Goal: Task Accomplishment & Management: Complete application form

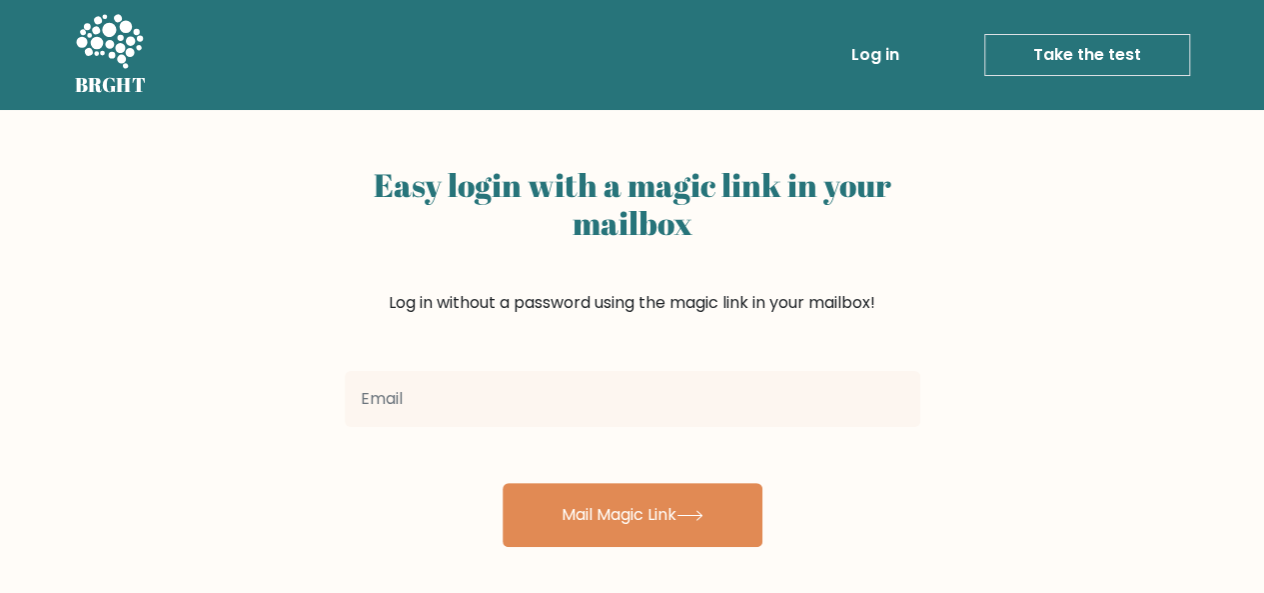
click at [1112, 61] on link "Take the test" at bounding box center [1088, 55] width 206 height 42
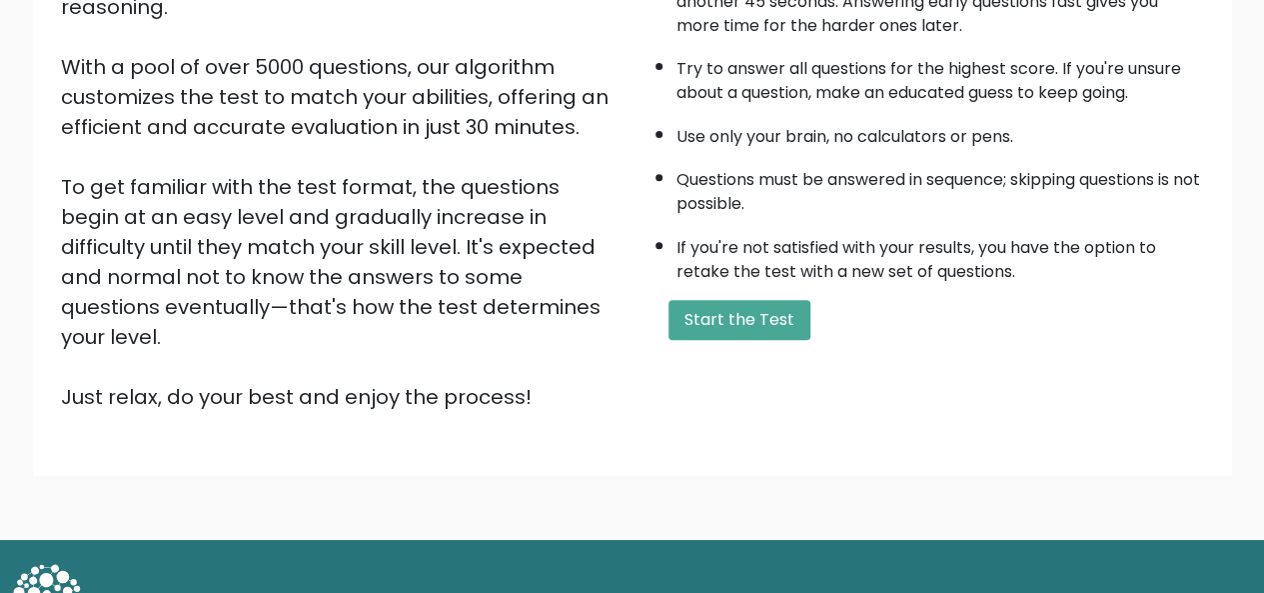
scroll to position [322, 0]
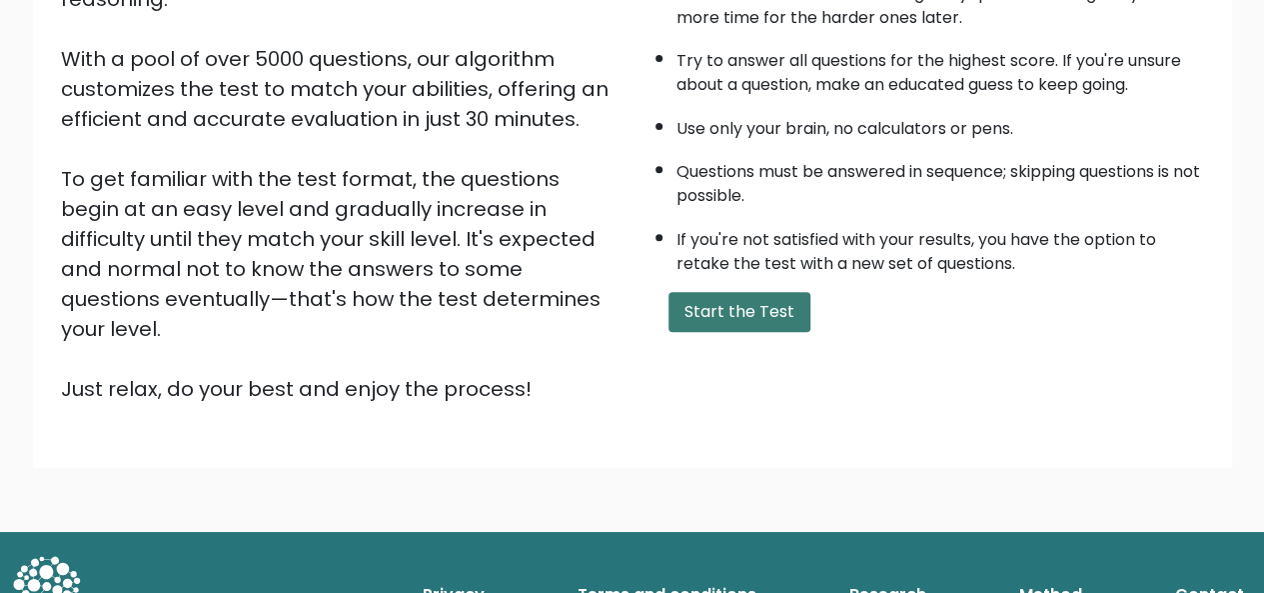
click at [700, 310] on button "Start the Test" at bounding box center [740, 312] width 142 height 40
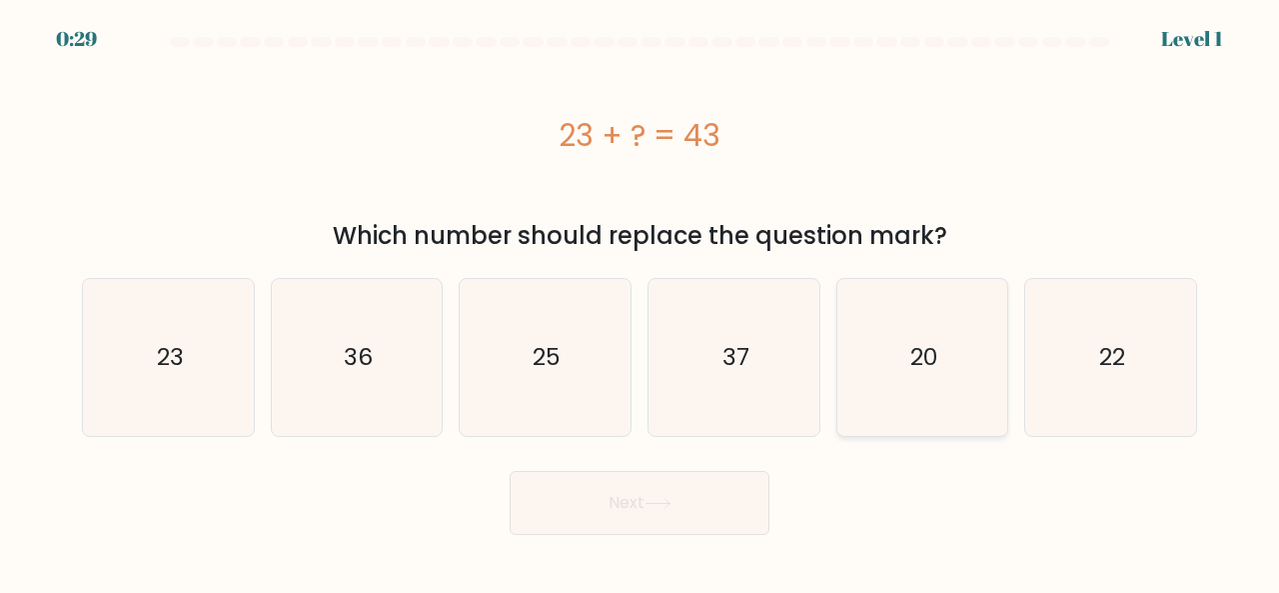
click at [924, 293] on icon "20" at bounding box center [923, 357] width 157 height 157
click at [641, 297] on input "e. 20" at bounding box center [640, 299] width 1 height 5
radio input "true"
click at [677, 492] on button "Next" at bounding box center [640, 503] width 260 height 64
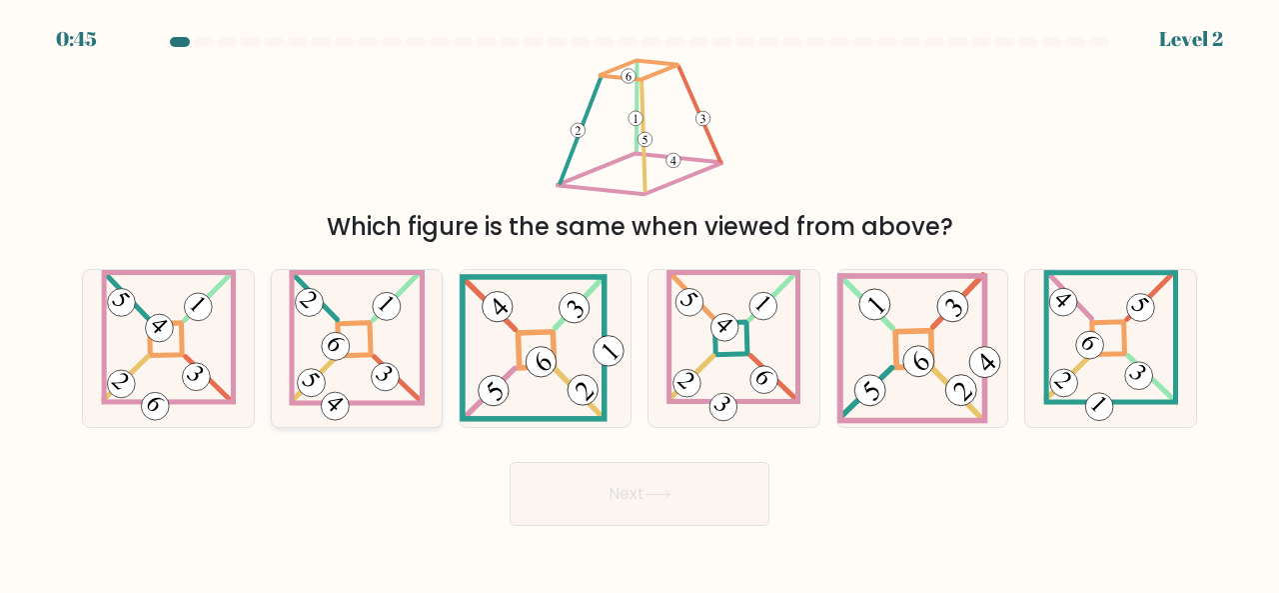
click at [401, 377] on icon at bounding box center [357, 348] width 136 height 157
click at [640, 302] on input "b." at bounding box center [640, 299] width 1 height 5
radio input "true"
click at [667, 507] on button "Next" at bounding box center [640, 494] width 260 height 64
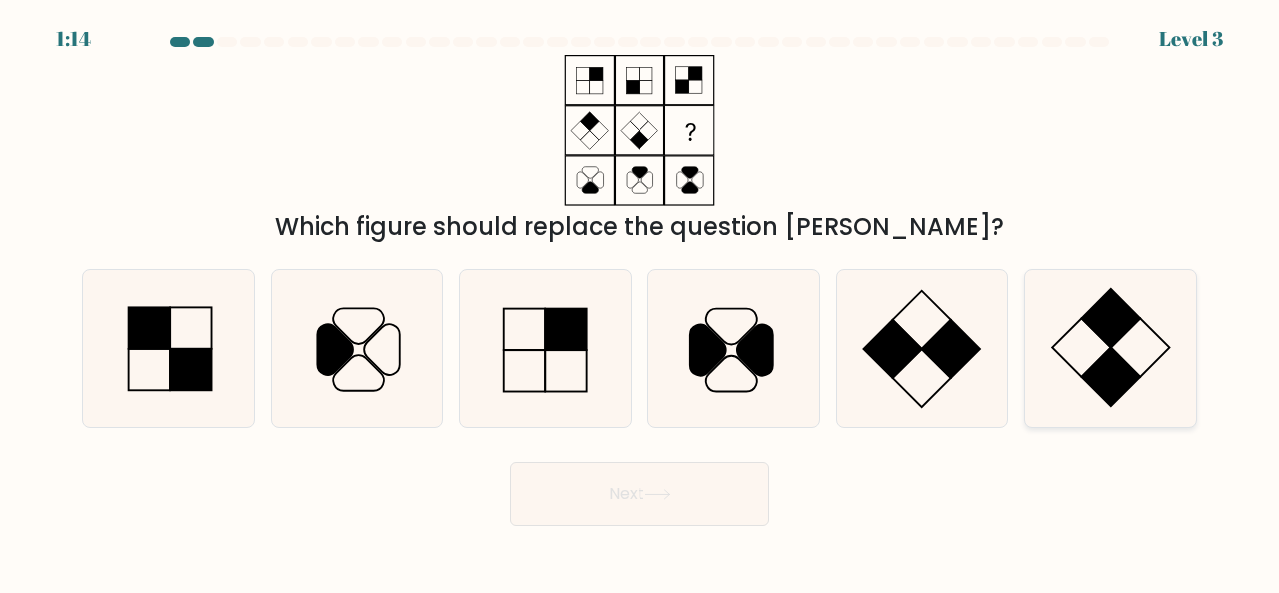
click at [1139, 359] on icon at bounding box center [1111, 348] width 157 height 157
click at [641, 302] on input "f." at bounding box center [640, 299] width 1 height 5
radio input "true"
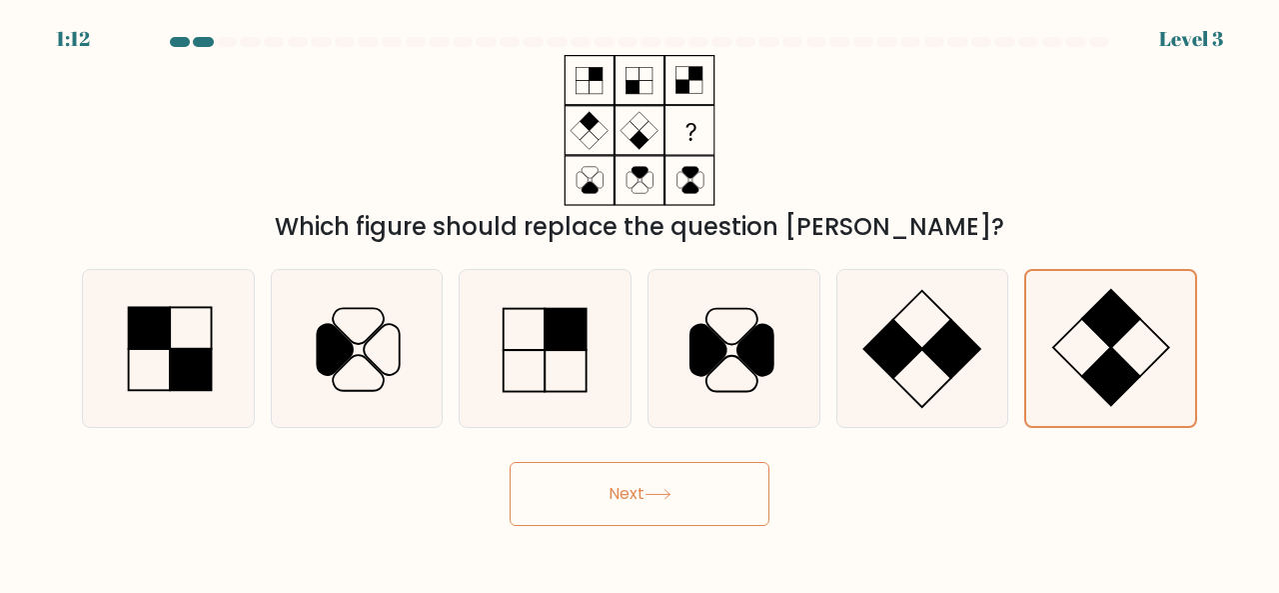
click at [634, 514] on button "Next" at bounding box center [640, 494] width 260 height 64
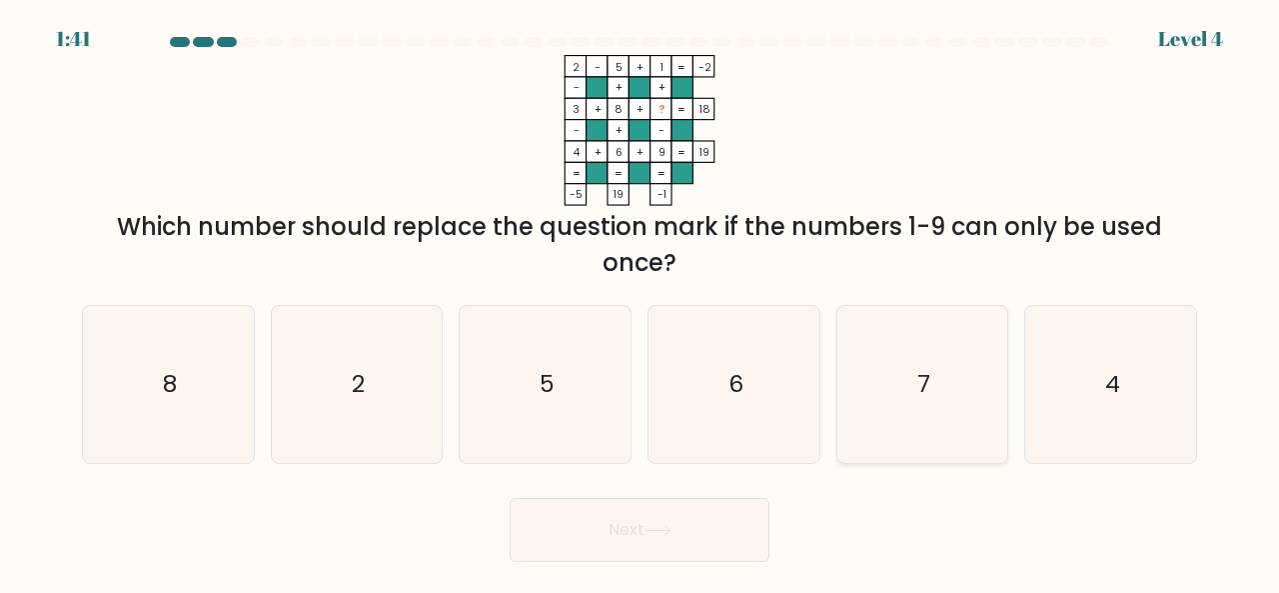
click at [966, 361] on icon "7" at bounding box center [923, 384] width 157 height 157
click at [641, 302] on input "e. 7" at bounding box center [640, 299] width 1 height 5
radio input "true"
click at [633, 527] on button "Next" at bounding box center [640, 530] width 260 height 64
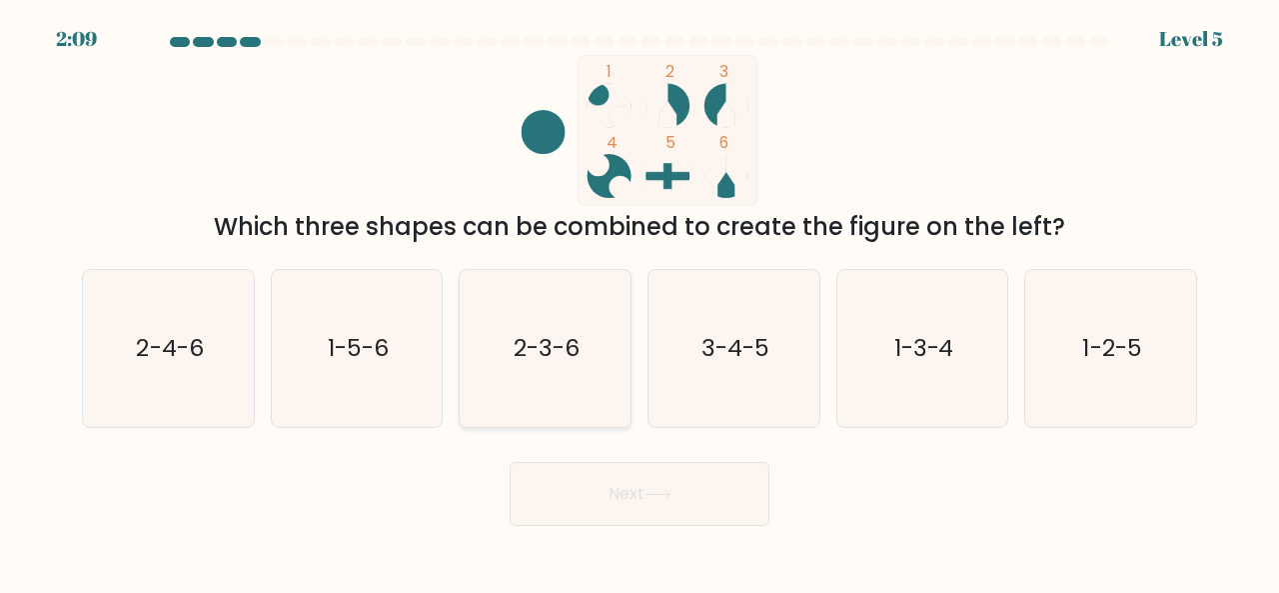
click at [591, 366] on icon "2-3-6" at bounding box center [545, 348] width 157 height 157
click at [640, 302] on input "c. 2-3-6" at bounding box center [640, 299] width 1 height 5
radio input "true"
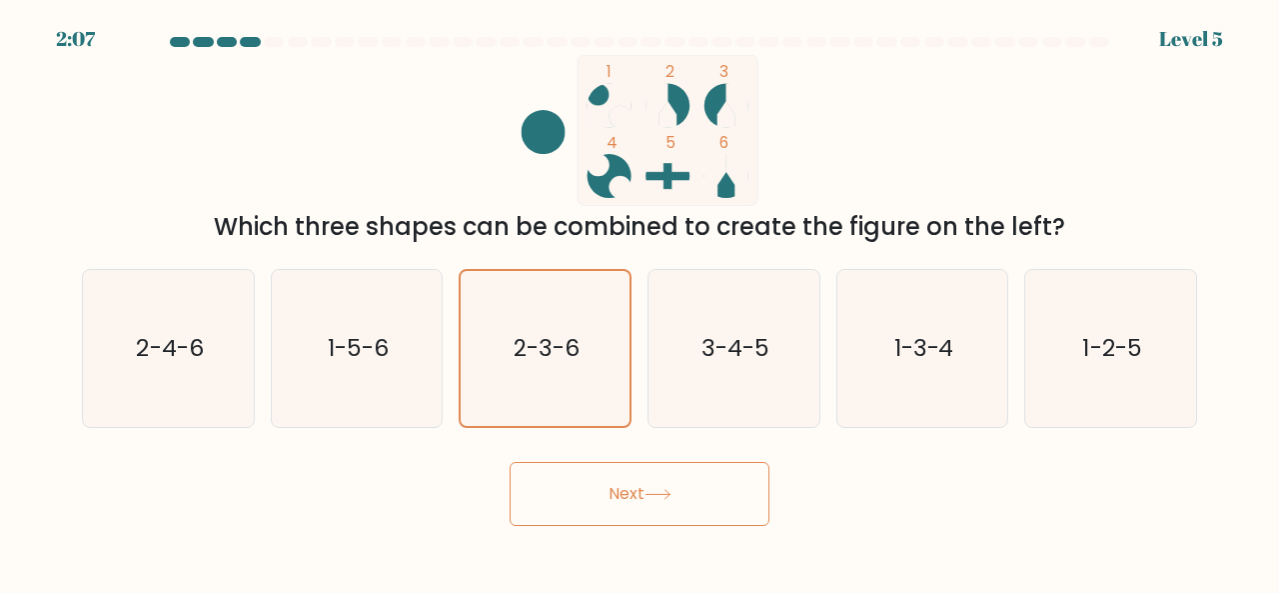
click at [621, 517] on button "Next" at bounding box center [640, 494] width 260 height 64
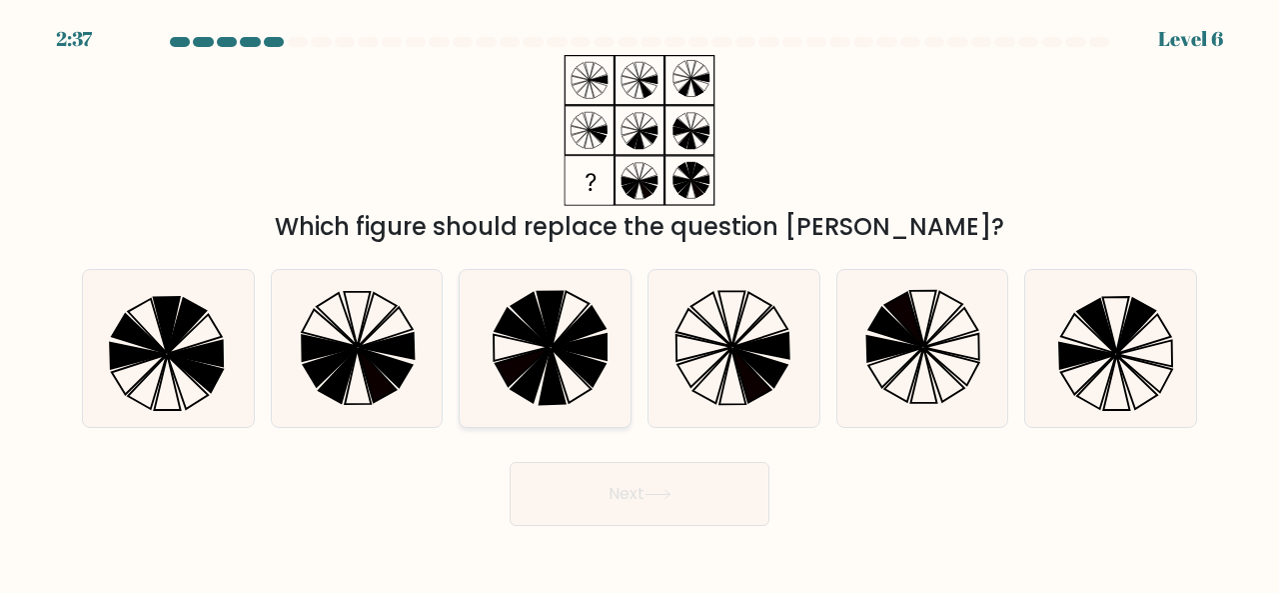
click at [543, 314] on icon at bounding box center [551, 319] width 26 height 56
click at [640, 302] on input "c." at bounding box center [640, 299] width 1 height 5
radio input "true"
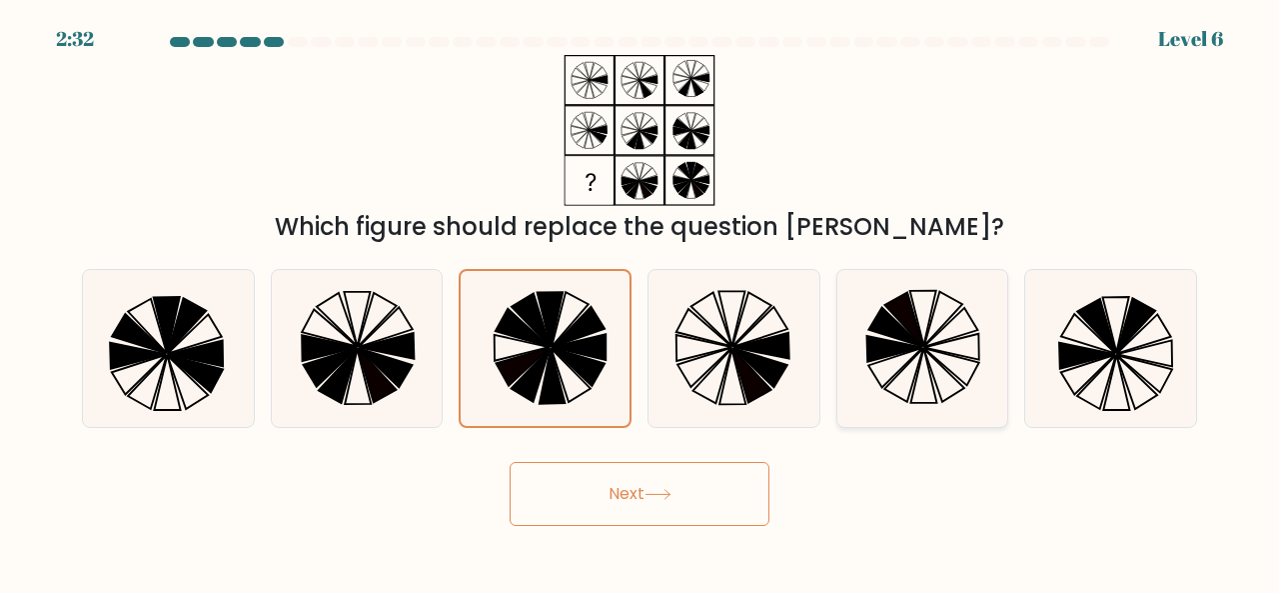
click at [931, 321] on icon at bounding box center [944, 319] width 38 height 54
click at [641, 302] on input "e." at bounding box center [640, 299] width 1 height 5
radio input "true"
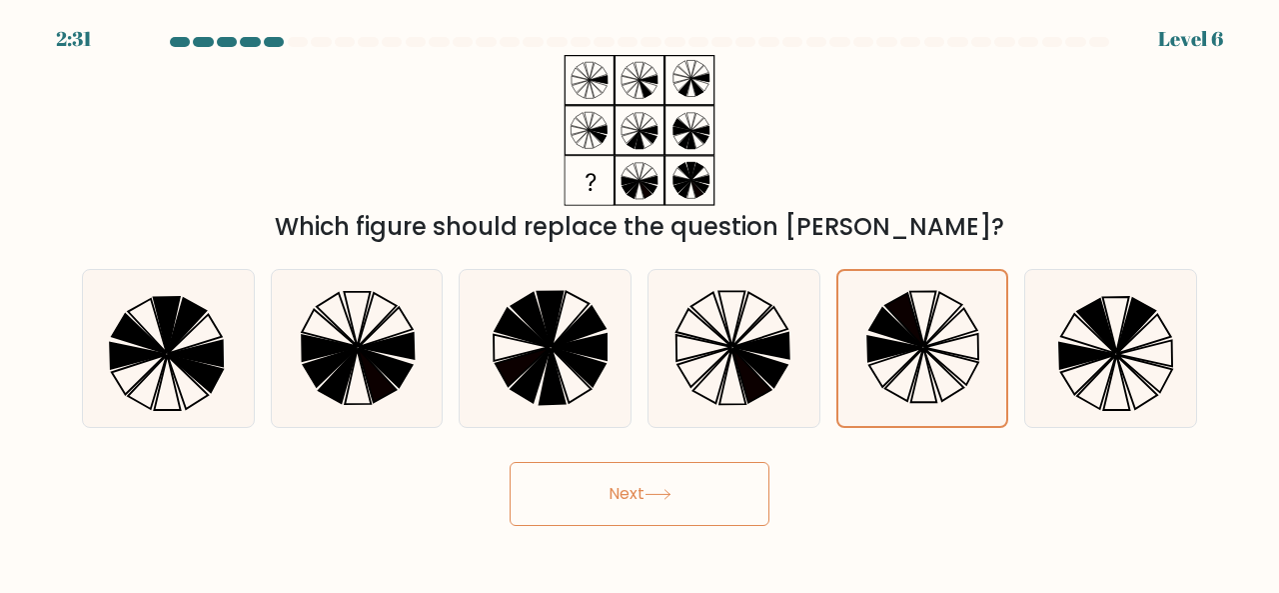
click at [596, 511] on button "Next" at bounding box center [640, 494] width 260 height 64
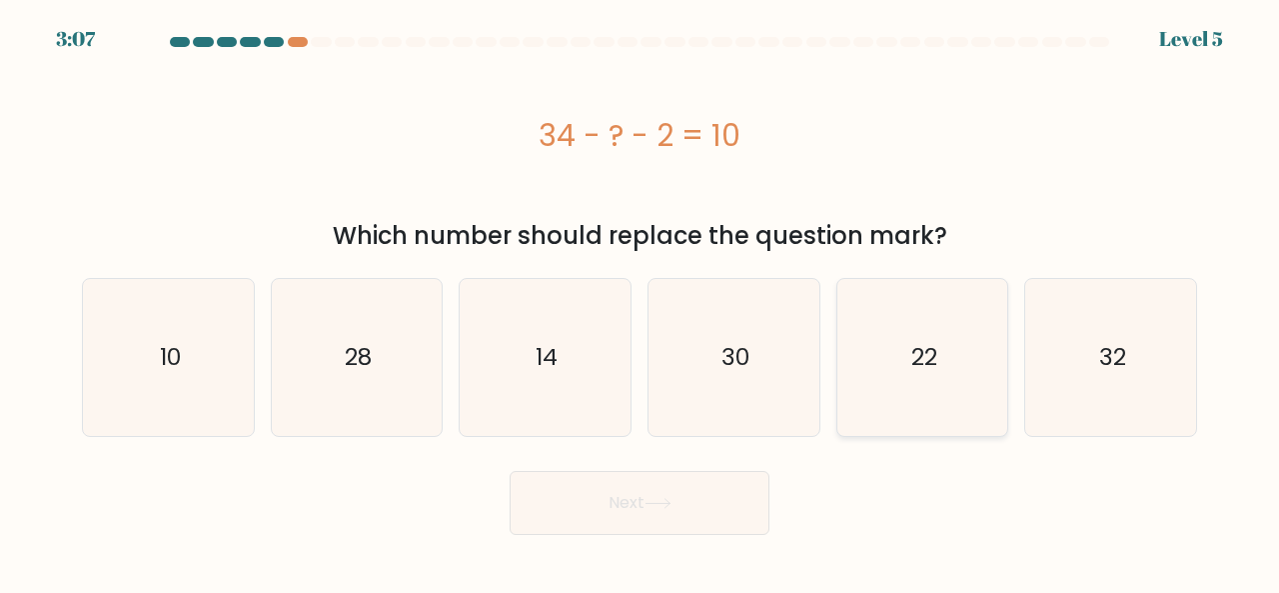
click at [944, 383] on icon "22" at bounding box center [923, 357] width 157 height 157
click at [641, 302] on input "e. 22" at bounding box center [640, 299] width 1 height 5
radio input "true"
click at [641, 499] on button "Next" at bounding box center [640, 503] width 260 height 64
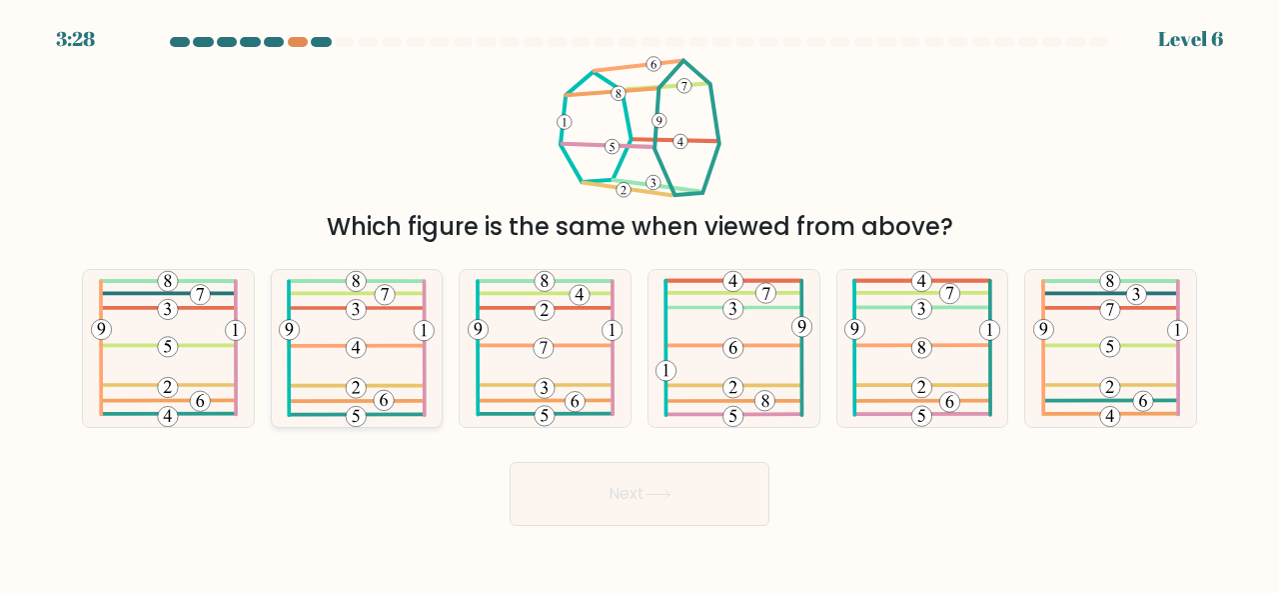
click at [380, 308] on 285 at bounding box center [357, 308] width 135 height 0
click at [640, 302] on input "b." at bounding box center [640, 299] width 1 height 5
radio input "true"
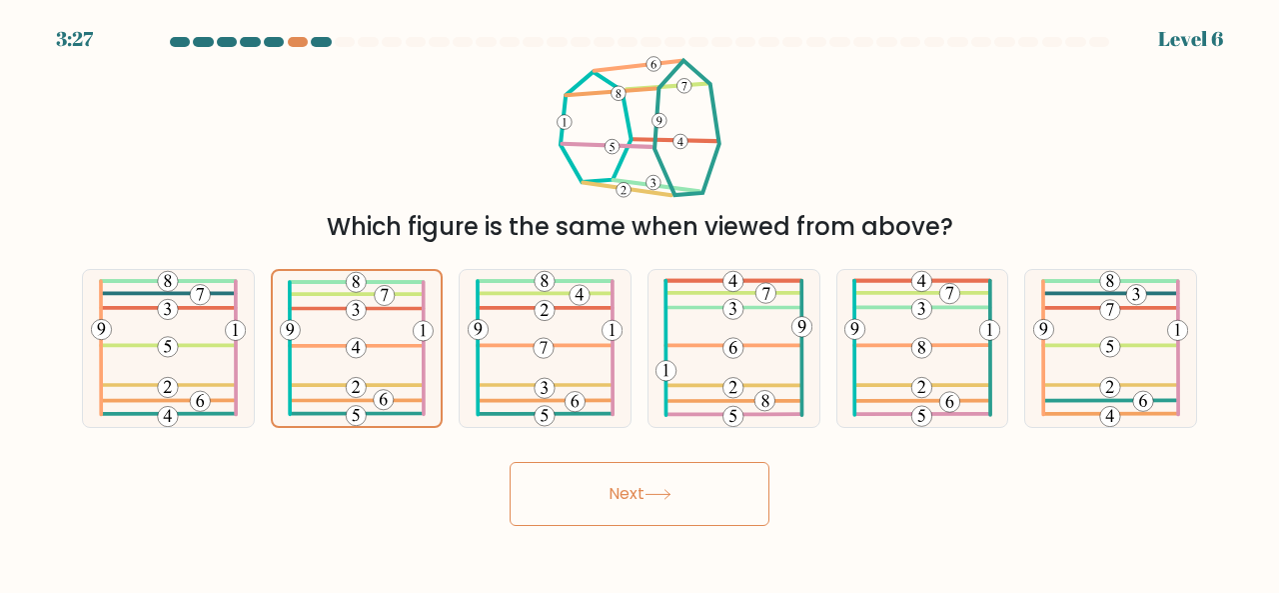
click at [630, 517] on button "Next" at bounding box center [640, 494] width 260 height 64
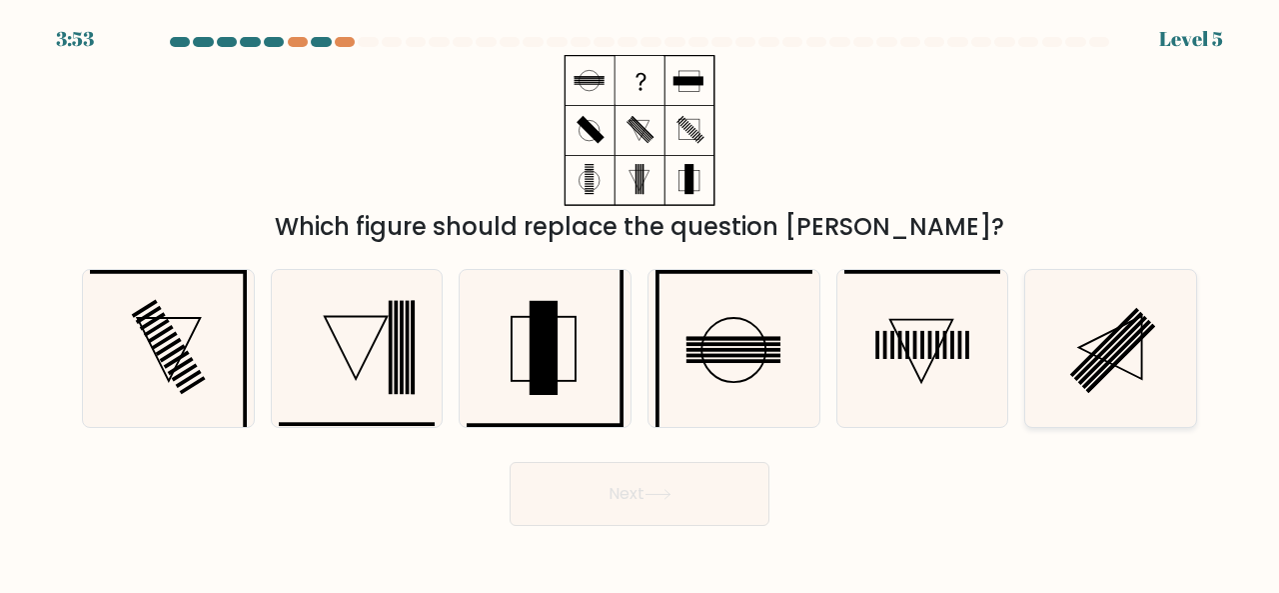
click at [1090, 345] on icon at bounding box center [1111, 348] width 157 height 157
click at [641, 302] on input "f." at bounding box center [640, 299] width 1 height 5
radio input "true"
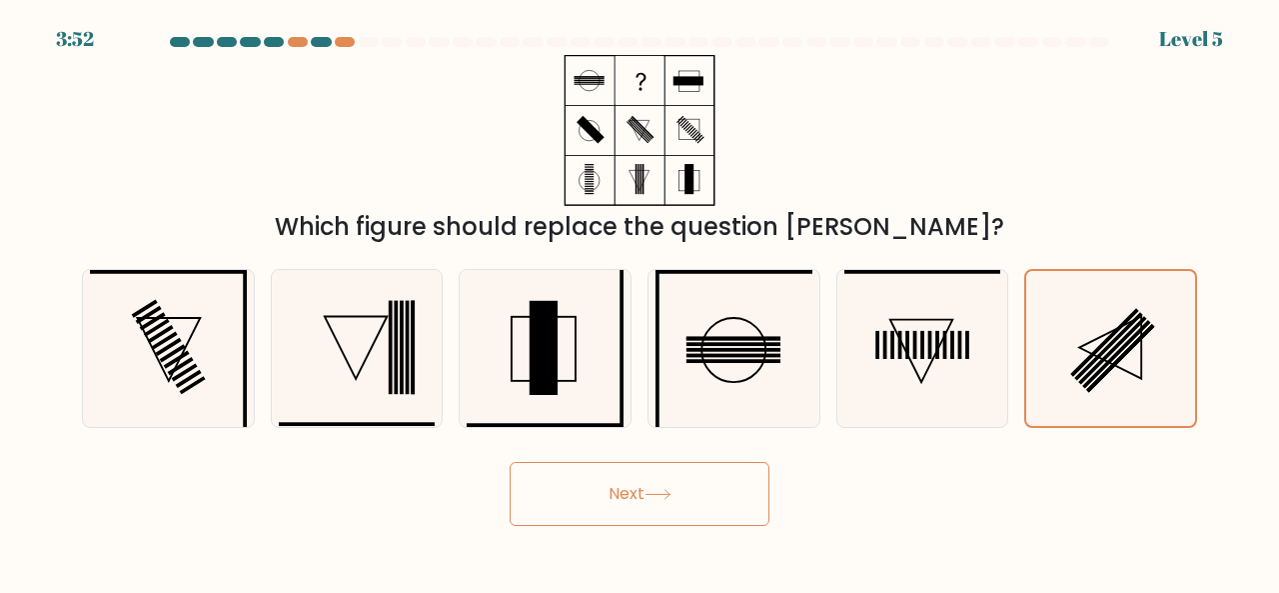
click at [602, 513] on button "Next" at bounding box center [640, 494] width 260 height 64
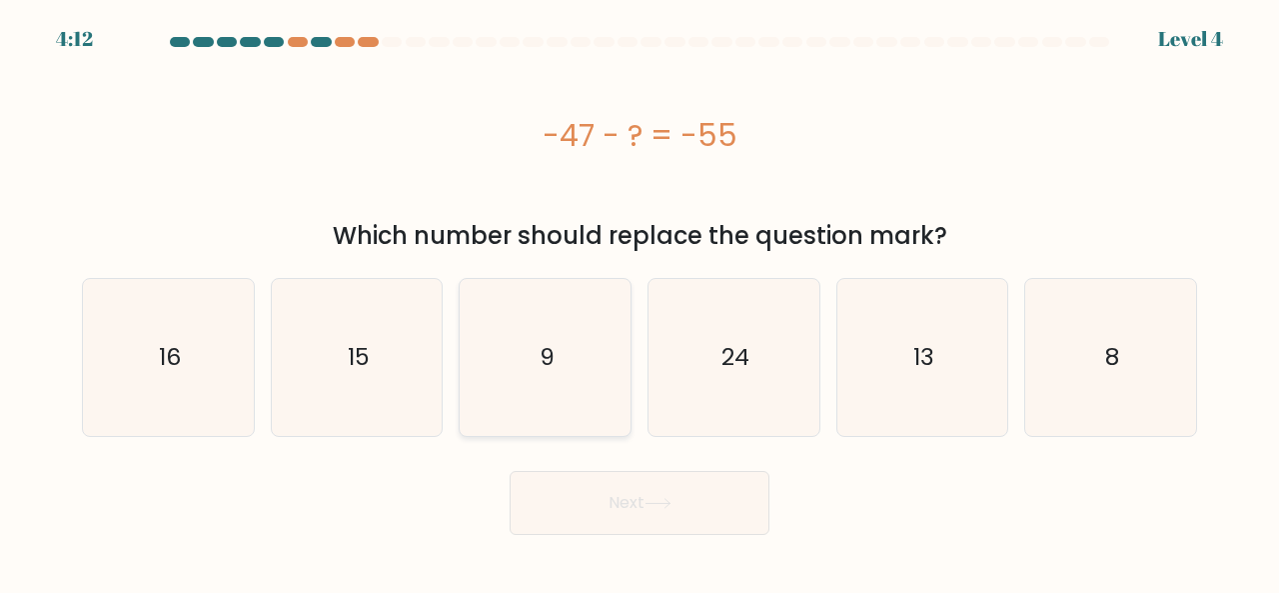
click at [492, 405] on icon "9" at bounding box center [545, 357] width 157 height 157
click at [640, 302] on input "c. 9" at bounding box center [640, 299] width 1 height 5
radio input "true"
click at [1057, 377] on icon "8" at bounding box center [1111, 357] width 157 height 157
click at [641, 302] on input "f. 8" at bounding box center [640, 299] width 1 height 5
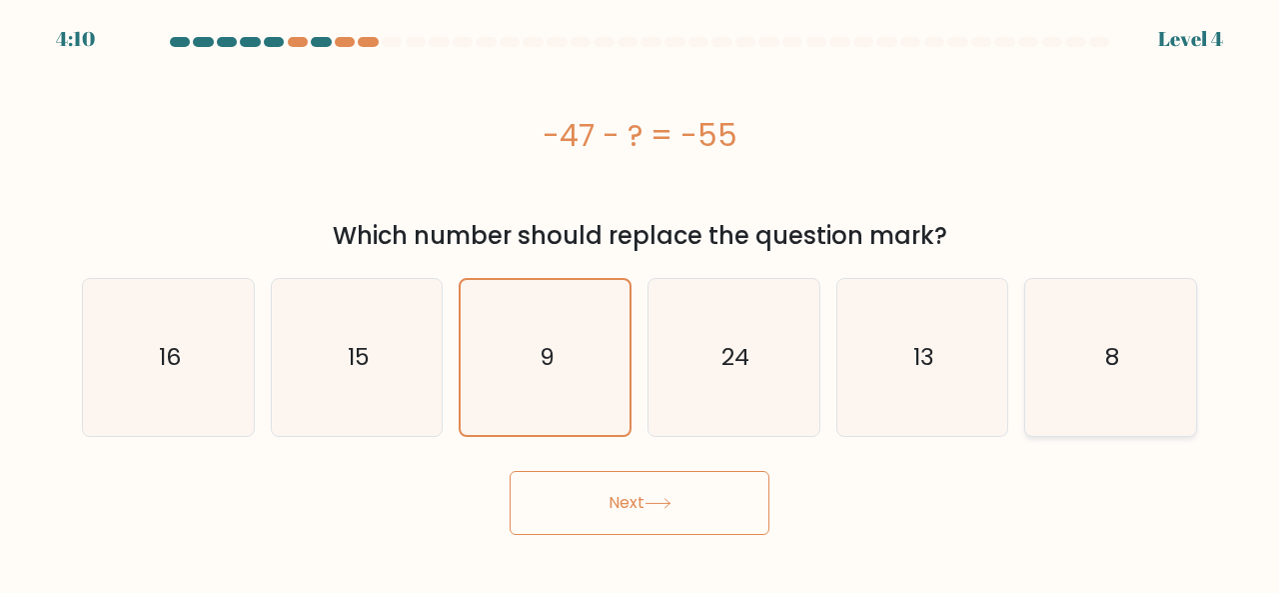
radio input "true"
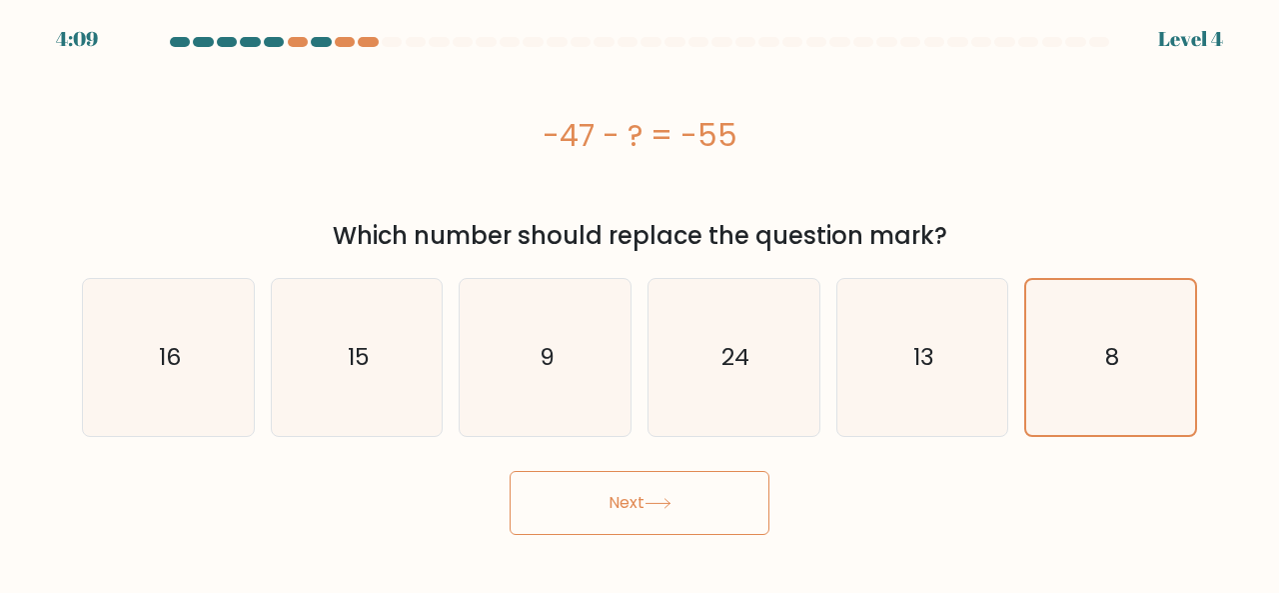
click at [676, 516] on button "Next" at bounding box center [640, 503] width 260 height 64
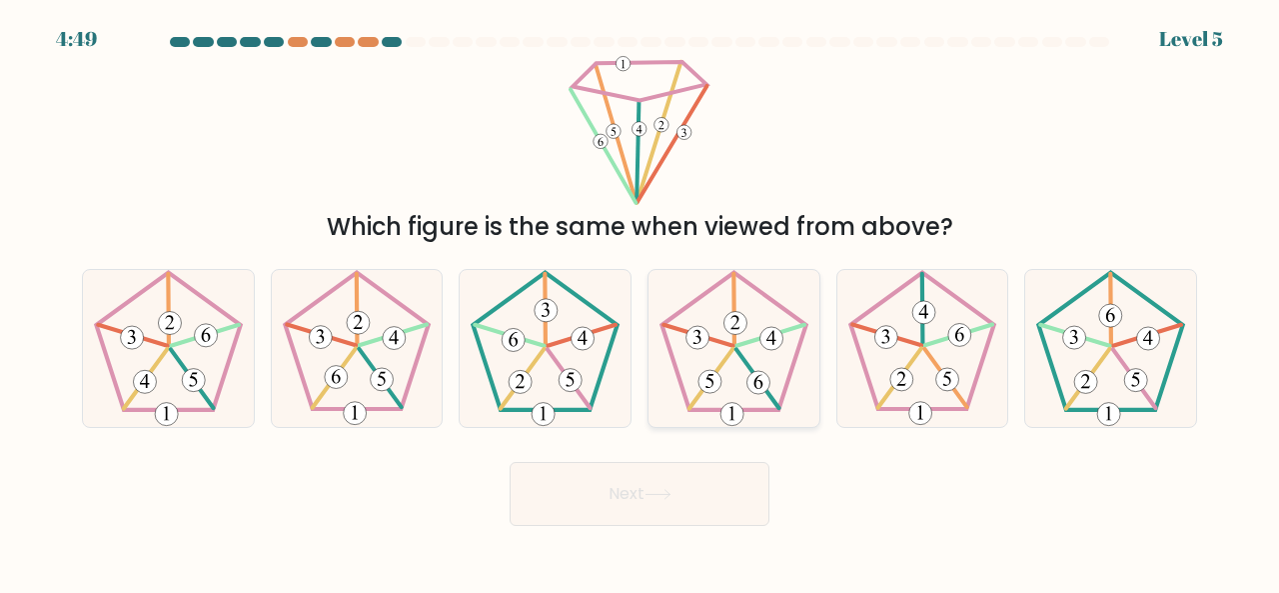
click at [778, 308] on icon at bounding box center [734, 348] width 157 height 157
click at [641, 302] on input "d." at bounding box center [640, 299] width 1 height 5
radio input "true"
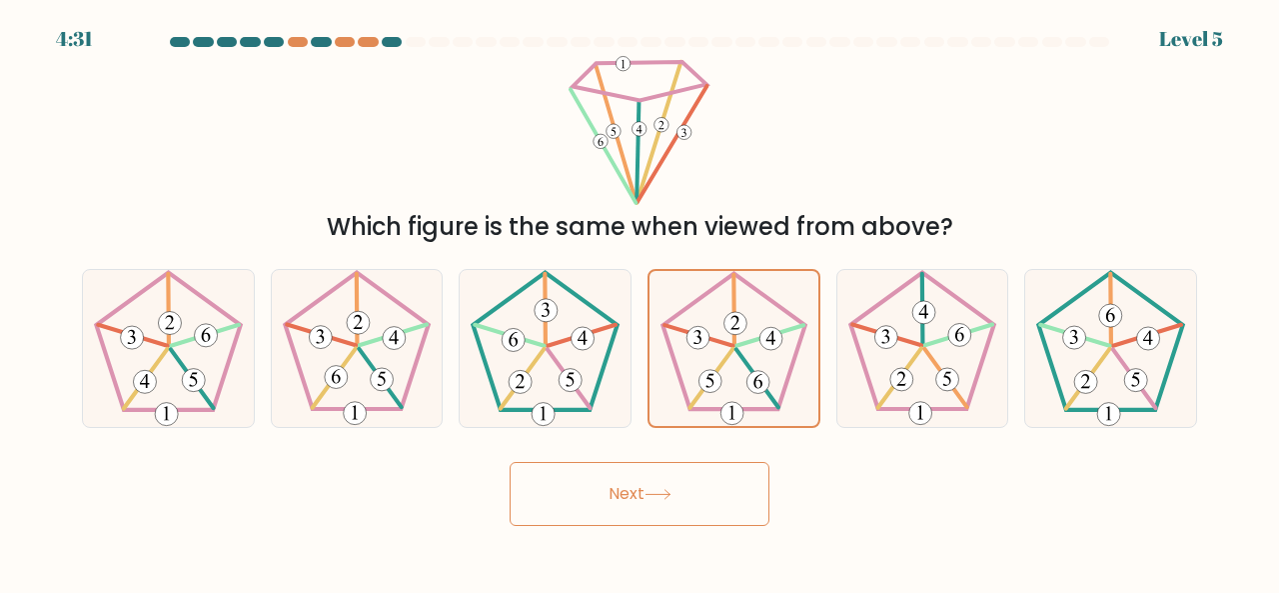
click at [678, 481] on button "Next" at bounding box center [640, 494] width 260 height 64
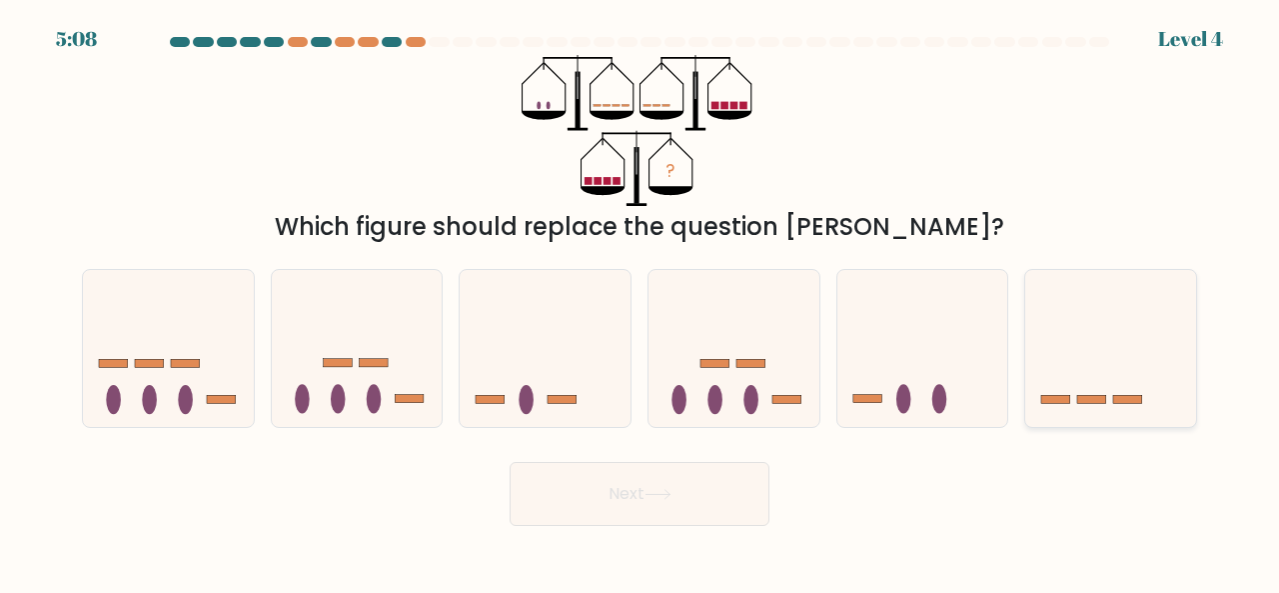
click at [1103, 373] on icon at bounding box center [1111, 347] width 171 height 141
click at [641, 302] on input "f." at bounding box center [640, 299] width 1 height 5
radio input "true"
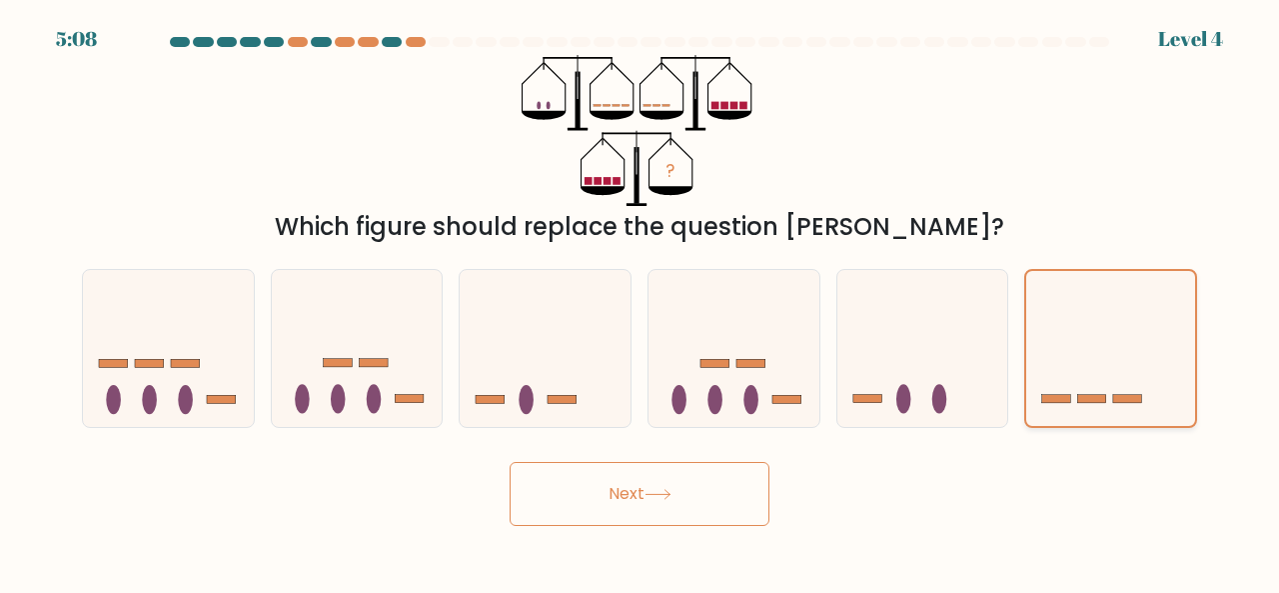
click at [1103, 373] on icon at bounding box center [1111, 348] width 169 height 140
click at [641, 302] on input "f." at bounding box center [640, 299] width 1 height 5
click at [671, 496] on icon at bounding box center [658, 494] width 27 height 11
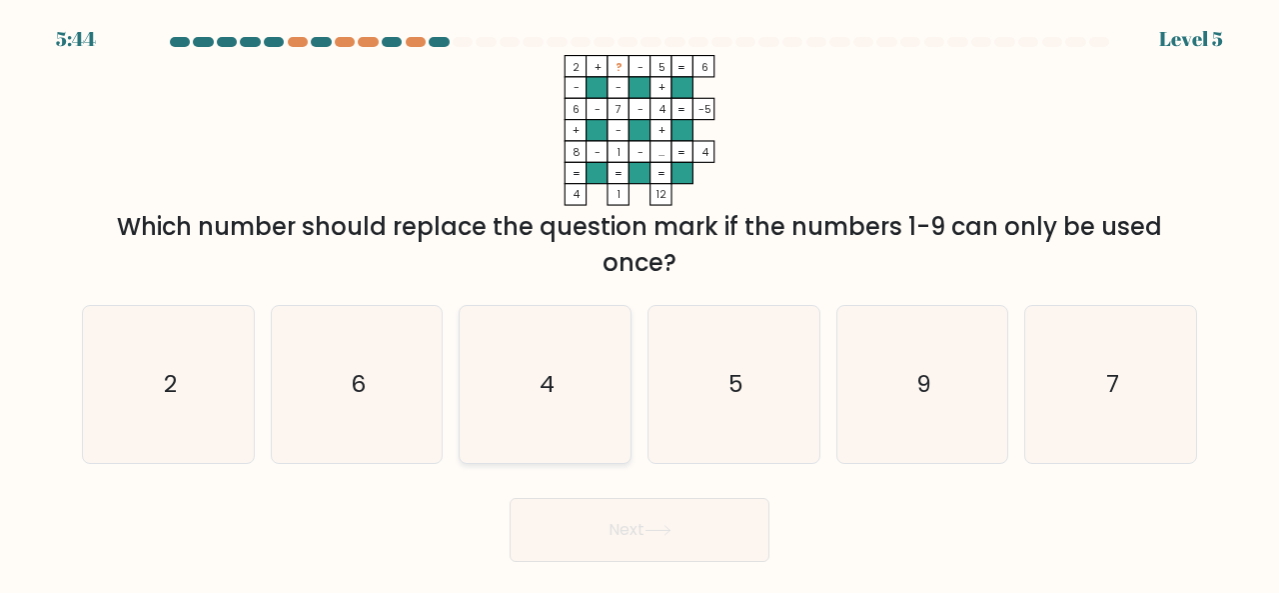
click at [588, 375] on icon "4" at bounding box center [545, 384] width 157 height 157
click at [640, 302] on input "c. 4" at bounding box center [640, 299] width 1 height 5
radio input "true"
click at [782, 393] on icon "5" at bounding box center [734, 384] width 157 height 157
click at [641, 302] on input "d. 5" at bounding box center [640, 299] width 1 height 5
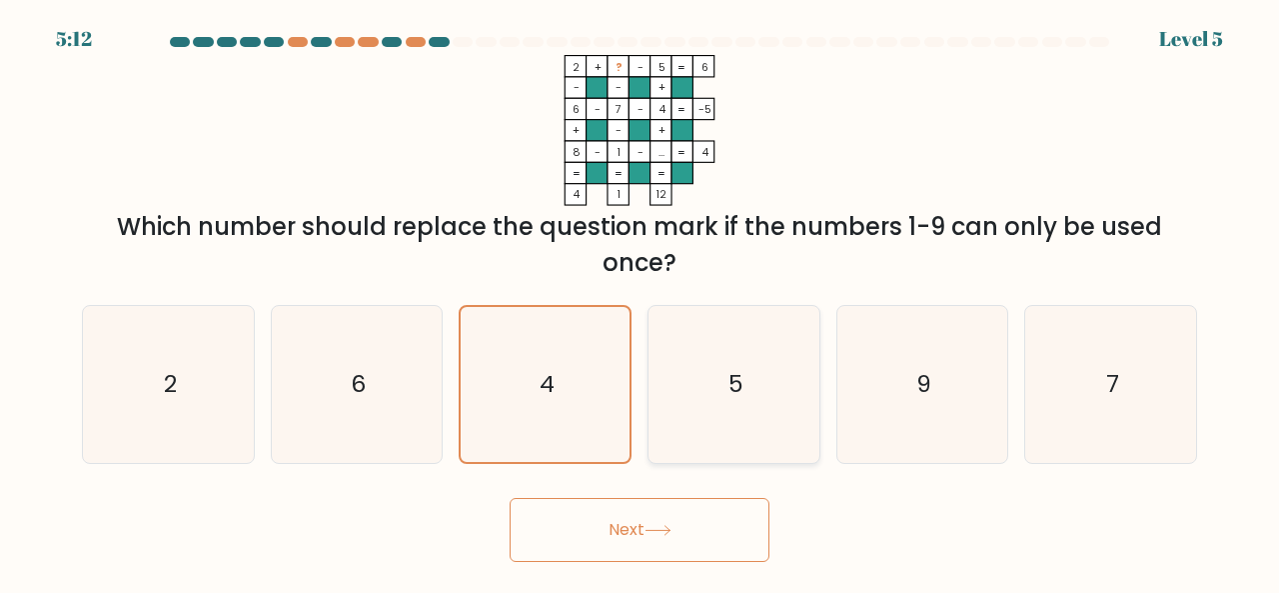
radio input "true"
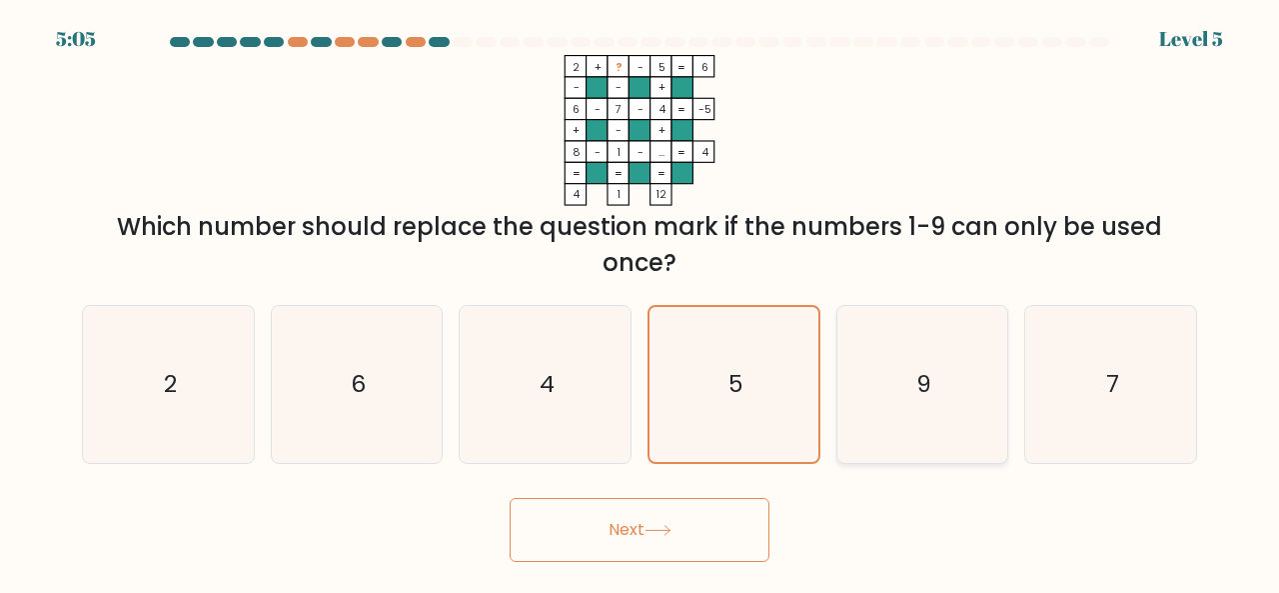
click at [883, 423] on icon "9" at bounding box center [923, 384] width 157 height 157
click at [641, 302] on input "e. 9" at bounding box center [640, 299] width 1 height 5
radio input "true"
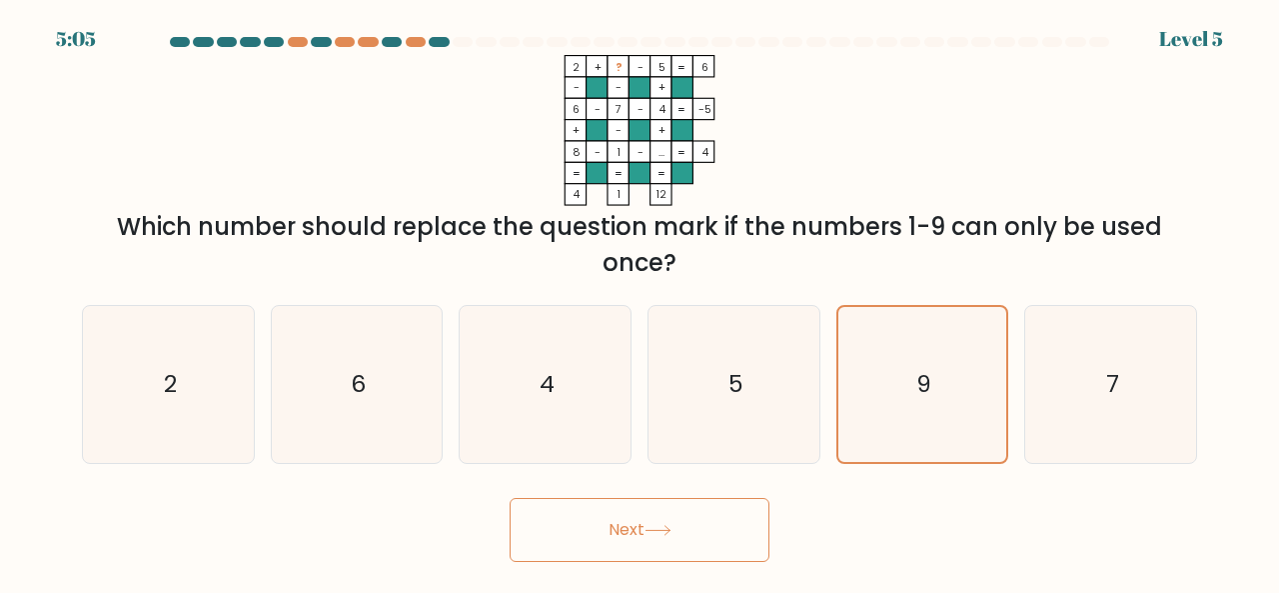
click at [676, 541] on button "Next" at bounding box center [640, 530] width 260 height 64
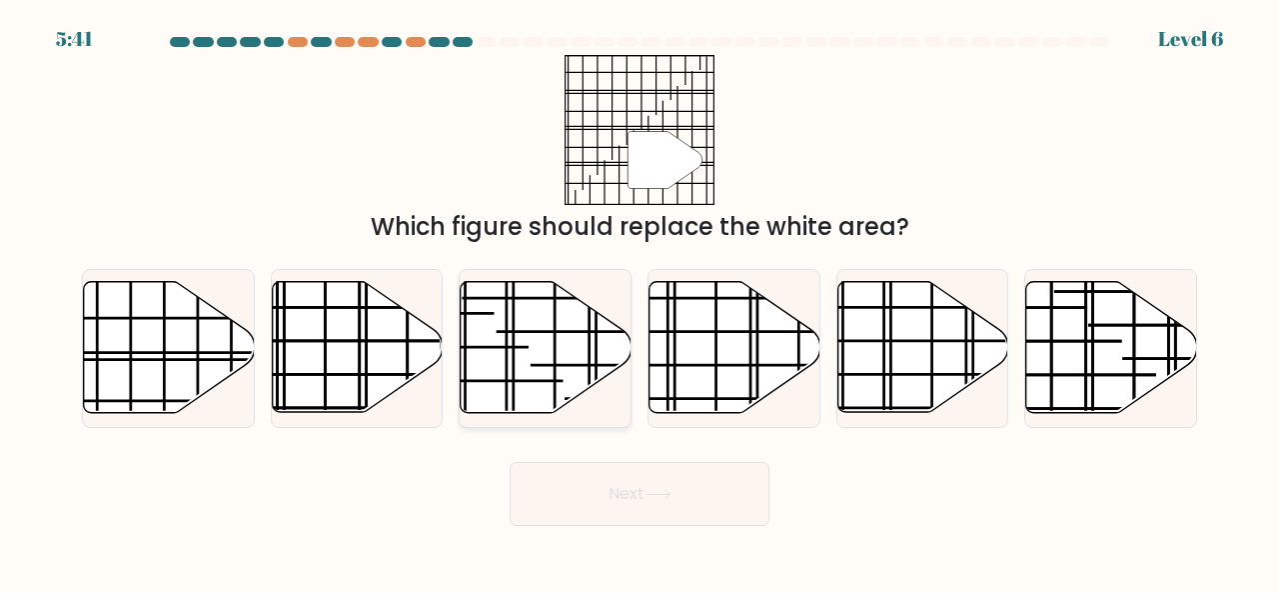
click at [520, 345] on icon at bounding box center [546, 347] width 171 height 131
click at [640, 302] on input "c." at bounding box center [640, 299] width 1 height 5
radio input "true"
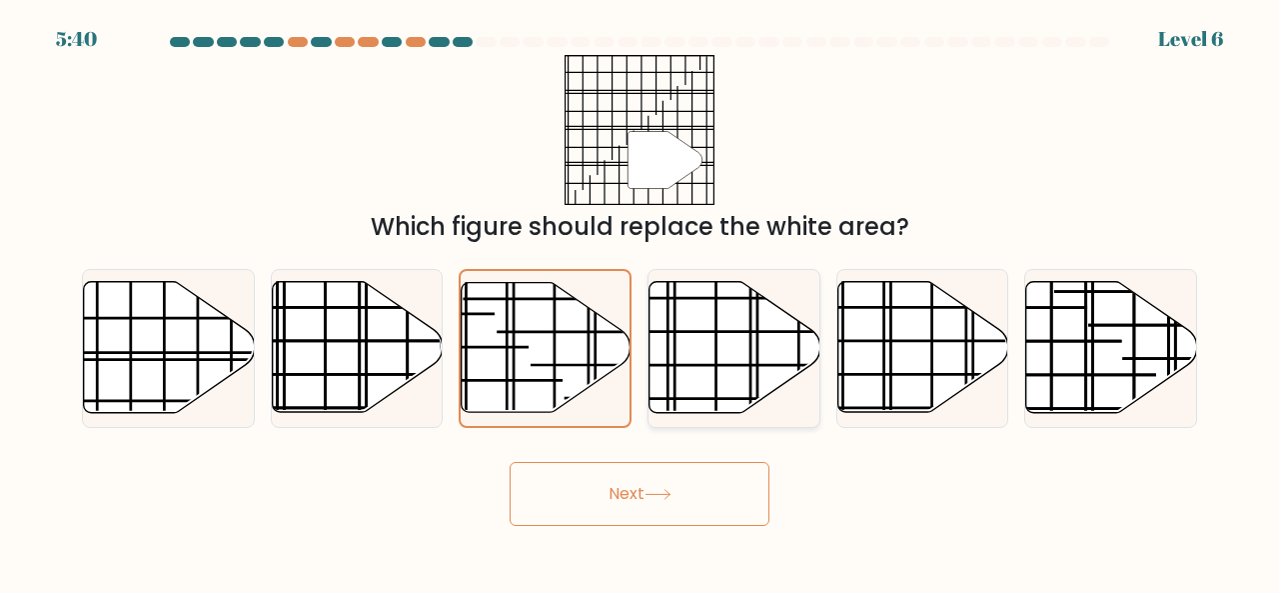
click at [704, 365] on line at bounding box center [729, 365] width 239 height 0
click at [641, 302] on input "d." at bounding box center [640, 299] width 1 height 5
radio input "true"
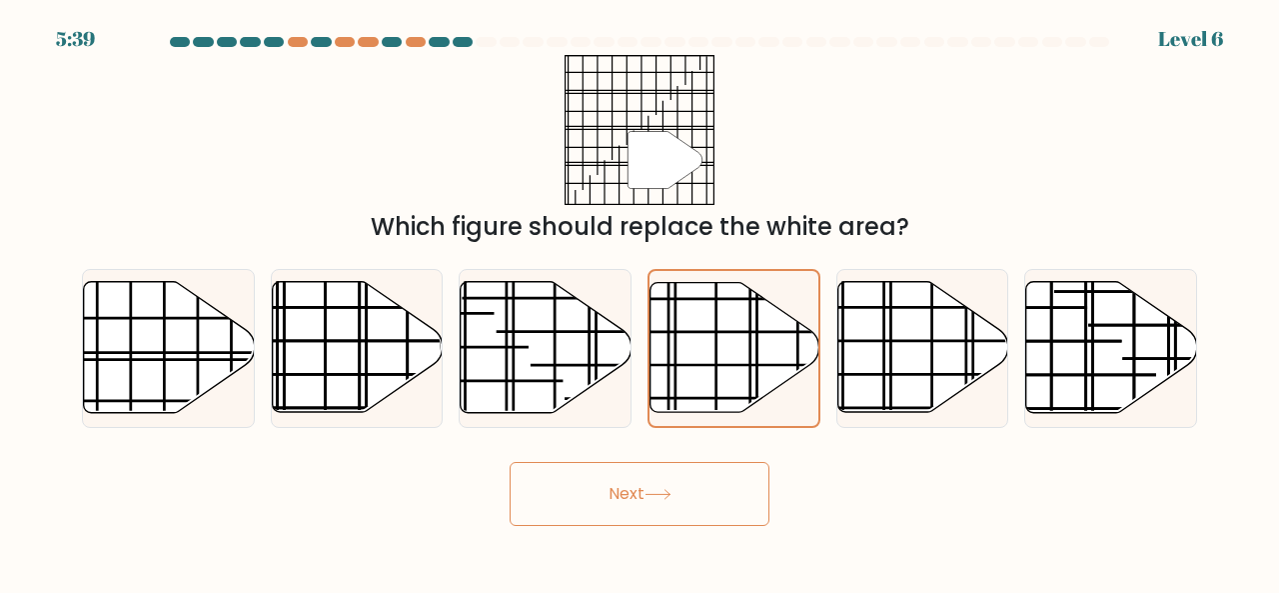
click at [688, 503] on button "Next" at bounding box center [640, 494] width 260 height 64
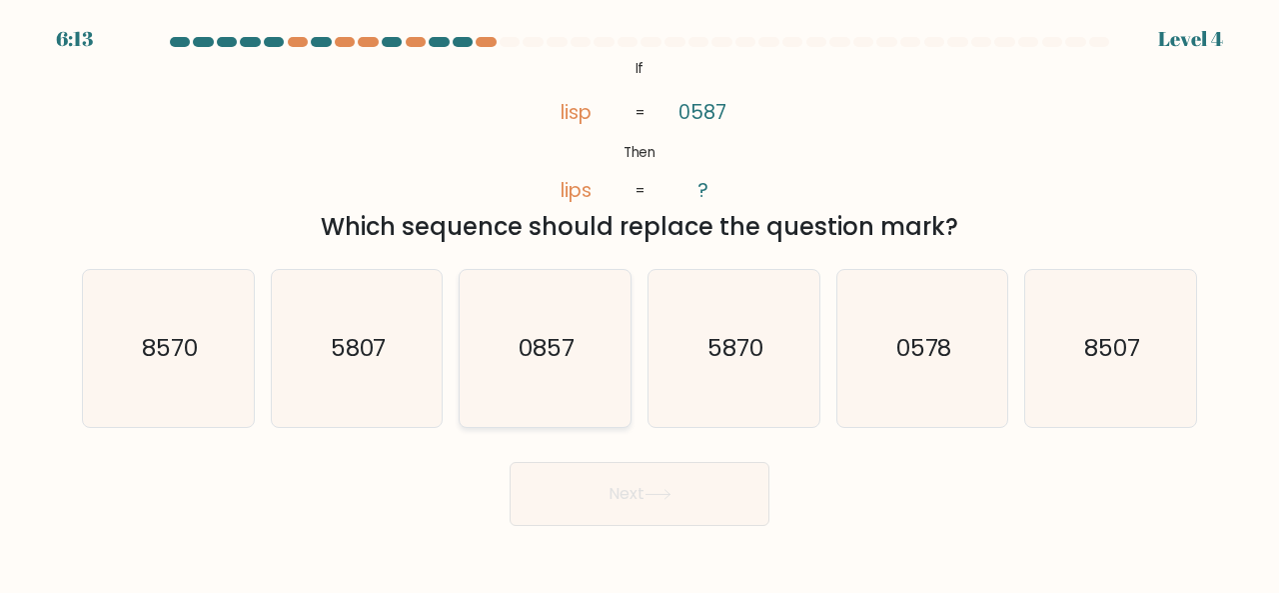
click at [590, 361] on icon "0857" at bounding box center [545, 348] width 157 height 157
click at [640, 302] on input "c. 0857" at bounding box center [640, 299] width 1 height 5
radio input "true"
drag, startPoint x: 649, startPoint y: 540, endPoint x: 668, endPoint y: 517, distance: 29.8
click at [668, 517] on body "6:12 Level 4 If" at bounding box center [639, 296] width 1279 height 593
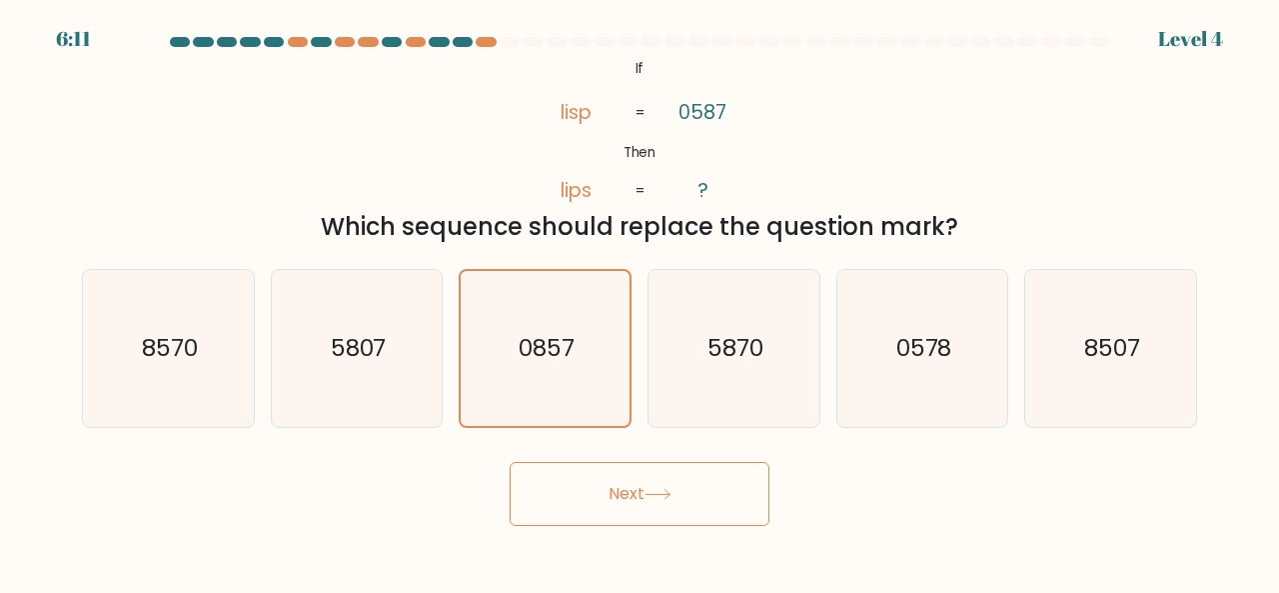
click at [668, 517] on button "Next" at bounding box center [640, 494] width 260 height 64
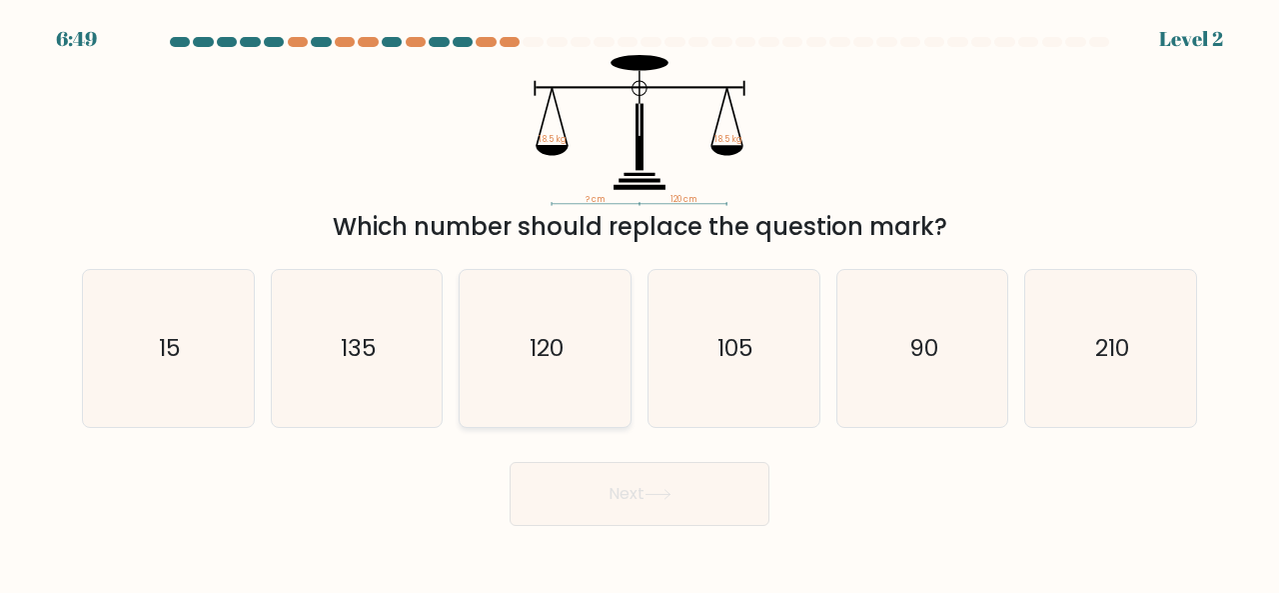
click at [547, 322] on icon "120" at bounding box center [545, 348] width 157 height 157
click at [640, 302] on input "c. 120" at bounding box center [640, 299] width 1 height 5
radio input "true"
drag, startPoint x: 592, startPoint y: 537, endPoint x: 602, endPoint y: 515, distance: 24.2
click at [602, 515] on body "6:48 Level 2" at bounding box center [639, 296] width 1279 height 593
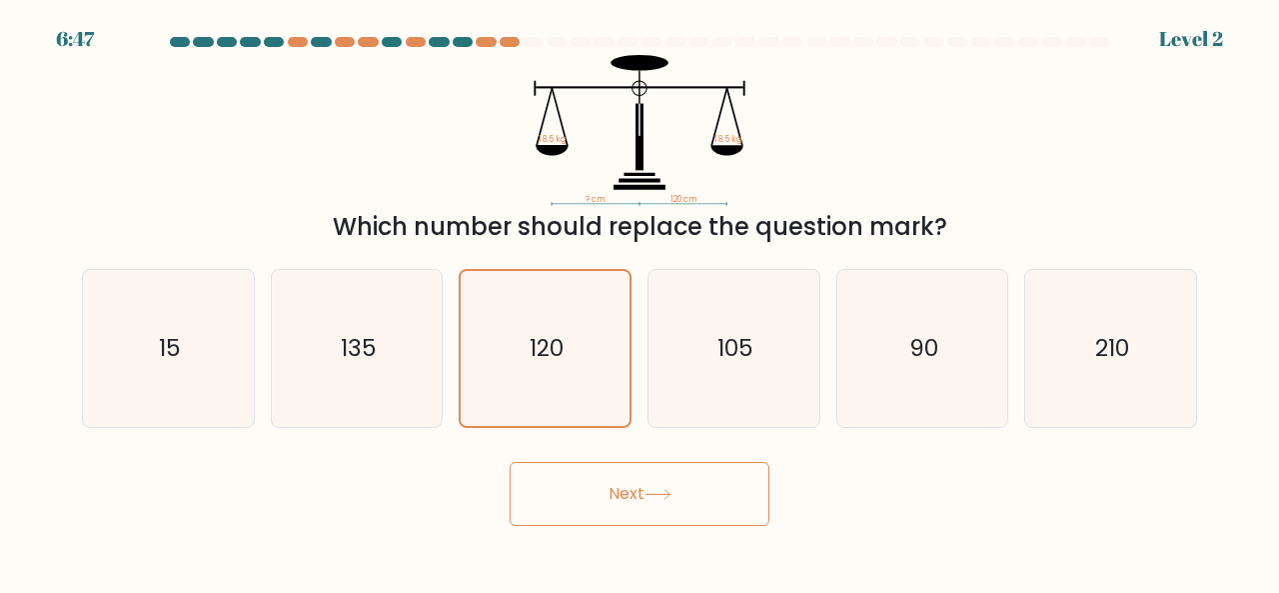
click at [602, 515] on button "Next" at bounding box center [640, 494] width 260 height 64
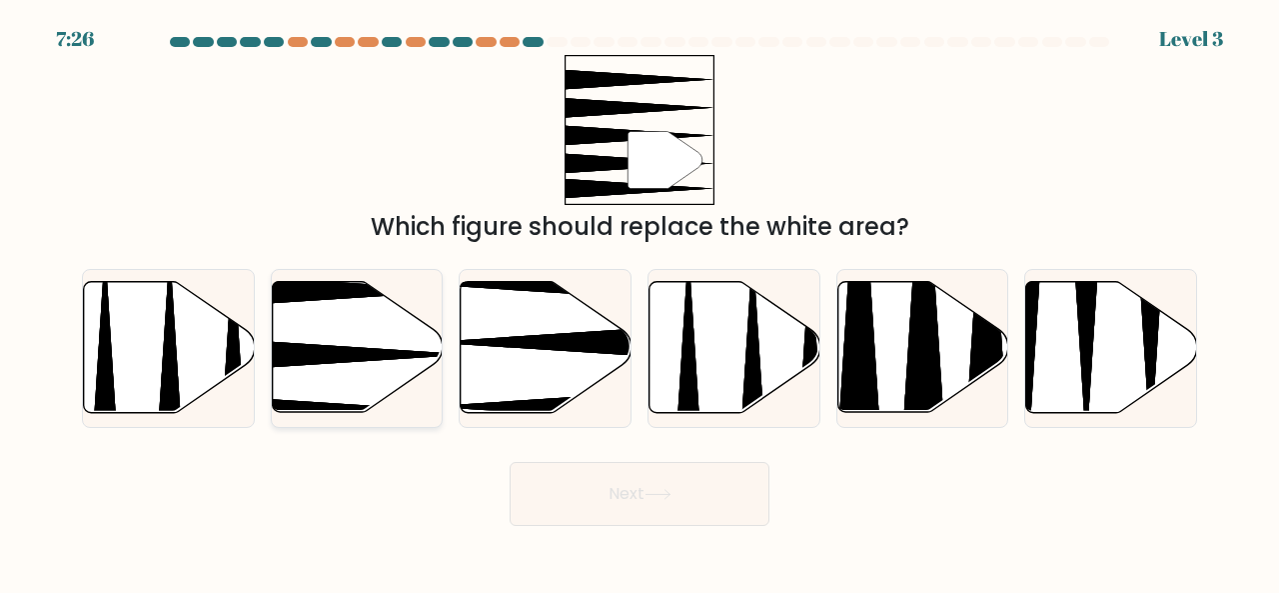
click at [390, 345] on icon at bounding box center [357, 347] width 171 height 131
click at [640, 302] on input "b." at bounding box center [640, 299] width 1 height 5
radio input "true"
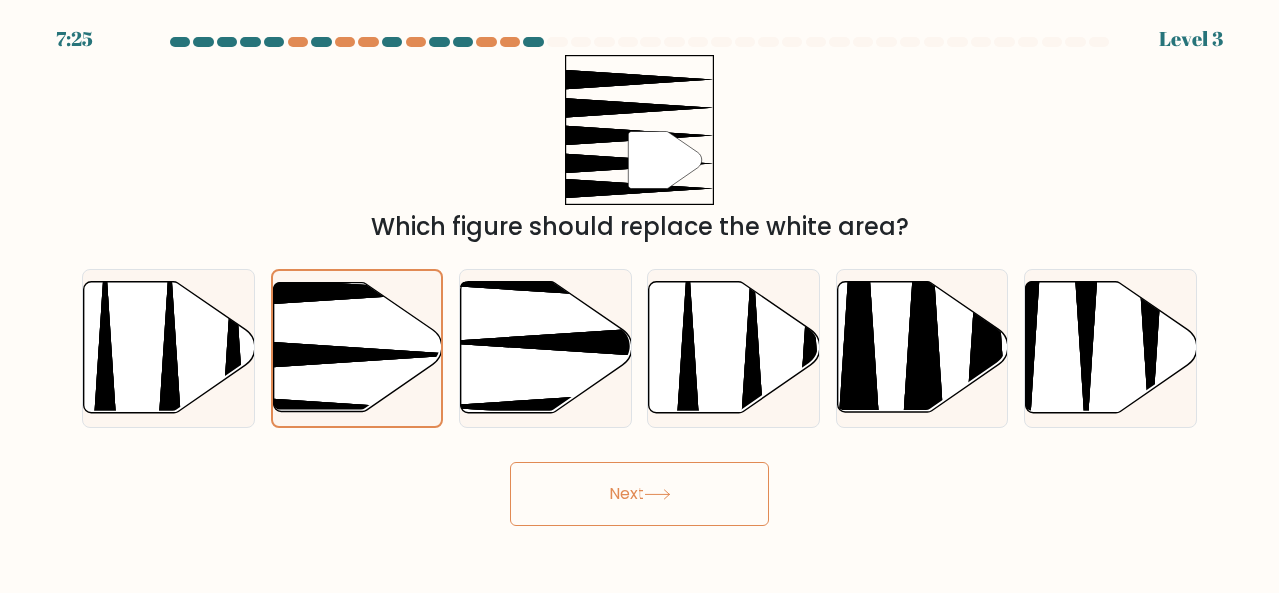
click at [620, 487] on button "Next" at bounding box center [640, 494] width 260 height 64
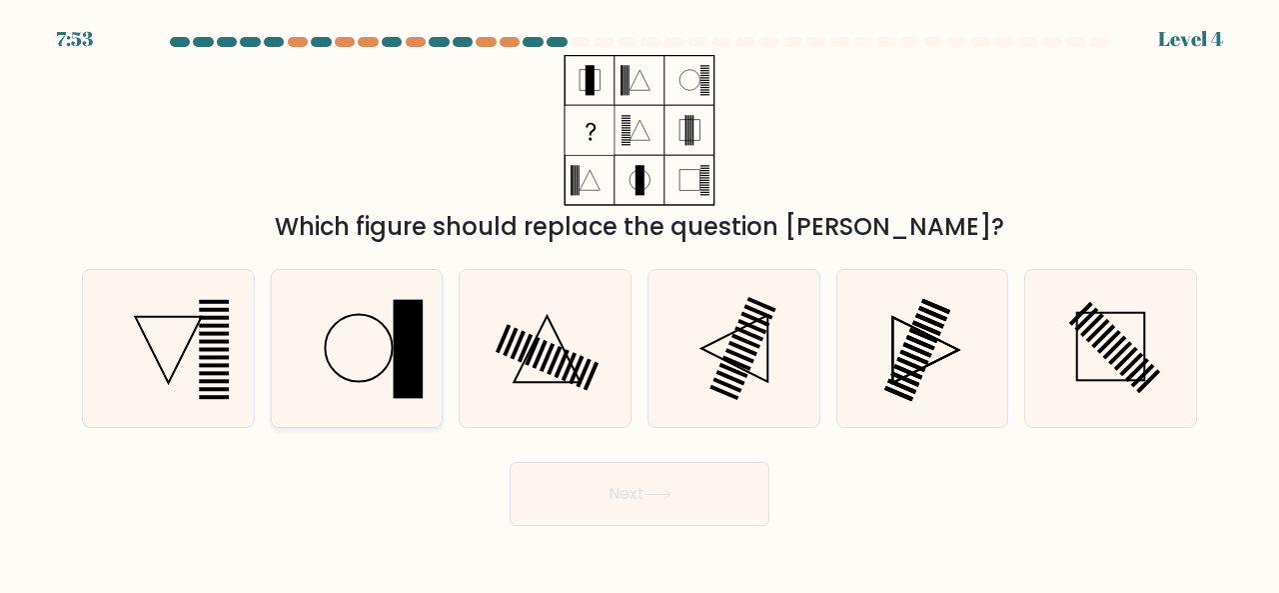
click at [423, 359] on rect at bounding box center [409, 349] width 30 height 99
click at [640, 302] on input "b." at bounding box center [640, 299] width 1 height 5
radio input "true"
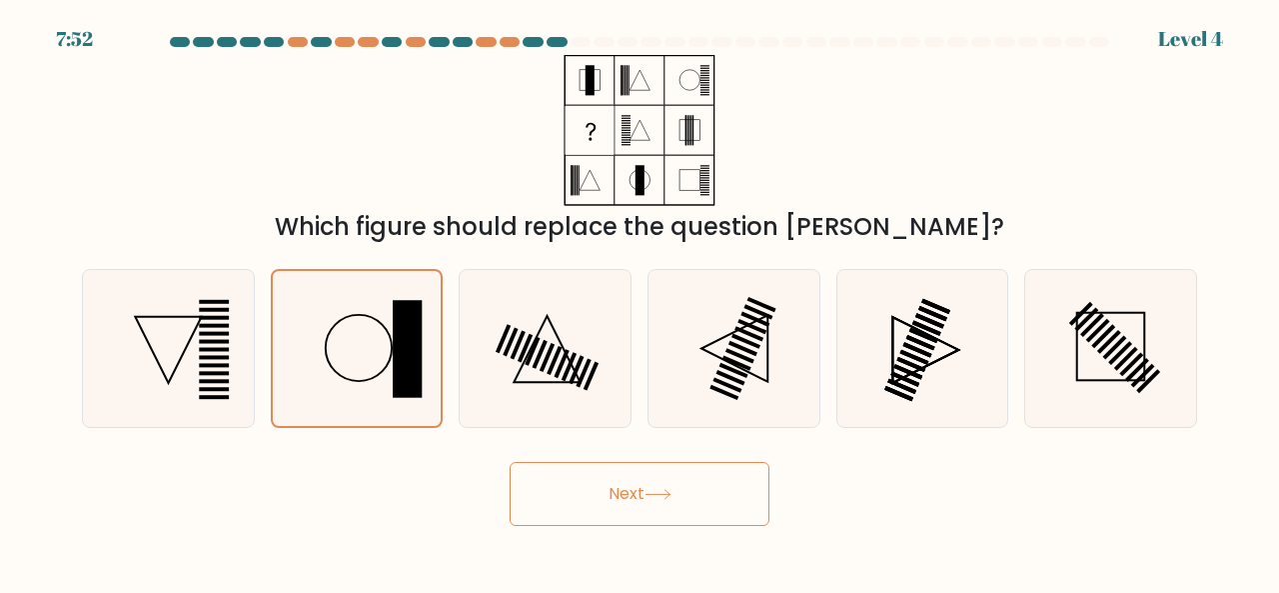
click at [625, 471] on button "Next" at bounding box center [640, 494] width 260 height 64
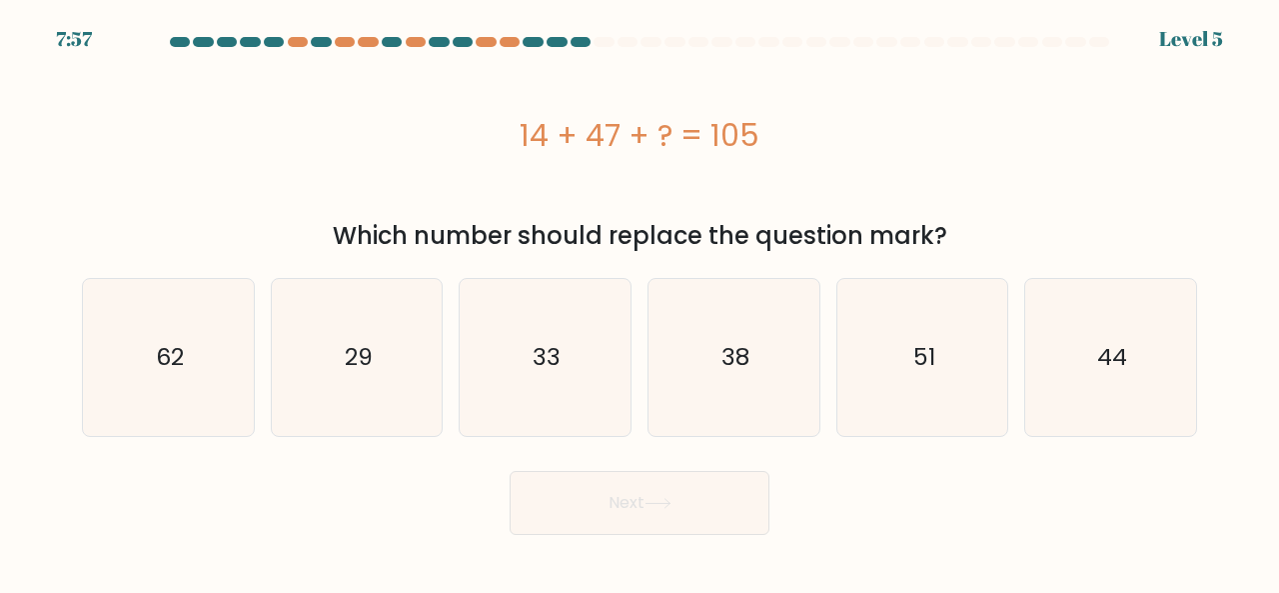
click at [1157, 198] on div "14 + 47 + ? = 105" at bounding box center [639, 135] width 1115 height 160
click at [1079, 367] on icon "44" at bounding box center [1111, 357] width 157 height 157
click at [641, 302] on input "f. 44" at bounding box center [640, 299] width 1 height 5
radio input "true"
click at [682, 485] on button "Next" at bounding box center [640, 503] width 260 height 64
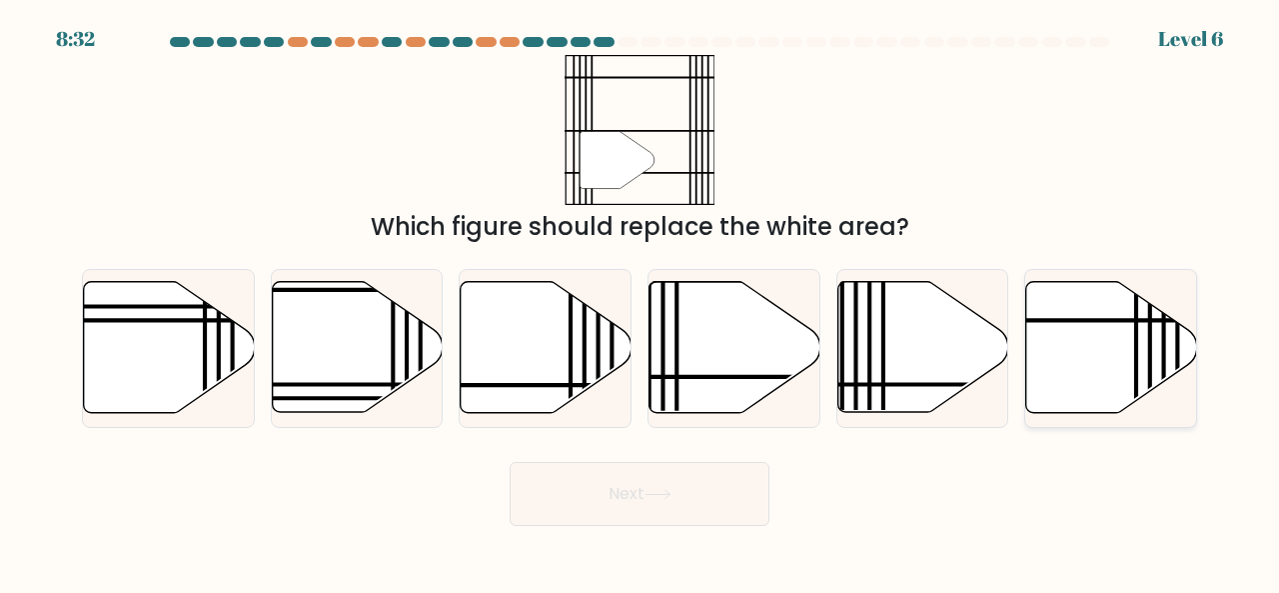
click at [1131, 306] on icon at bounding box center [1112, 347] width 171 height 131
click at [641, 302] on input "f." at bounding box center [640, 299] width 1 height 5
radio input "true"
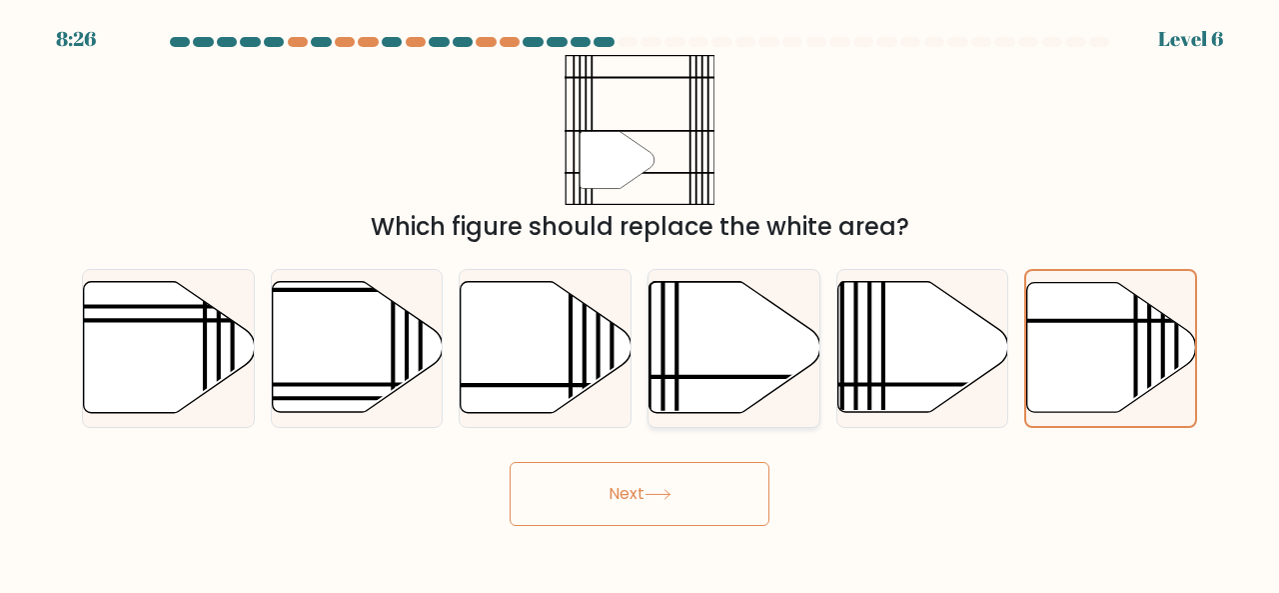
click at [700, 337] on icon at bounding box center [735, 347] width 171 height 131
click at [641, 302] on input "d." at bounding box center [640, 299] width 1 height 5
radio input "true"
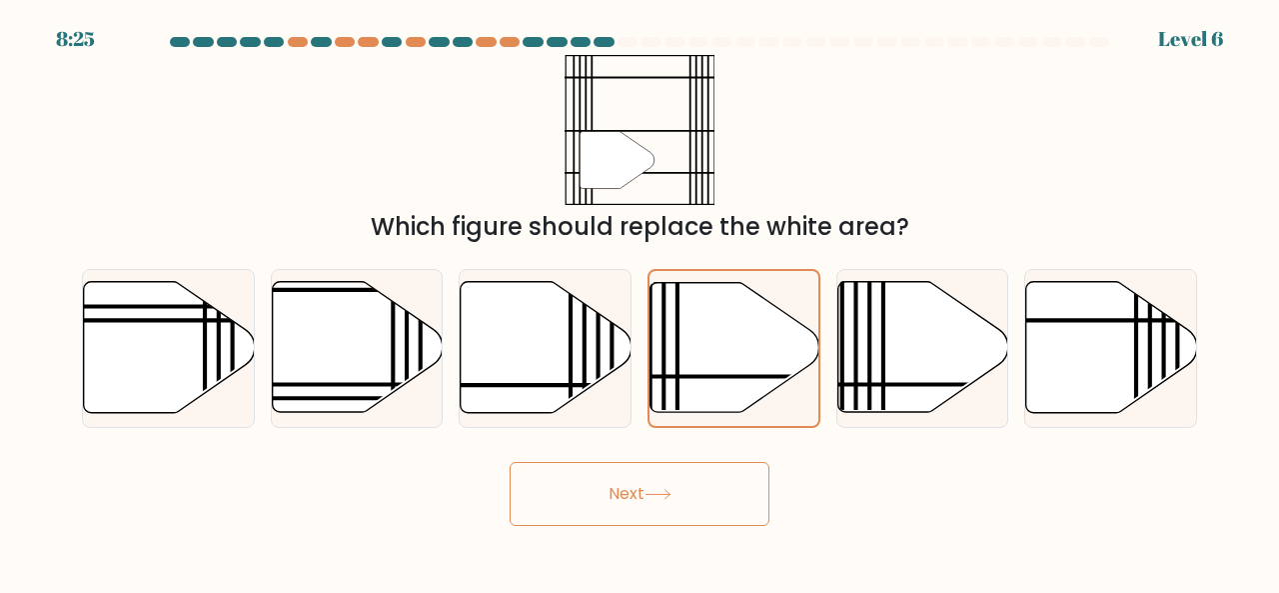
click at [654, 493] on icon at bounding box center [658, 494] width 24 height 9
click at [626, 503] on button "Next" at bounding box center [640, 494] width 260 height 64
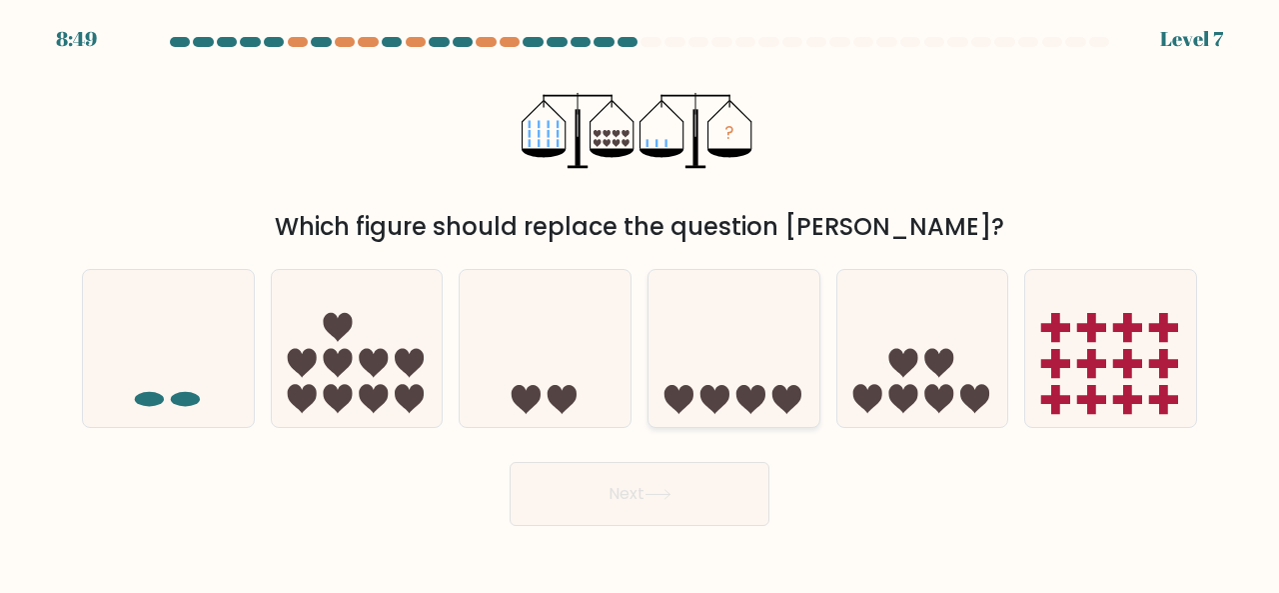
click at [722, 386] on icon at bounding box center [715, 399] width 29 height 29
click at [641, 302] on input "d." at bounding box center [640, 299] width 1 height 5
radio input "true"
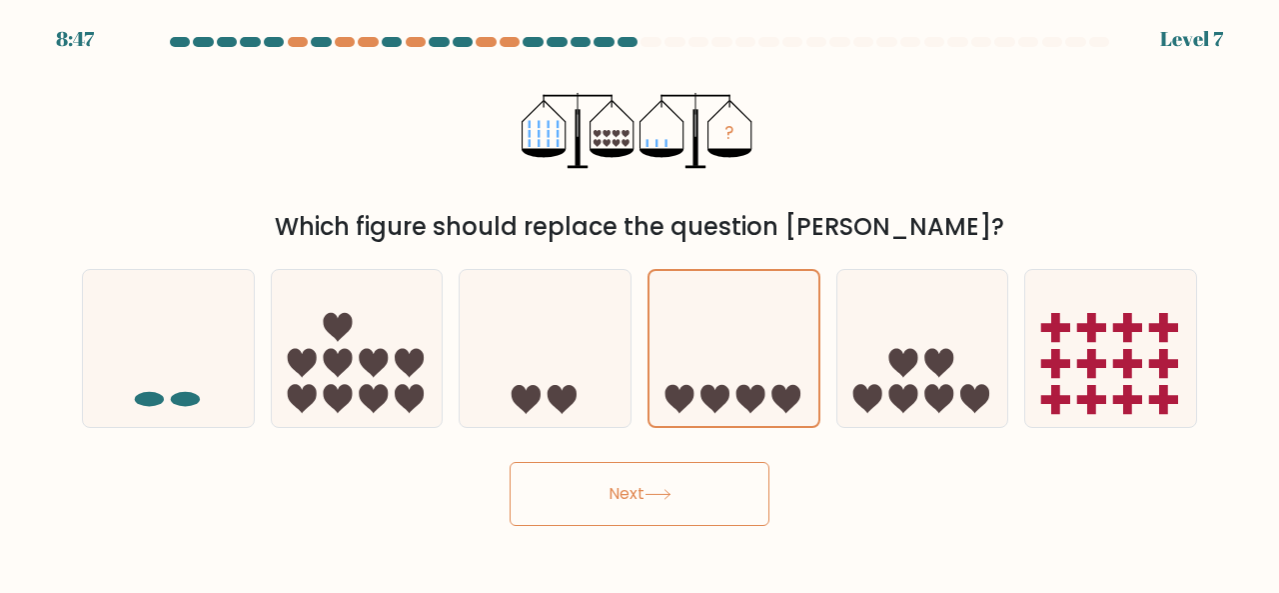
click at [665, 495] on icon at bounding box center [658, 494] width 27 height 11
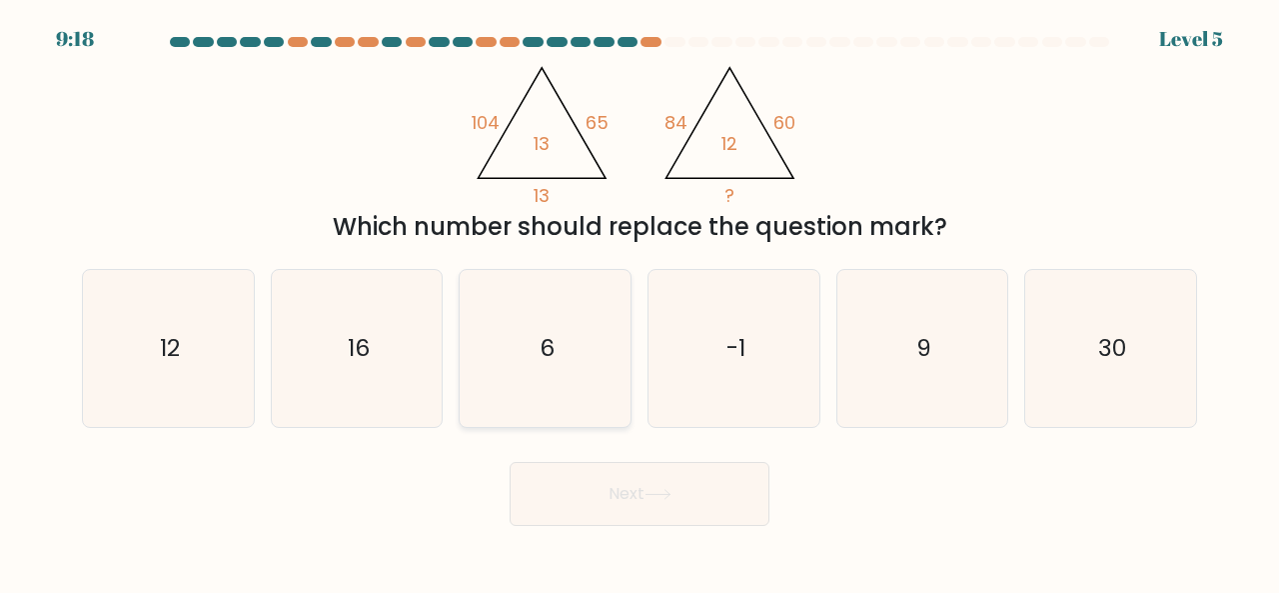
click at [582, 349] on icon "6" at bounding box center [545, 348] width 157 height 157
click at [640, 302] on input "c. 6" at bounding box center [640, 299] width 1 height 5
radio input "true"
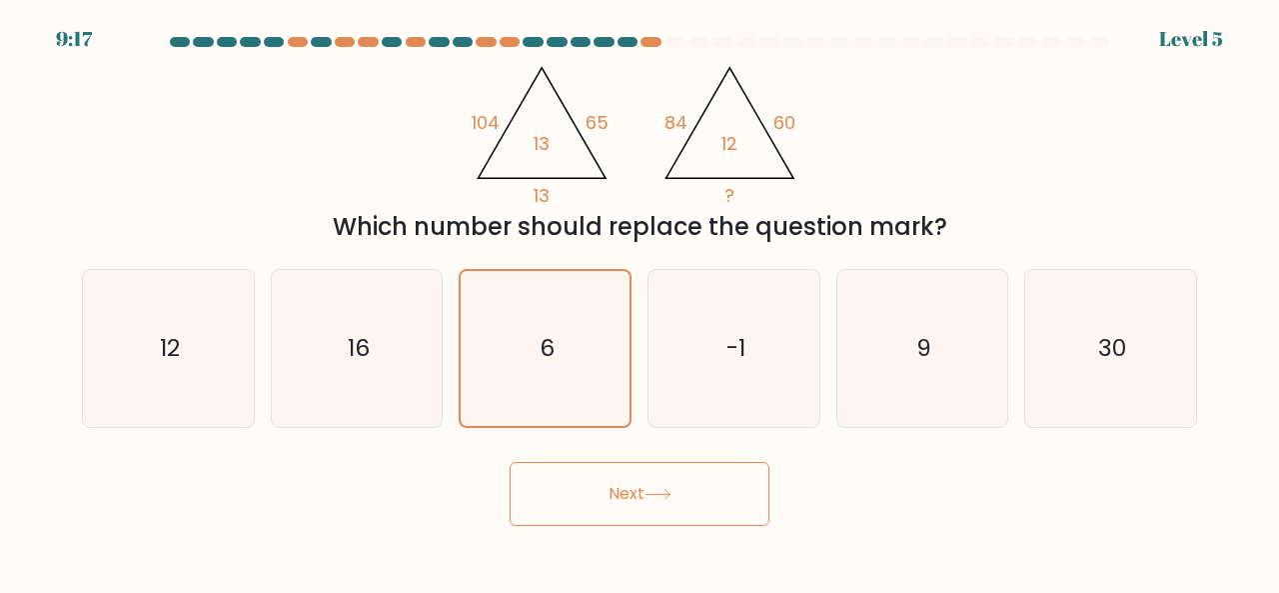
click at [616, 508] on button "Next" at bounding box center [640, 494] width 260 height 64
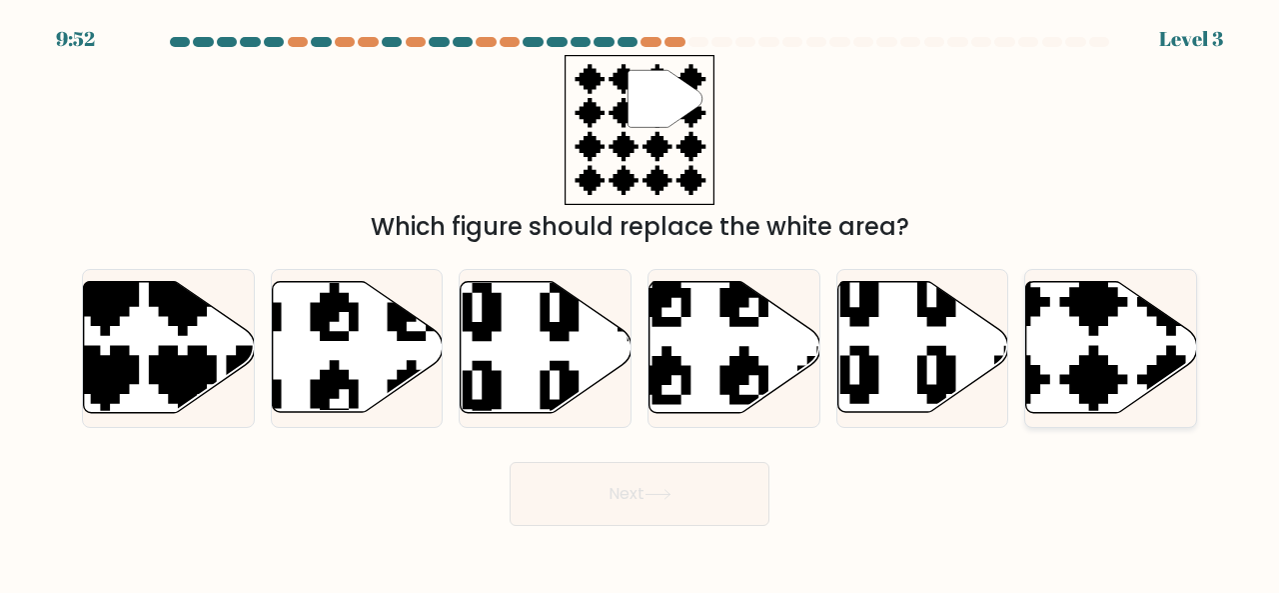
click at [1117, 331] on icon at bounding box center [1112, 347] width 171 height 131
click at [641, 302] on input "f." at bounding box center [640, 299] width 1 height 5
radio input "true"
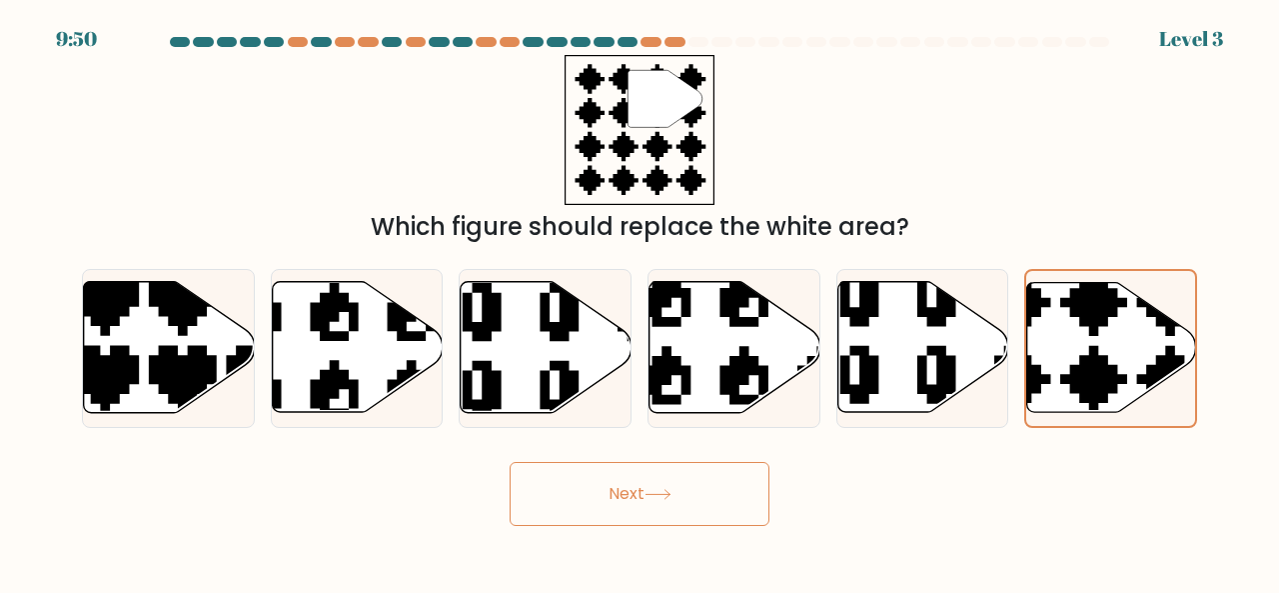
click at [668, 521] on button "Next" at bounding box center [640, 494] width 260 height 64
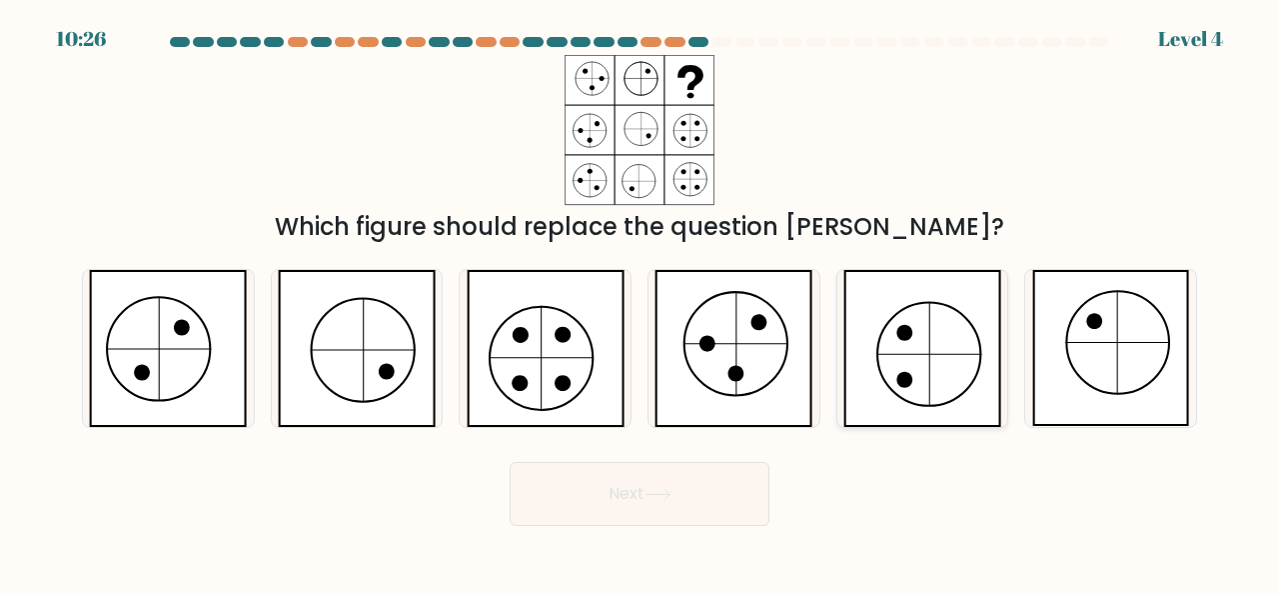
click at [926, 357] on icon at bounding box center [923, 348] width 158 height 157
click at [641, 302] on input "e." at bounding box center [640, 299] width 1 height 5
radio input "true"
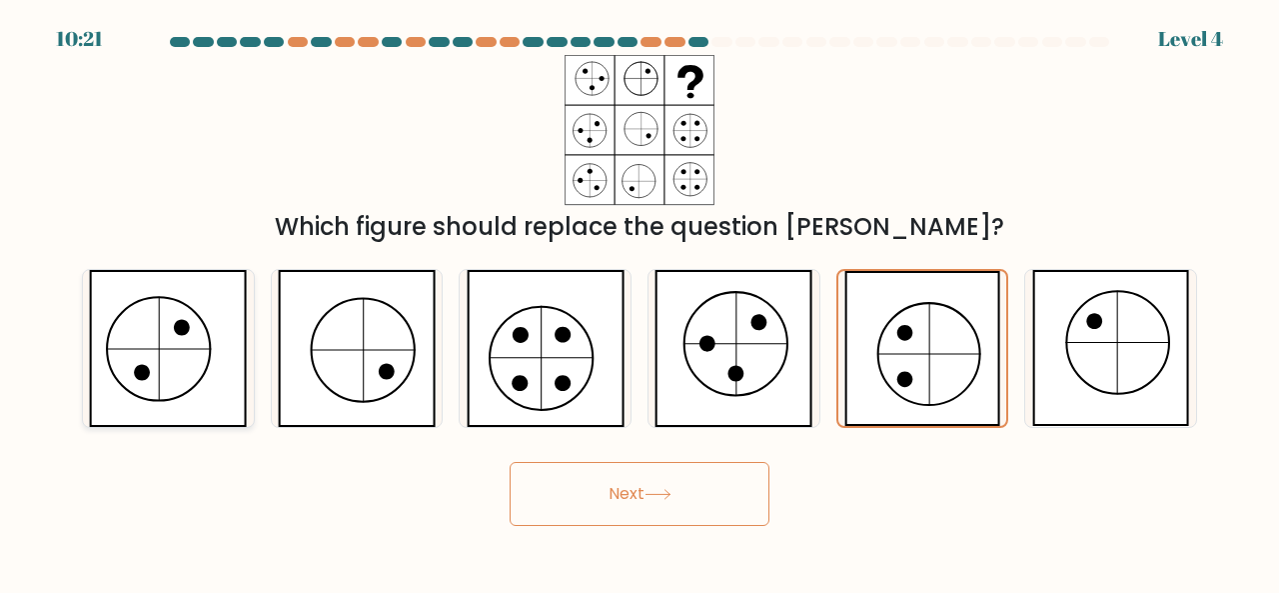
click at [176, 355] on icon at bounding box center [168, 348] width 158 height 157
click at [640, 302] on input "a." at bounding box center [640, 299] width 1 height 5
radio input "true"
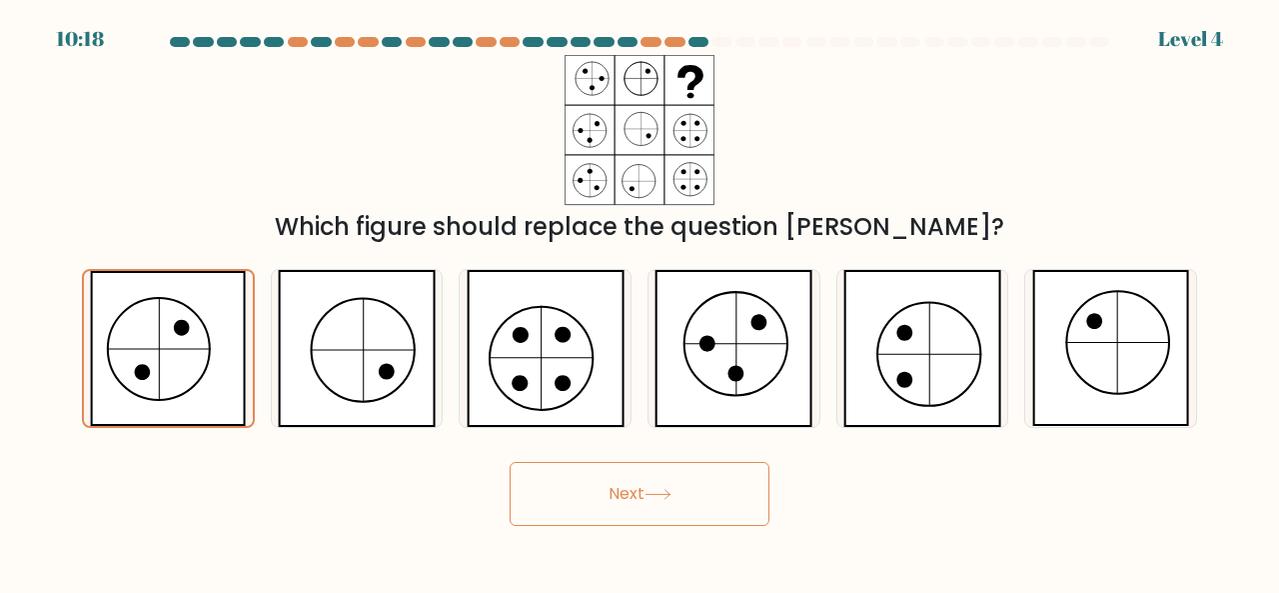
click at [649, 513] on button "Next" at bounding box center [640, 494] width 260 height 64
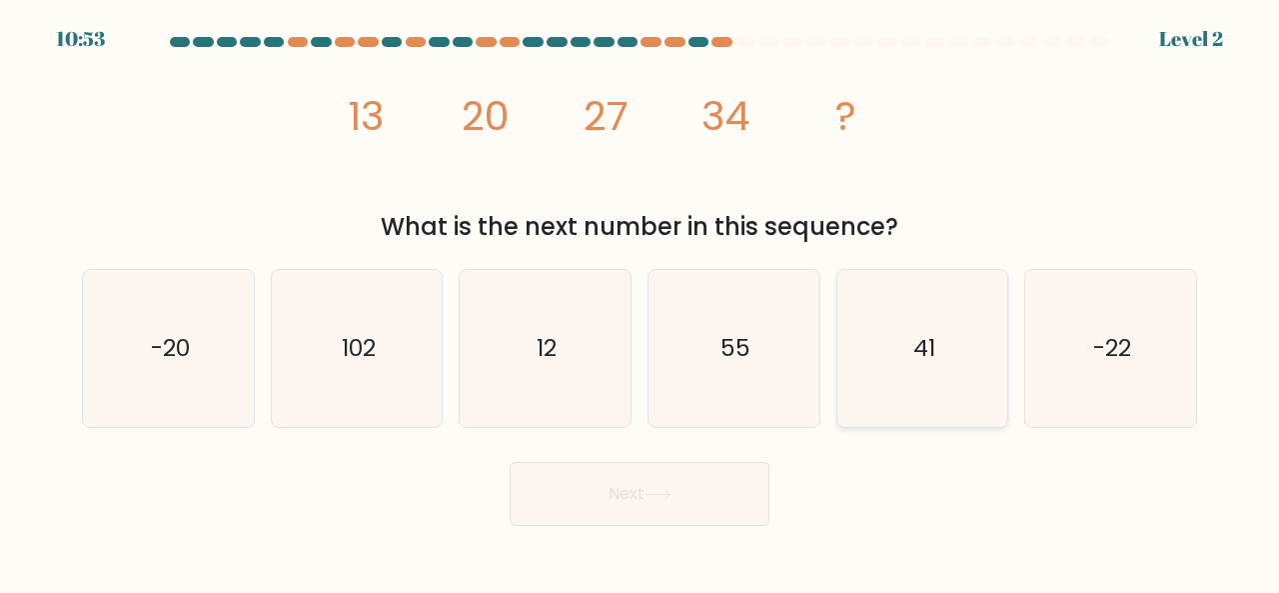
click at [972, 342] on icon "41" at bounding box center [923, 348] width 157 height 157
click at [641, 302] on input "e. 41" at bounding box center [640, 299] width 1 height 5
radio input "true"
click at [705, 485] on button "Next" at bounding box center [640, 494] width 260 height 64
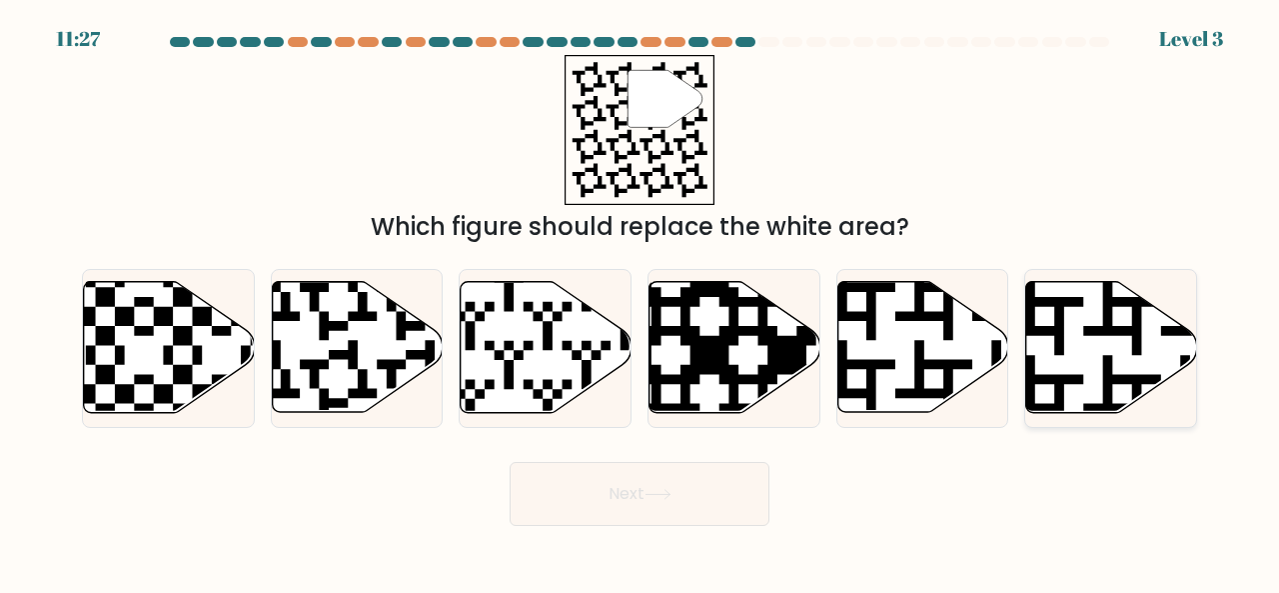
click at [1085, 367] on icon at bounding box center [1112, 347] width 171 height 131
click at [641, 302] on input "f." at bounding box center [640, 299] width 1 height 5
radio input "true"
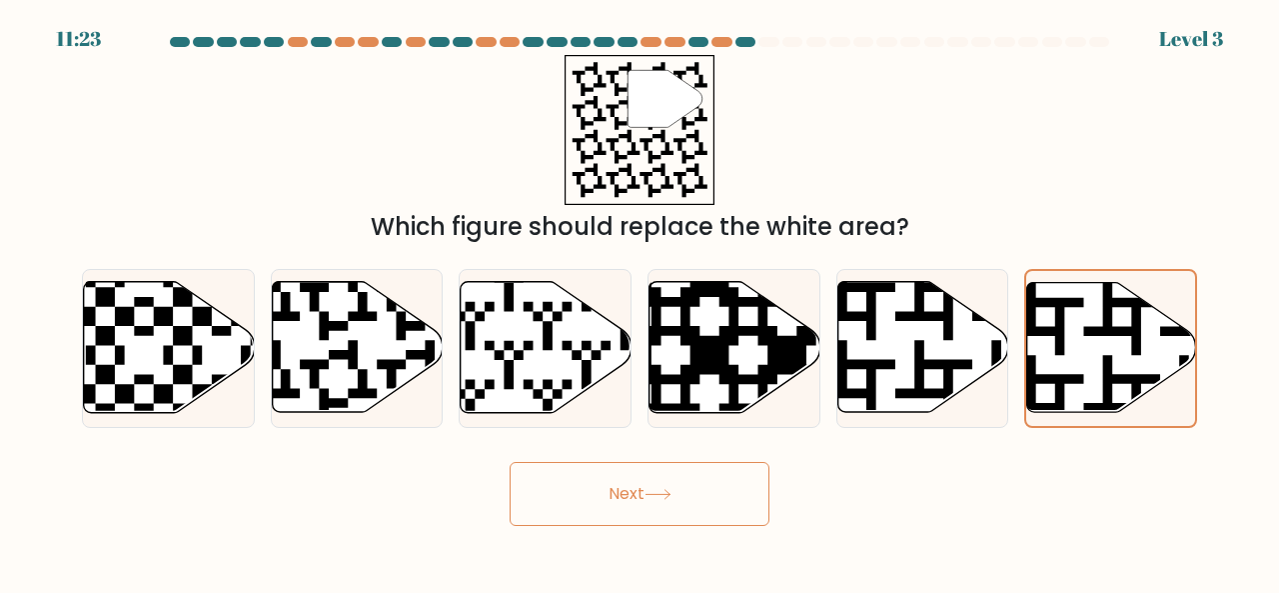
click at [732, 513] on button "Next" at bounding box center [640, 494] width 260 height 64
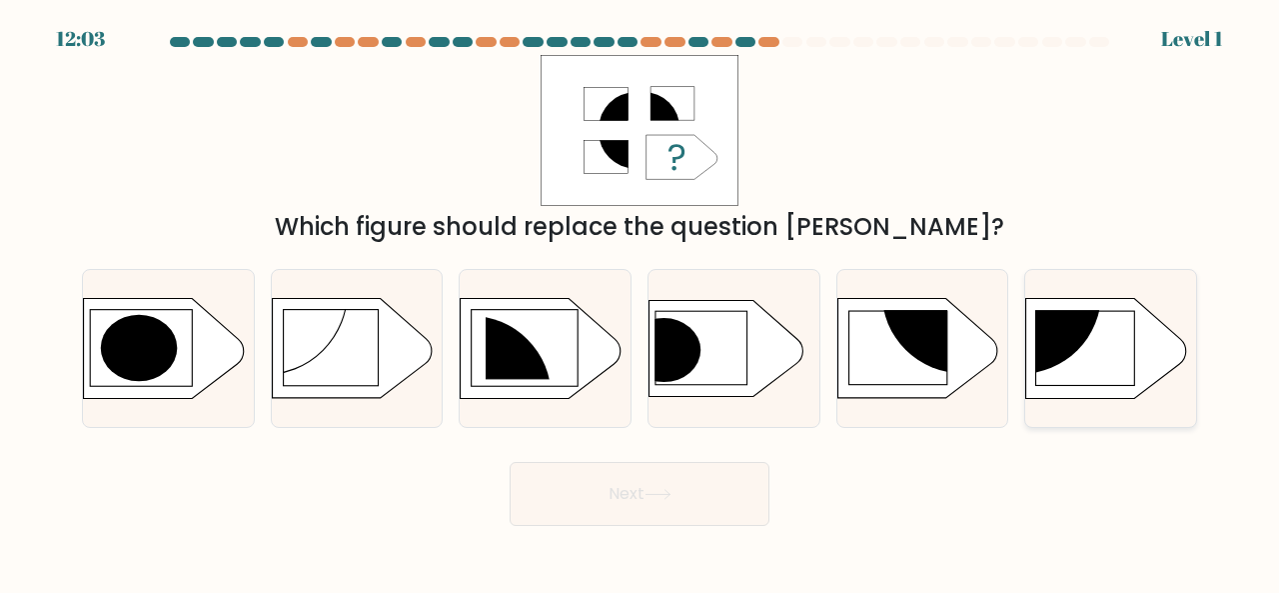
click at [1124, 324] on rect at bounding box center [1085, 348] width 99 height 74
click at [641, 302] on input "f." at bounding box center [640, 299] width 1 height 5
radio input "true"
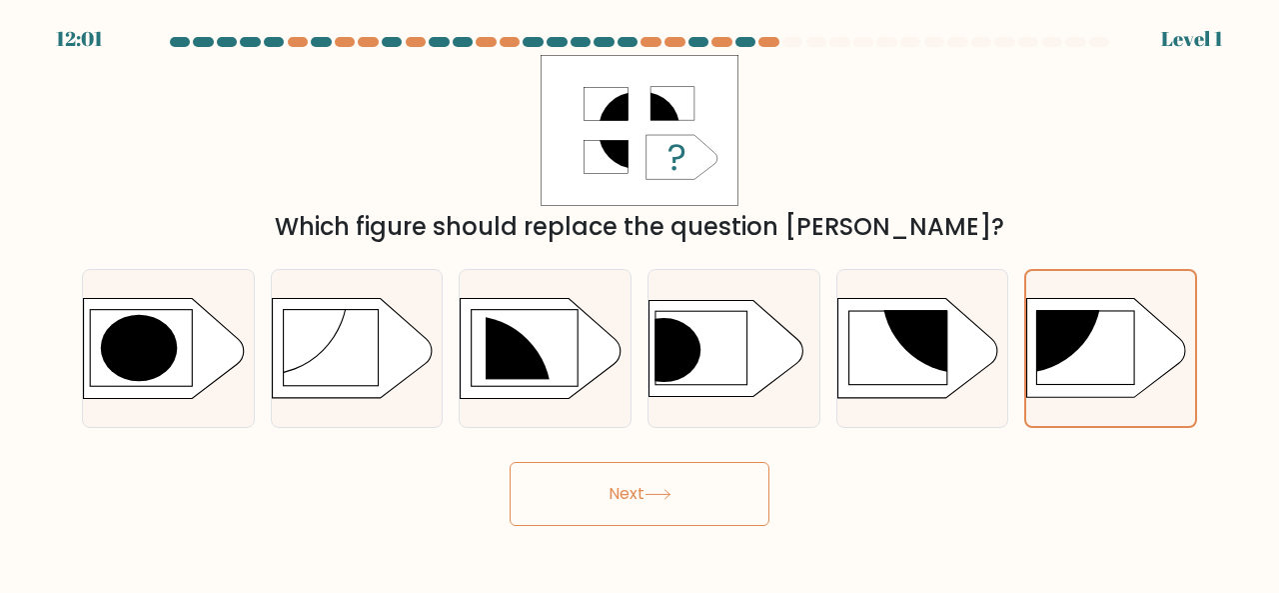
click at [626, 518] on button "Next" at bounding box center [640, 494] width 260 height 64
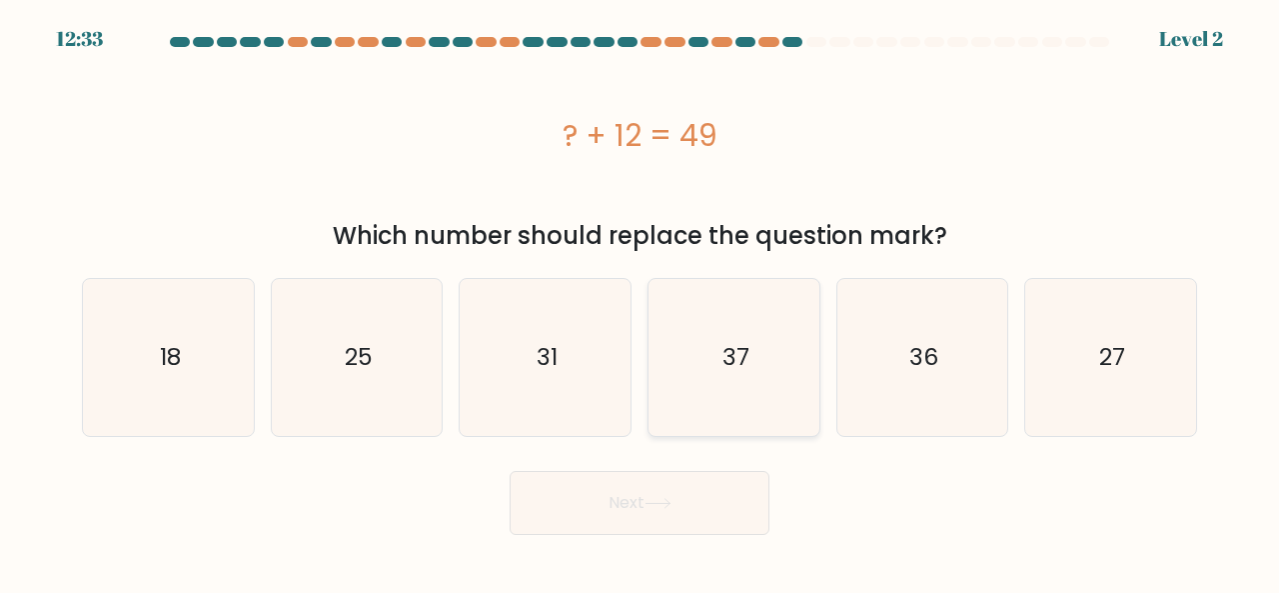
click at [742, 356] on text "37" at bounding box center [735, 357] width 27 height 33
click at [641, 302] on input "d. 37" at bounding box center [640, 299] width 1 height 5
radio input "true"
click at [647, 527] on button "Next" at bounding box center [640, 503] width 260 height 64
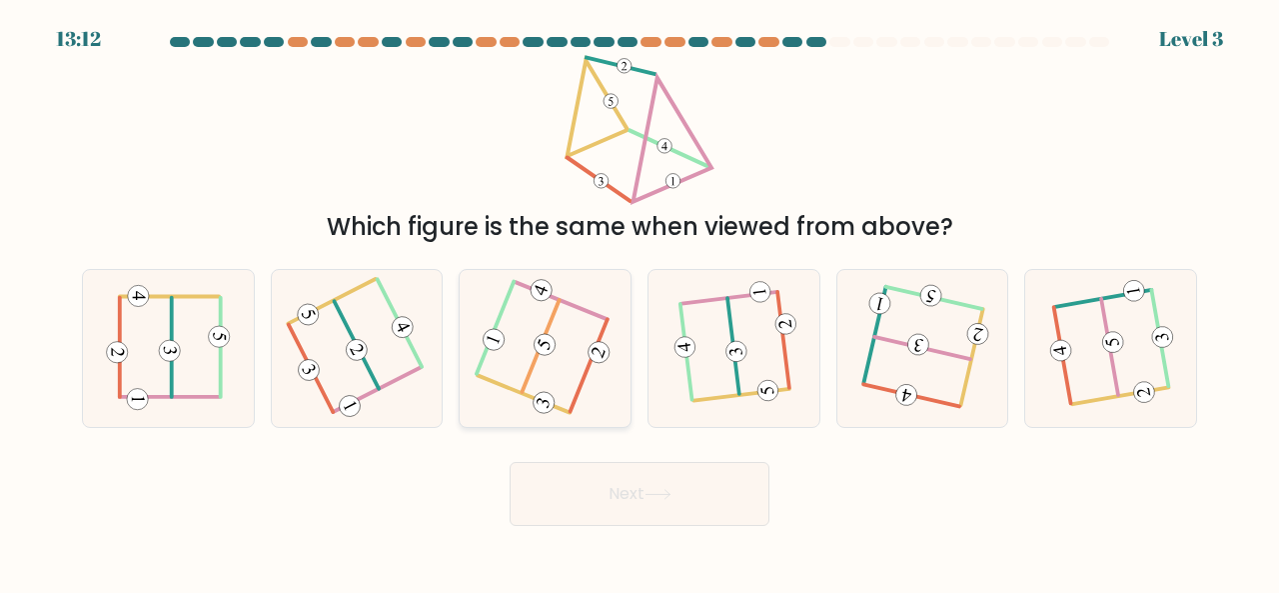
click at [518, 381] on icon at bounding box center [545, 347] width 125 height 125
click at [640, 302] on input "c." at bounding box center [640, 299] width 1 height 5
radio input "true"
click at [593, 481] on button "Next" at bounding box center [640, 494] width 260 height 64
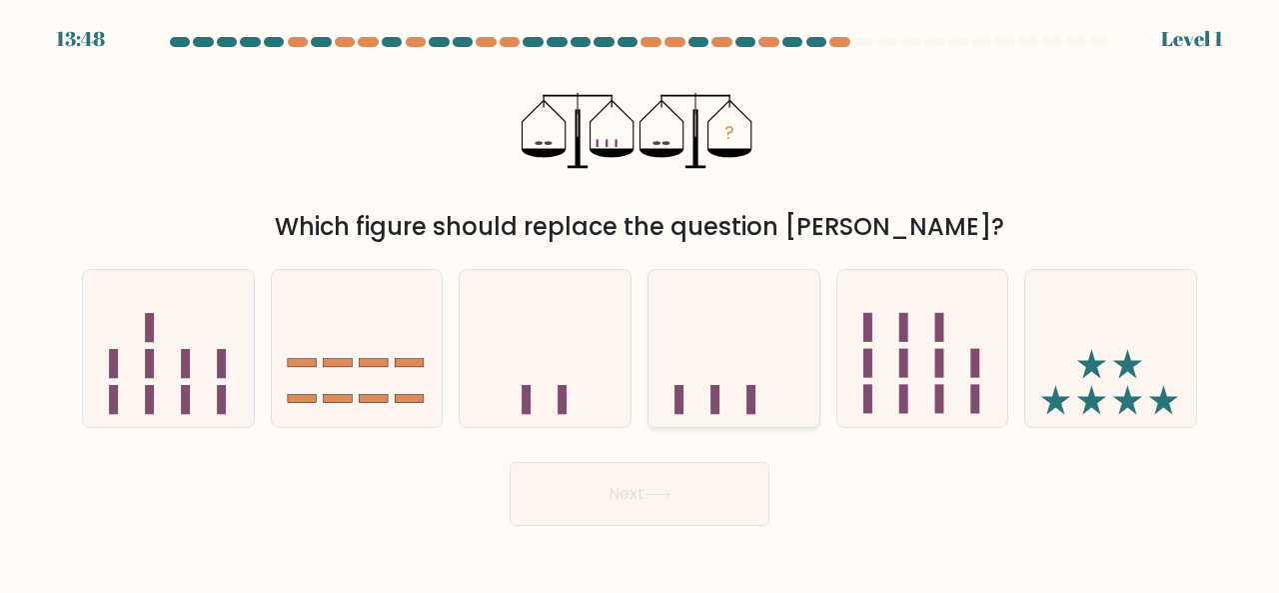
click at [715, 359] on icon at bounding box center [734, 347] width 171 height 141
click at [641, 302] on input "d." at bounding box center [640, 299] width 1 height 5
radio input "true"
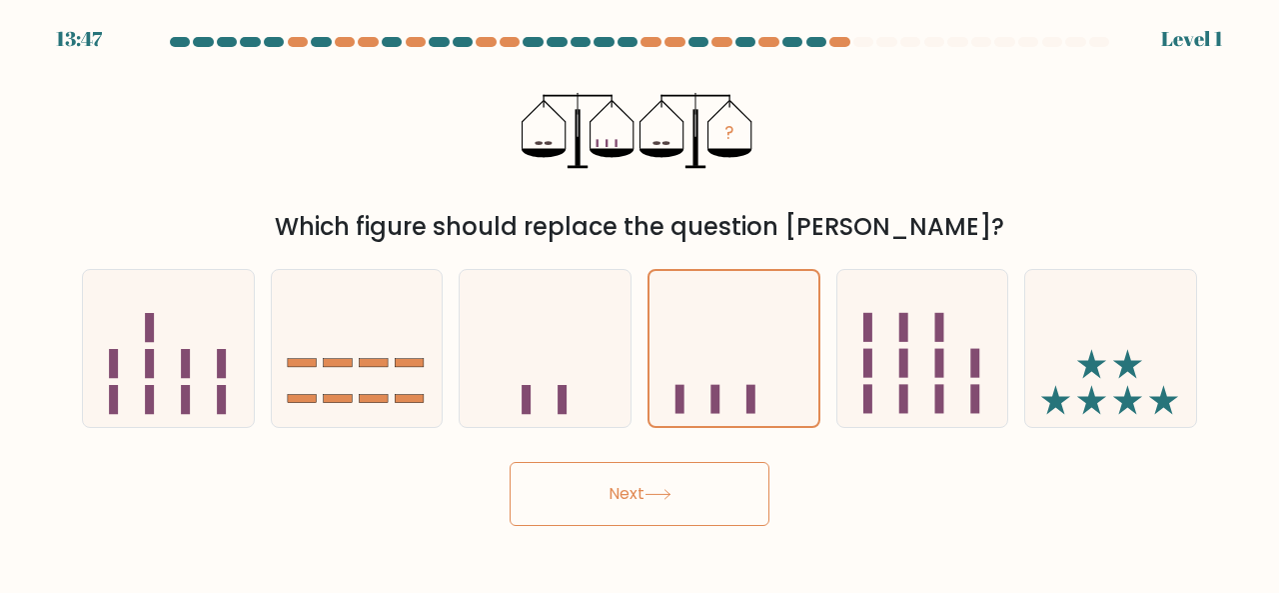
click at [696, 521] on button "Next" at bounding box center [640, 494] width 260 height 64
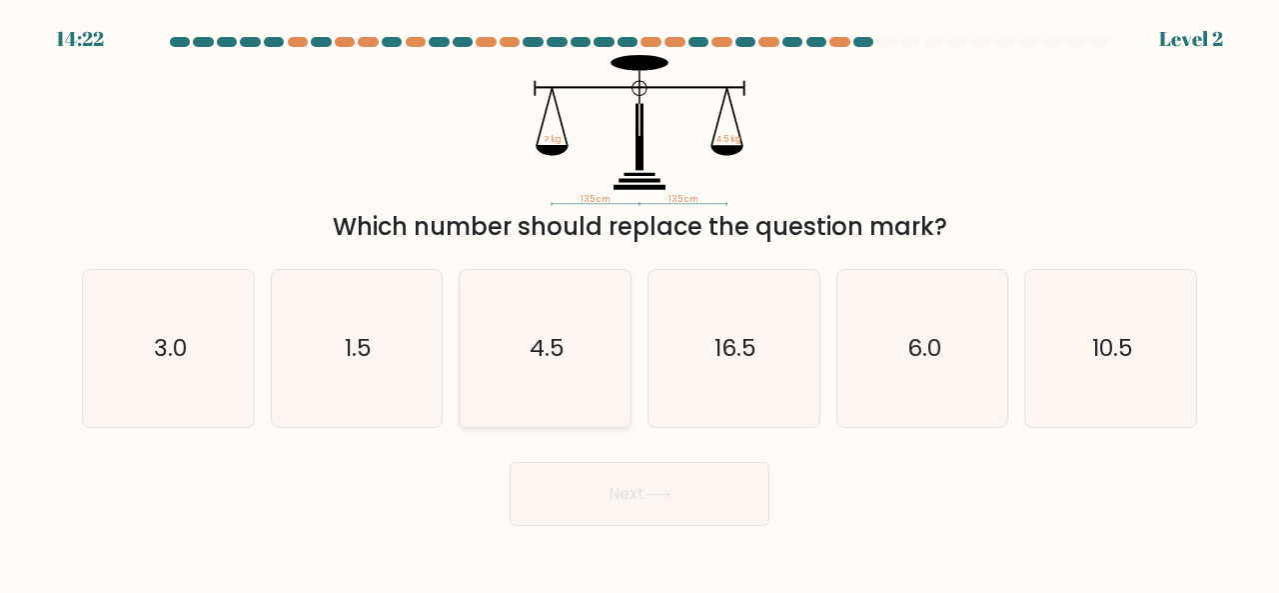
click at [572, 381] on icon "4.5" at bounding box center [545, 348] width 157 height 157
click at [640, 302] on input "c. 4.5" at bounding box center [640, 299] width 1 height 5
radio input "true"
click at [609, 489] on button "Next" at bounding box center [640, 494] width 260 height 64
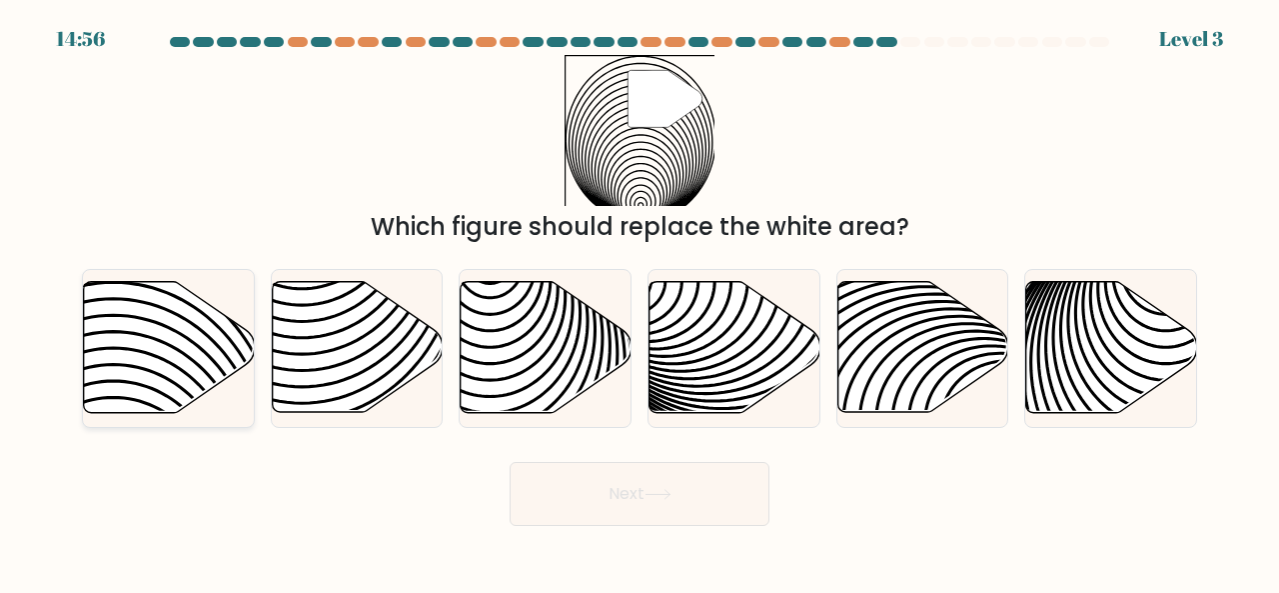
click at [141, 333] on icon at bounding box center [169, 347] width 171 height 131
click at [640, 302] on input "a." at bounding box center [640, 299] width 1 height 5
radio input "true"
click at [602, 492] on button "Next" at bounding box center [640, 494] width 260 height 64
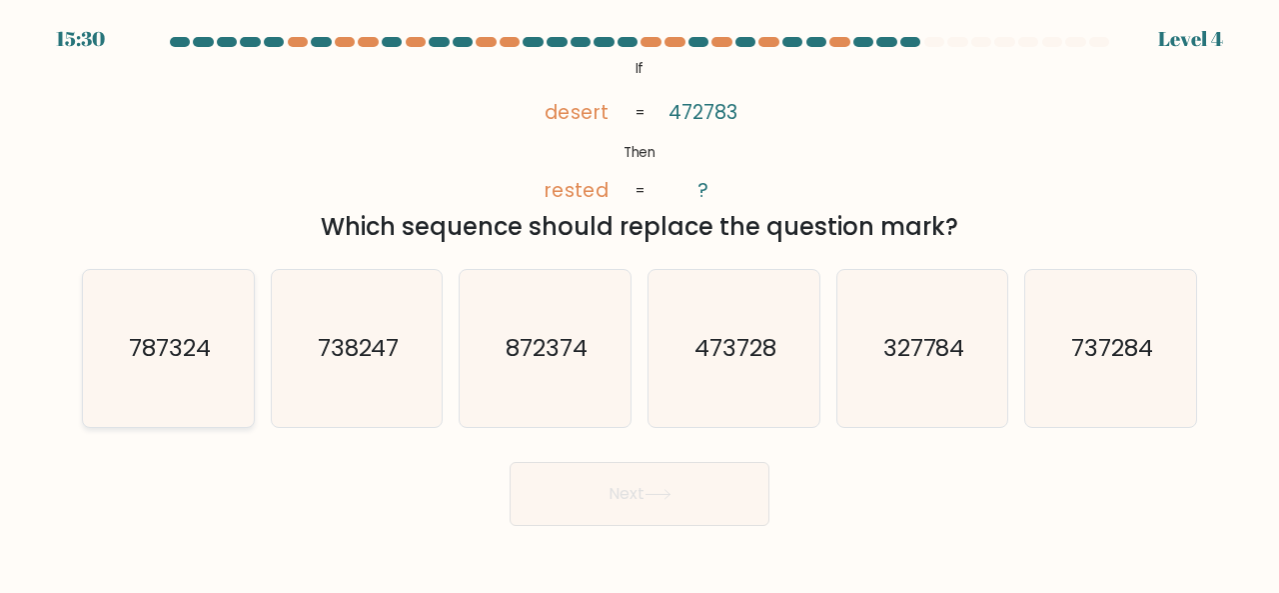
click at [214, 338] on icon "787324" at bounding box center [168, 348] width 157 height 157
click at [640, 302] on input "a. 787324" at bounding box center [640, 299] width 1 height 5
radio input "true"
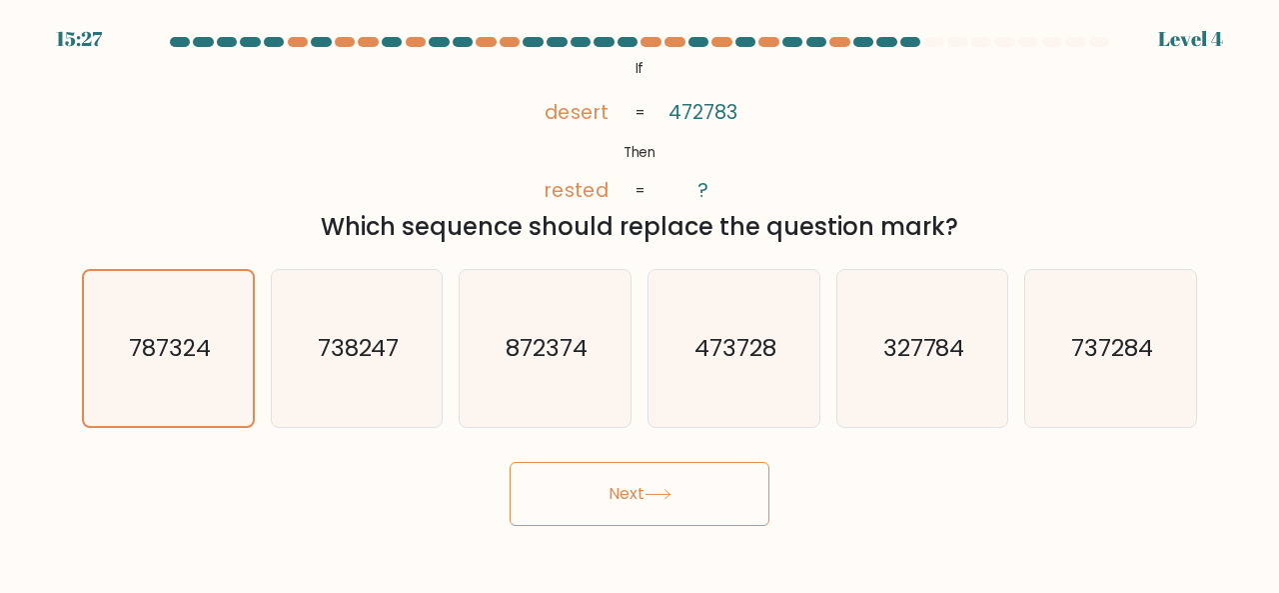
click at [553, 466] on button "Next" at bounding box center [640, 494] width 260 height 64
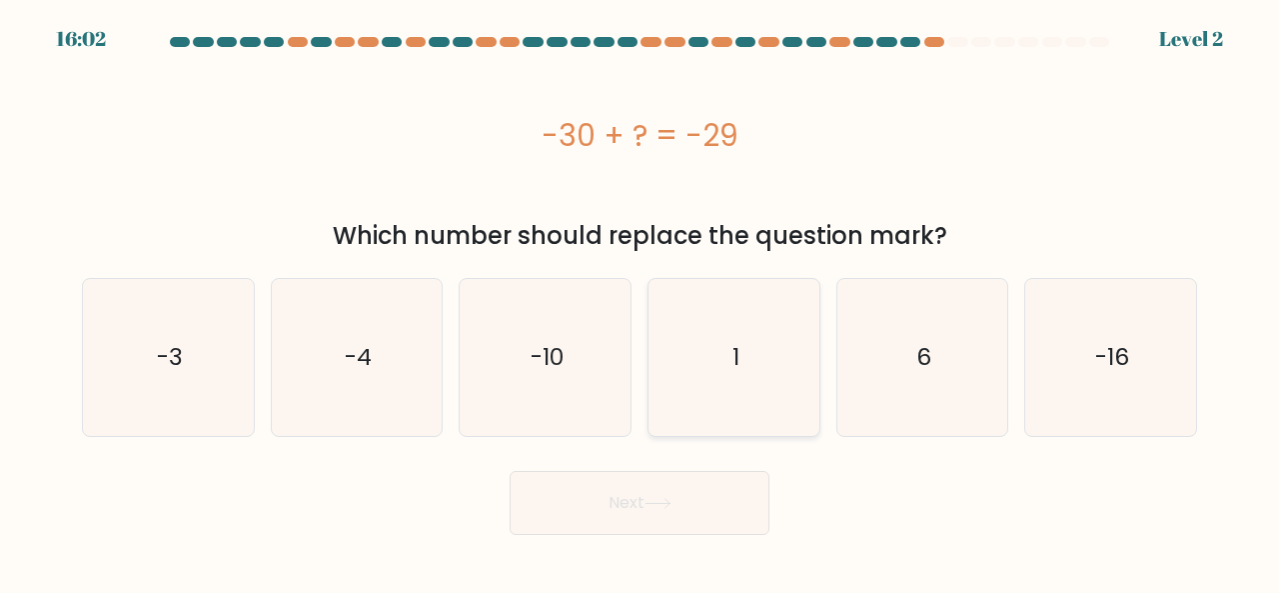
click at [779, 335] on icon "1" at bounding box center [734, 357] width 157 height 157
click at [641, 302] on input "d. 1" at bounding box center [640, 299] width 1 height 5
radio input "true"
click at [656, 509] on button "Next" at bounding box center [640, 503] width 260 height 64
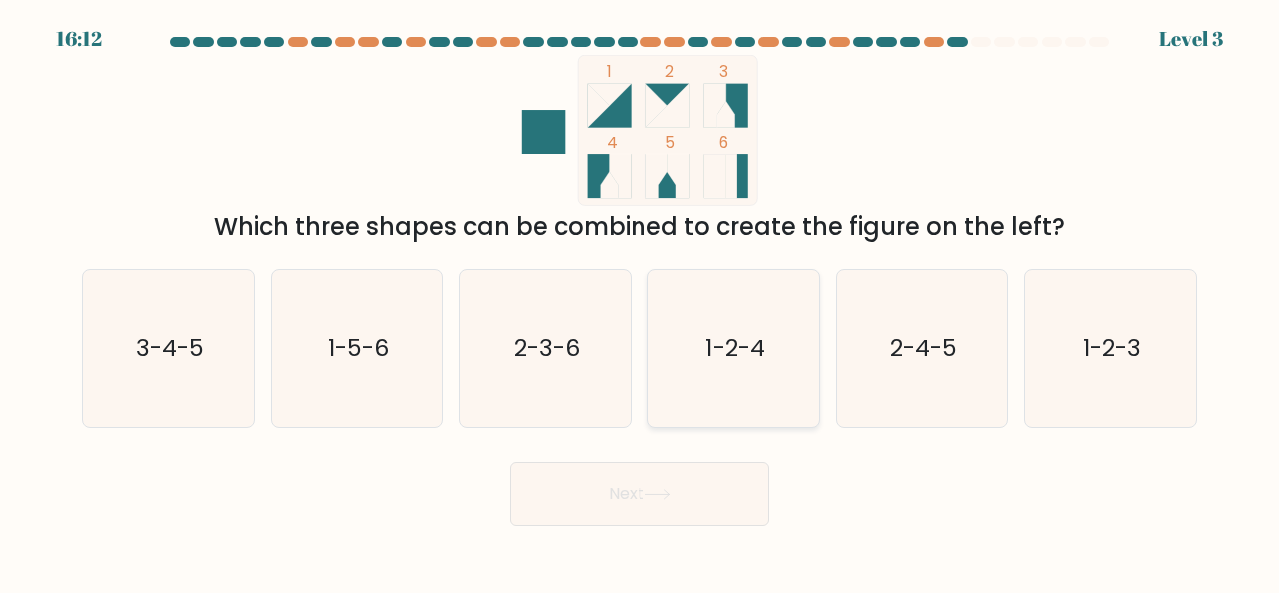
click at [734, 347] on text "1-2-4" at bounding box center [735, 347] width 59 height 33
click at [641, 302] on input "d. 1-2-4" at bounding box center [640, 299] width 1 height 5
radio input "true"
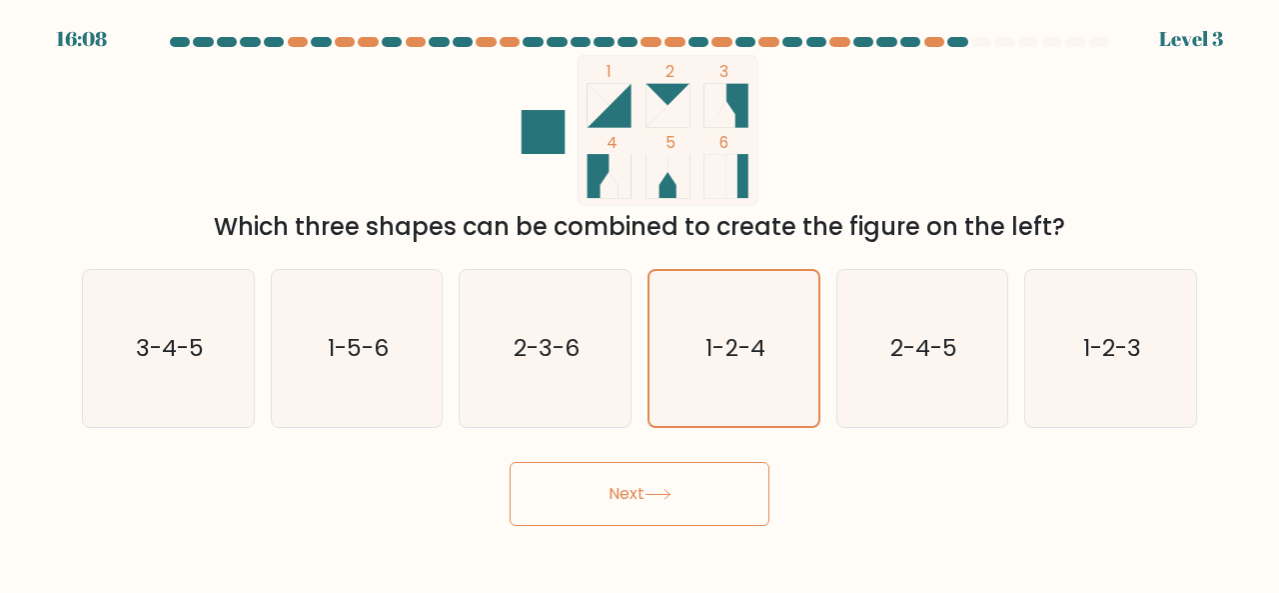
click at [653, 504] on button "Next" at bounding box center [640, 494] width 260 height 64
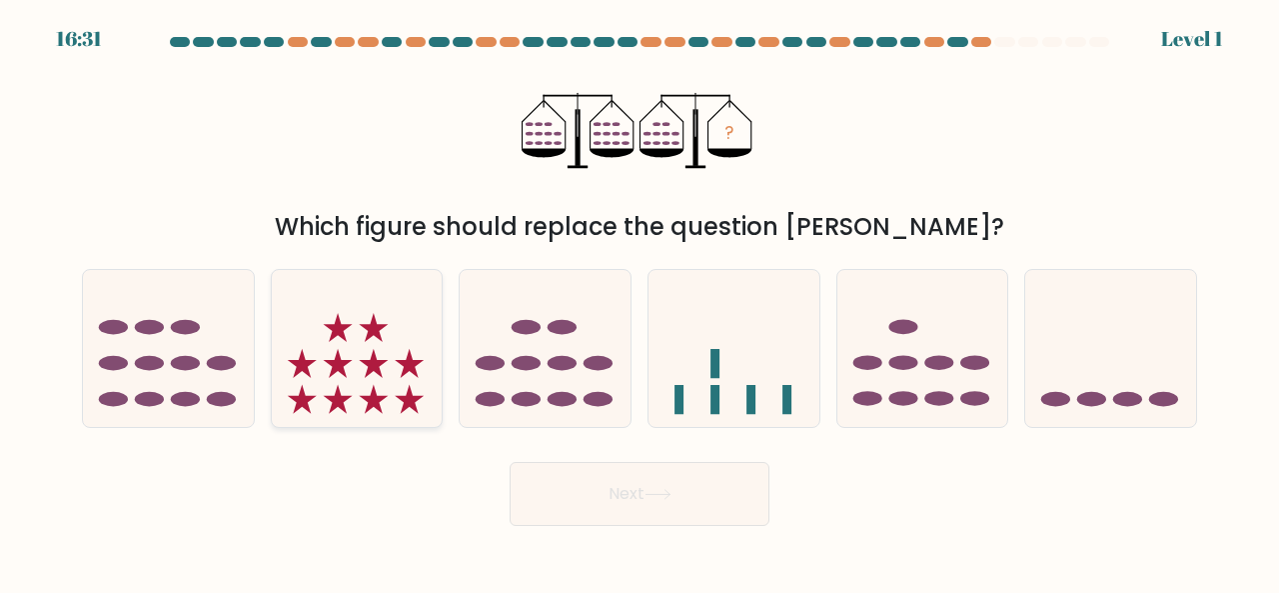
click at [370, 363] on icon at bounding box center [373, 364] width 29 height 29
click at [640, 302] on input "b." at bounding box center [640, 299] width 1 height 5
radio input "true"
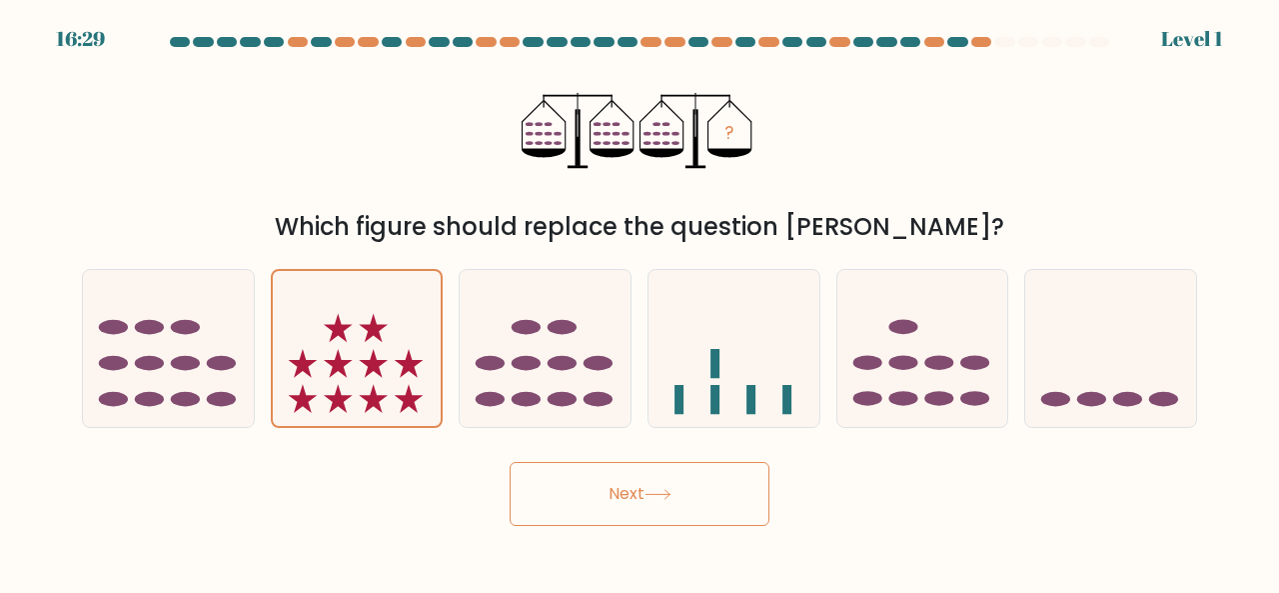
click at [660, 503] on button "Next" at bounding box center [640, 494] width 260 height 64
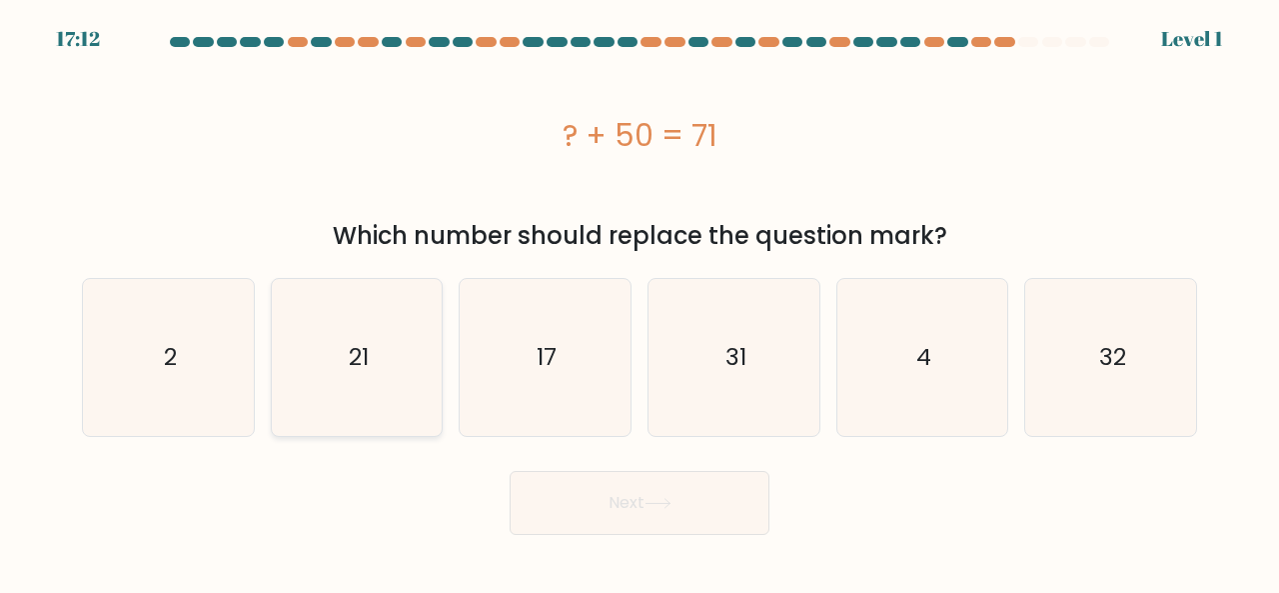
click at [424, 382] on icon "21" at bounding box center [357, 357] width 157 height 157
click at [640, 302] on input "b. 21" at bounding box center [640, 299] width 1 height 5
radio input "true"
click at [630, 531] on button "Next" at bounding box center [640, 503] width 260 height 64
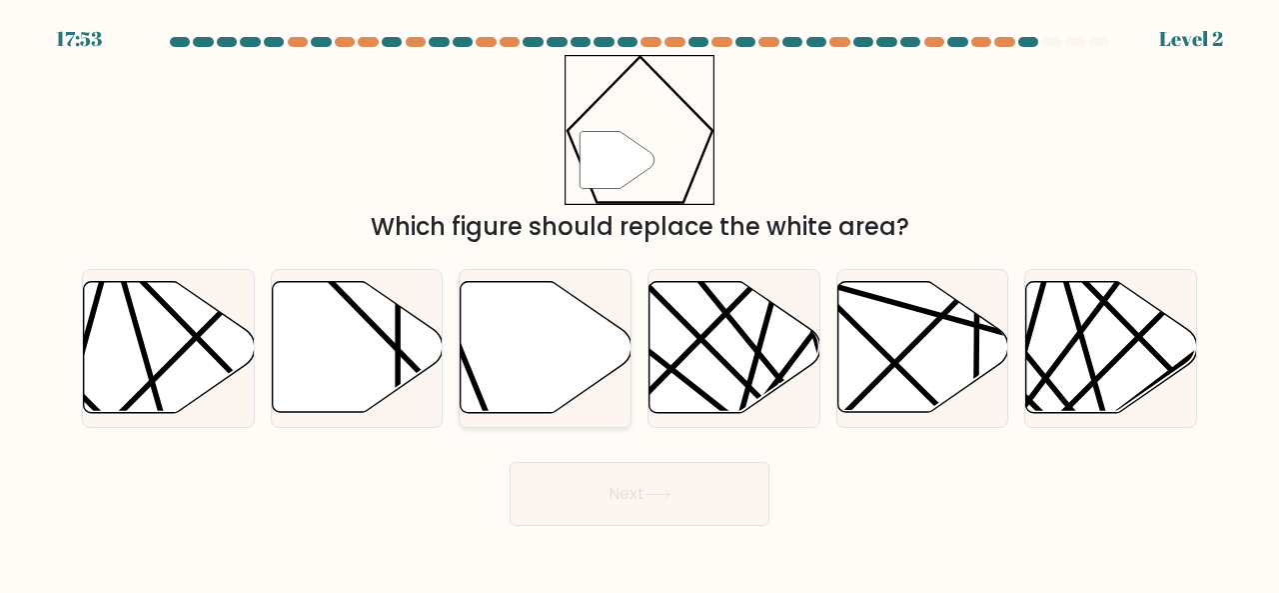
click at [556, 343] on icon at bounding box center [546, 347] width 171 height 131
click at [640, 302] on input "c." at bounding box center [640, 299] width 1 height 5
radio input "true"
click at [636, 495] on button "Next" at bounding box center [640, 494] width 260 height 64
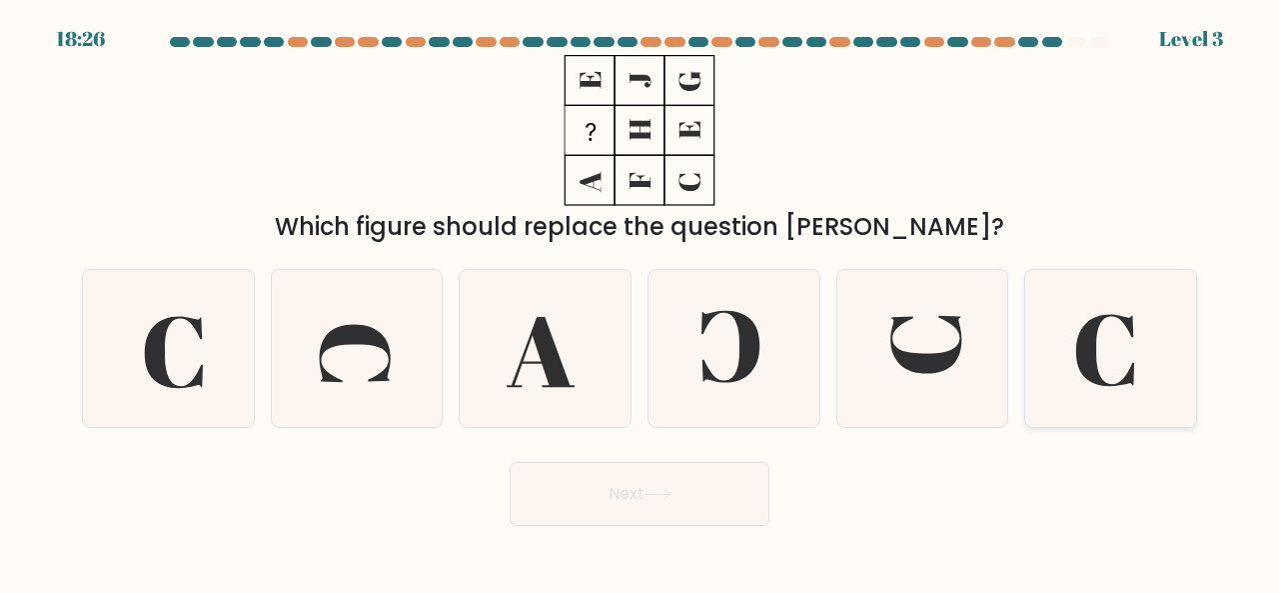
click at [1071, 361] on icon at bounding box center [1111, 348] width 157 height 157
click at [641, 302] on input "f." at bounding box center [640, 299] width 1 height 5
radio input "true"
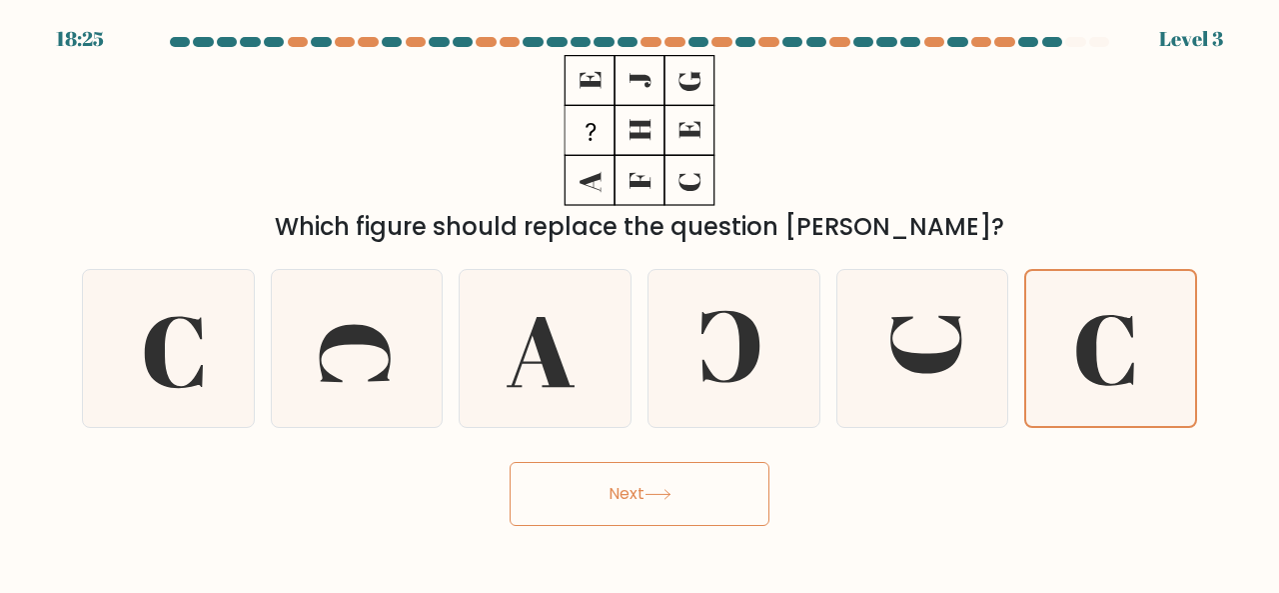
click at [658, 503] on button "Next" at bounding box center [640, 494] width 260 height 64
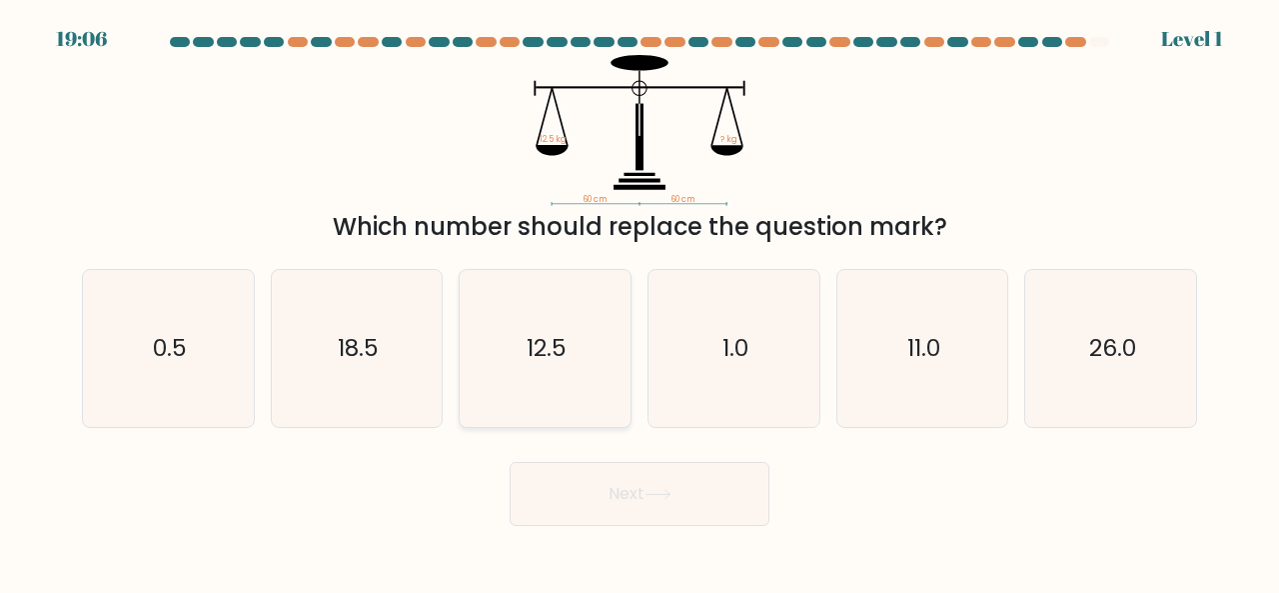
click at [548, 353] on text "12.5" at bounding box center [547, 347] width 40 height 33
click at [640, 302] on input "c. 12.5" at bounding box center [640, 299] width 1 height 5
radio input "true"
click at [628, 511] on button "Next" at bounding box center [640, 494] width 260 height 64
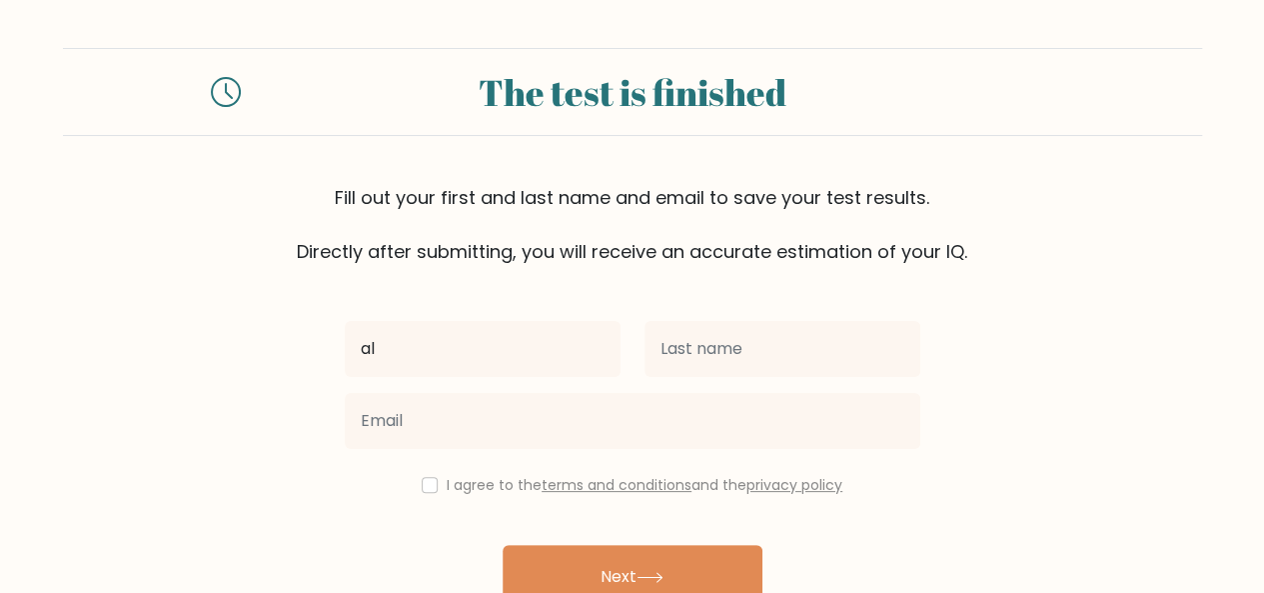
type input "aldan"
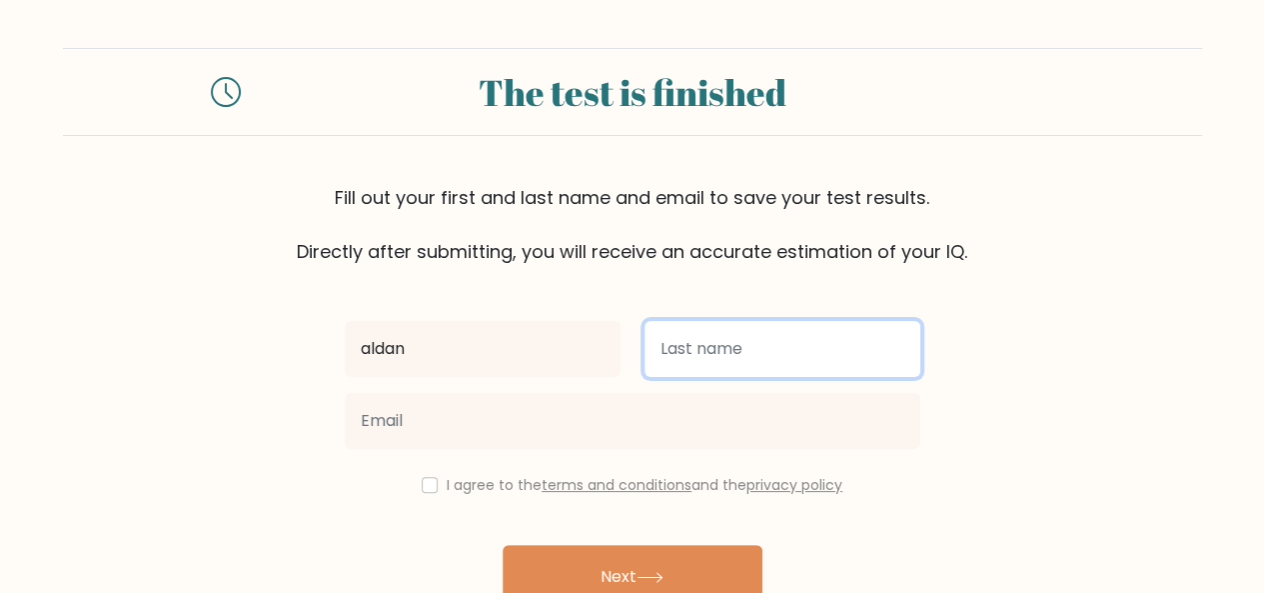
click at [708, 370] on input "text" at bounding box center [783, 349] width 276 height 56
type input "bas"
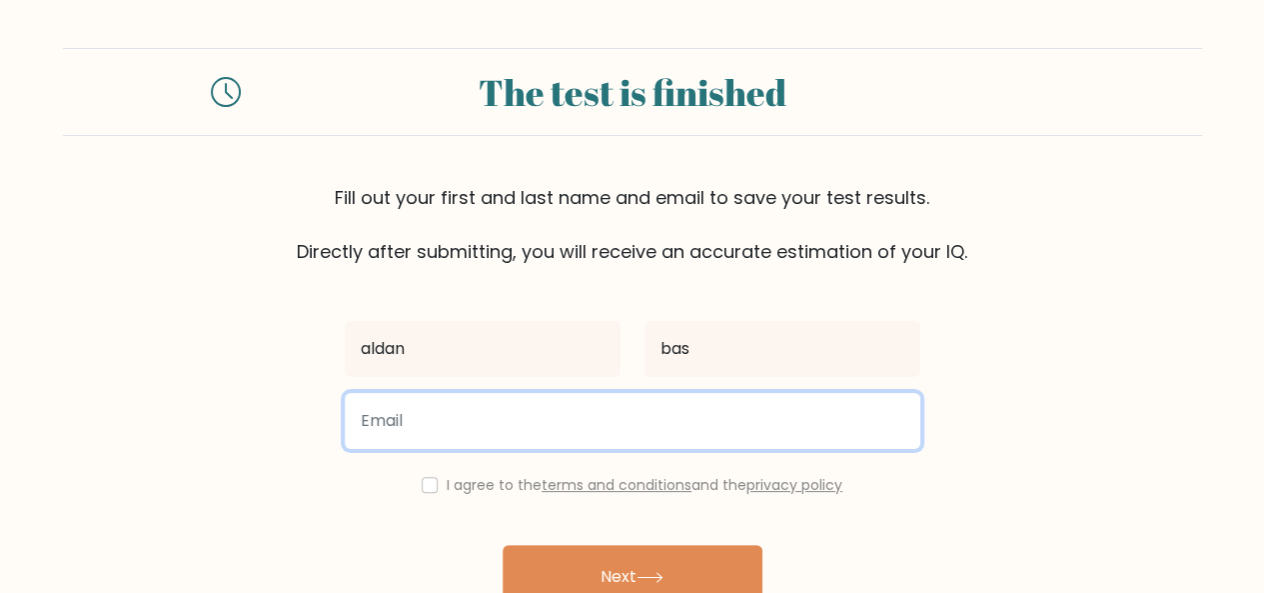
click at [384, 415] on input "email" at bounding box center [633, 421] width 576 height 56
type input "aldnbs993@gmail.com"
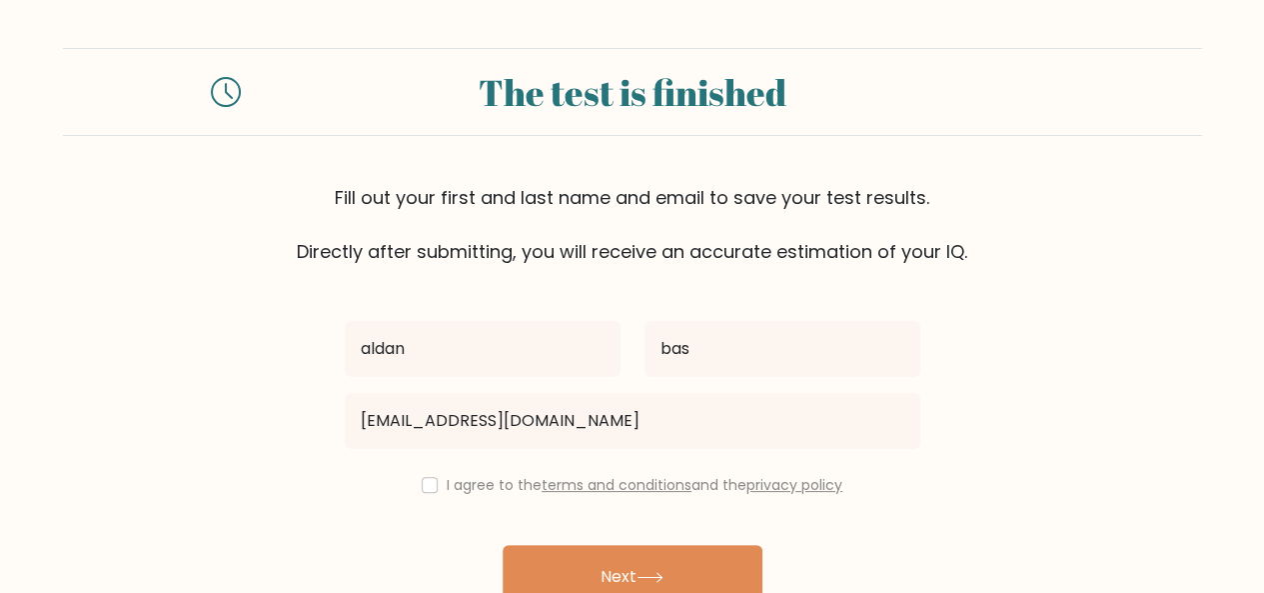
click at [414, 488] on div "I agree to the terms and conditions and the privacy policy" at bounding box center [633, 485] width 600 height 24
click at [412, 489] on div "I agree to the terms and conditions and the privacy policy" at bounding box center [633, 485] width 600 height 24
click at [432, 474] on div "I agree to the terms and conditions and the privacy policy" at bounding box center [633, 485] width 600 height 24
click at [428, 481] on input "checkbox" at bounding box center [430, 485] width 16 height 16
checkbox input "true"
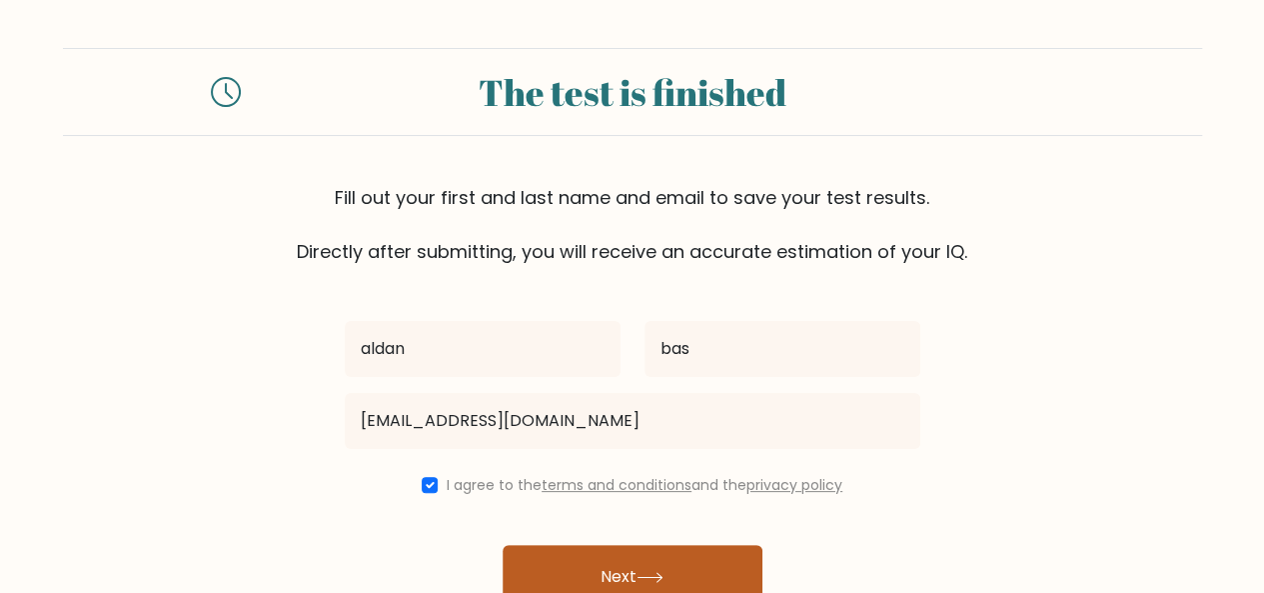
click at [568, 571] on button "Next" at bounding box center [633, 577] width 260 height 64
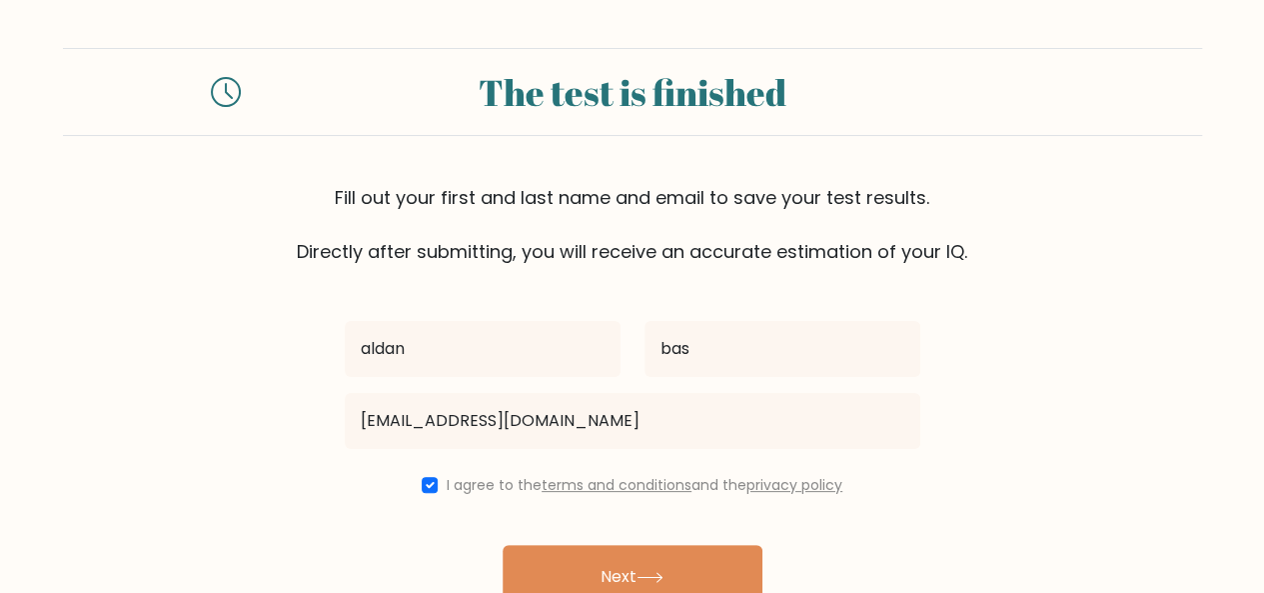
scroll to position [107, 0]
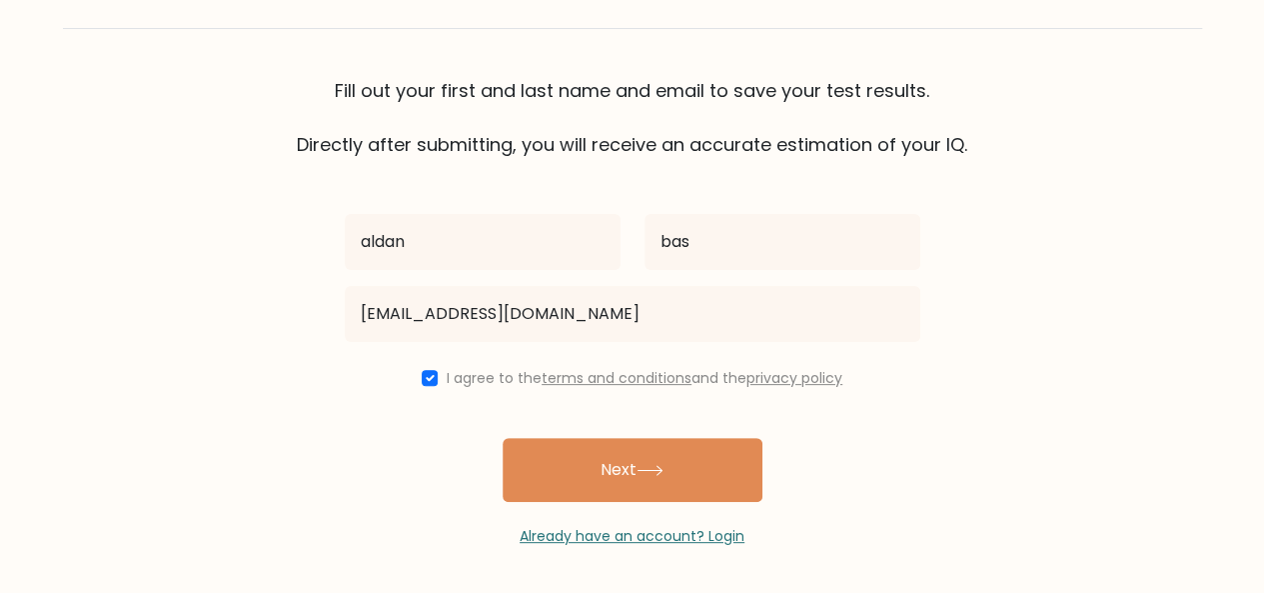
click at [435, 396] on div "aldan bas [EMAIL_ADDRESS][DOMAIN_NAME] I agree to the terms and conditions and …" at bounding box center [633, 352] width 600 height 389
click at [599, 544] on link "Already have an account? Login" at bounding box center [632, 536] width 225 height 20
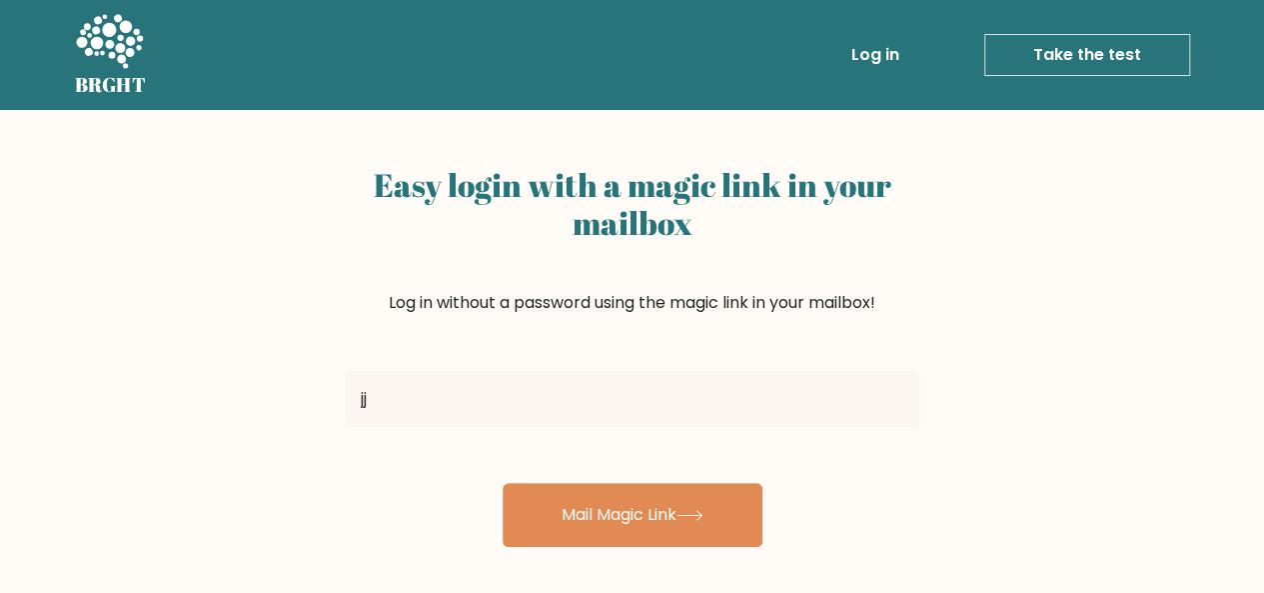
type input "j"
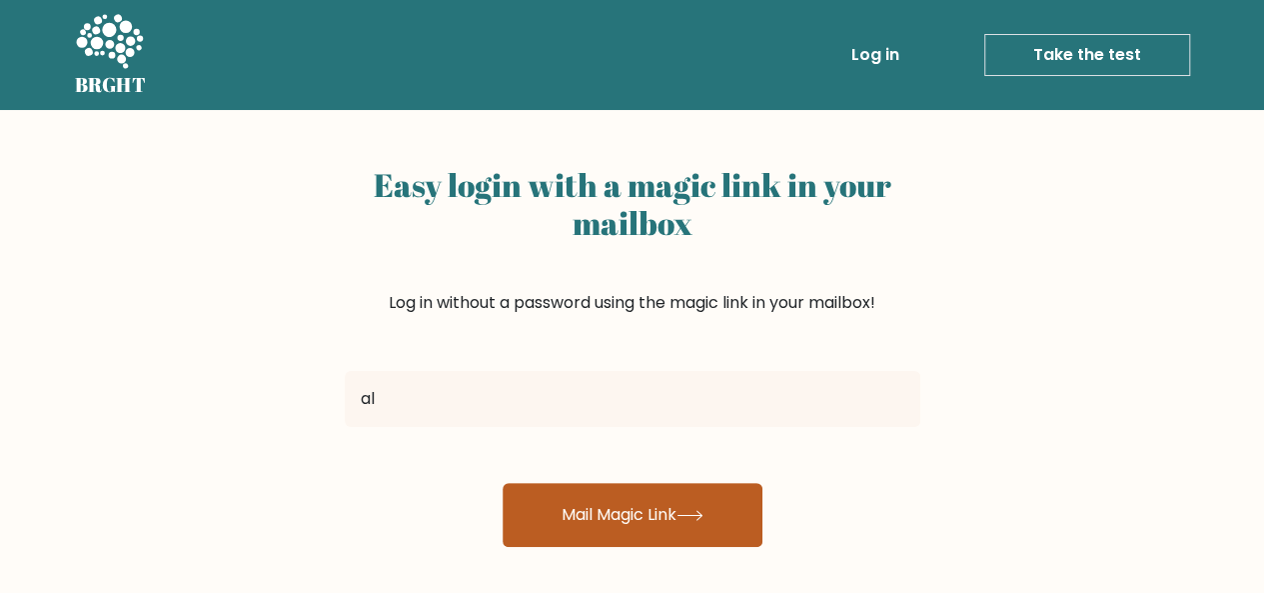
type input "[EMAIL_ADDRESS][DOMAIN_NAME]"
click at [563, 499] on button "Mail Magic Link" at bounding box center [633, 515] width 260 height 64
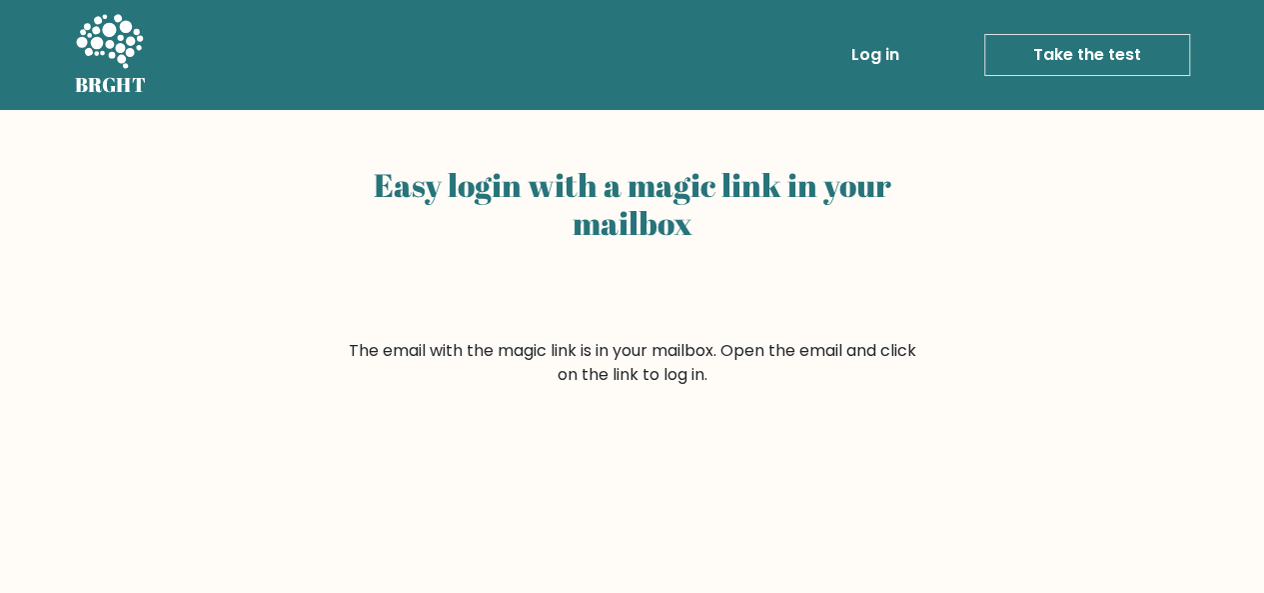
click at [888, 59] on link "Log in" at bounding box center [876, 55] width 64 height 40
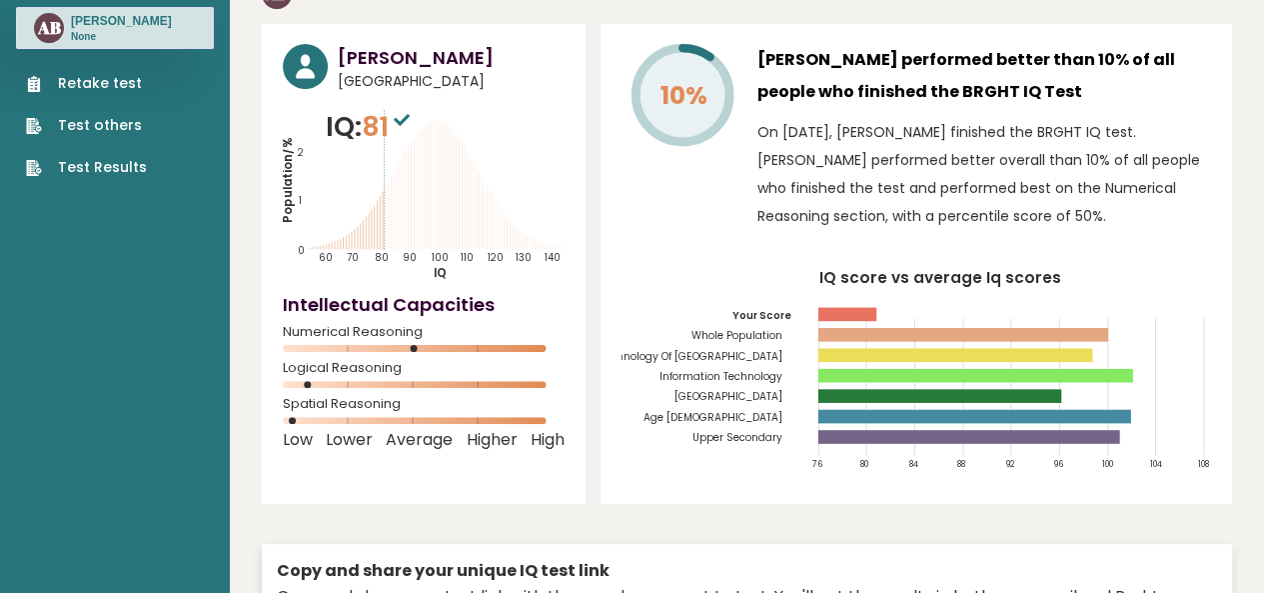
scroll to position [98, 0]
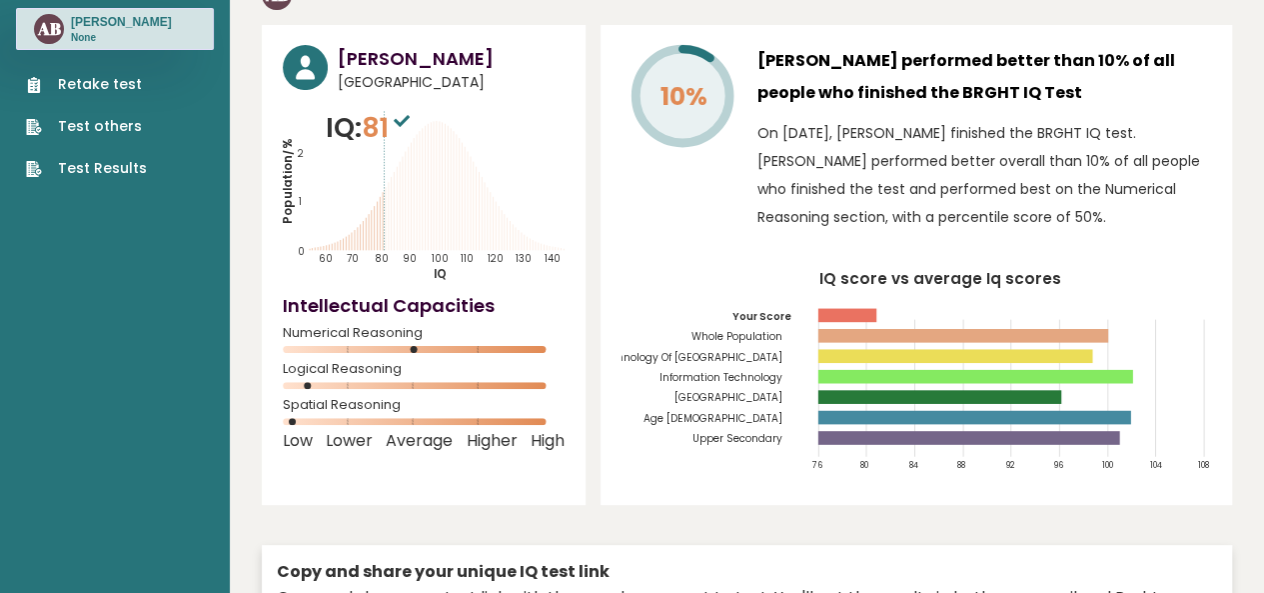
click at [446, 384] on rect at bounding box center [423, 385] width 281 height 7
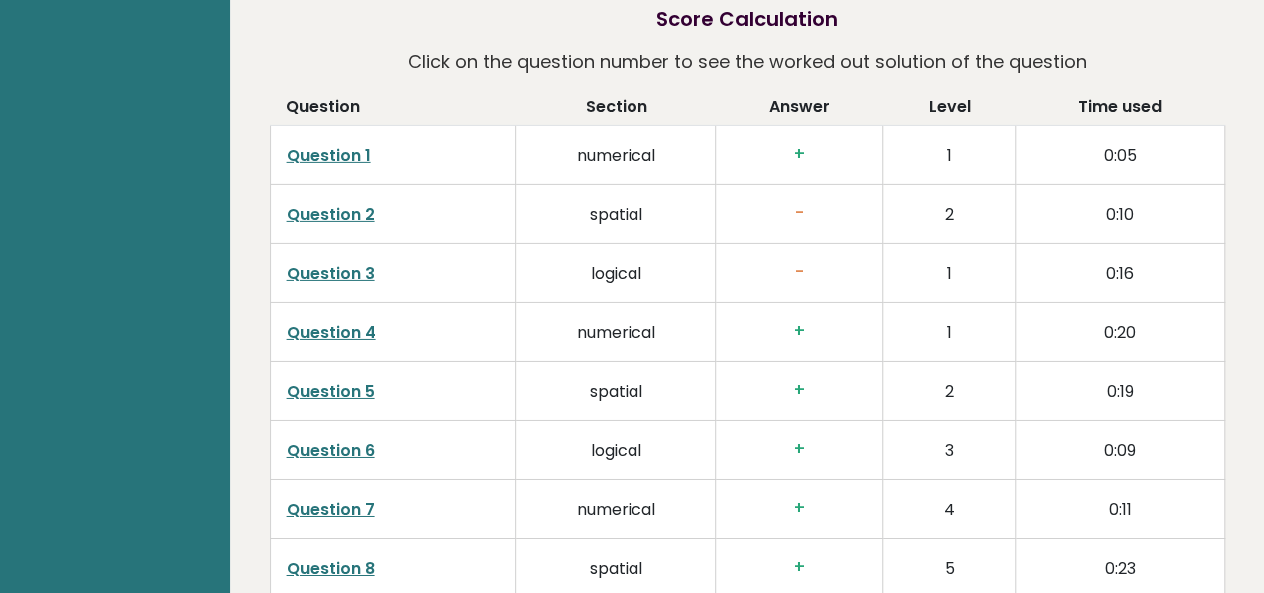
scroll to position [3190, 0]
click at [336, 217] on link "Question 2" at bounding box center [331, 213] width 88 height 23
click at [338, 275] on link "Question 3" at bounding box center [331, 272] width 88 height 23
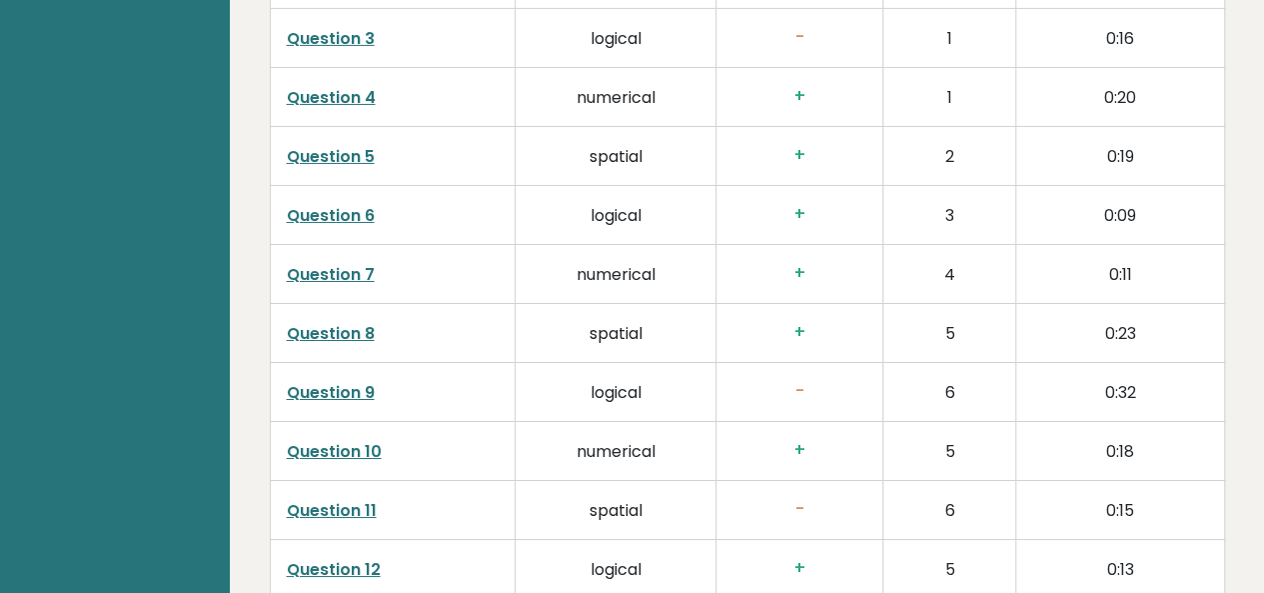
click at [330, 388] on link "Question 9" at bounding box center [331, 392] width 88 height 23
click at [344, 207] on link "Question 6" at bounding box center [331, 215] width 88 height 23
drag, startPoint x: 340, startPoint y: 137, endPoint x: 330, endPoint y: 157, distance: 22.3
click at [330, 157] on td "Question 5" at bounding box center [393, 156] width 246 height 59
click at [330, 157] on link "Question 5" at bounding box center [331, 156] width 88 height 23
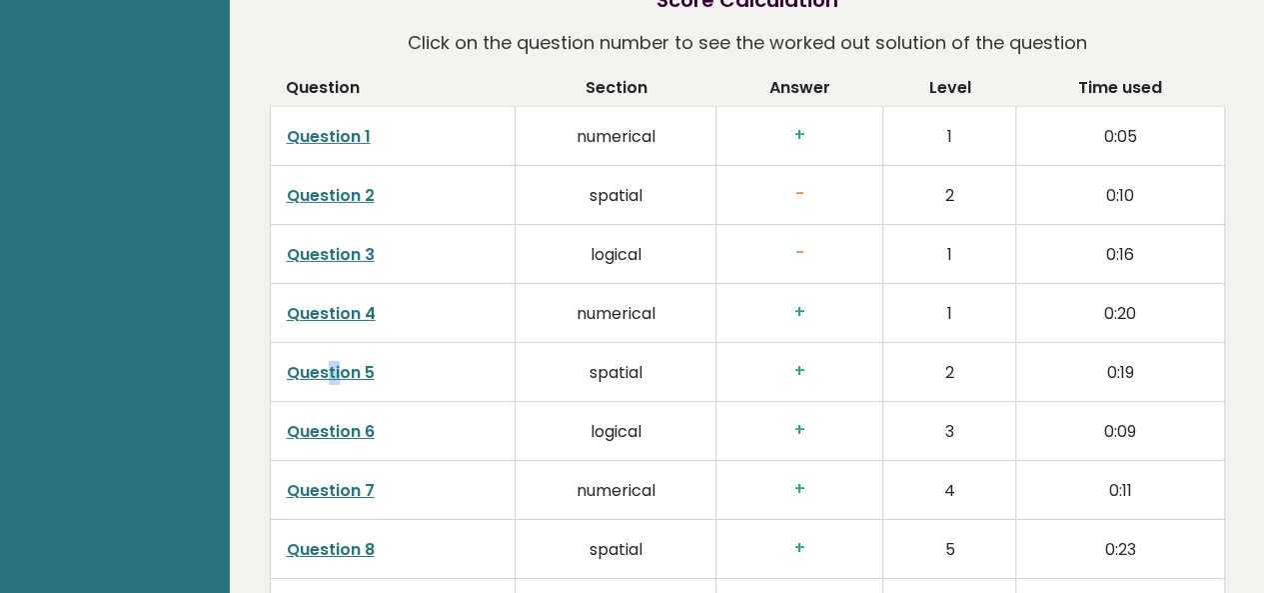
scroll to position [3207, 0]
click at [342, 197] on link "Question 2" at bounding box center [331, 196] width 88 height 23
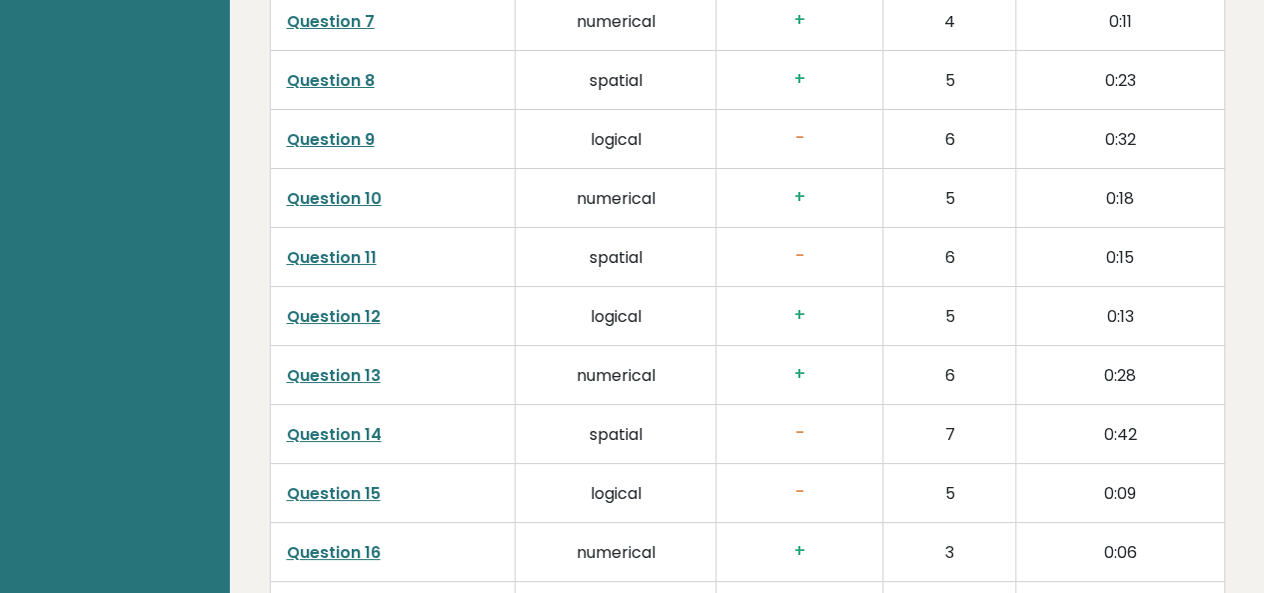
scroll to position [3680, 0]
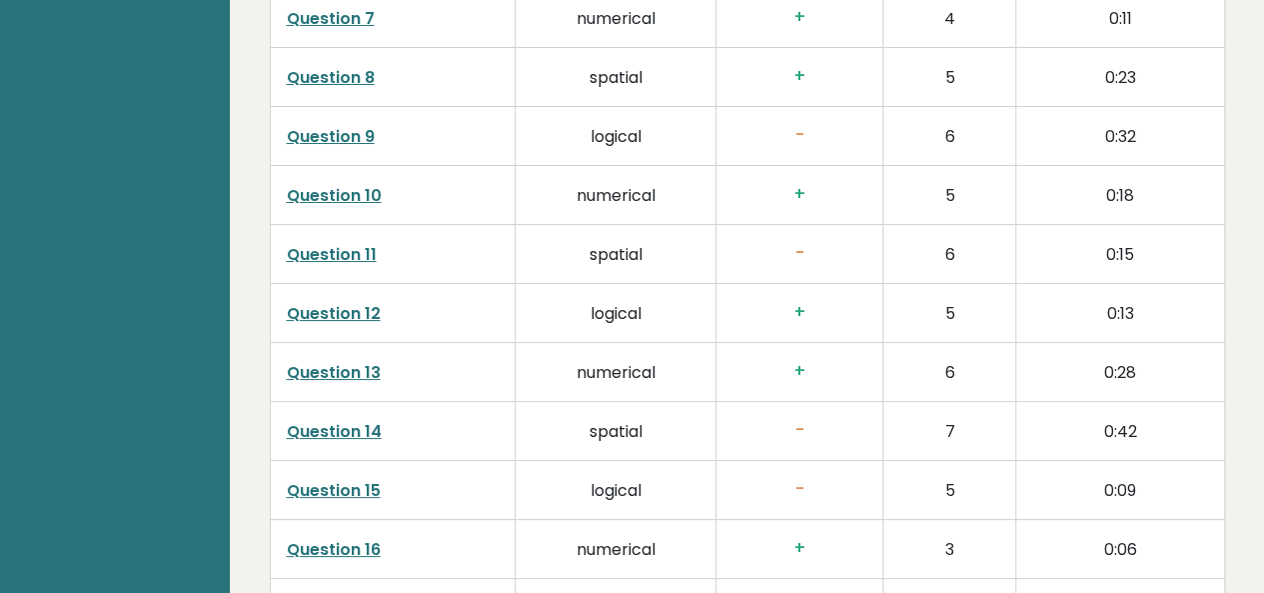
click at [322, 243] on link "Question 11" at bounding box center [332, 254] width 90 height 23
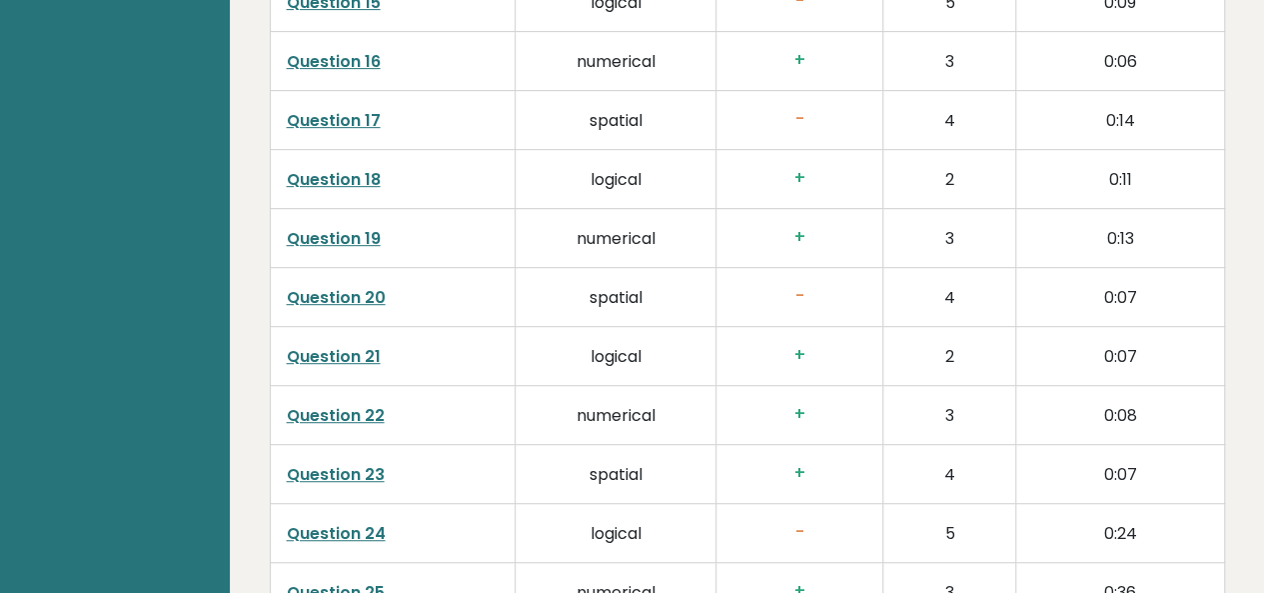
scroll to position [4005, 0]
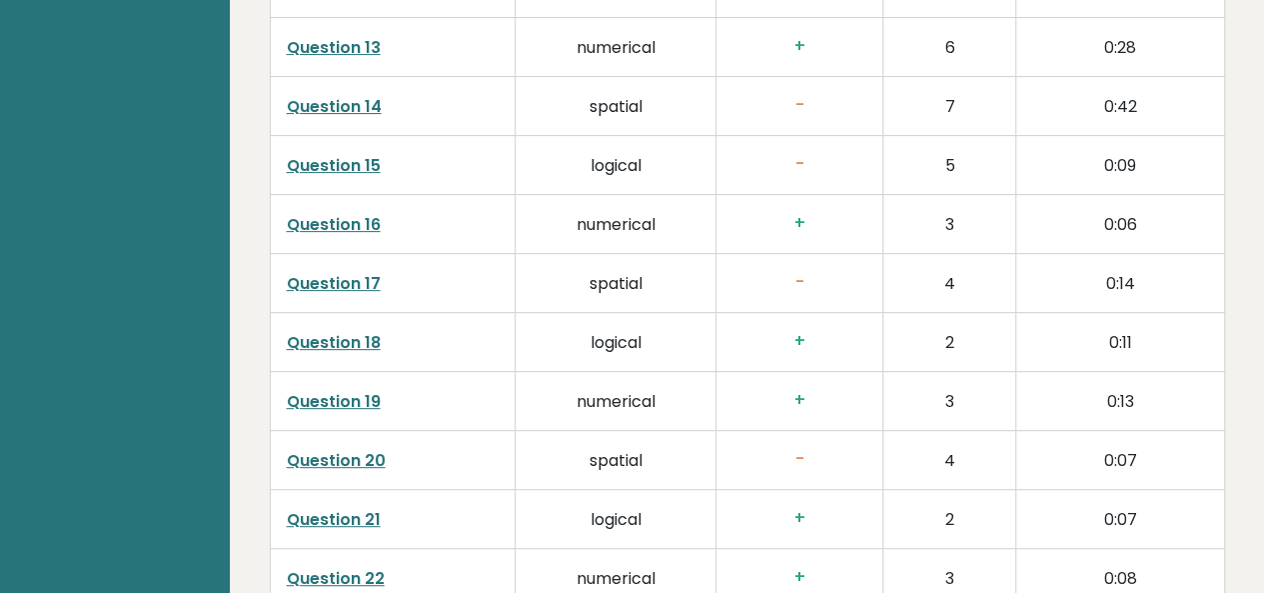
click at [333, 108] on link "Question 14" at bounding box center [334, 106] width 95 height 23
click at [330, 168] on link "Question 15" at bounding box center [334, 165] width 94 height 23
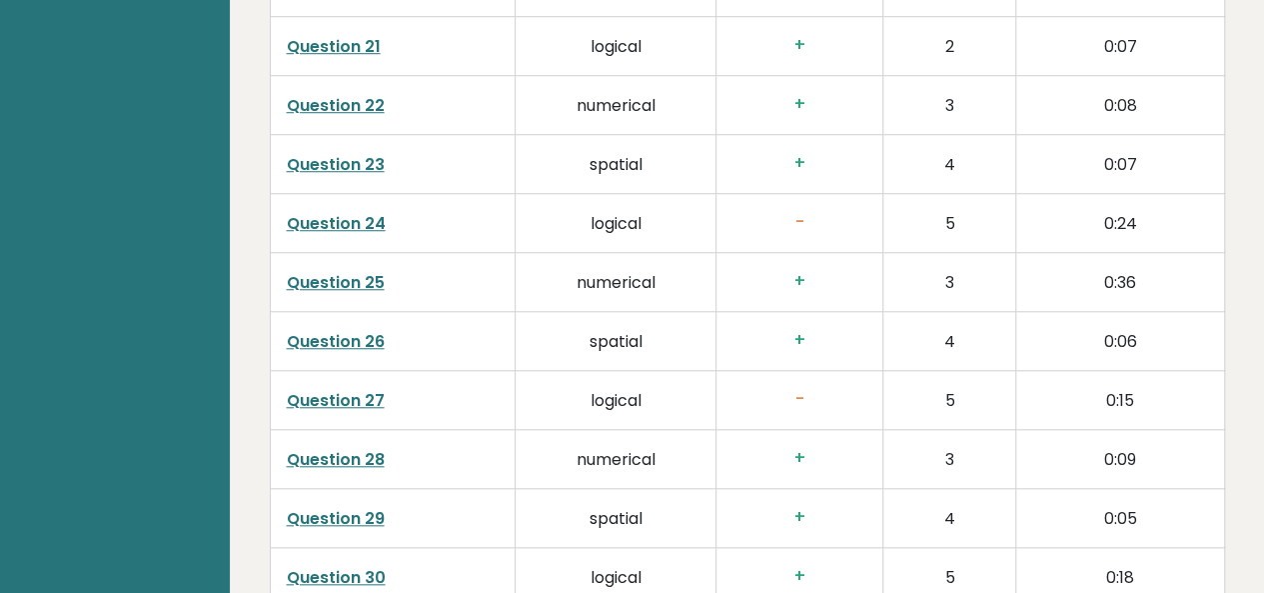
scroll to position [4479, 0]
click at [343, 395] on link "Question 27" at bounding box center [336, 399] width 98 height 23
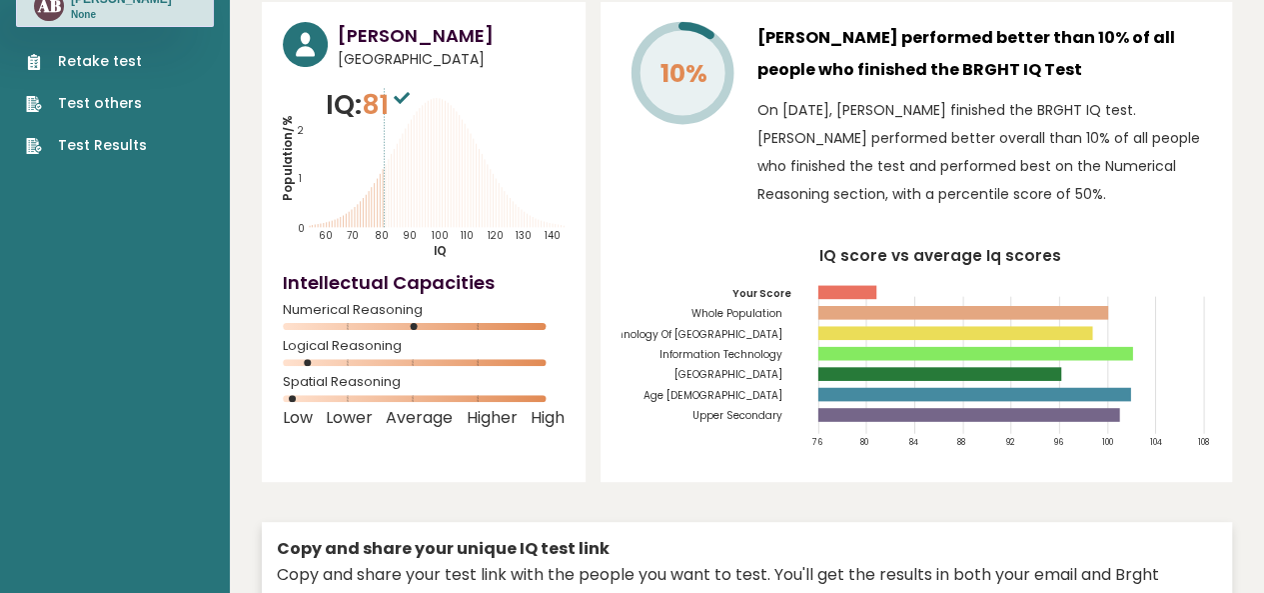
scroll to position [0, 0]
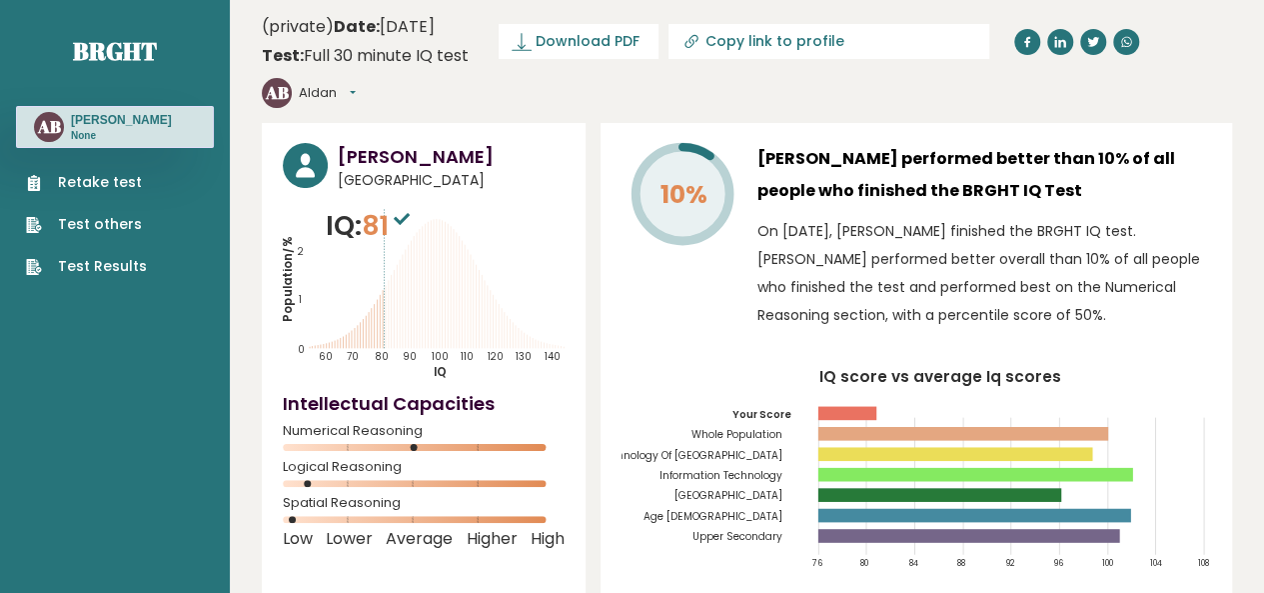
click at [80, 174] on link "Retake test" at bounding box center [86, 182] width 121 height 21
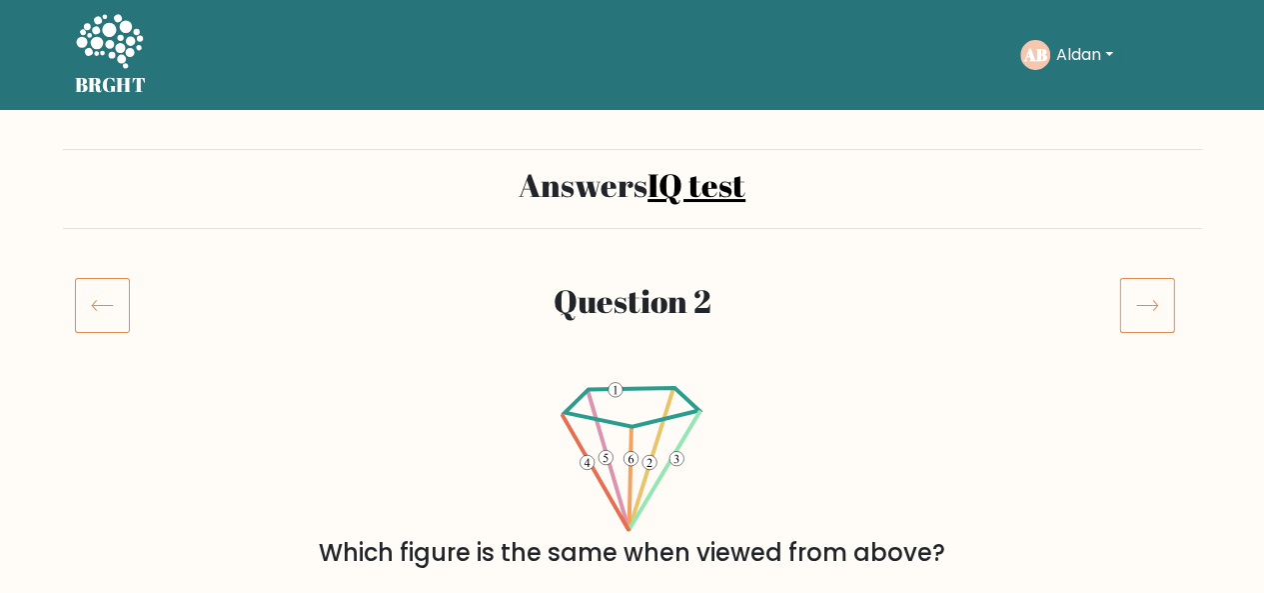
click at [108, 304] on icon at bounding box center [102, 305] width 55 height 56
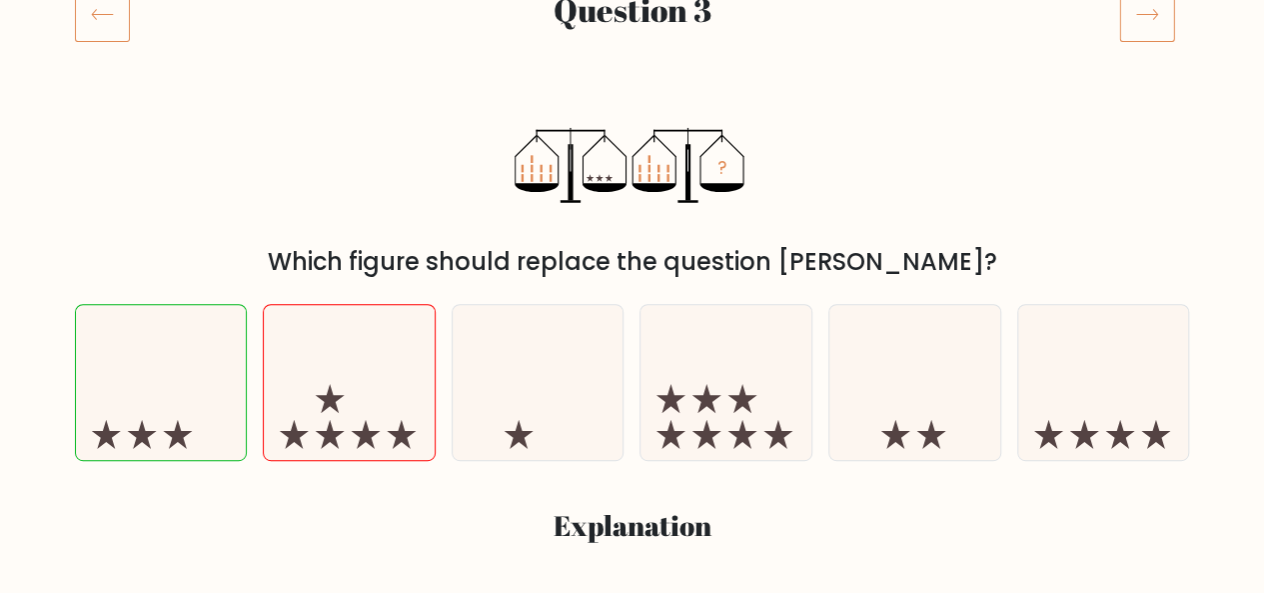
scroll to position [290, 0]
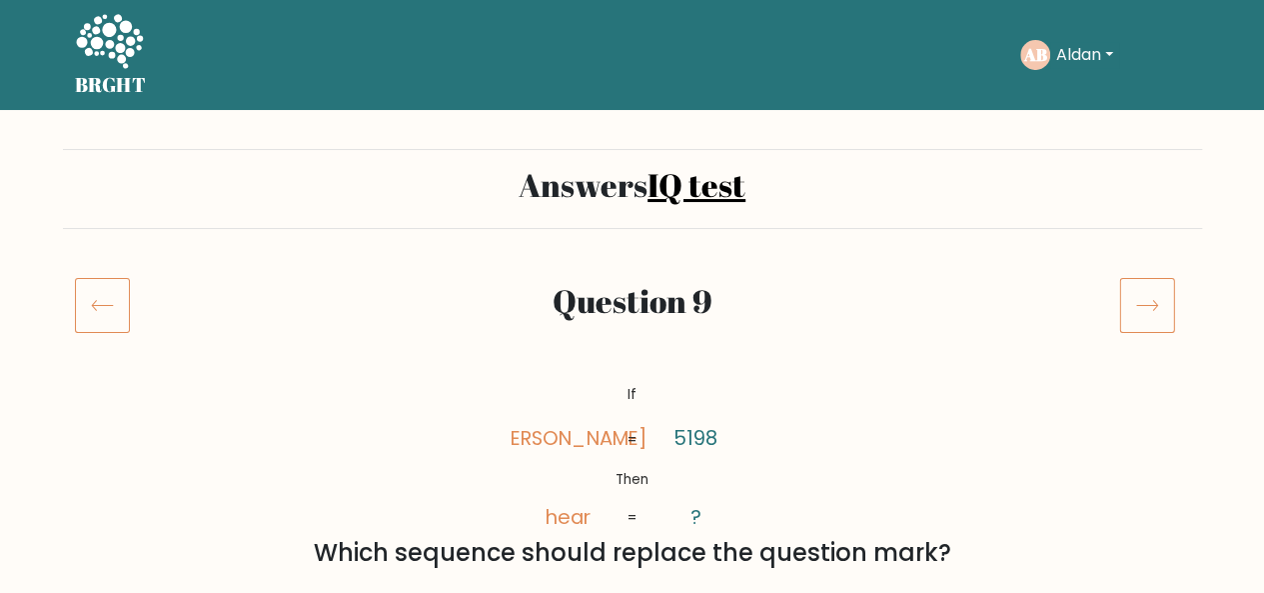
click at [96, 302] on icon at bounding box center [102, 305] width 55 height 56
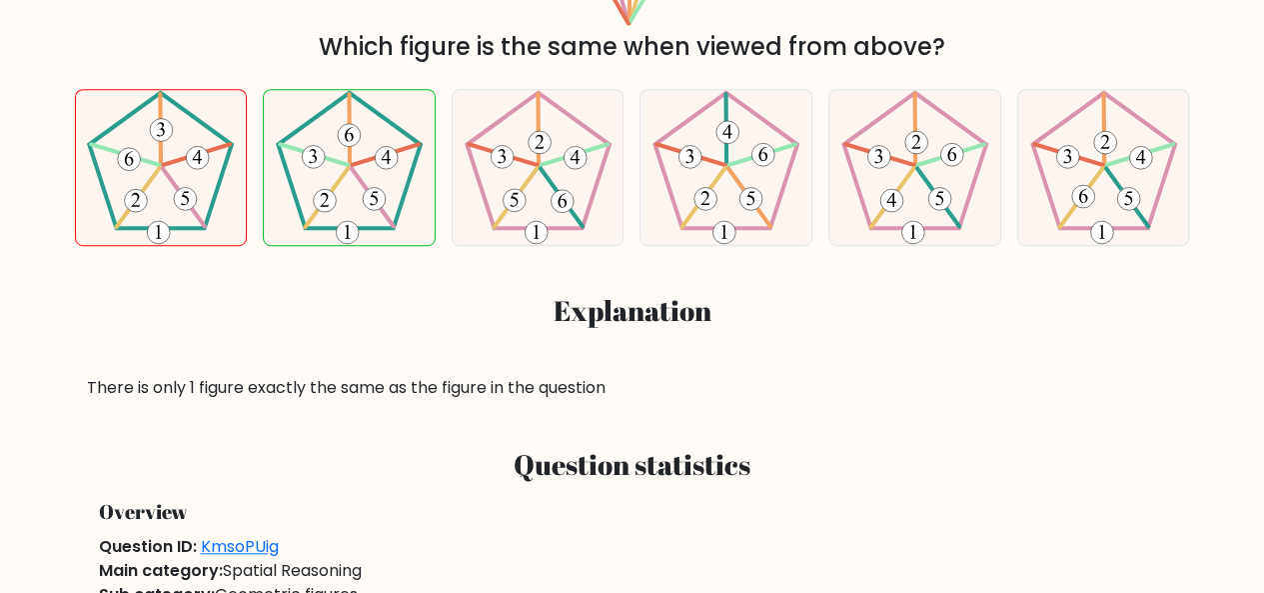
scroll to position [505, 0]
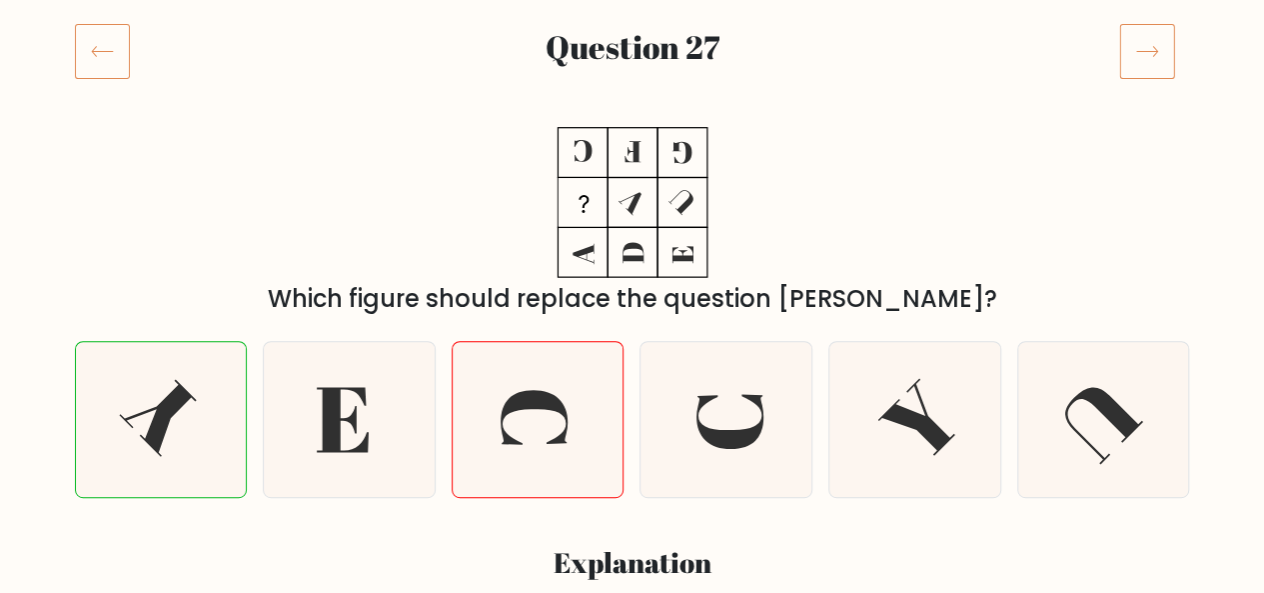
scroll to position [221, 0]
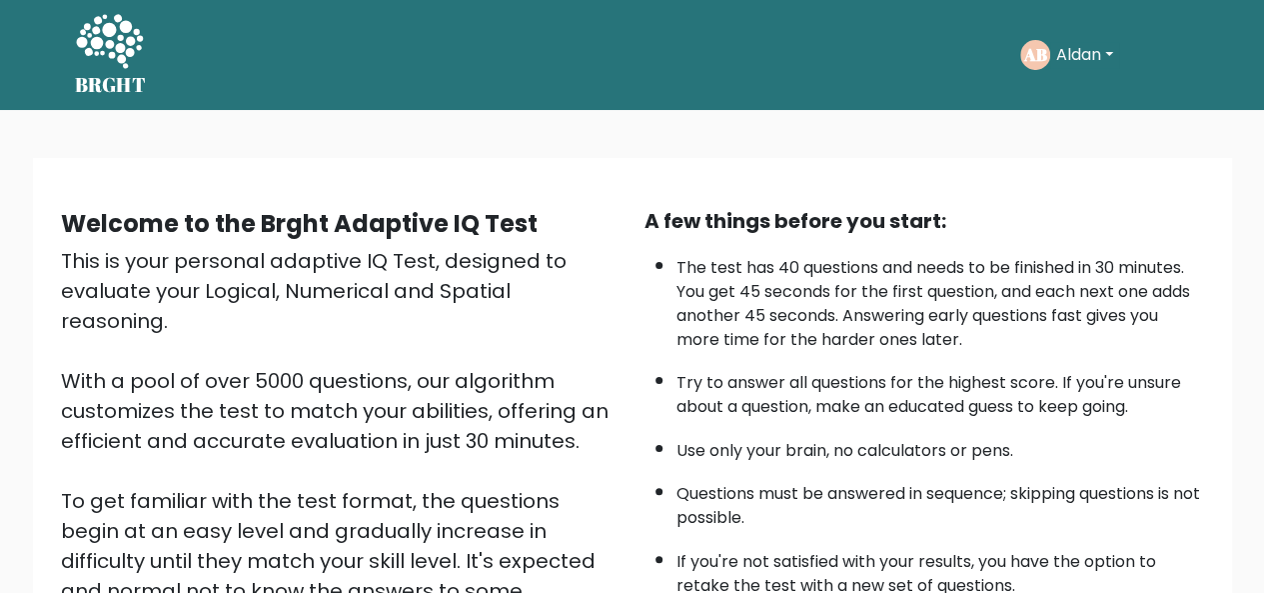
scroll to position [322, 0]
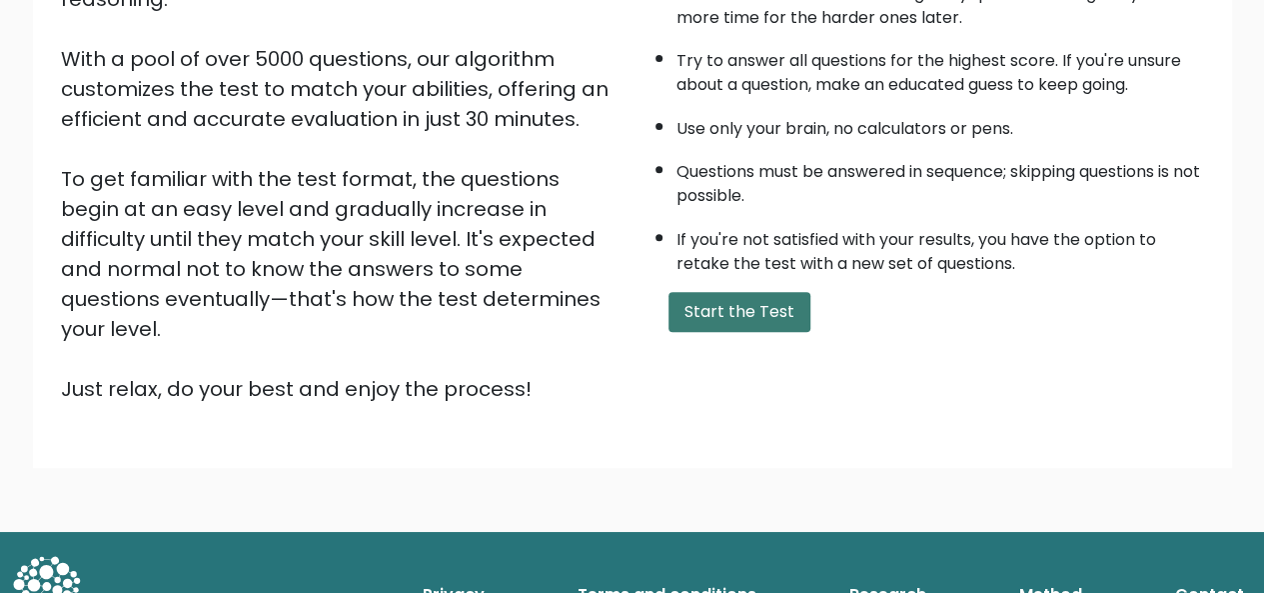
click at [762, 318] on button "Start the Test" at bounding box center [740, 312] width 142 height 40
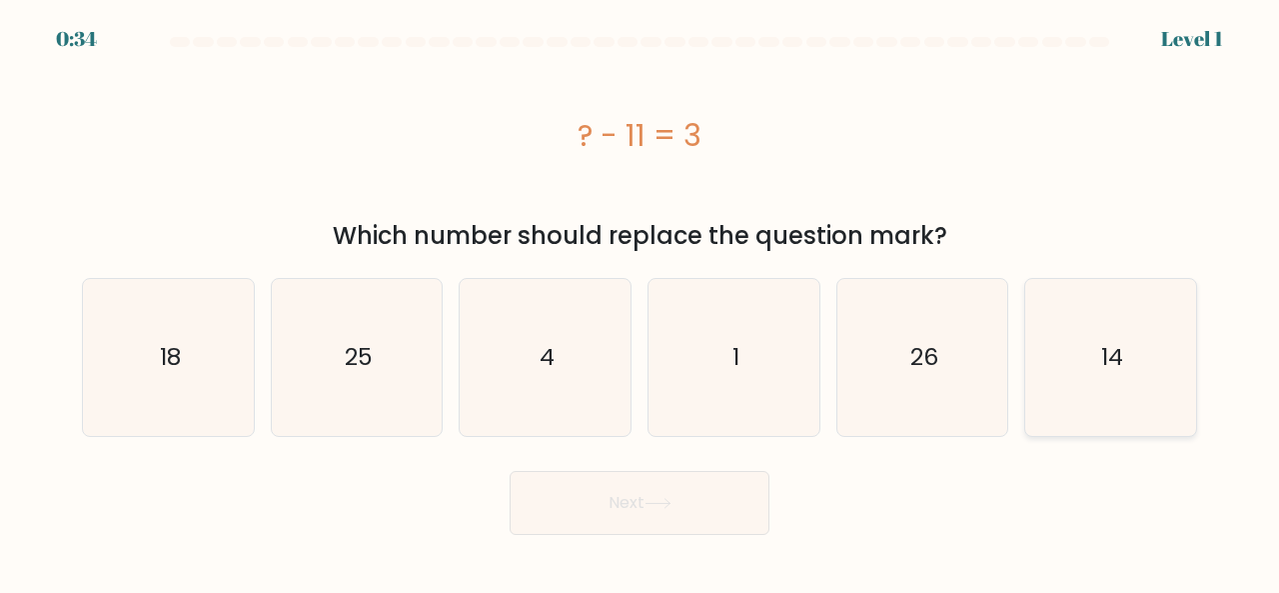
click at [1043, 365] on icon "14" at bounding box center [1111, 357] width 157 height 157
click at [641, 302] on input "f. 14" at bounding box center [640, 299] width 1 height 5
radio input "true"
click at [699, 506] on button "Next" at bounding box center [640, 503] width 260 height 64
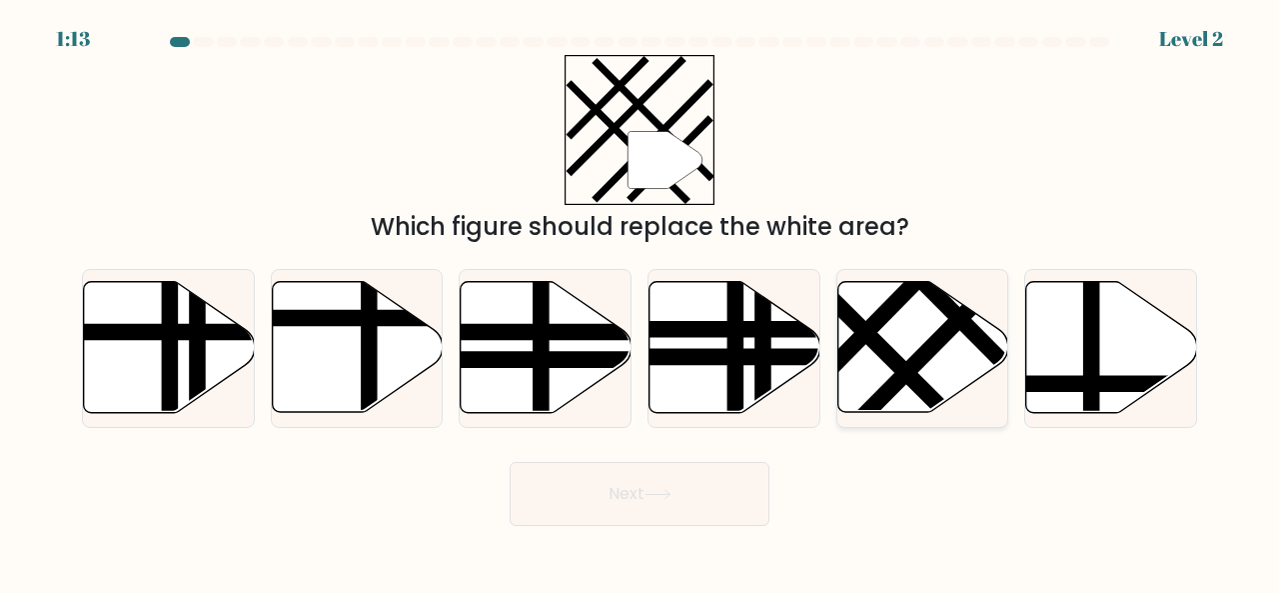
click at [885, 342] on line at bounding box center [839, 306] width 274 height 272
click at [641, 302] on input "e." at bounding box center [640, 299] width 1 height 5
radio input "true"
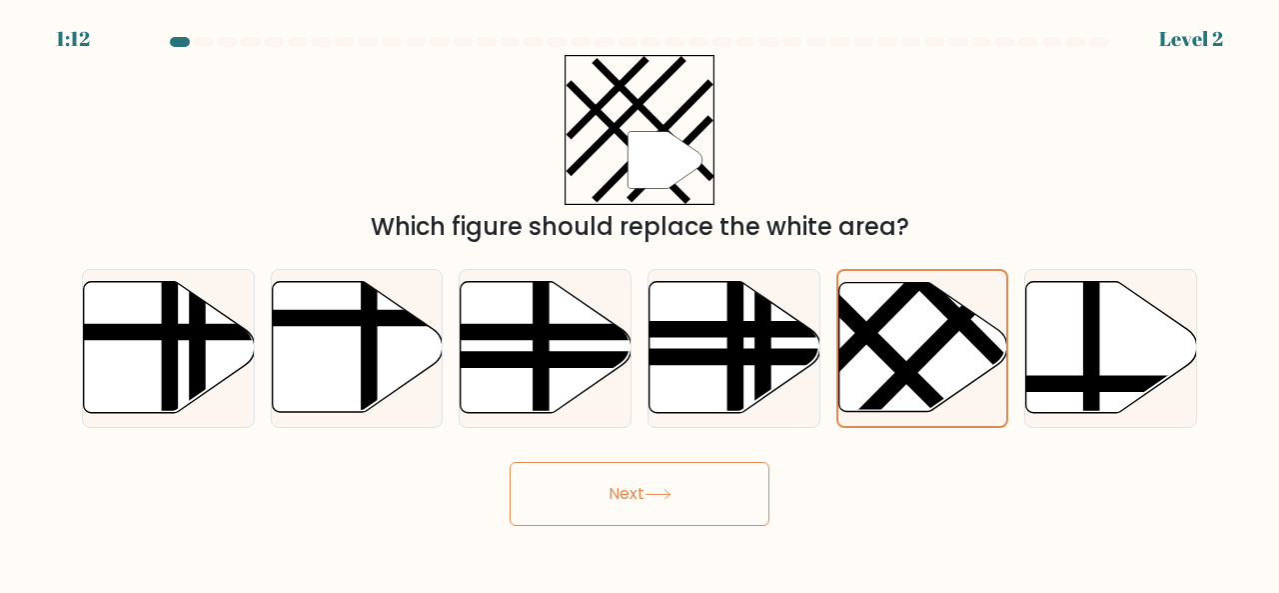
click at [671, 495] on icon at bounding box center [658, 494] width 27 height 11
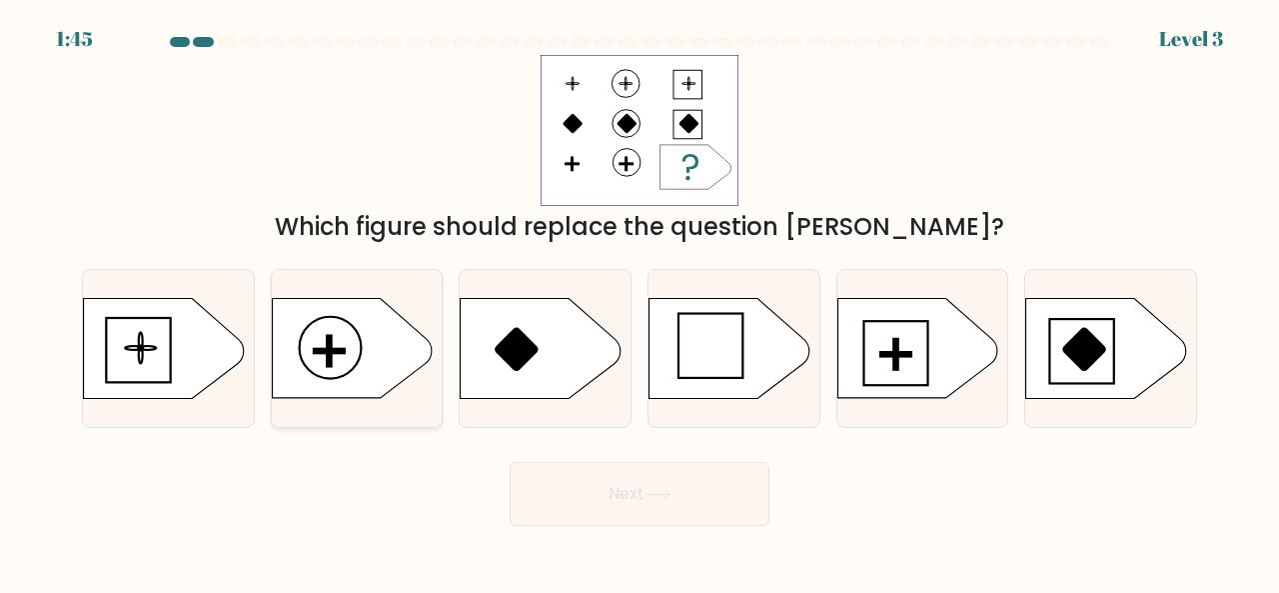
click at [384, 357] on icon at bounding box center [352, 348] width 160 height 100
click at [640, 302] on input "b." at bounding box center [640, 299] width 1 height 5
radio input "true"
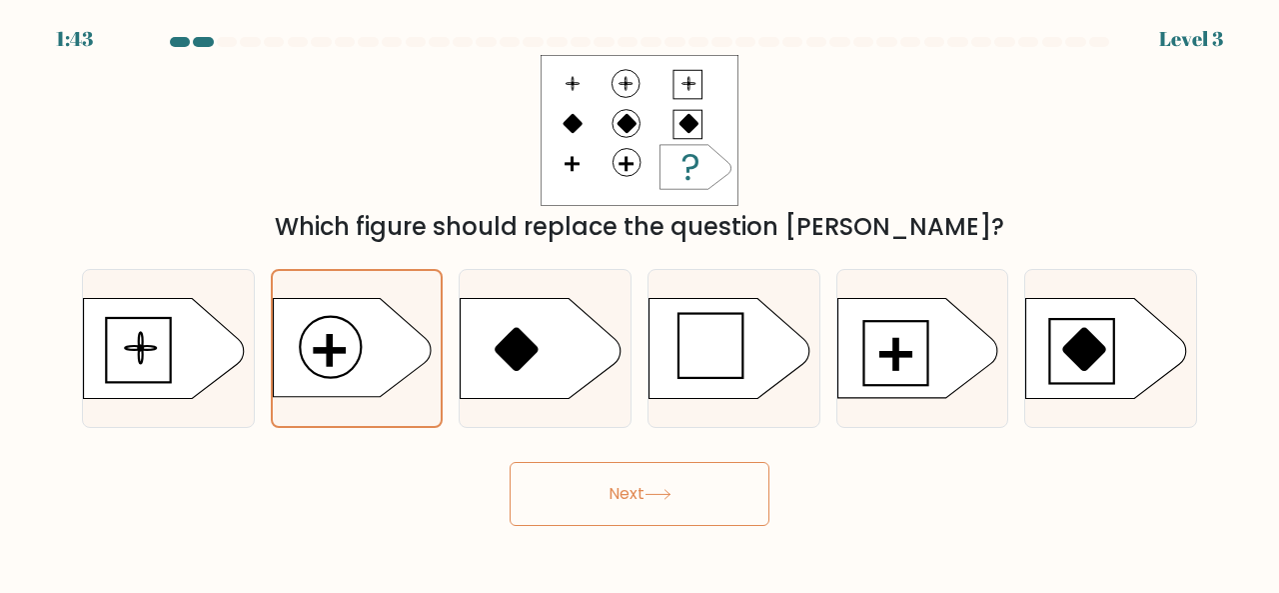
click at [616, 518] on button "Next" at bounding box center [640, 494] width 260 height 64
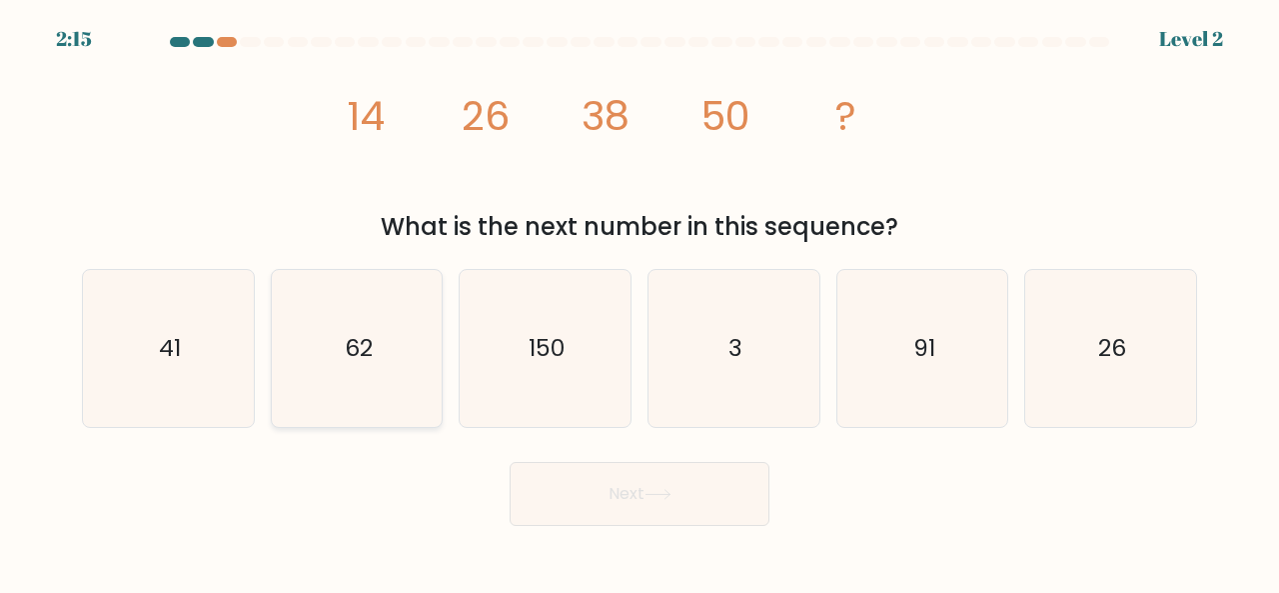
click at [343, 367] on icon "62" at bounding box center [357, 348] width 157 height 157
click at [640, 302] on input "b. 62" at bounding box center [640, 299] width 1 height 5
radio input "true"
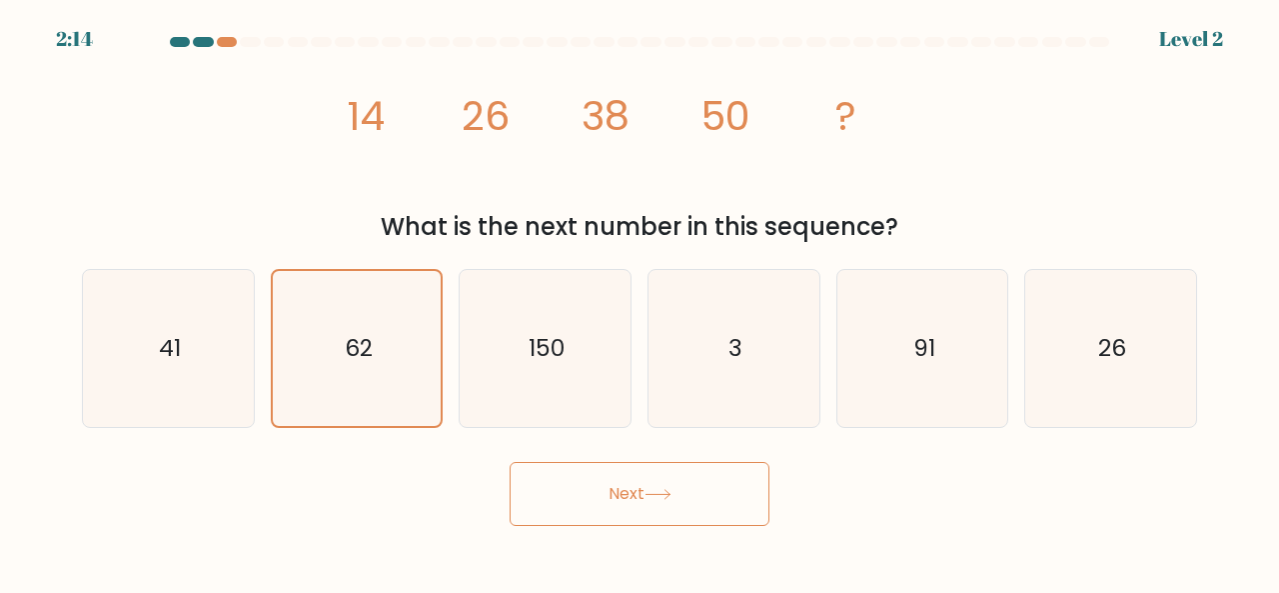
click at [578, 478] on button "Next" at bounding box center [640, 494] width 260 height 64
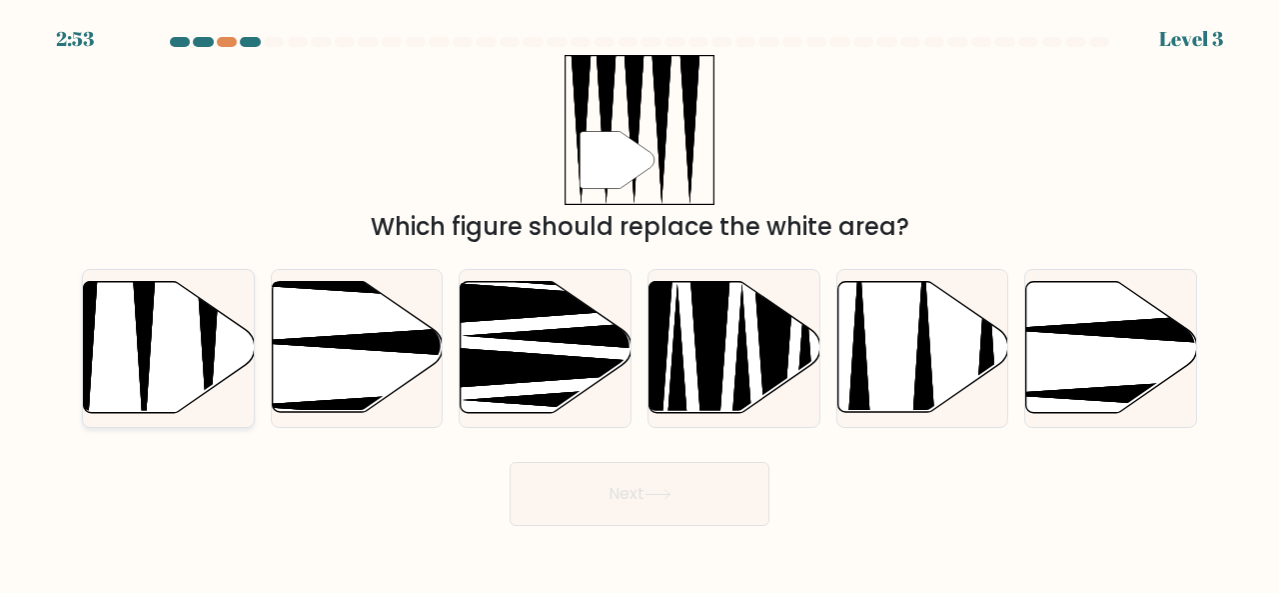
click at [163, 393] on icon at bounding box center [169, 347] width 171 height 131
click at [640, 302] on input "a." at bounding box center [640, 299] width 1 height 5
radio input "true"
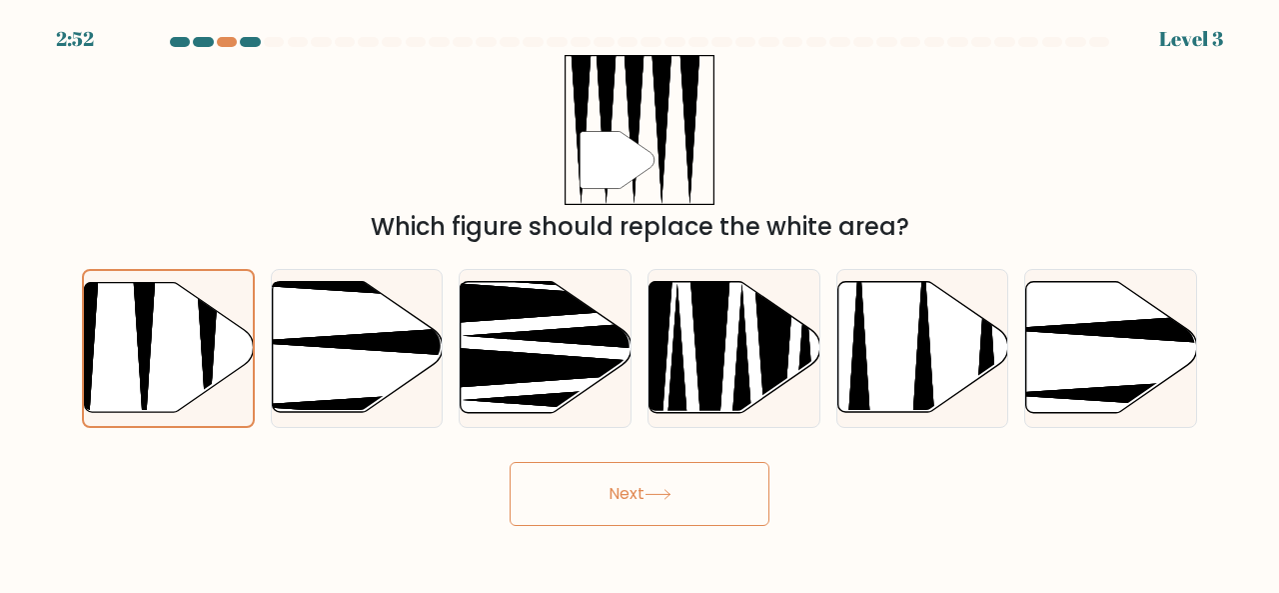
click at [602, 475] on button "Next" at bounding box center [640, 494] width 260 height 64
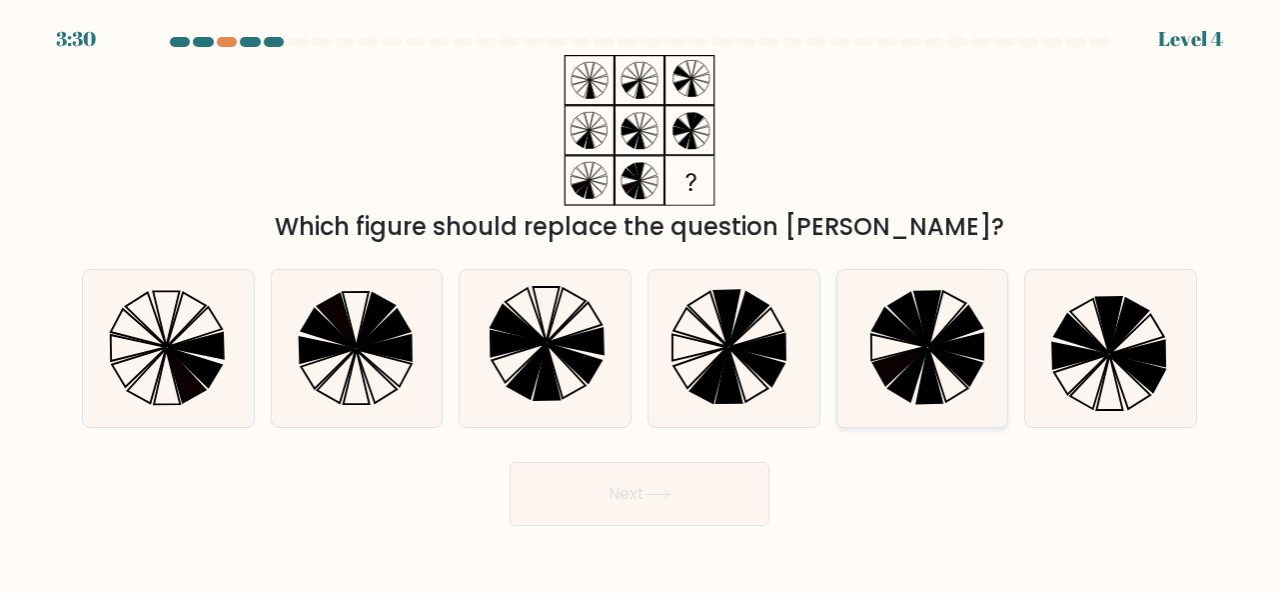
click at [964, 367] on icon at bounding box center [956, 366] width 54 height 39
click at [641, 302] on input "e." at bounding box center [640, 299] width 1 height 5
radio input "true"
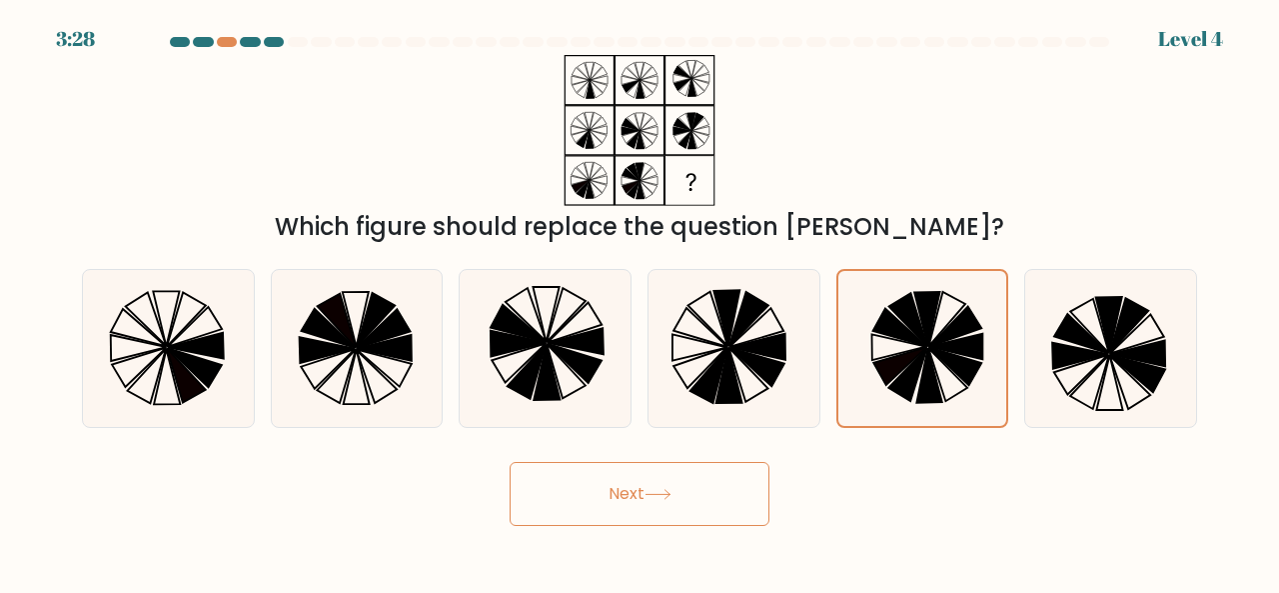
click at [672, 502] on button "Next" at bounding box center [640, 494] width 260 height 64
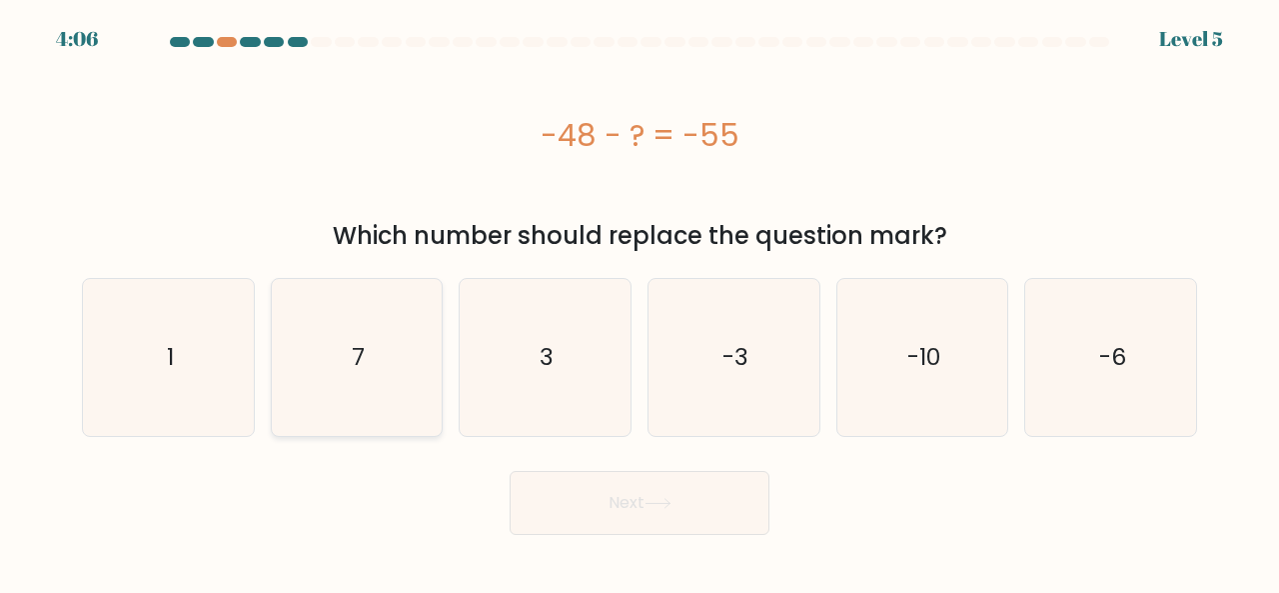
click at [406, 369] on icon "7" at bounding box center [357, 357] width 157 height 157
click at [640, 302] on input "b. 7" at bounding box center [640, 299] width 1 height 5
radio input "true"
click at [674, 525] on button "Next" at bounding box center [640, 503] width 260 height 64
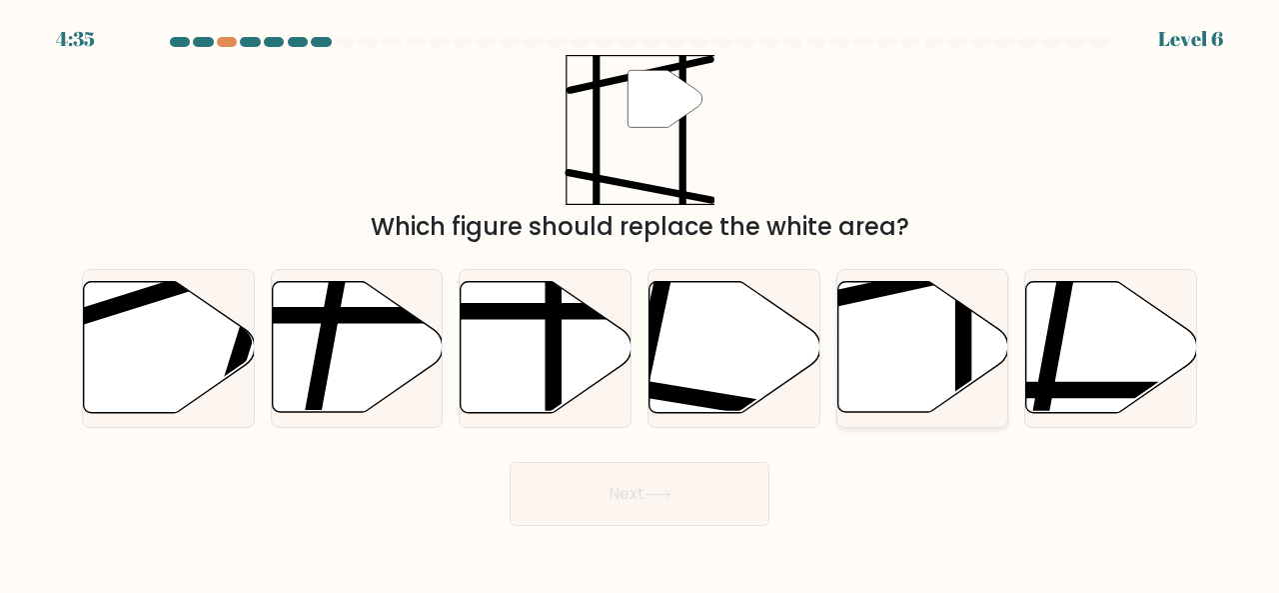
click at [948, 357] on icon at bounding box center [923, 347] width 171 height 131
click at [641, 302] on input "e." at bounding box center [640, 299] width 1 height 5
radio input "true"
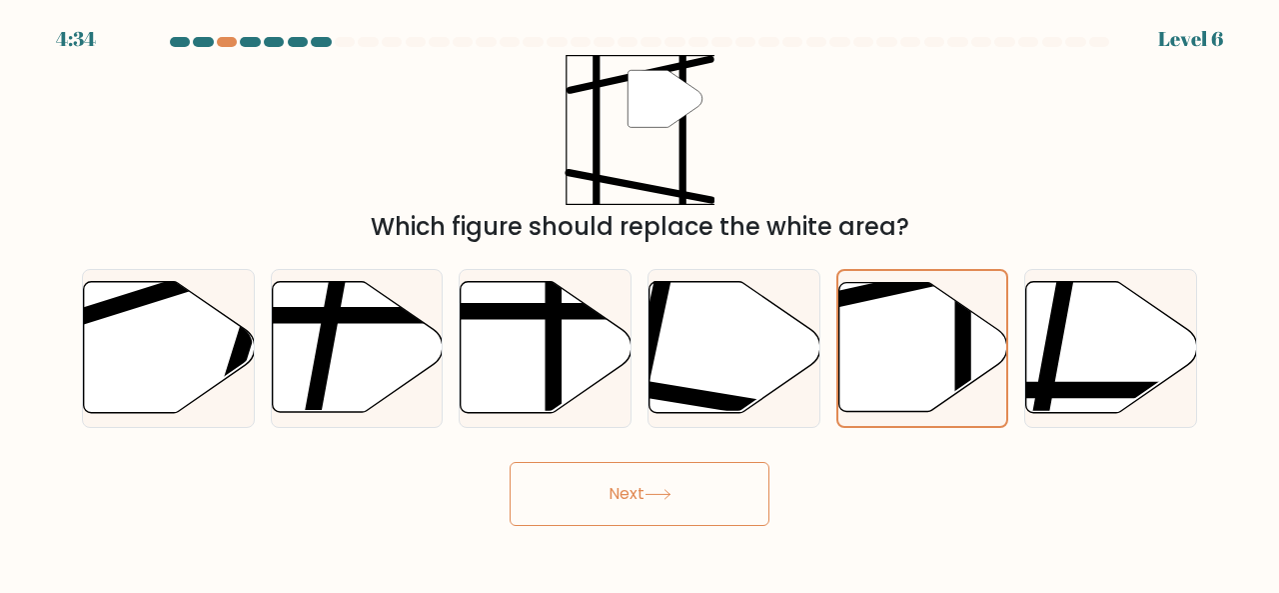
click at [701, 513] on button "Next" at bounding box center [640, 494] width 260 height 64
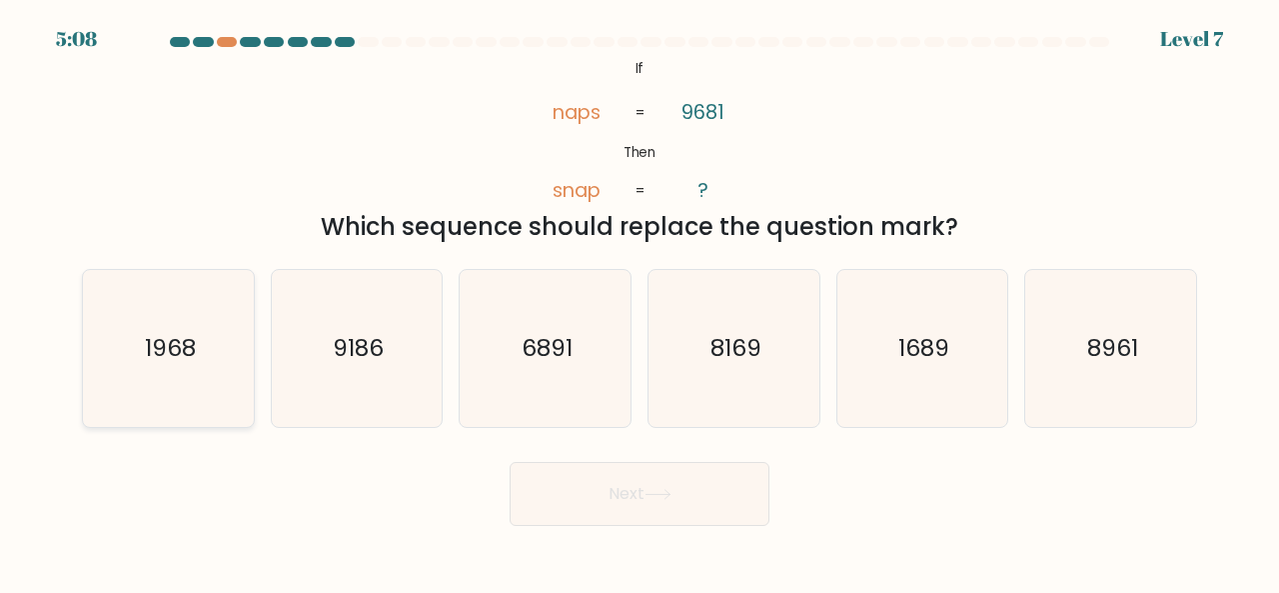
click at [212, 348] on icon "1968" at bounding box center [168, 348] width 157 height 157
click at [640, 302] on input "a. 1968" at bounding box center [640, 299] width 1 height 5
radio input "true"
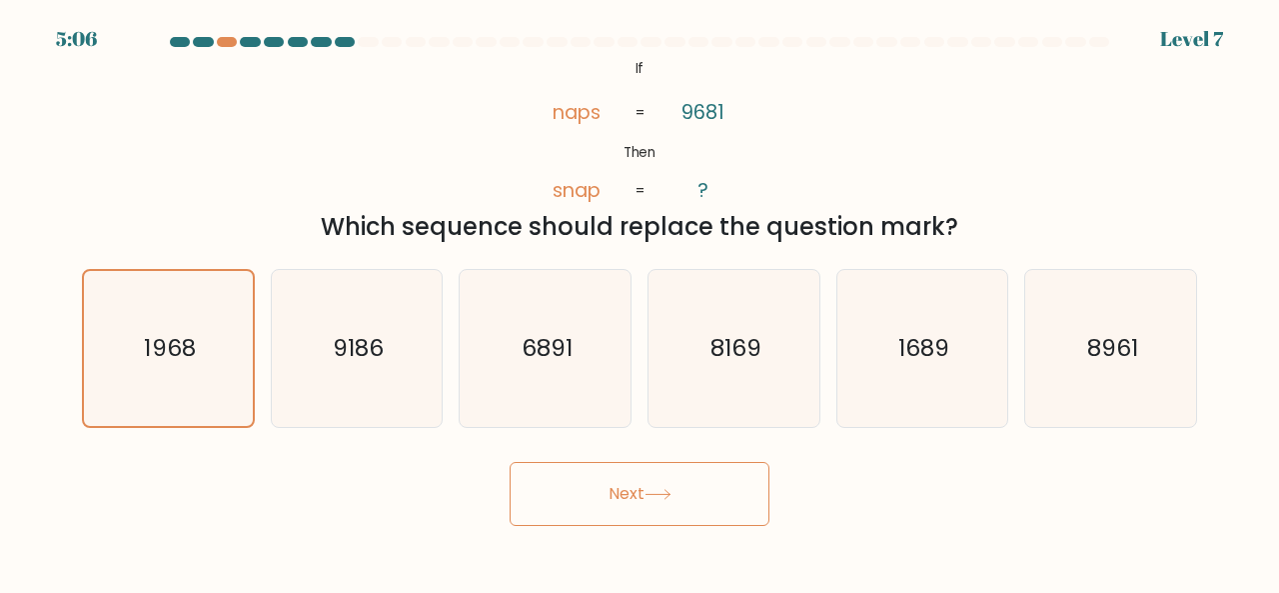
click at [644, 485] on button "Next" at bounding box center [640, 494] width 260 height 64
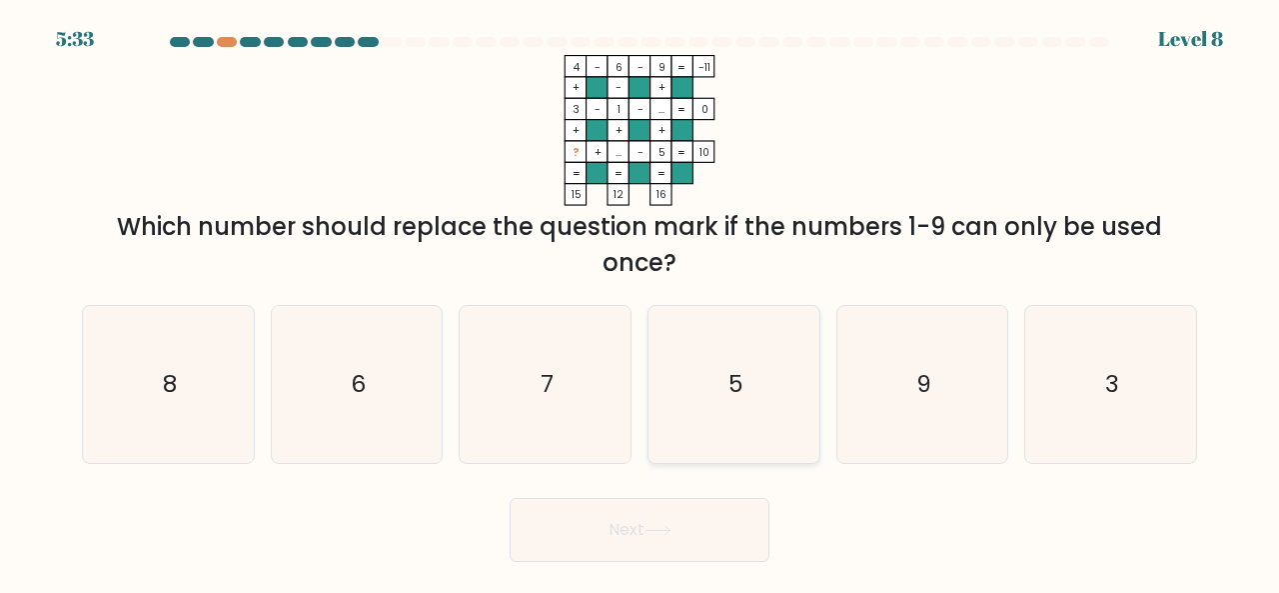
click at [744, 385] on icon "5" at bounding box center [734, 384] width 157 height 157
click at [641, 302] on input "d. 5" at bounding box center [640, 299] width 1 height 5
radio input "true"
click at [666, 510] on button "Next" at bounding box center [640, 530] width 260 height 64
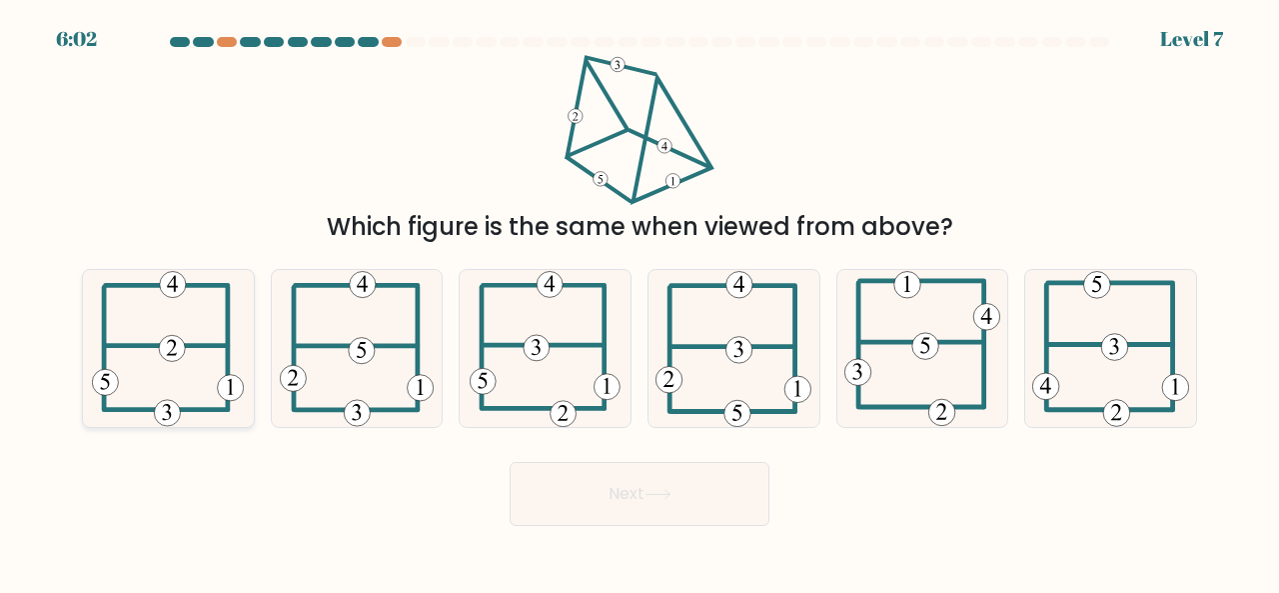
click at [216, 385] on icon at bounding box center [168, 348] width 152 height 157
click at [640, 302] on input "a." at bounding box center [640, 299] width 1 height 5
radio input "true"
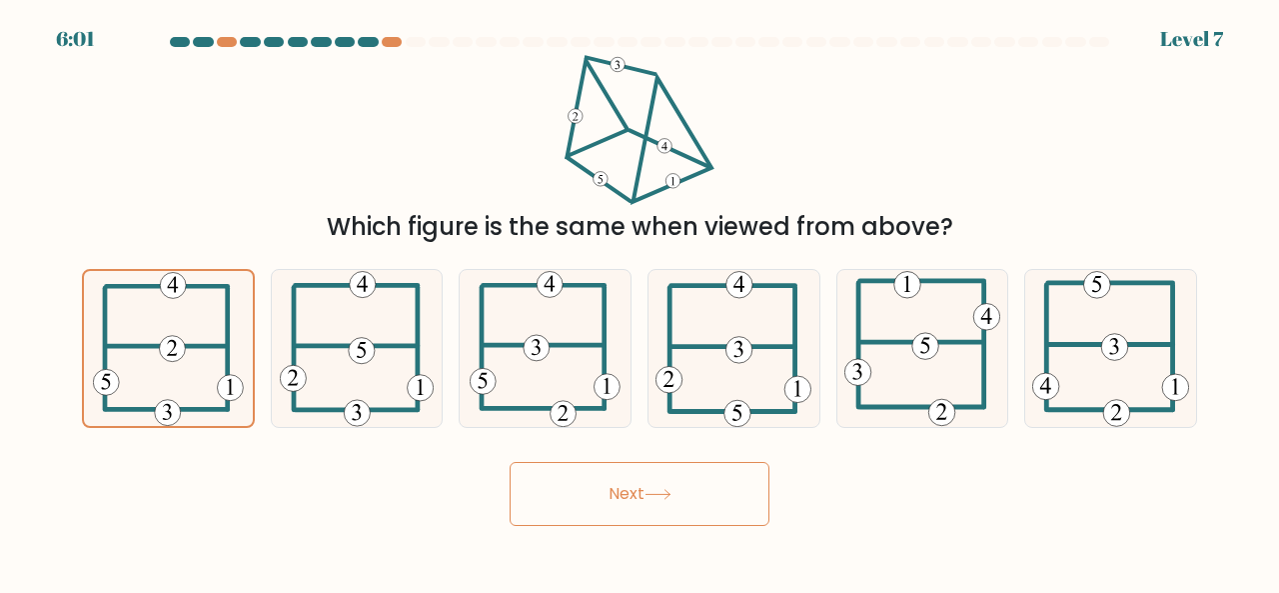
click at [556, 499] on button "Next" at bounding box center [640, 494] width 260 height 64
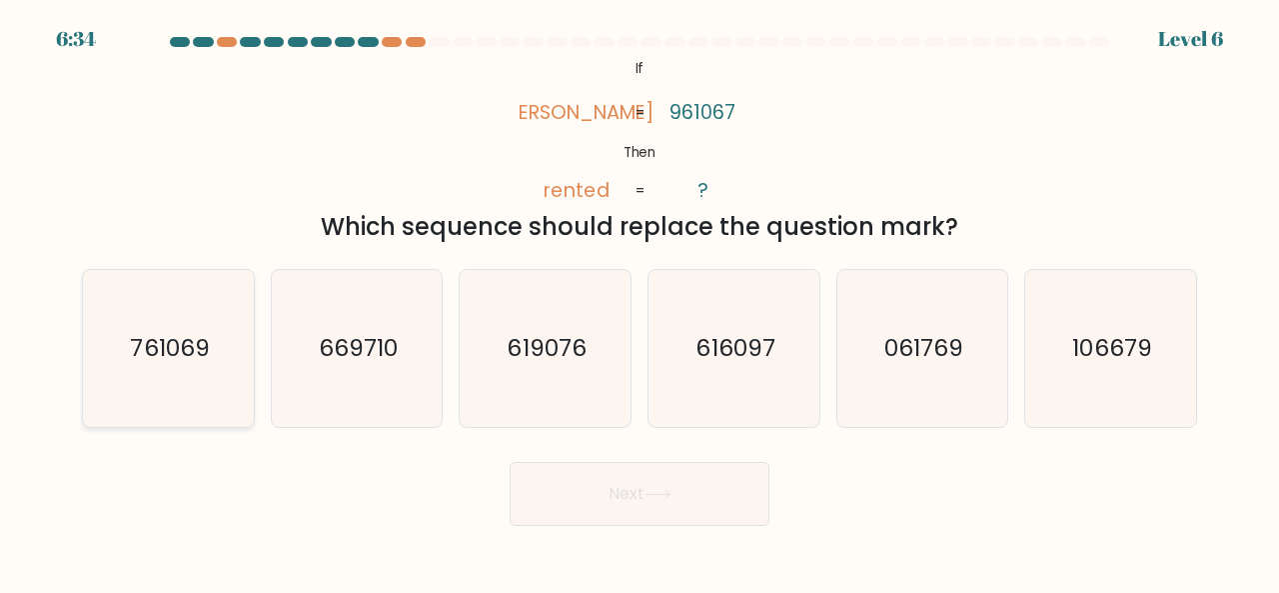
click at [148, 365] on icon "761069" at bounding box center [168, 348] width 157 height 157
click at [640, 302] on input "a. 761069" at bounding box center [640, 299] width 1 height 5
radio input "true"
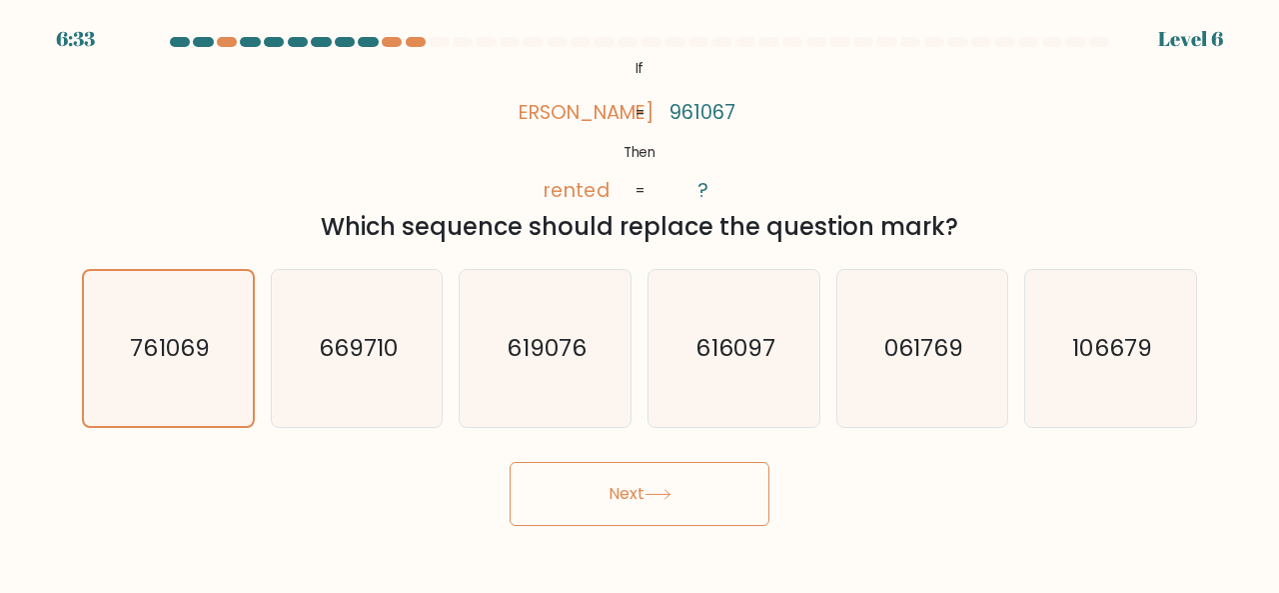
click at [639, 502] on button "Next" at bounding box center [640, 494] width 260 height 64
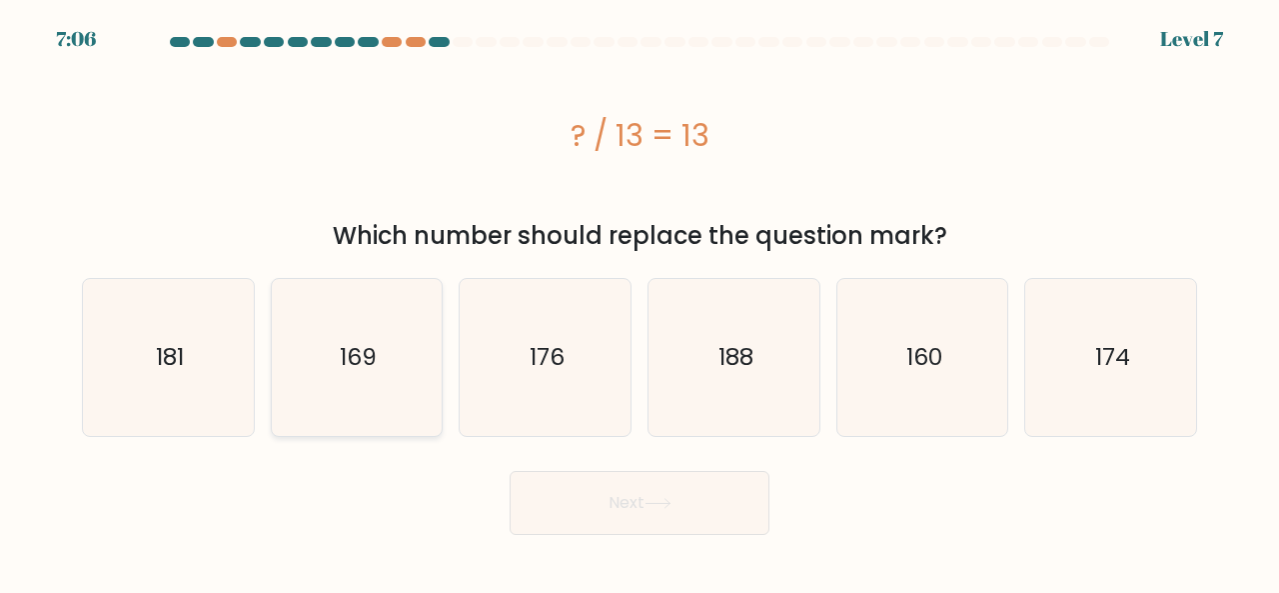
click at [421, 389] on icon "169" at bounding box center [357, 357] width 157 height 157
click at [640, 302] on input "b. 169" at bounding box center [640, 299] width 1 height 5
radio input "true"
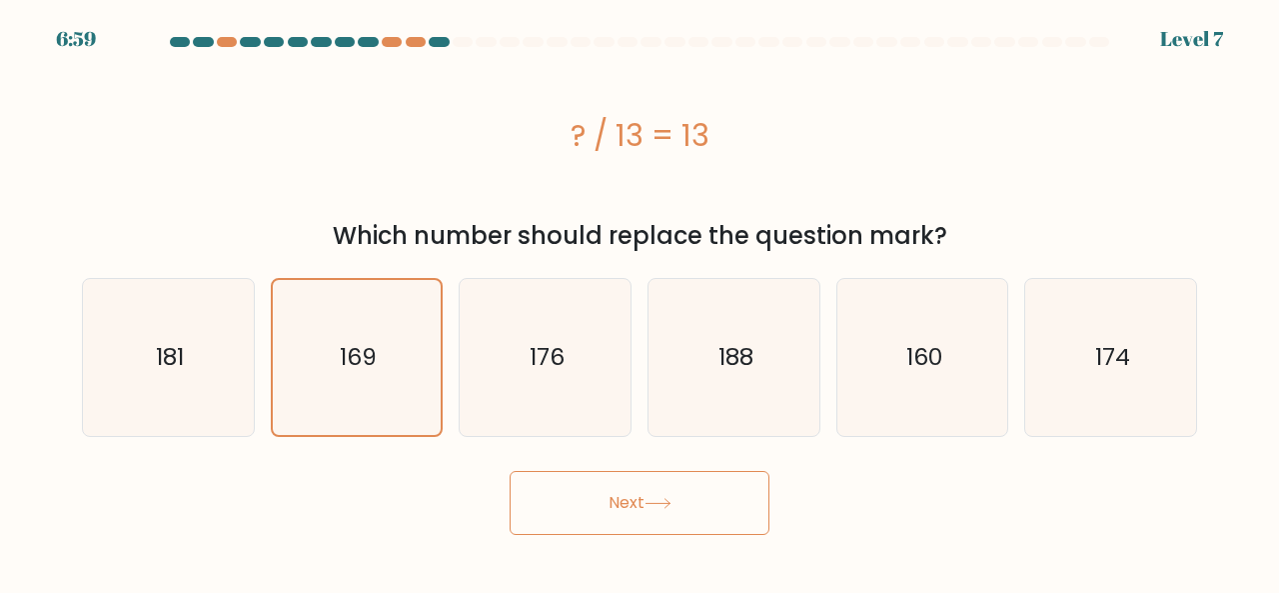
click at [609, 490] on button "Next" at bounding box center [640, 503] width 260 height 64
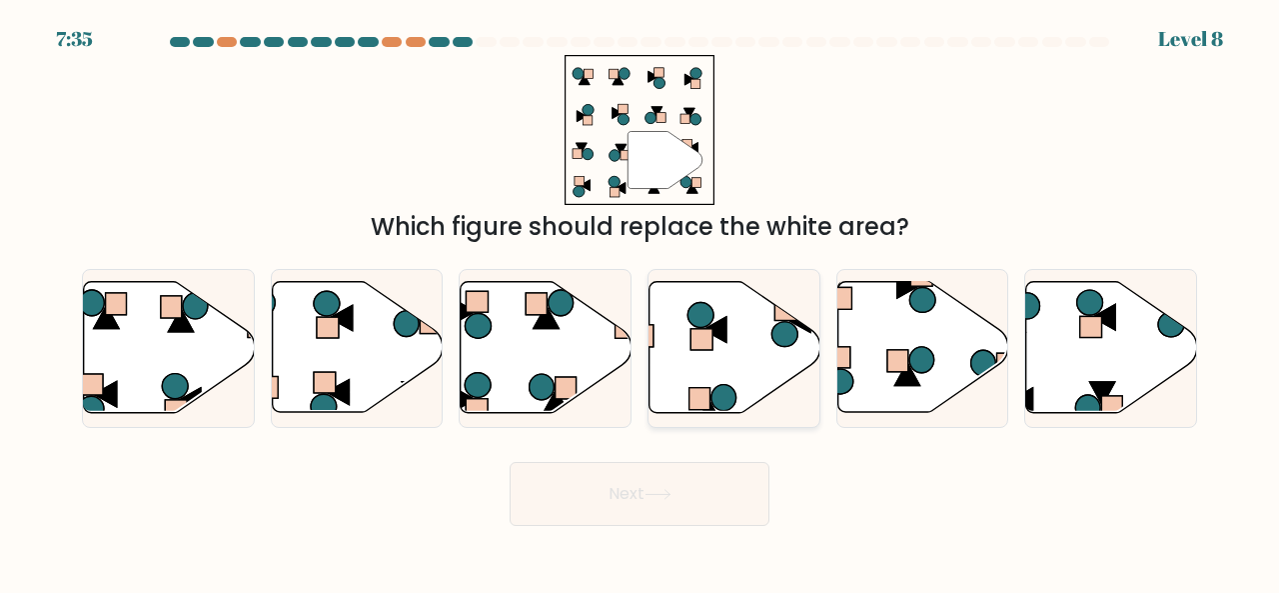
click at [720, 387] on icon at bounding box center [724, 398] width 25 height 26
click at [641, 302] on input "d." at bounding box center [640, 299] width 1 height 5
radio input "true"
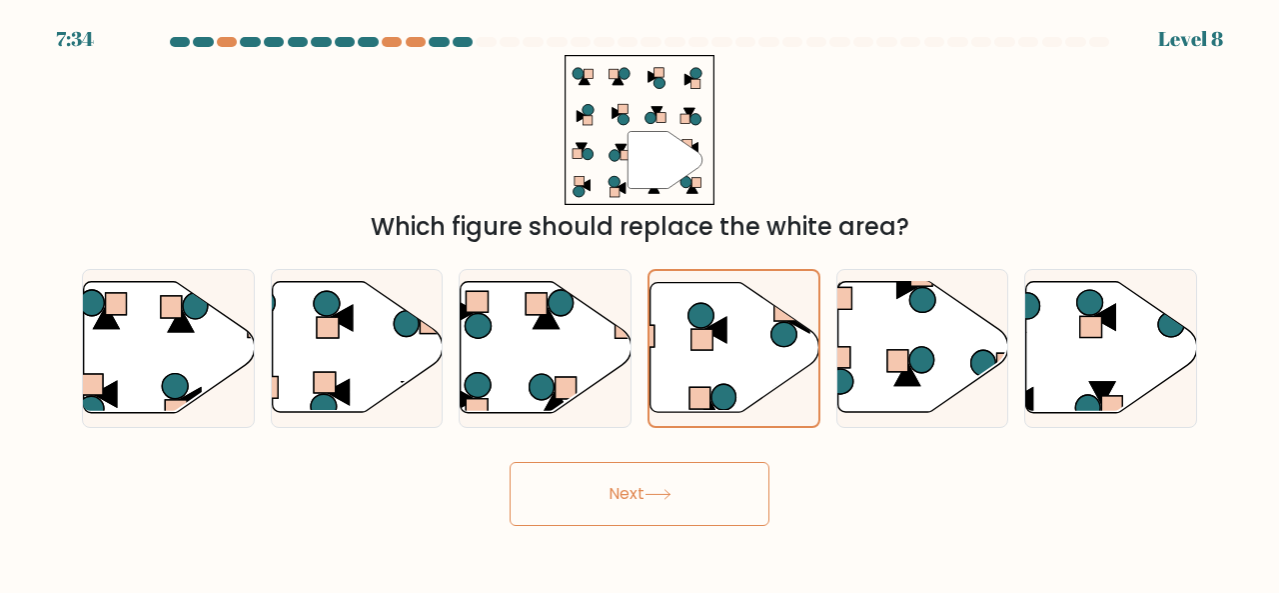
click at [652, 507] on button "Next" at bounding box center [640, 494] width 260 height 64
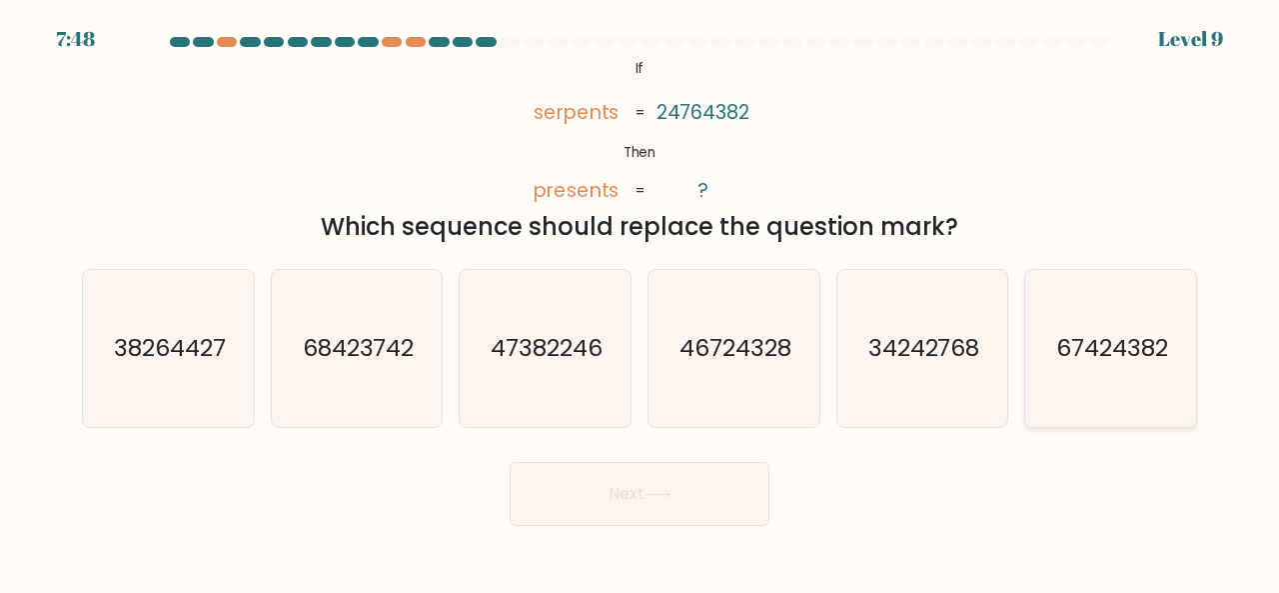
click at [1077, 371] on icon "67424382" at bounding box center [1111, 348] width 157 height 157
click at [641, 302] on input "f. 67424382" at bounding box center [640, 299] width 1 height 5
radio input "true"
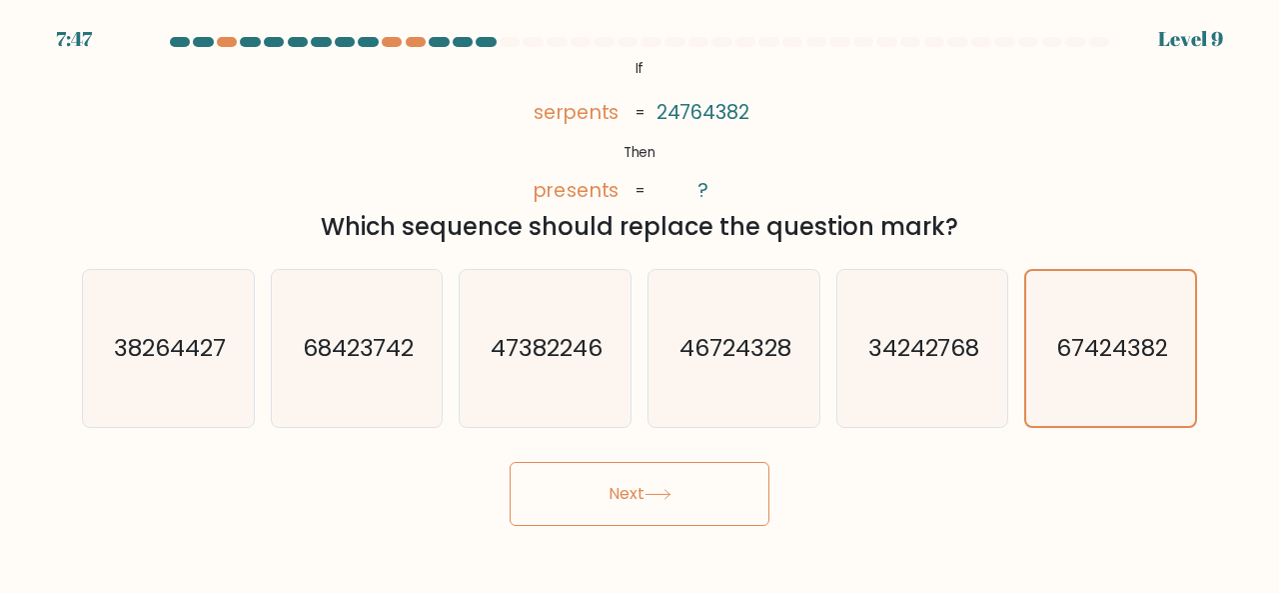
click at [686, 497] on button "Next" at bounding box center [640, 494] width 260 height 64
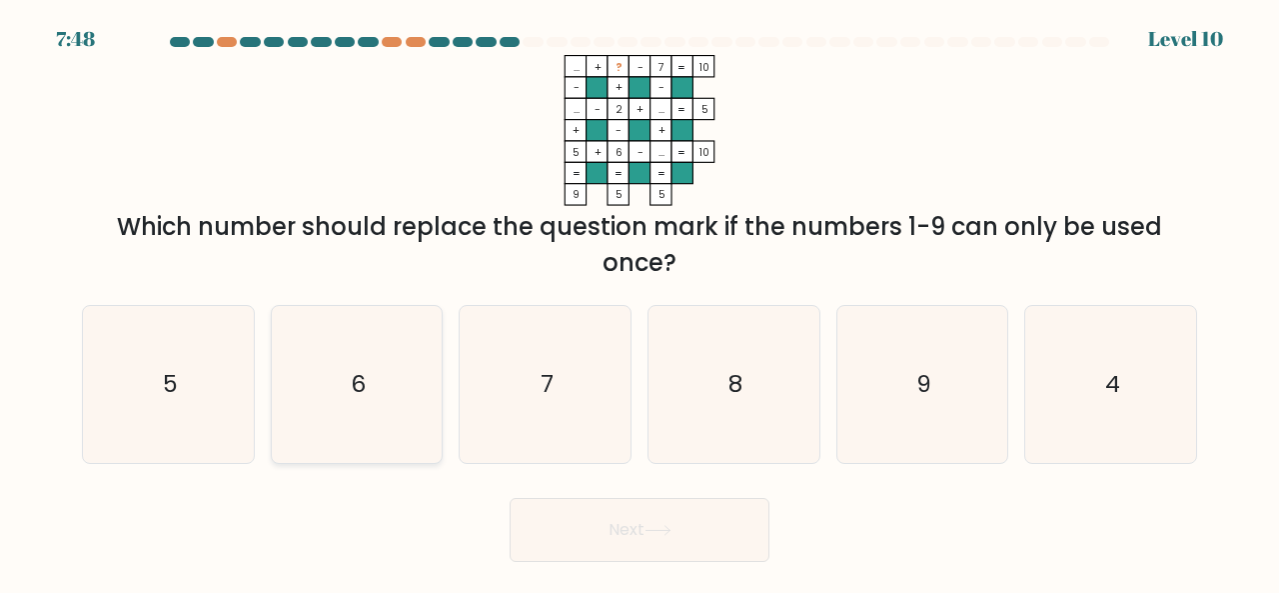
click at [312, 392] on icon "6" at bounding box center [357, 384] width 157 height 157
click at [640, 302] on input "b. 6" at bounding box center [640, 299] width 1 height 5
radio input "true"
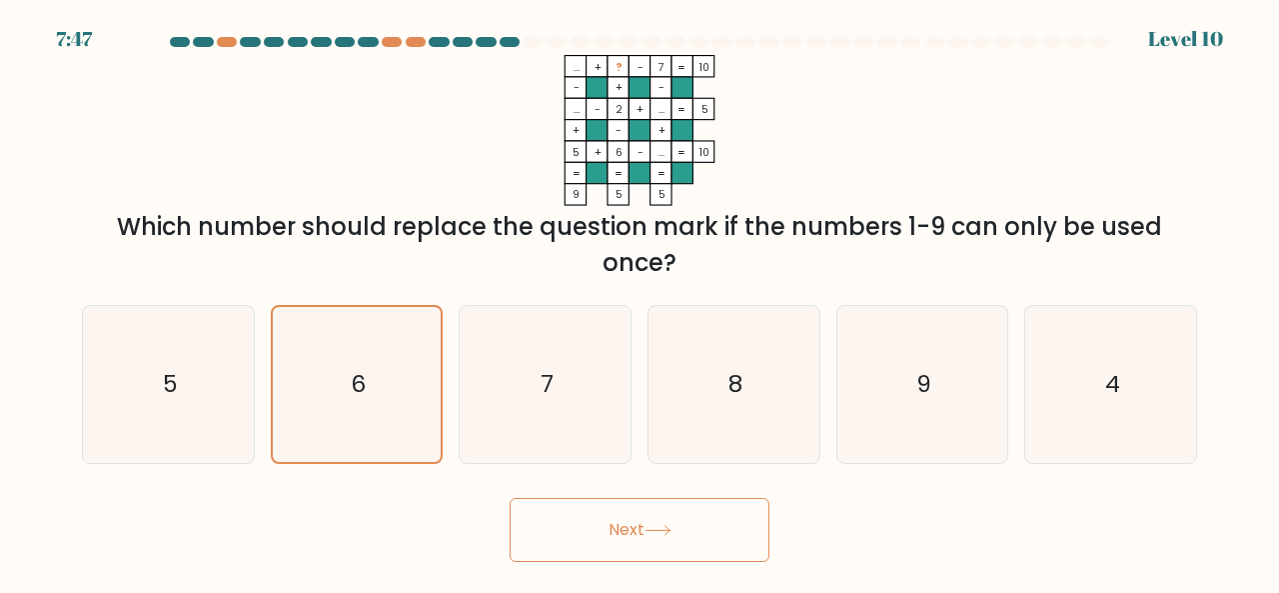
click at [592, 535] on button "Next" at bounding box center [640, 530] width 260 height 64
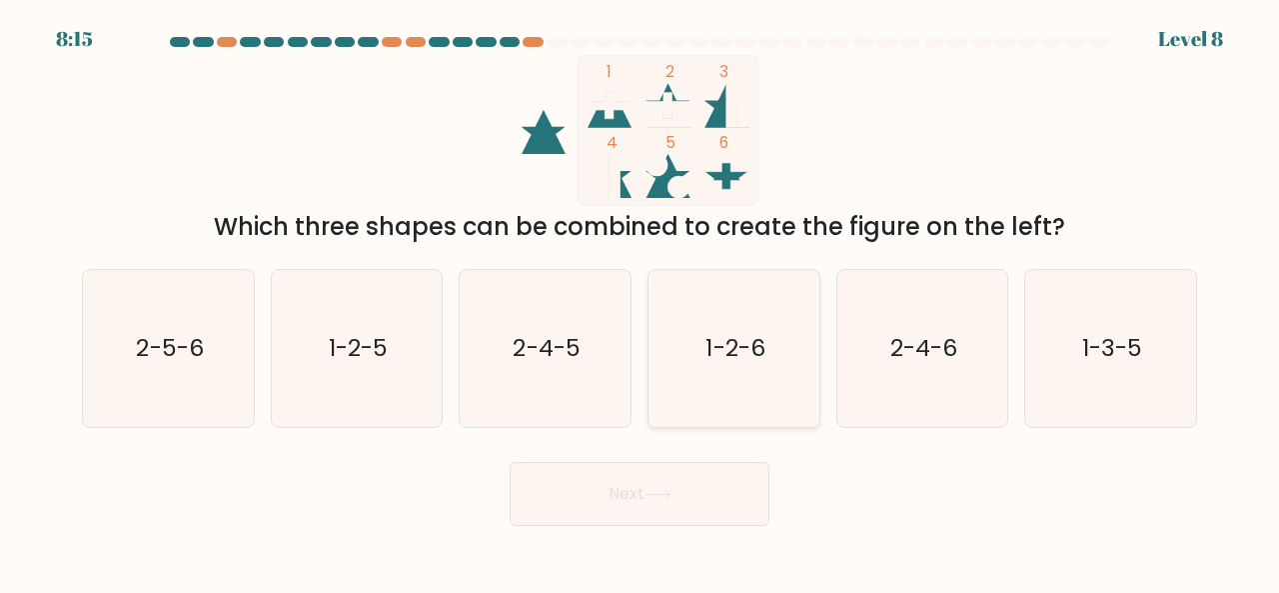
click at [707, 381] on icon "1-2-6" at bounding box center [734, 348] width 157 height 157
click at [641, 302] on input "d. 1-2-6" at bounding box center [640, 299] width 1 height 5
radio input "true"
click at [664, 512] on button "Next" at bounding box center [640, 494] width 260 height 64
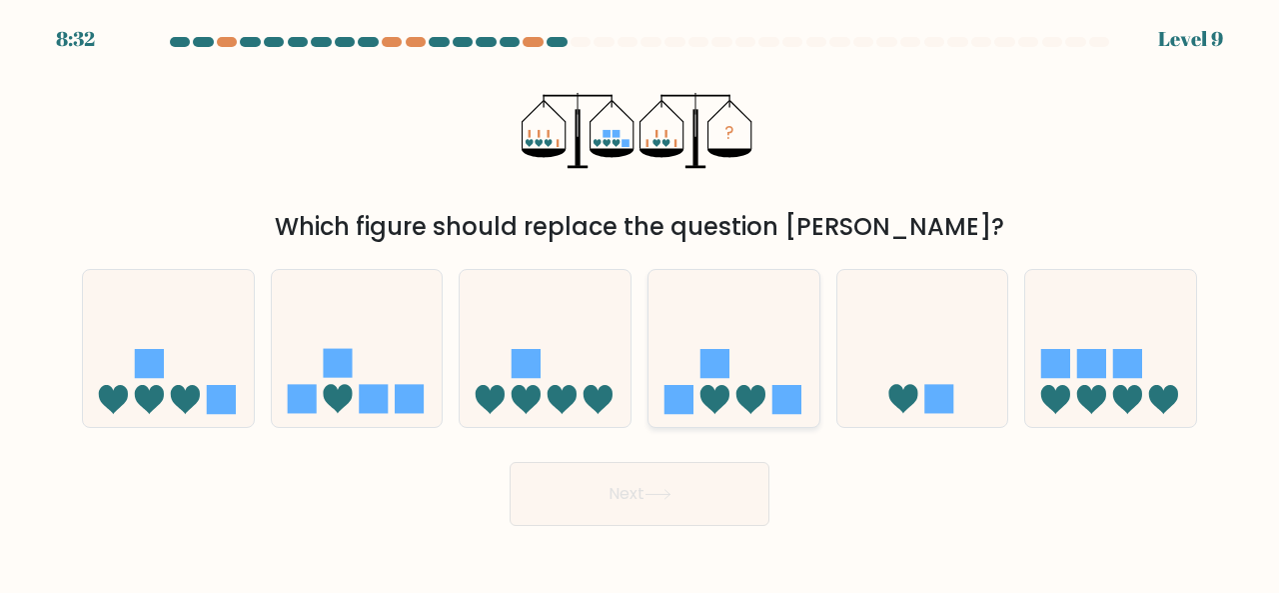
click at [680, 407] on rect at bounding box center [679, 399] width 29 height 29
click at [641, 302] on input "d." at bounding box center [640, 299] width 1 height 5
radio input "true"
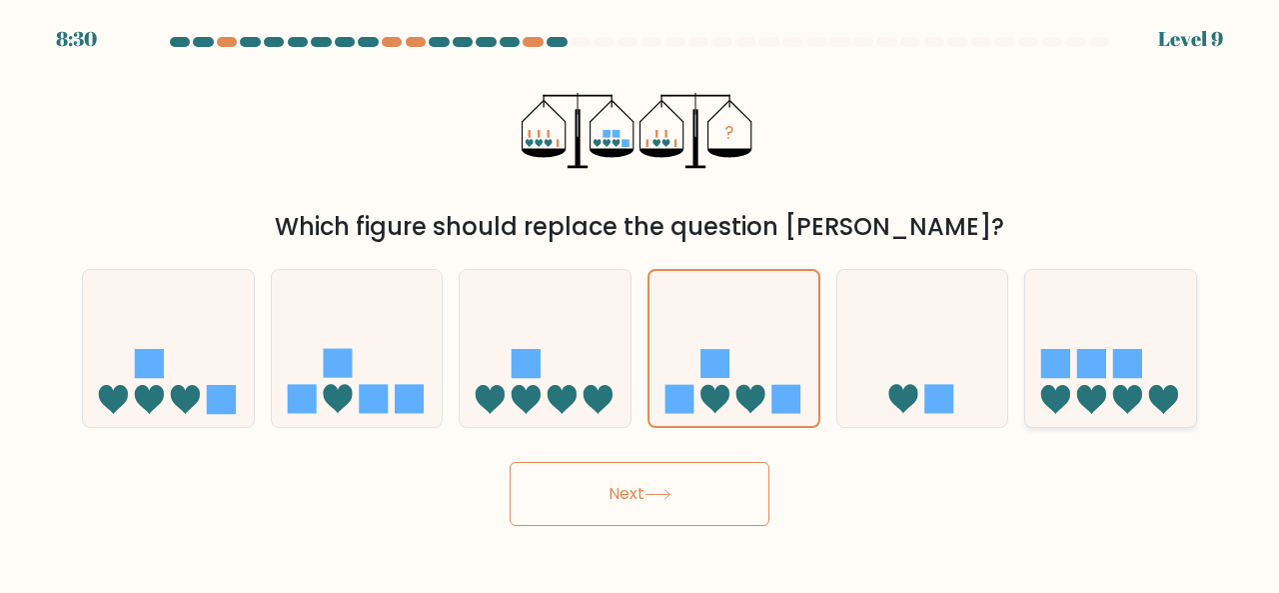
click at [1069, 384] on icon at bounding box center [1111, 347] width 171 height 141
click at [641, 302] on input "f." at bounding box center [640, 299] width 1 height 5
radio input "true"
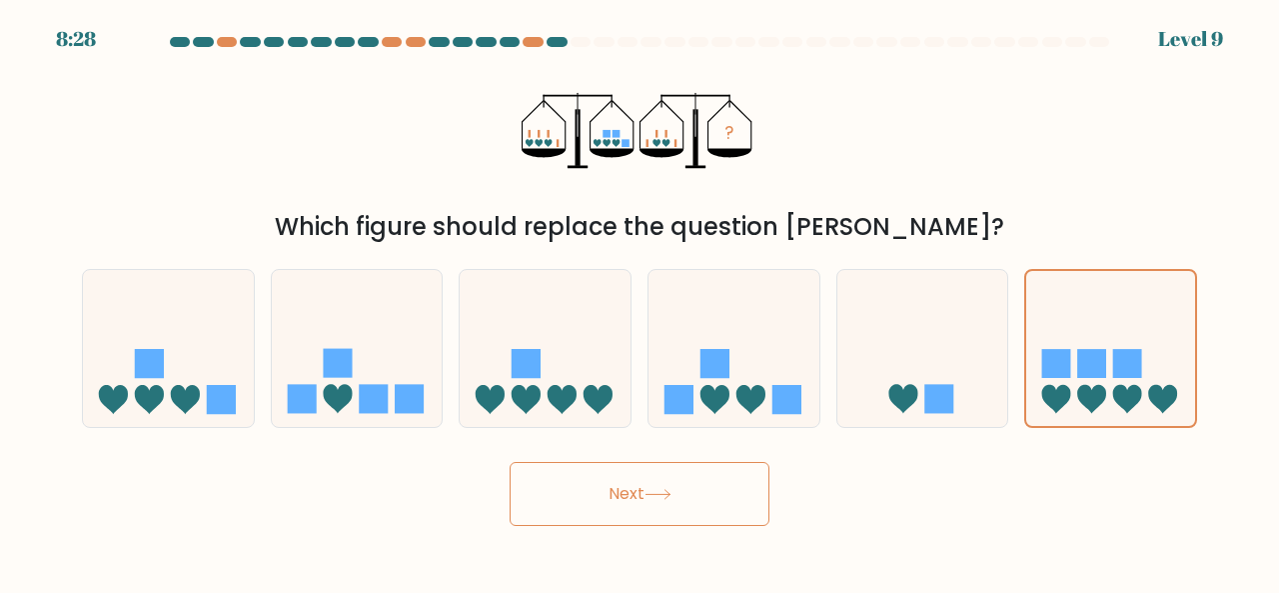
click at [662, 501] on button "Next" at bounding box center [640, 494] width 260 height 64
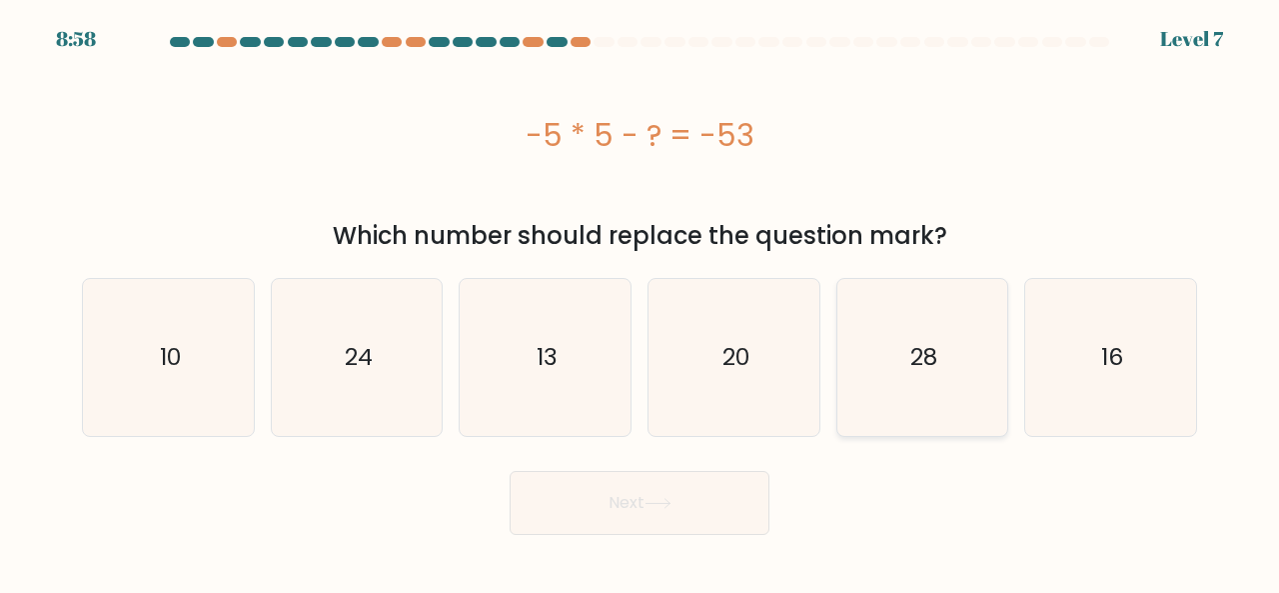
click at [888, 395] on icon "28" at bounding box center [923, 357] width 157 height 157
click at [641, 302] on input "e. 28" at bounding box center [640, 299] width 1 height 5
radio input "true"
click at [655, 509] on icon at bounding box center [658, 503] width 27 height 11
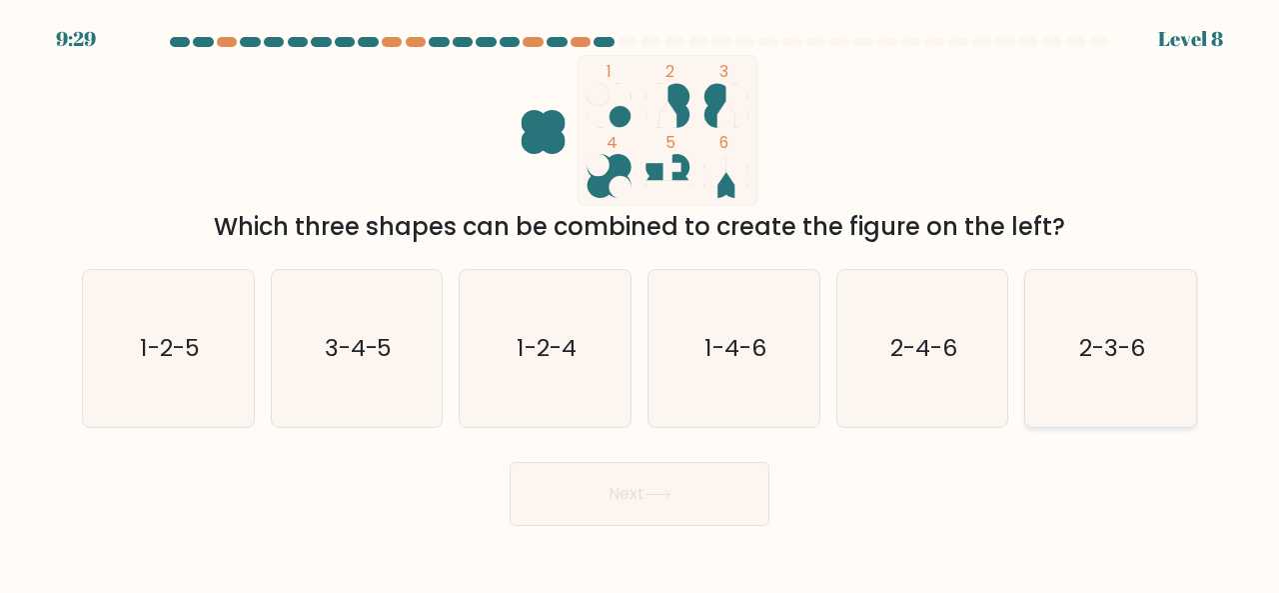
click at [1060, 373] on icon "2-3-6" at bounding box center [1111, 348] width 157 height 157
click at [641, 302] on input "f. 2-3-6" at bounding box center [640, 299] width 1 height 5
radio input "true"
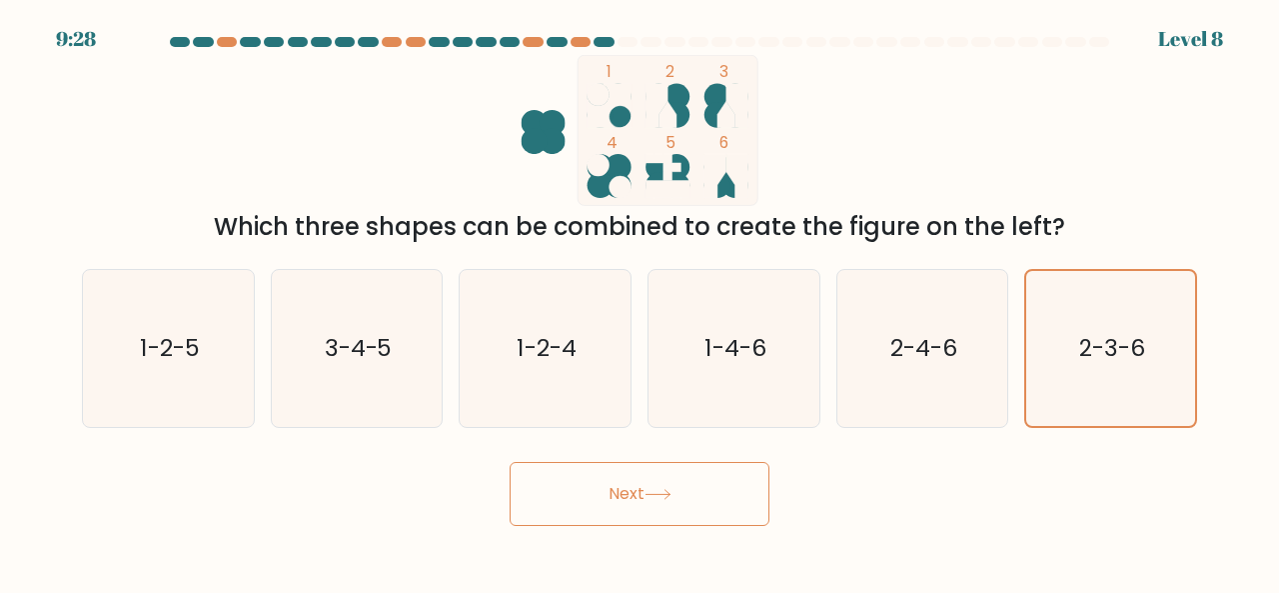
click at [692, 489] on button "Next" at bounding box center [640, 494] width 260 height 64
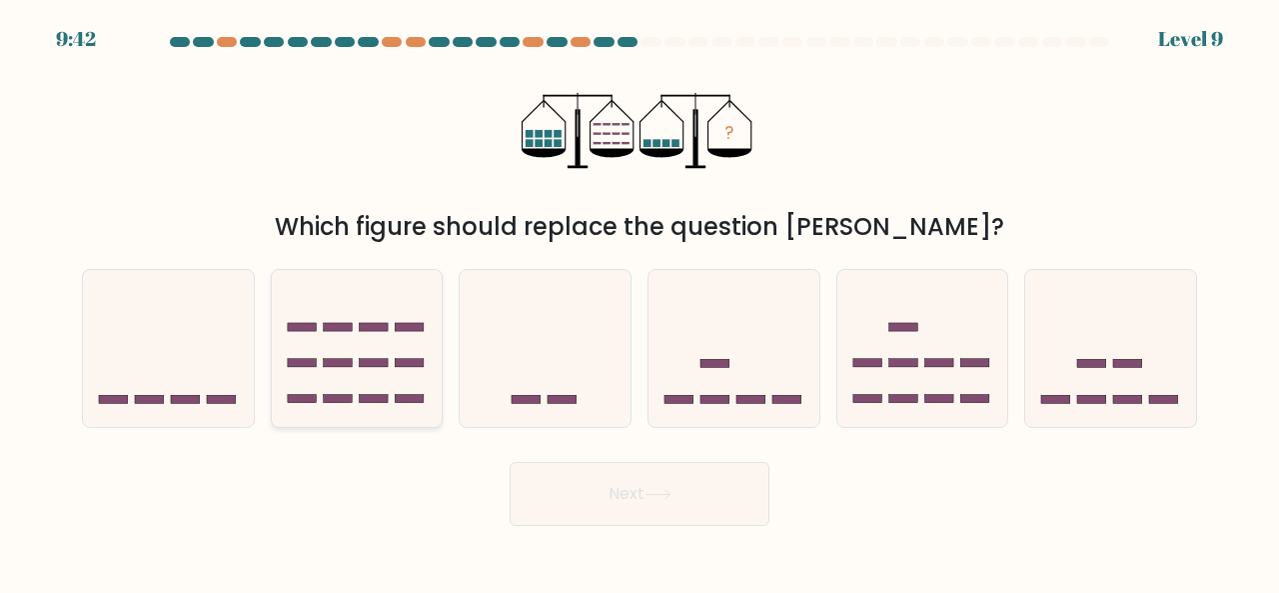
click at [368, 371] on icon at bounding box center [357, 347] width 171 height 141
click at [640, 302] on input "b." at bounding box center [640, 299] width 1 height 5
radio input "true"
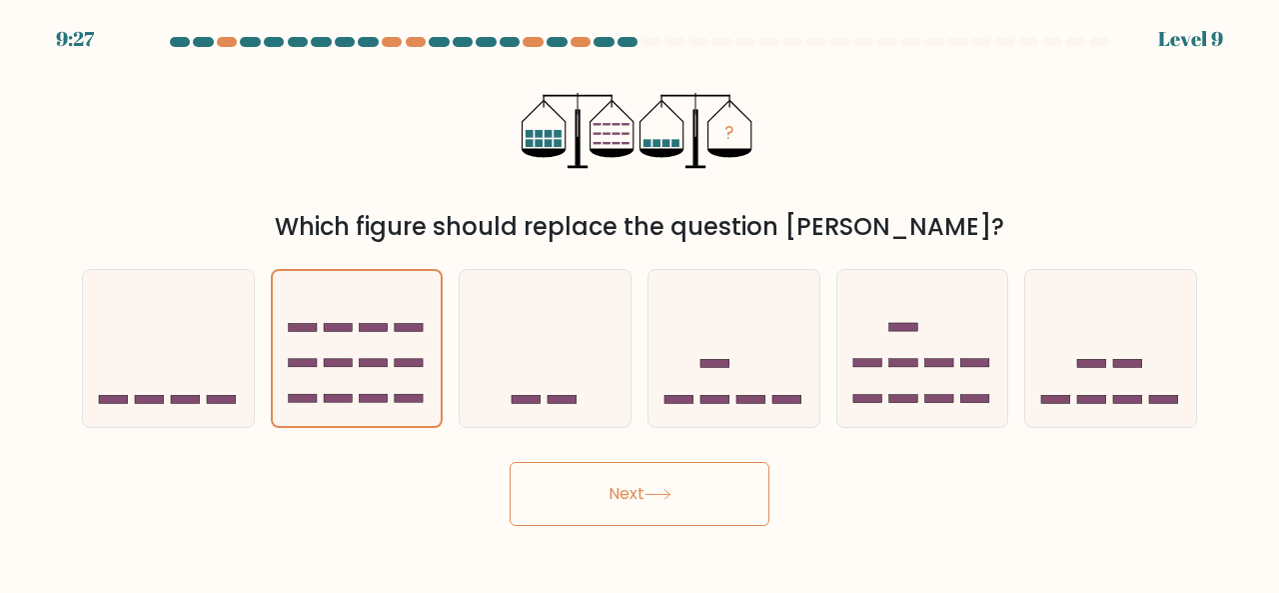
click at [691, 505] on button "Next" at bounding box center [640, 494] width 260 height 64
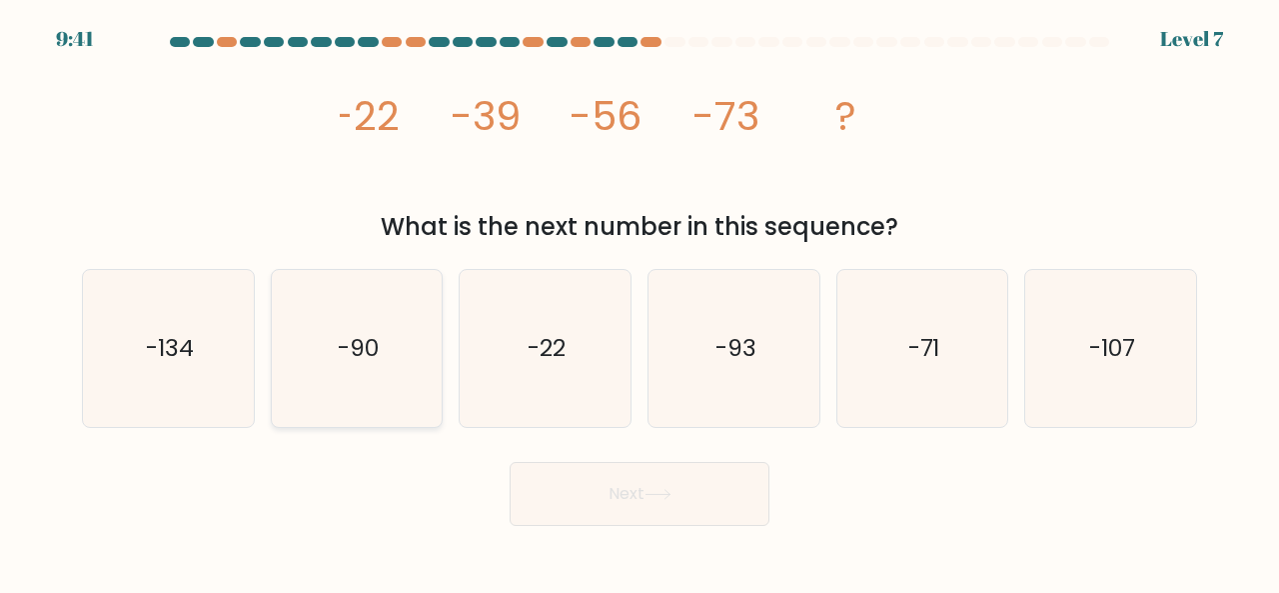
click at [363, 388] on icon "-90" at bounding box center [357, 348] width 157 height 157
click at [640, 302] on input "b. -90" at bounding box center [640, 299] width 1 height 5
radio input "true"
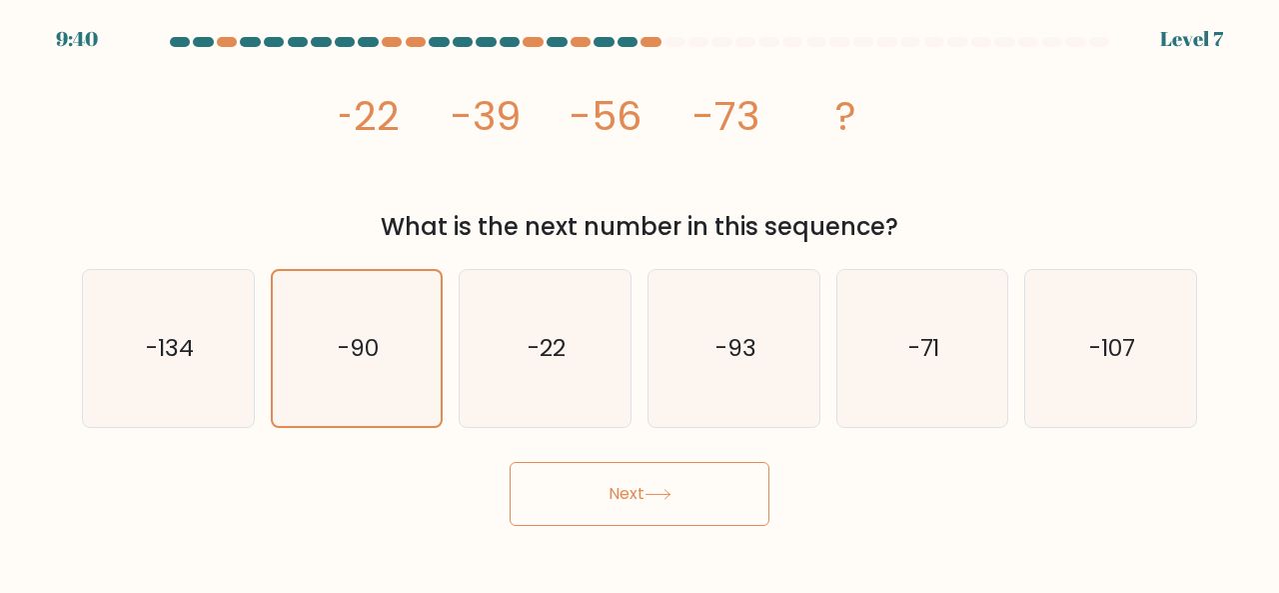
click at [640, 510] on button "Next" at bounding box center [640, 494] width 260 height 64
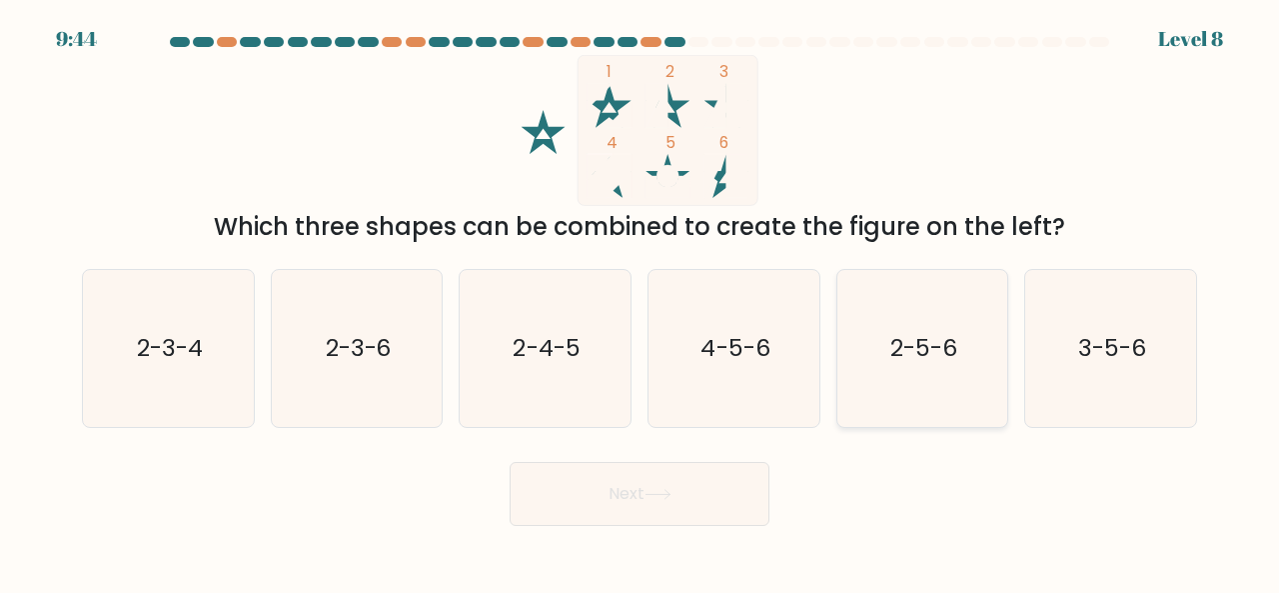
click at [867, 397] on icon "2-5-6" at bounding box center [923, 348] width 157 height 157
click at [641, 302] on input "e. 2-5-6" at bounding box center [640, 299] width 1 height 5
radio input "true"
click at [686, 476] on button "Next" at bounding box center [640, 494] width 260 height 64
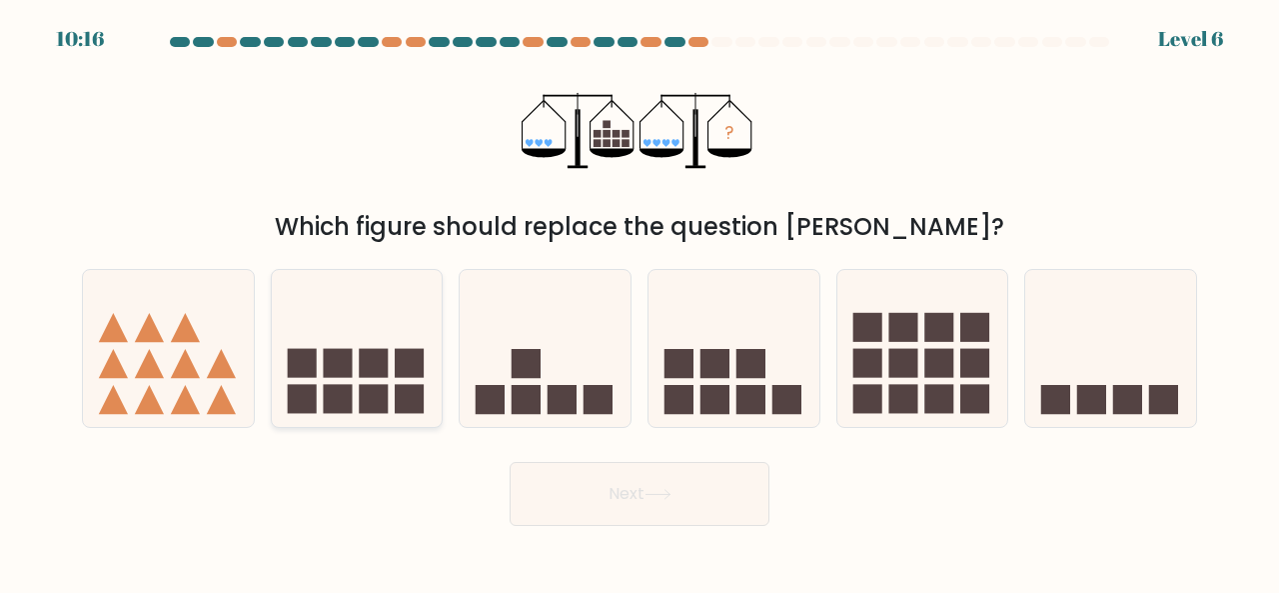
click at [376, 337] on icon at bounding box center [357, 347] width 171 height 141
click at [640, 302] on input "b." at bounding box center [640, 299] width 1 height 5
radio input "true"
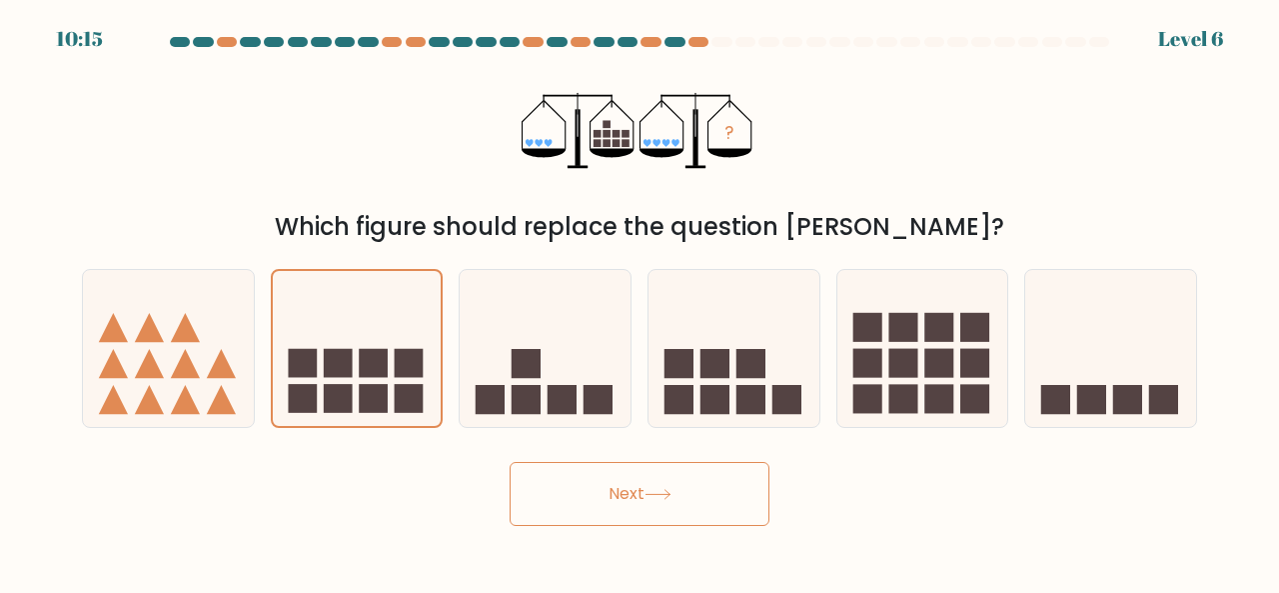
click at [614, 485] on button "Next" at bounding box center [640, 494] width 260 height 64
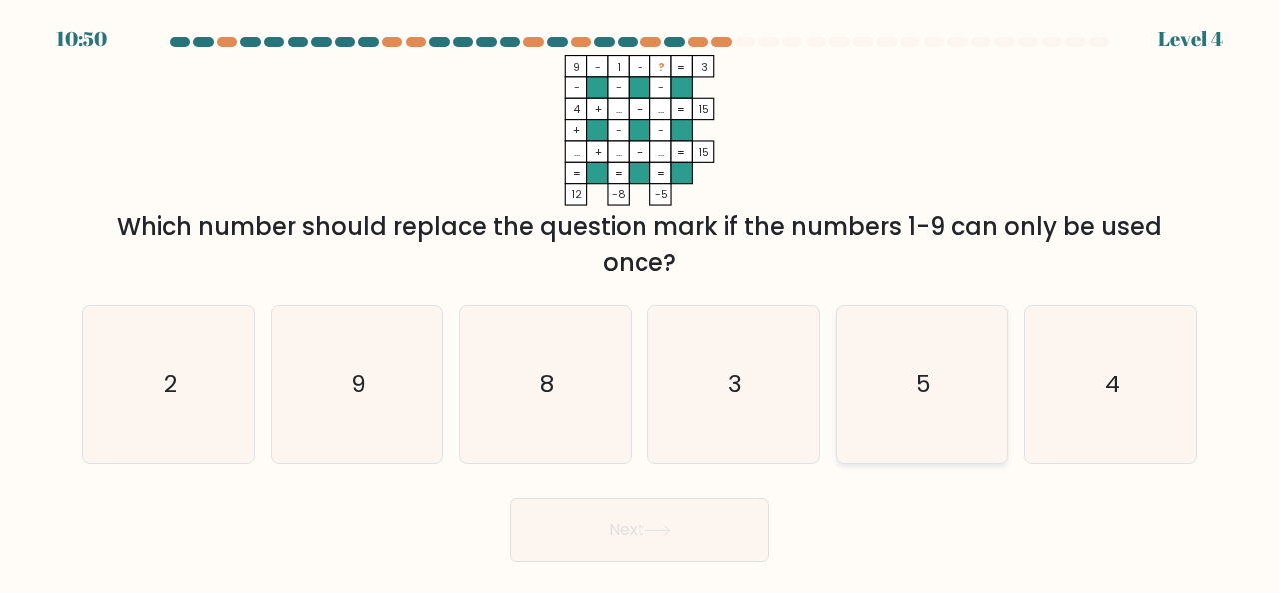
click at [884, 387] on icon "5" at bounding box center [923, 384] width 157 height 157
click at [641, 302] on input "e. 5" at bounding box center [640, 299] width 1 height 5
radio input "true"
click at [580, 545] on button "Next" at bounding box center [640, 530] width 260 height 64
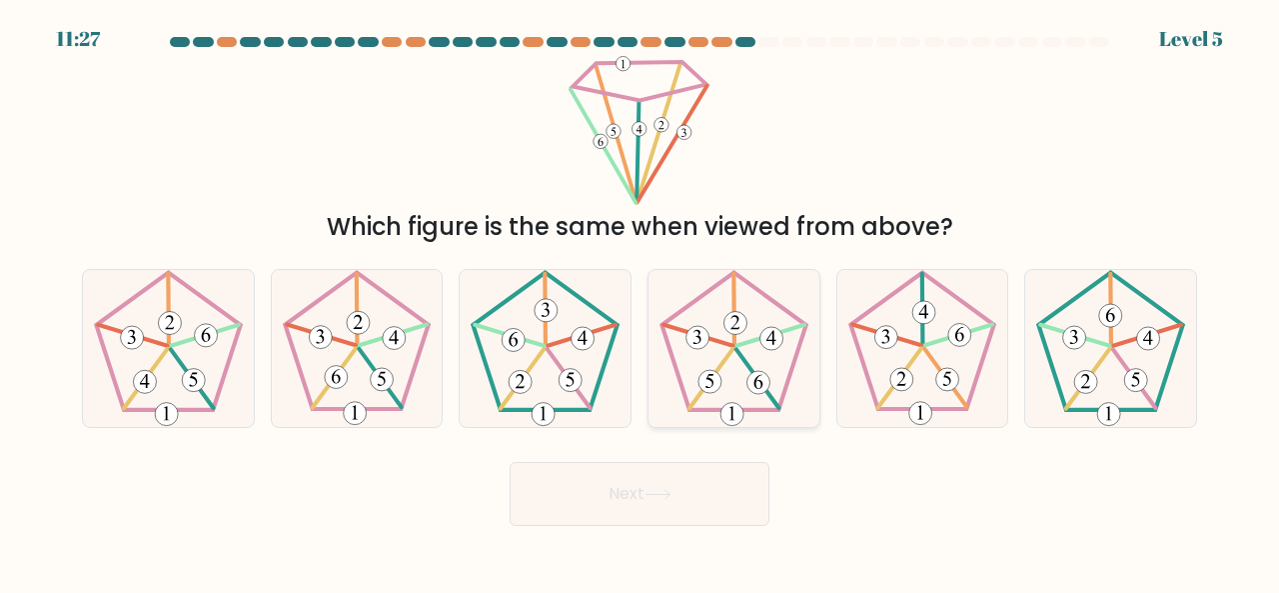
click at [748, 414] on icon at bounding box center [734, 348] width 157 height 157
click at [641, 302] on input "d." at bounding box center [640, 299] width 1 height 5
radio input "true"
click at [910, 401] on icon at bounding box center [923, 348] width 157 height 157
click at [641, 302] on input "e." at bounding box center [640, 299] width 1 height 5
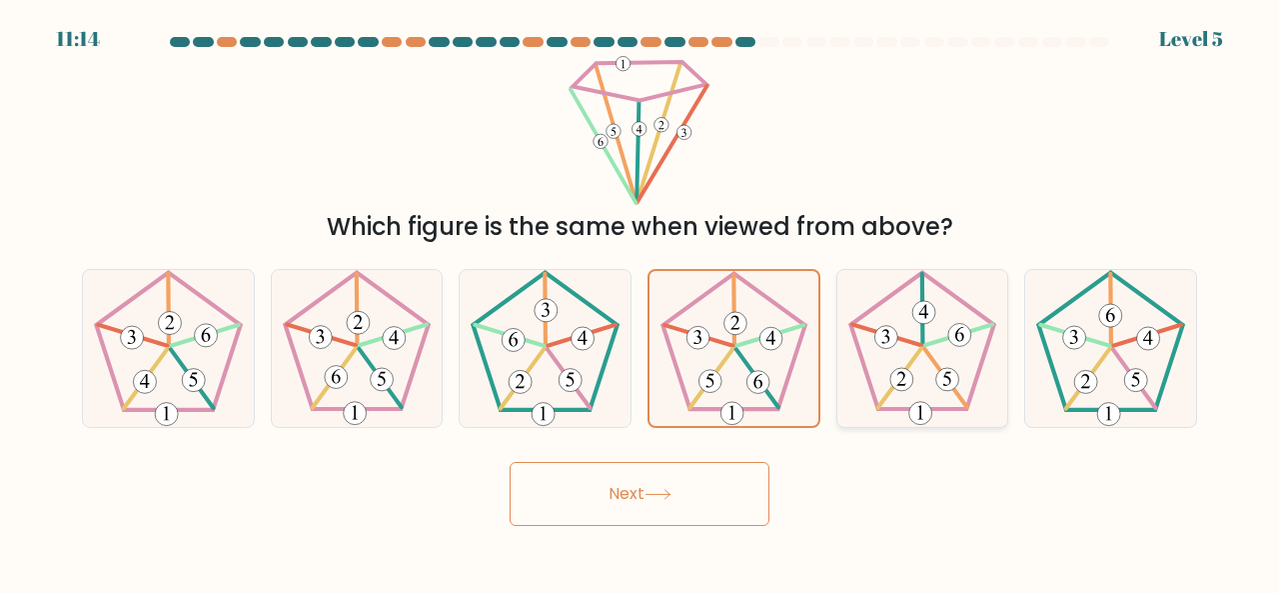
radio input "true"
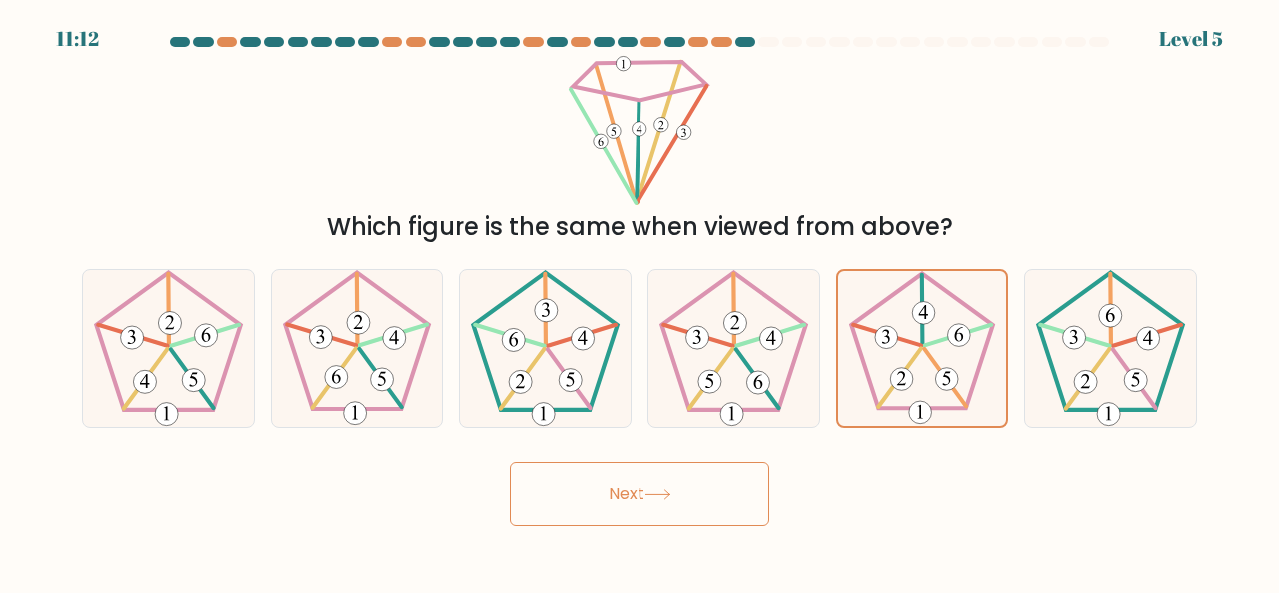
click at [670, 508] on button "Next" at bounding box center [640, 494] width 260 height 64
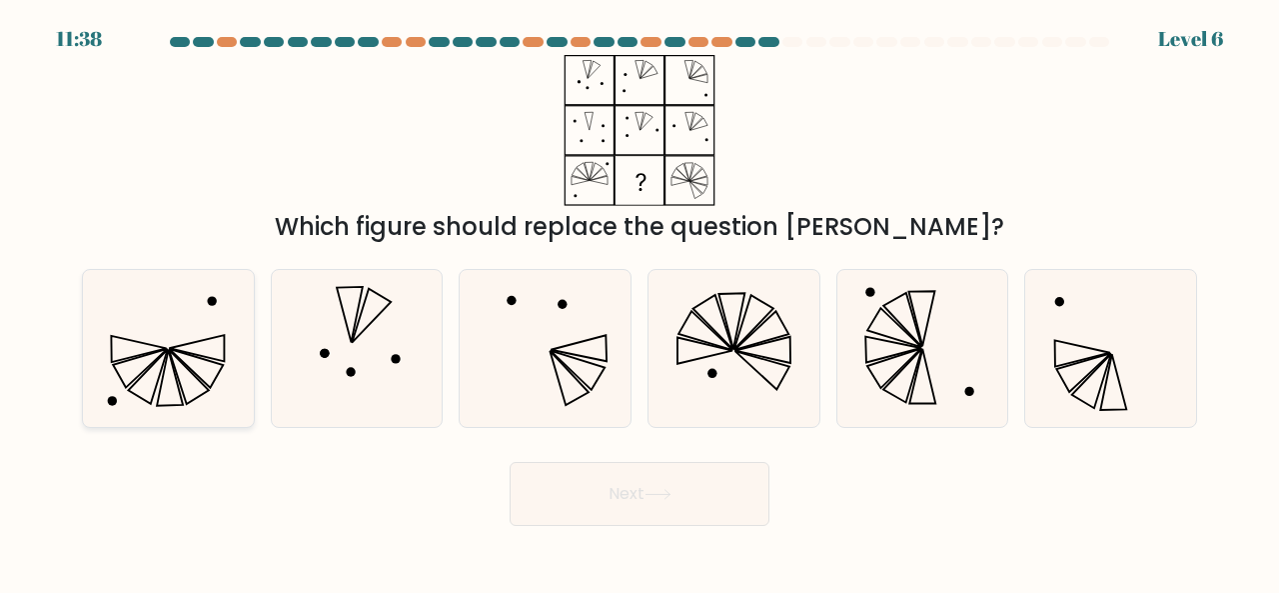
click at [190, 369] on icon at bounding box center [196, 367] width 54 height 39
click at [640, 302] on input "a." at bounding box center [640, 299] width 1 height 5
radio input "true"
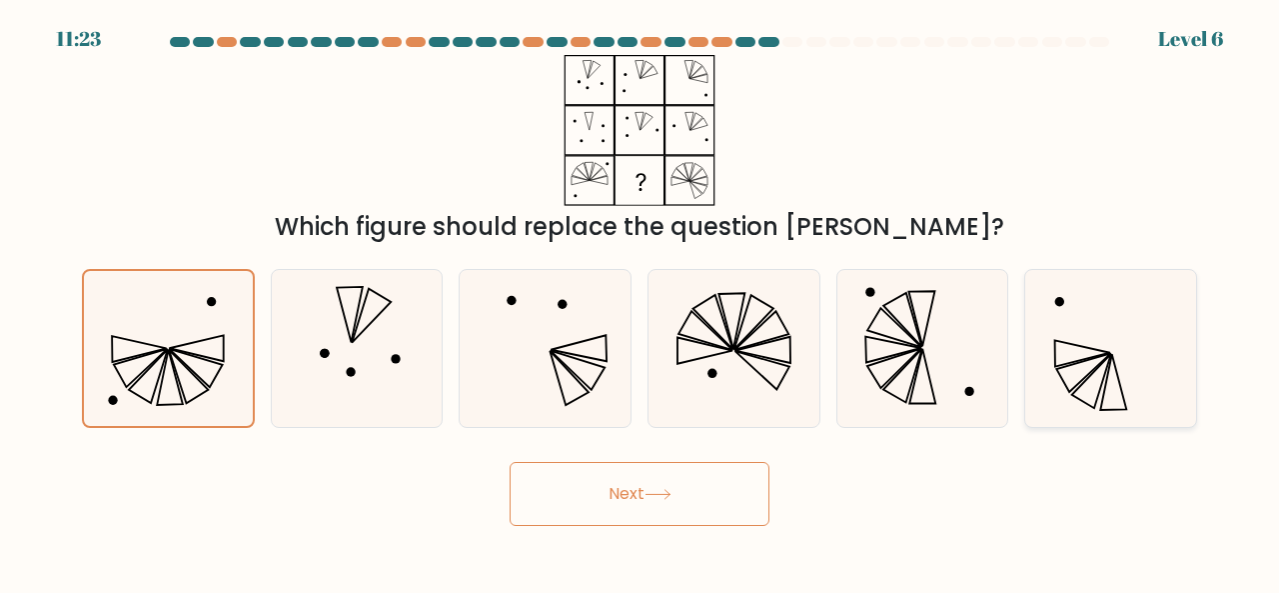
click at [1103, 379] on icon at bounding box center [1091, 380] width 39 height 54
click at [641, 302] on input "f." at bounding box center [640, 299] width 1 height 5
radio input "true"
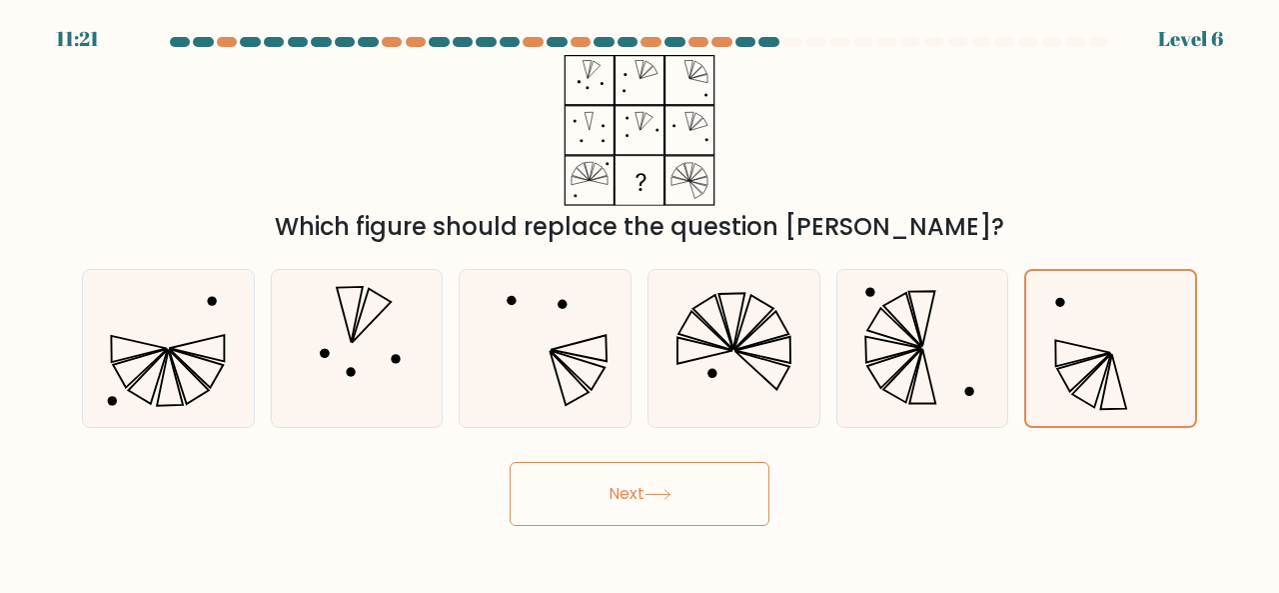
click at [684, 506] on button "Next" at bounding box center [640, 494] width 260 height 64
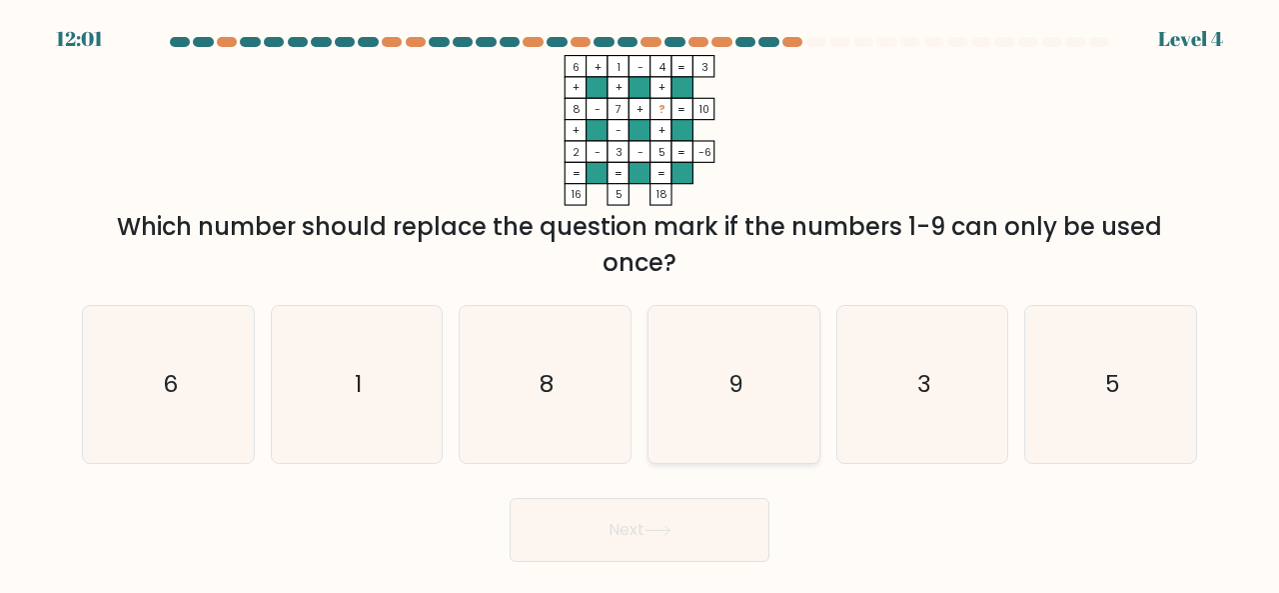
click at [672, 416] on icon "9" at bounding box center [734, 384] width 157 height 157
click at [641, 302] on input "d. 9" at bounding box center [640, 299] width 1 height 5
radio input "true"
click at [650, 538] on button "Next" at bounding box center [640, 530] width 260 height 64
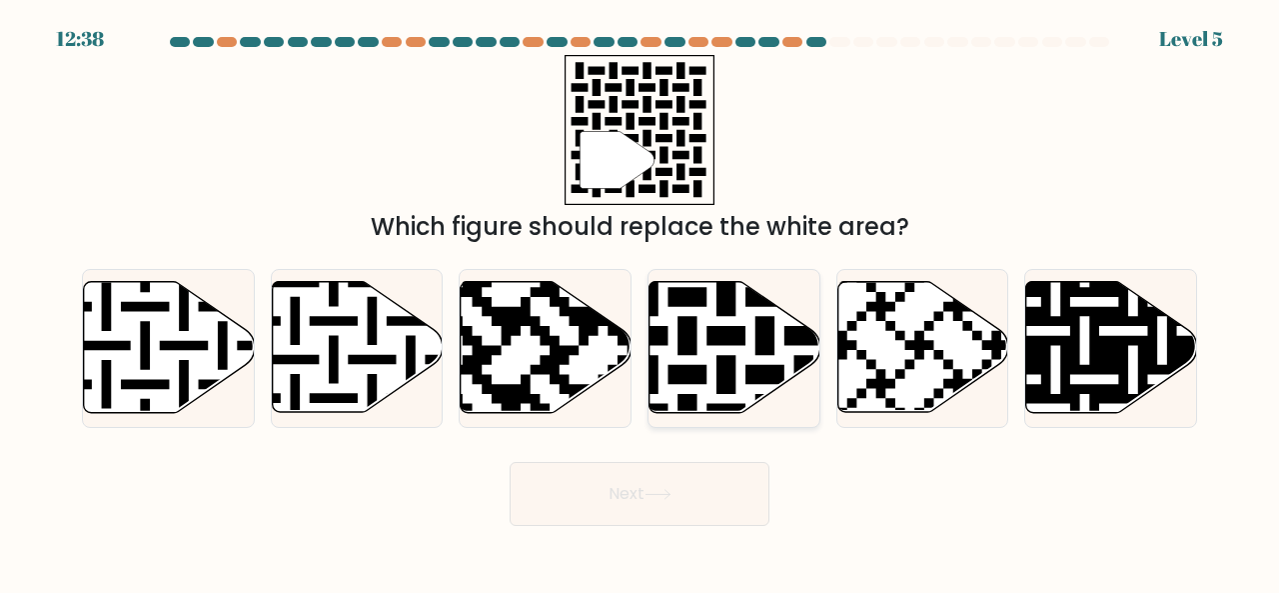
click at [685, 368] on icon at bounding box center [785, 278] width 310 height 310
click at [641, 302] on input "d." at bounding box center [640, 299] width 1 height 5
radio input "true"
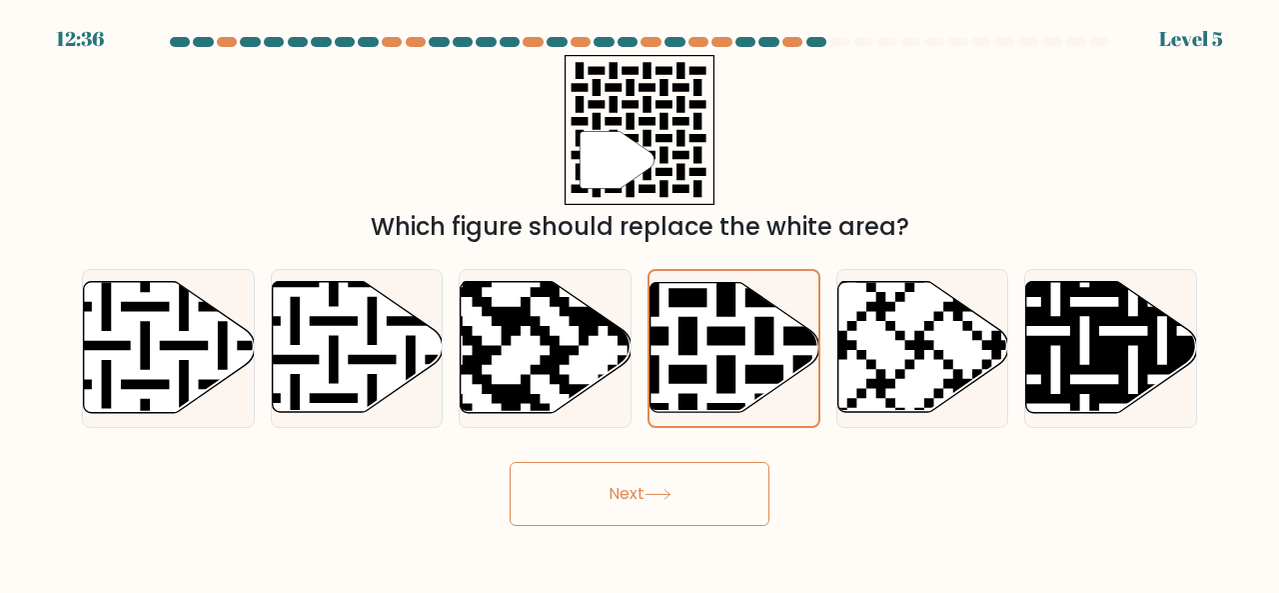
click at [646, 496] on button "Next" at bounding box center [640, 494] width 260 height 64
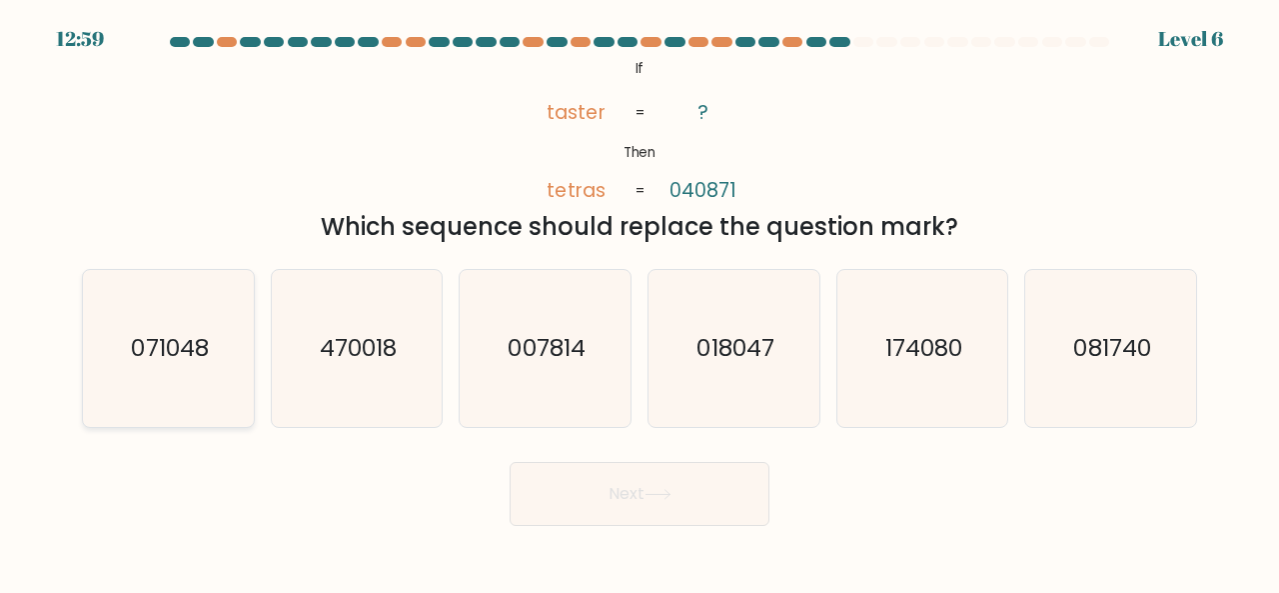
click at [202, 358] on text "071048" at bounding box center [169, 347] width 77 height 33
click at [640, 302] on input "a. 071048" at bounding box center [640, 299] width 1 height 5
radio input "true"
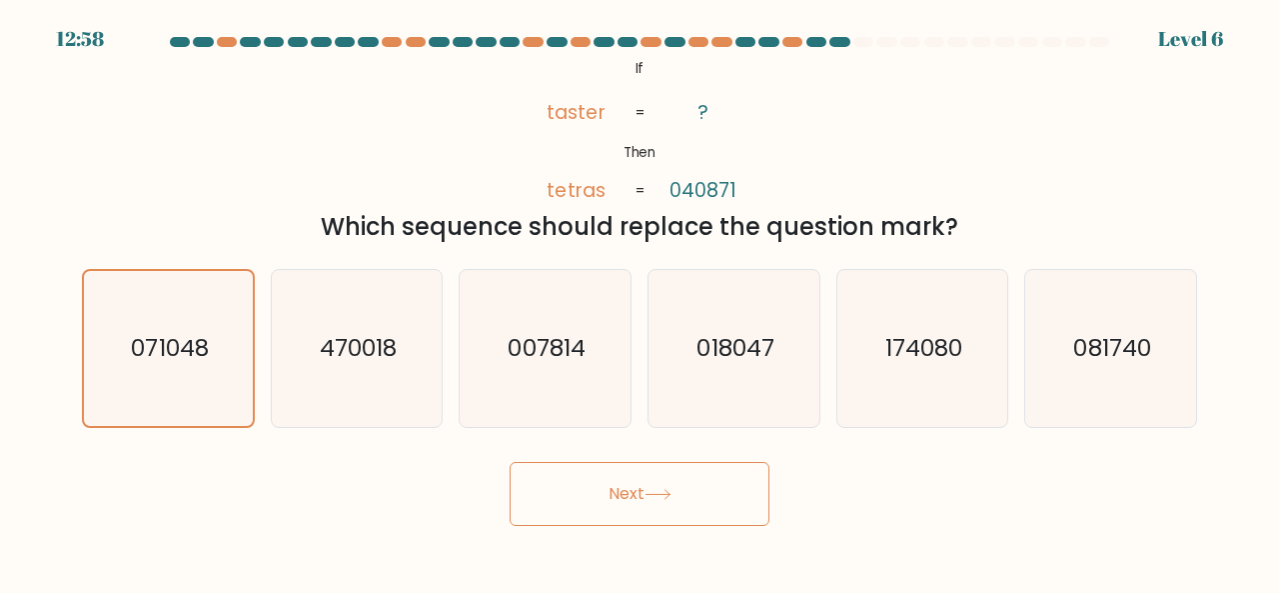
click at [628, 482] on button "Next" at bounding box center [640, 494] width 260 height 64
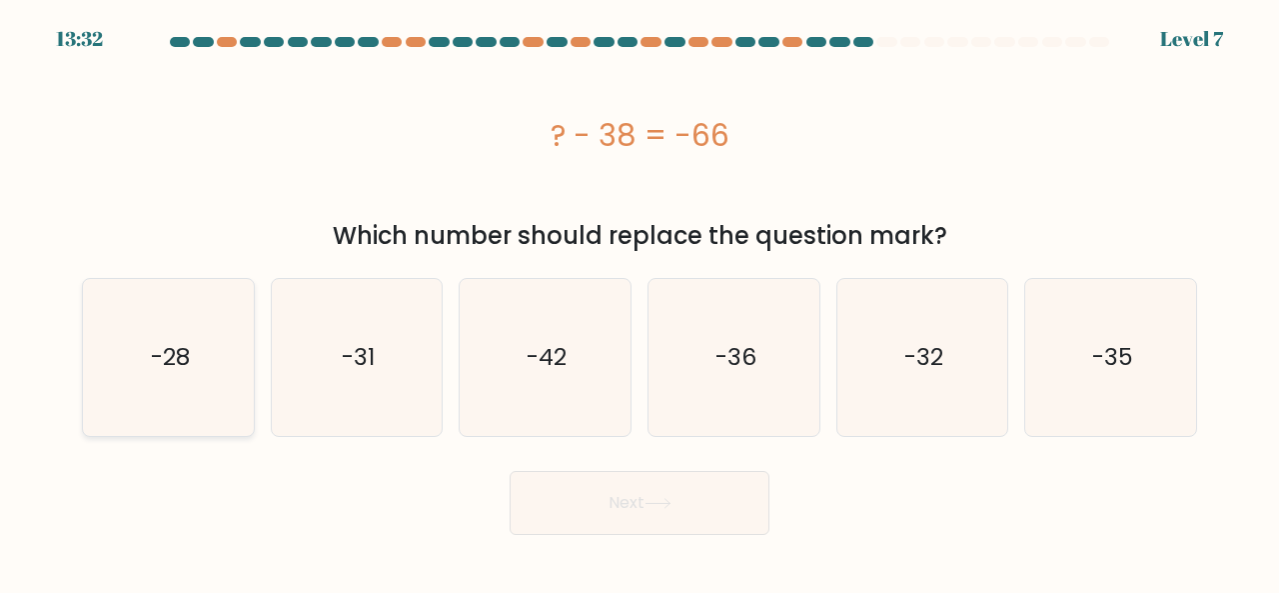
click at [163, 378] on icon "-28" at bounding box center [168, 357] width 157 height 157
click at [640, 302] on input "a. -28" at bounding box center [640, 299] width 1 height 5
radio input "true"
click at [650, 524] on button "Next" at bounding box center [640, 503] width 260 height 64
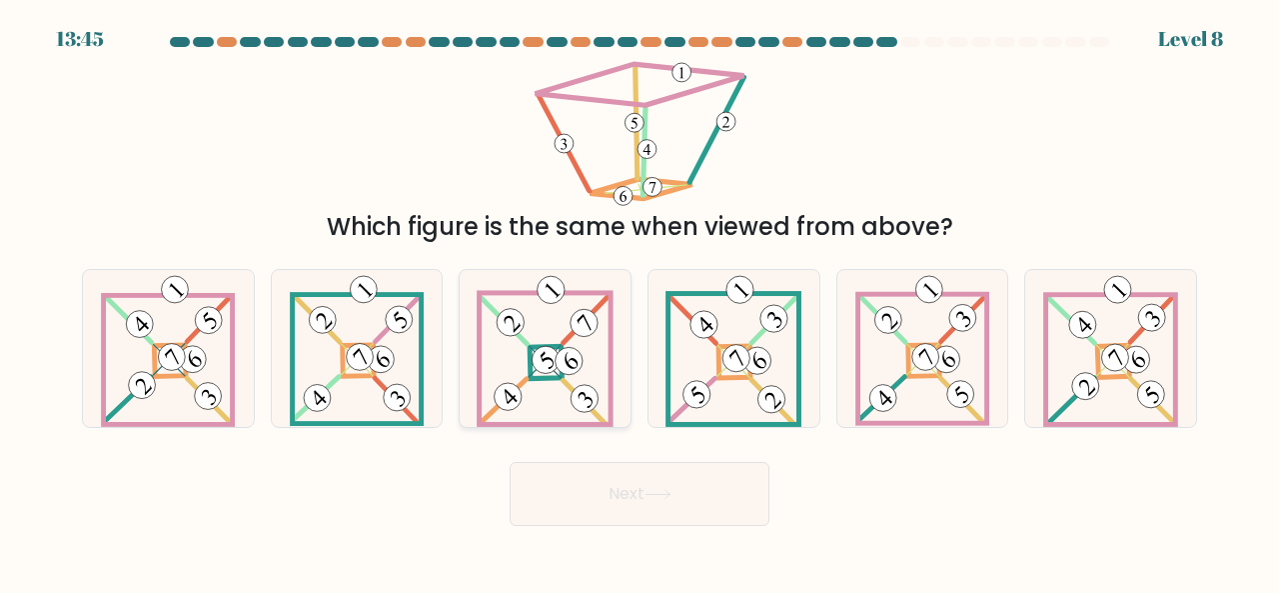
click at [576, 362] on 898 at bounding box center [569, 360] width 39 height 39
click at [640, 302] on input "c." at bounding box center [640, 299] width 1 height 5
radio input "true"
click at [640, 511] on button "Next" at bounding box center [640, 494] width 260 height 64
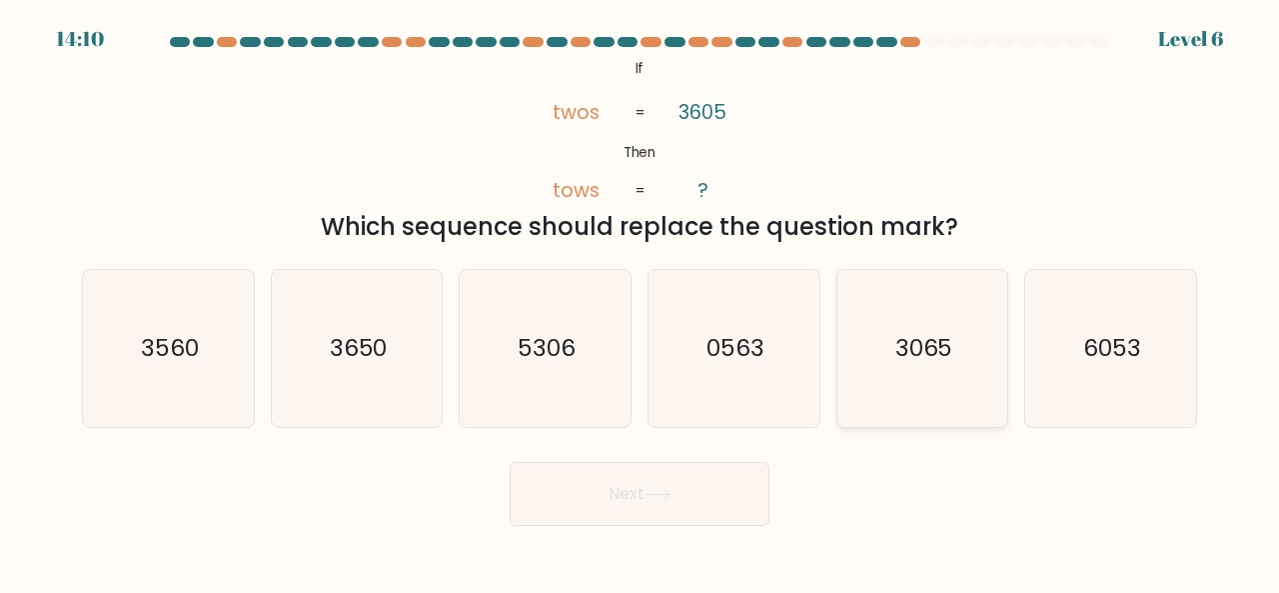
click at [896, 351] on text "3065" at bounding box center [925, 347] width 58 height 33
click at [641, 302] on input "e. 3065" at bounding box center [640, 299] width 1 height 5
radio input "true"
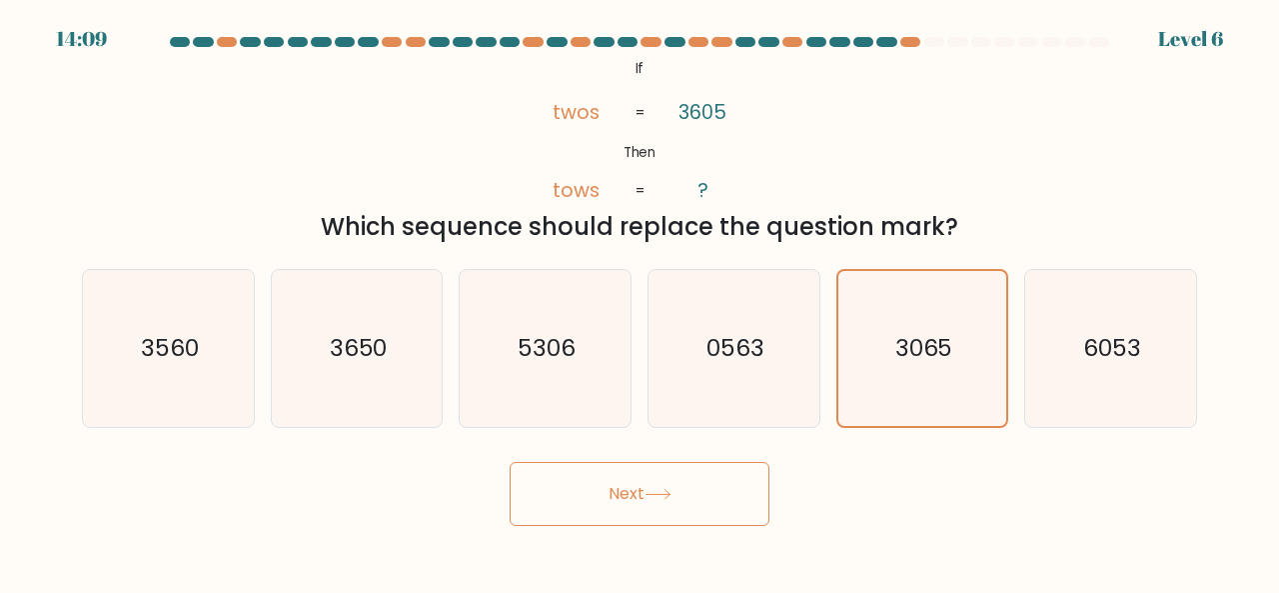
click at [626, 509] on button "Next" at bounding box center [640, 494] width 260 height 64
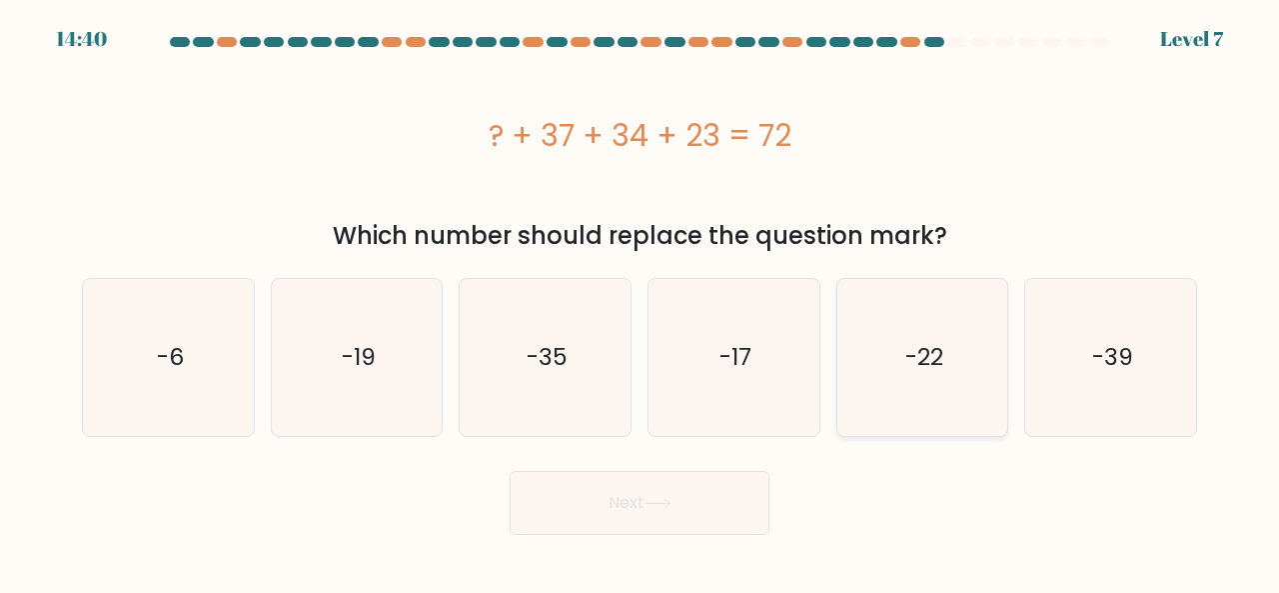
click at [980, 367] on icon "-22" at bounding box center [923, 357] width 157 height 157
click at [641, 302] on input "e. -22" at bounding box center [640, 299] width 1 height 5
radio input "true"
click at [614, 493] on button "Next" at bounding box center [640, 503] width 260 height 64
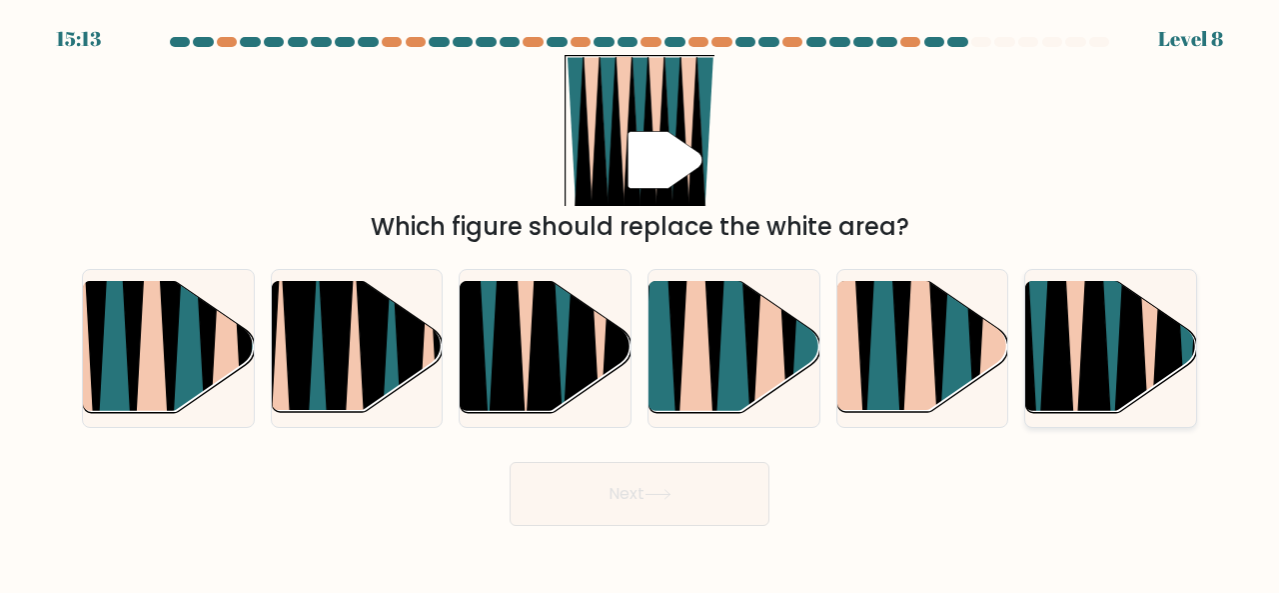
click at [1080, 335] on icon at bounding box center [1075, 280] width 39 height 342
click at [641, 302] on input "f." at bounding box center [640, 299] width 1 height 5
radio input "true"
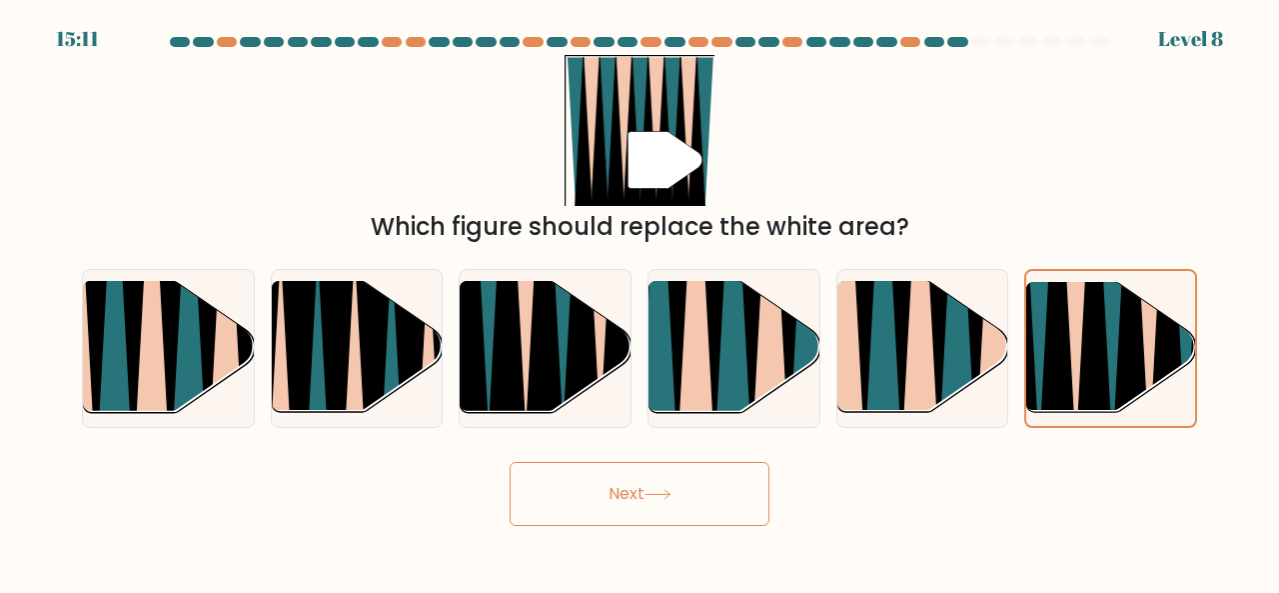
click at [707, 499] on button "Next" at bounding box center [640, 494] width 260 height 64
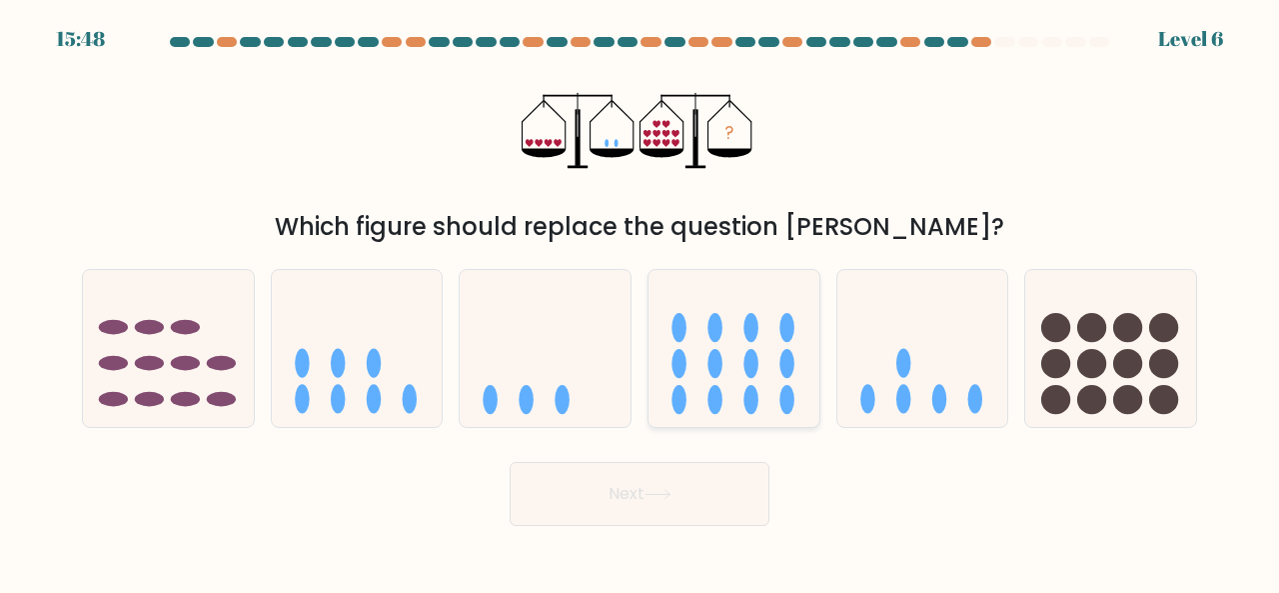
click at [774, 355] on icon at bounding box center [734, 347] width 171 height 141
click at [641, 302] on input "d." at bounding box center [640, 299] width 1 height 5
radio input "true"
click at [664, 500] on button "Next" at bounding box center [640, 494] width 260 height 64
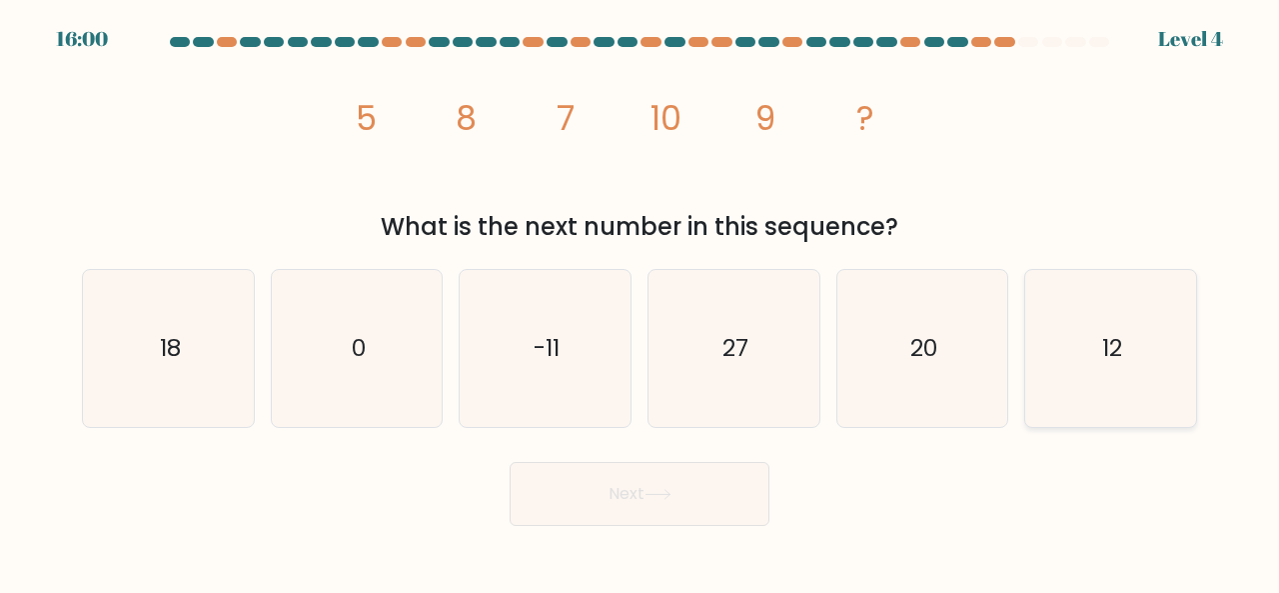
click at [1073, 338] on icon "12" at bounding box center [1111, 348] width 157 height 157
click at [641, 302] on input "f. 12" at bounding box center [640, 299] width 1 height 5
radio input "true"
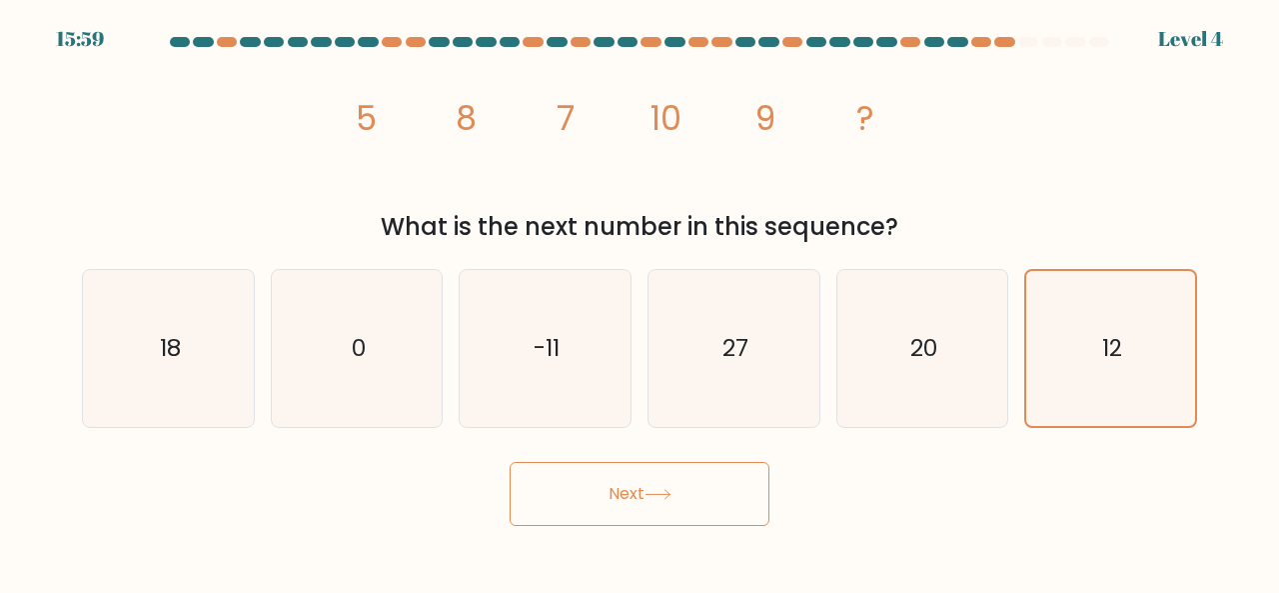
click at [671, 518] on button "Next" at bounding box center [640, 494] width 260 height 64
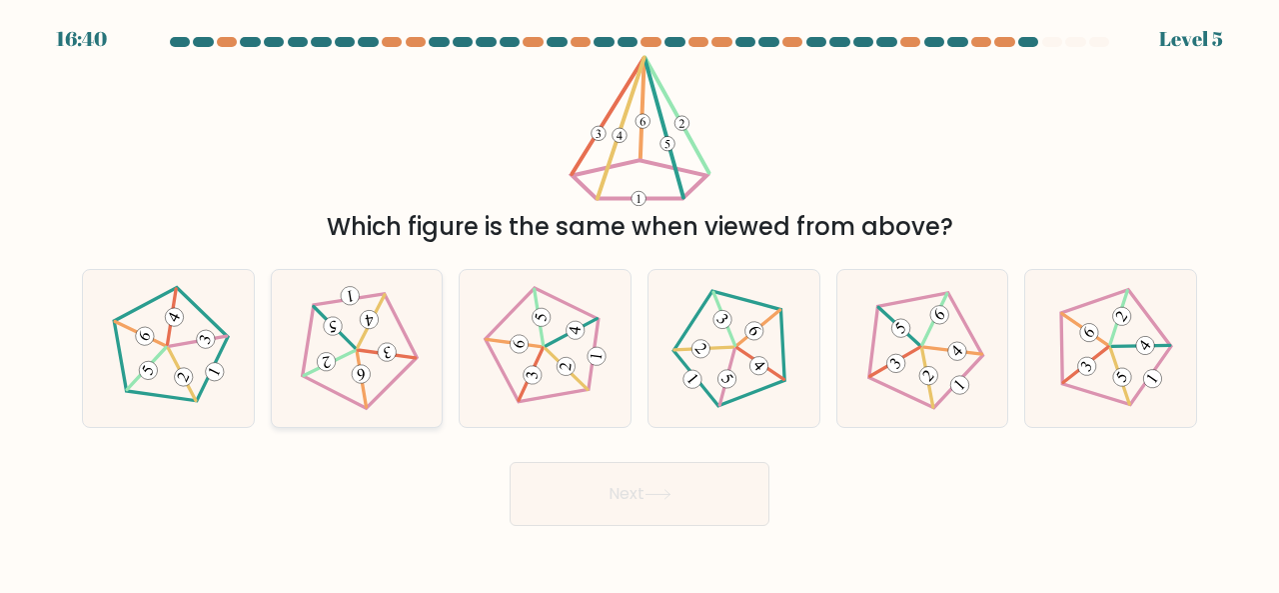
click at [436, 299] on div at bounding box center [357, 348] width 173 height 159
click at [640, 299] on input "b." at bounding box center [640, 299] width 1 height 5
radio input "true"
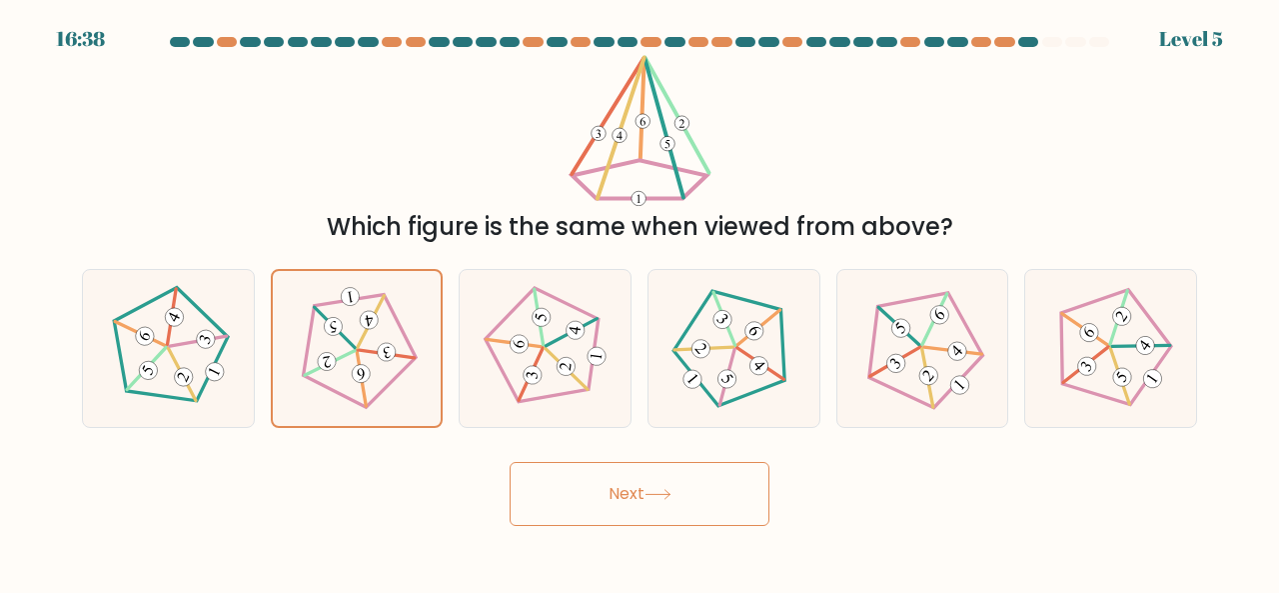
click at [726, 490] on button "Next" at bounding box center [640, 494] width 260 height 64
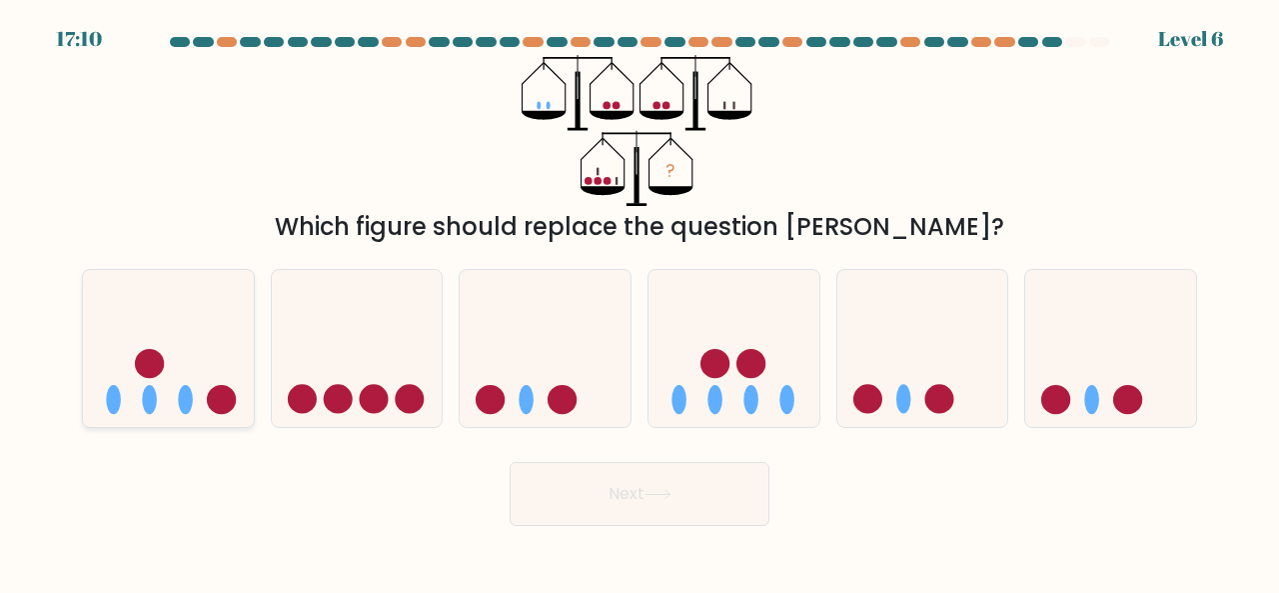
click at [195, 371] on icon at bounding box center [168, 347] width 171 height 141
click at [640, 302] on input "a." at bounding box center [640, 299] width 1 height 5
radio input "true"
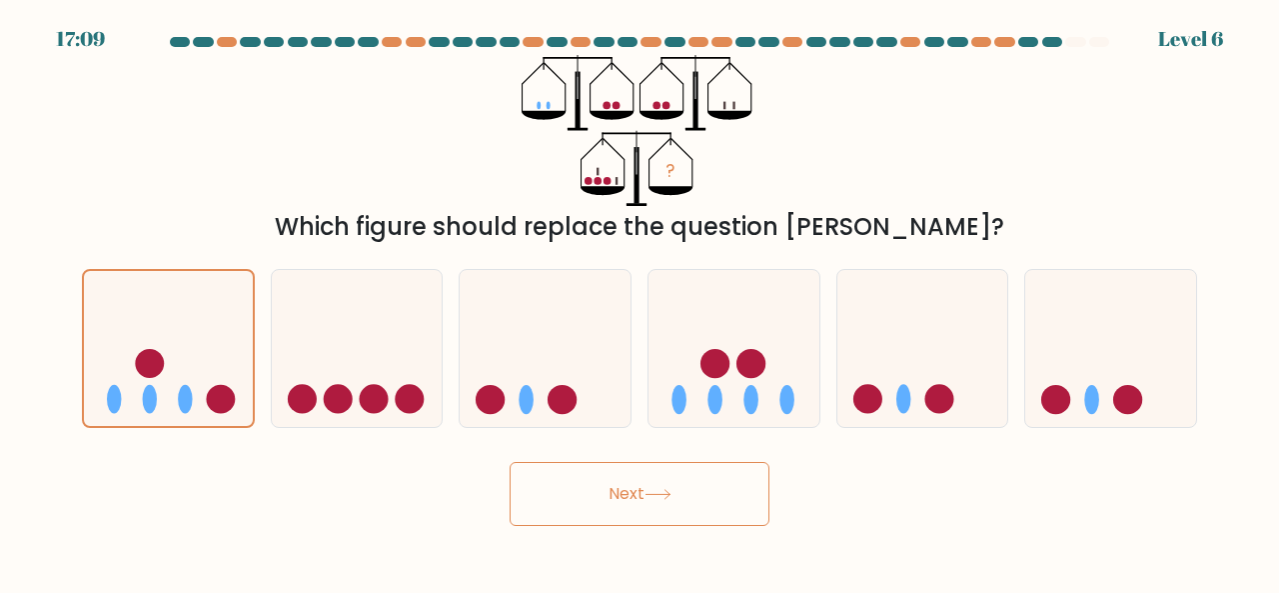
click at [566, 481] on button "Next" at bounding box center [640, 494] width 260 height 64
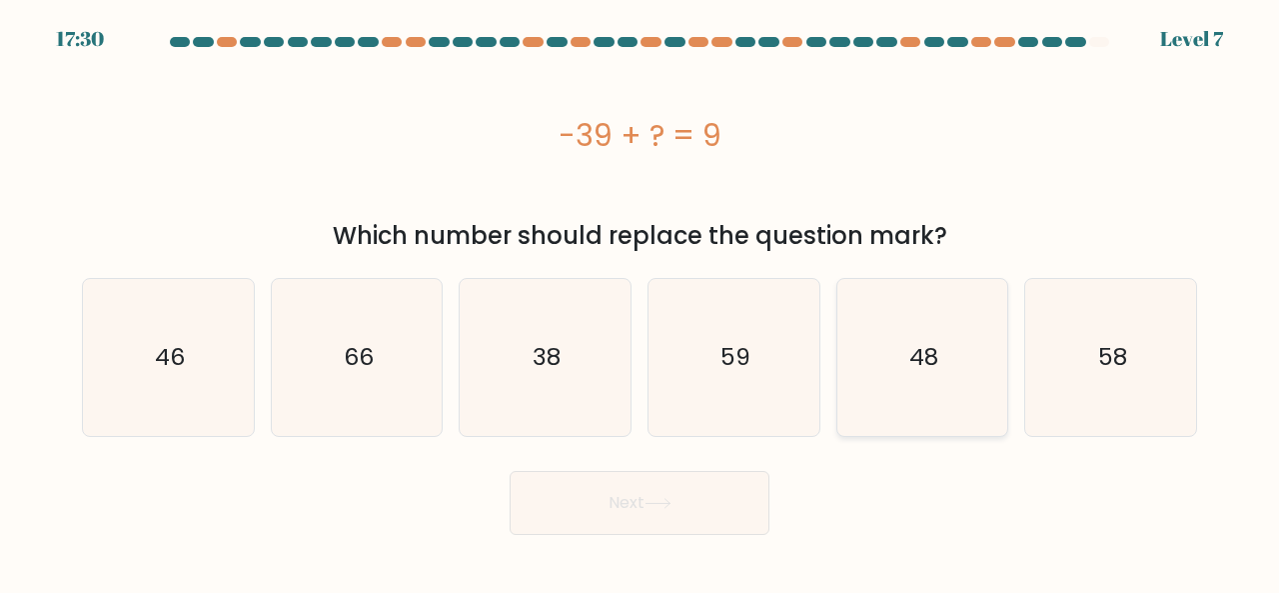
click at [908, 398] on icon "48" at bounding box center [923, 357] width 157 height 157
click at [641, 302] on input "e. 48" at bounding box center [640, 299] width 1 height 5
radio input "true"
click at [628, 514] on button "Next" at bounding box center [640, 503] width 260 height 64
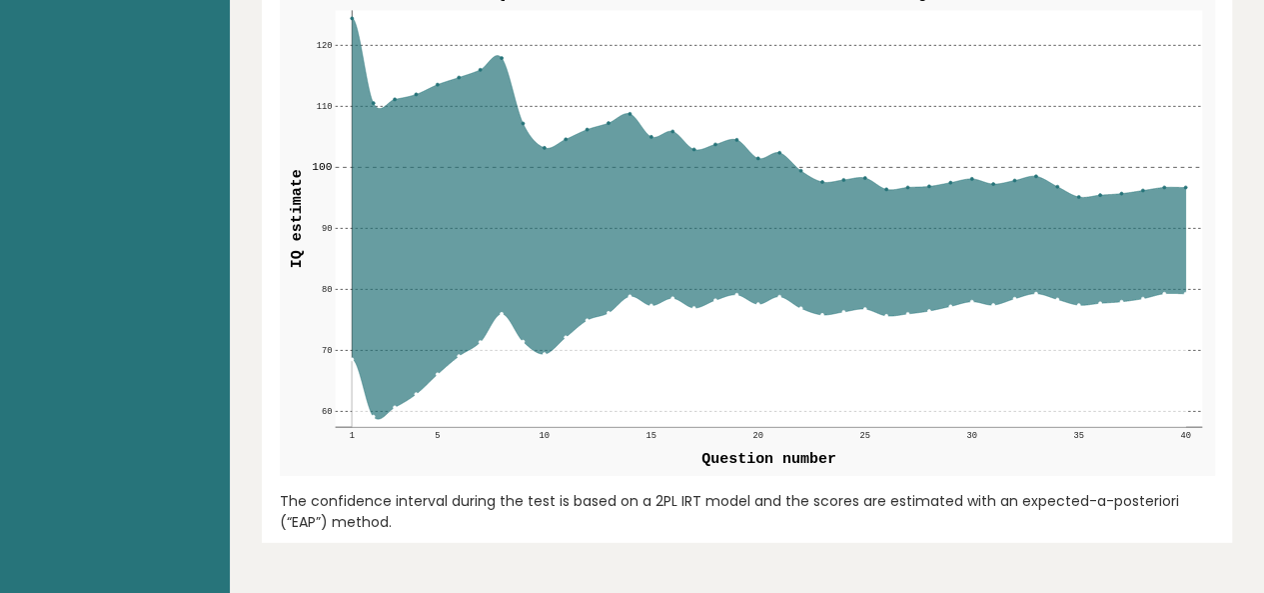
scroll to position [2602, 0]
